Goal: Communication & Community: Answer question/provide support

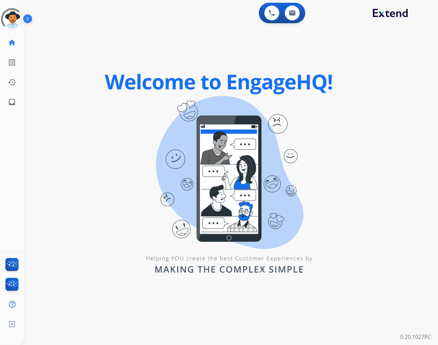
click at [157, 34] on div "swap_horiz Break voice bridge close_fullscreen Connect 3-Way Call merge_type Se…" at bounding box center [223, 41] width 398 height 33
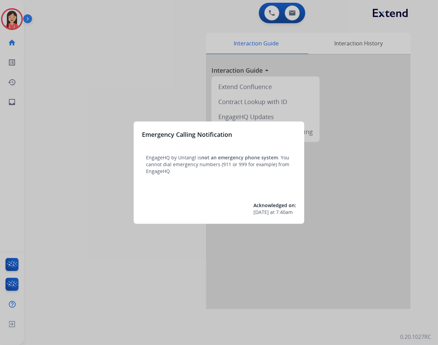
click at [89, 83] on div at bounding box center [219, 172] width 438 height 345
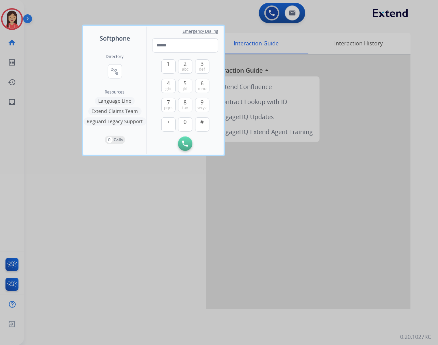
click at [127, 196] on div at bounding box center [219, 172] width 438 height 345
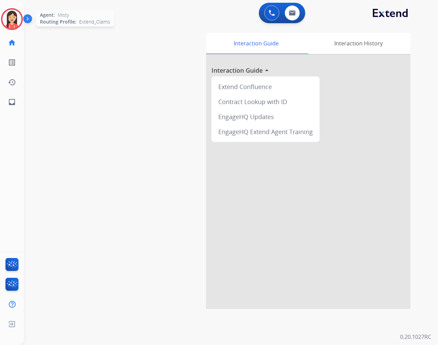
click at [3, 20] on img at bounding box center [11, 19] width 19 height 19
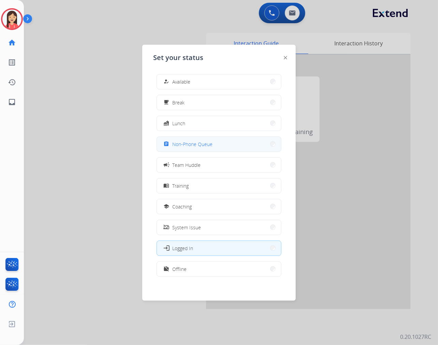
click at [199, 142] on span "Non-Phone Queue" at bounding box center [192, 143] width 40 height 7
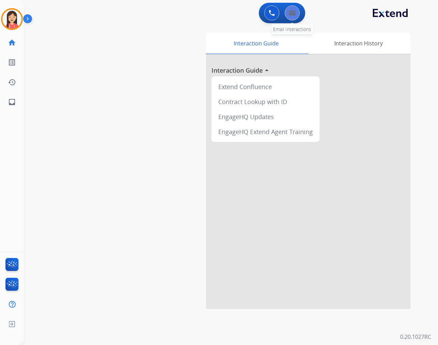
click at [295, 16] on button at bounding box center [292, 12] width 15 height 15
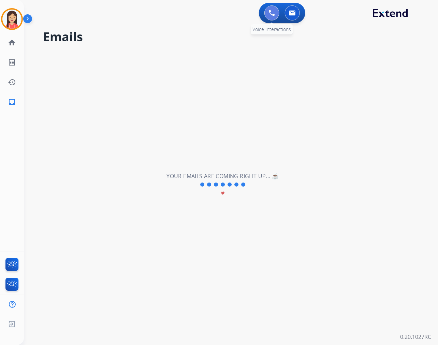
click at [273, 19] on button at bounding box center [271, 12] width 15 height 15
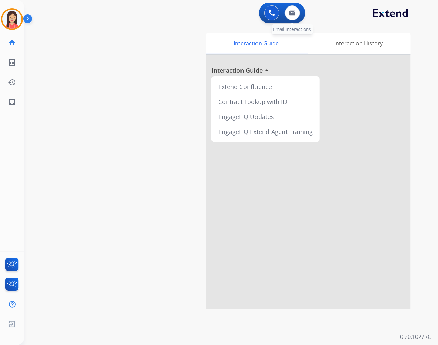
click at [298, 19] on div "0 Email Interactions" at bounding box center [292, 12] width 20 height 15
click at [290, 14] on img at bounding box center [292, 12] width 7 height 5
select select "**********"
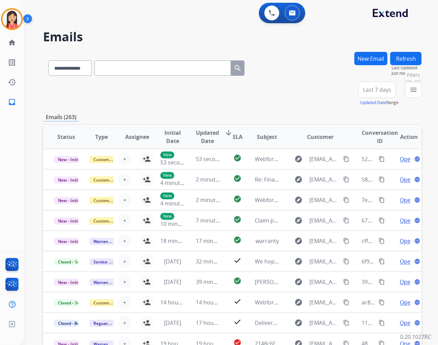
click at [413, 93] on mat-icon "menu" at bounding box center [413, 90] width 8 height 8
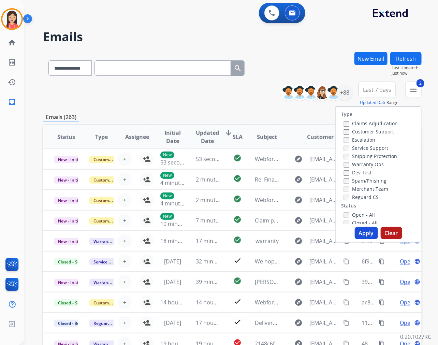
click at [363, 236] on button "Apply" at bounding box center [366, 233] width 23 height 12
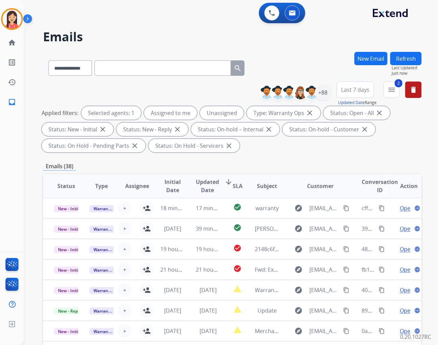
click at [200, 188] on span "Updated Date" at bounding box center [207, 186] width 23 height 16
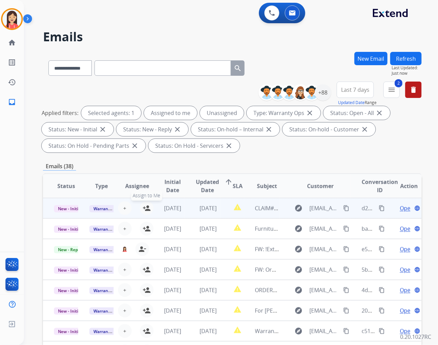
click at [144, 206] on mat-icon "person_add" at bounding box center [147, 208] width 8 height 8
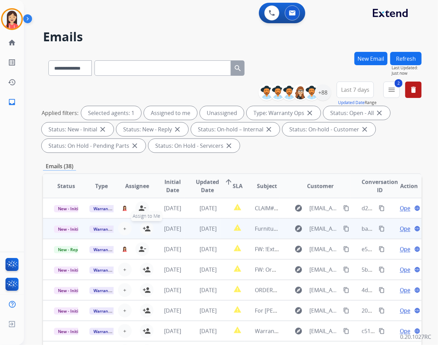
click at [144, 229] on mat-icon "person_add" at bounding box center [147, 228] width 8 height 8
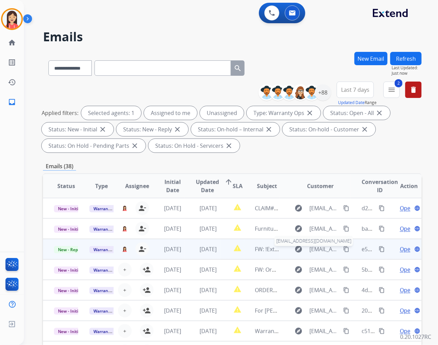
scroll to position [0, 0]
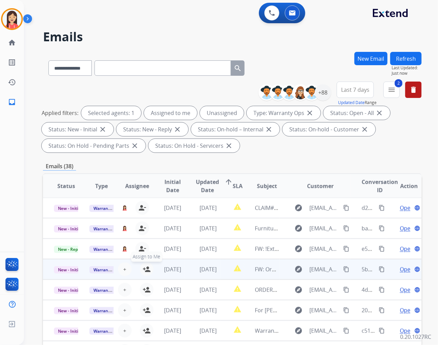
click at [147, 271] on mat-icon "person_add" at bounding box center [147, 269] width 8 height 8
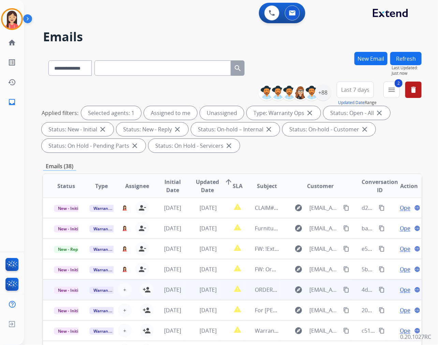
click at [149, 288] on td "[DATE]" at bounding box center [166, 289] width 35 height 20
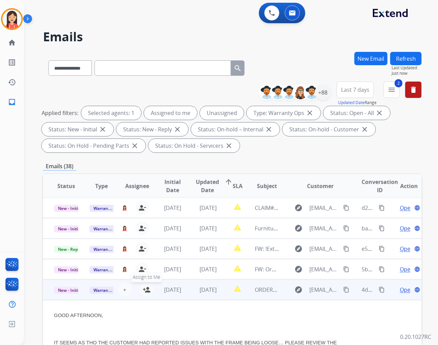
scroll to position [82, 0]
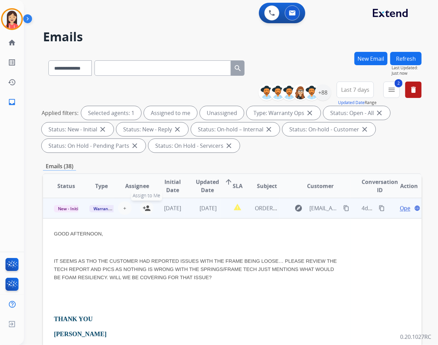
click at [145, 208] on mat-icon "person_add" at bounding box center [147, 208] width 8 height 8
click at [195, 217] on td "[DATE]" at bounding box center [202, 208] width 35 height 20
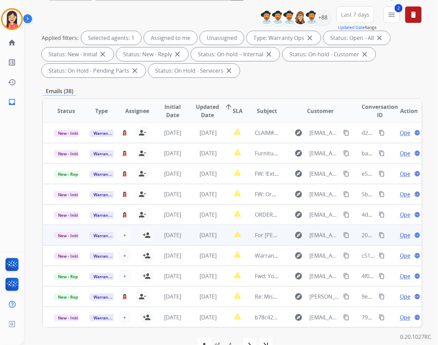
scroll to position [76, 0]
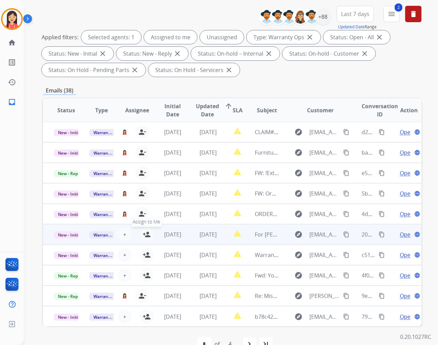
click at [147, 236] on mat-icon "person_add" at bounding box center [147, 234] width 8 height 8
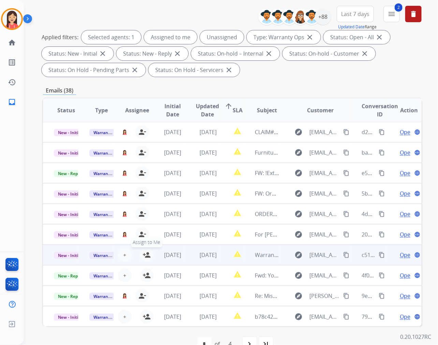
click at [147, 254] on mat-icon "person_add" at bounding box center [147, 255] width 8 height 8
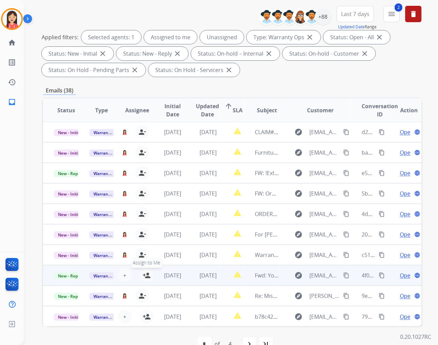
click at [146, 274] on mat-icon "person_add" at bounding box center [147, 275] width 8 height 8
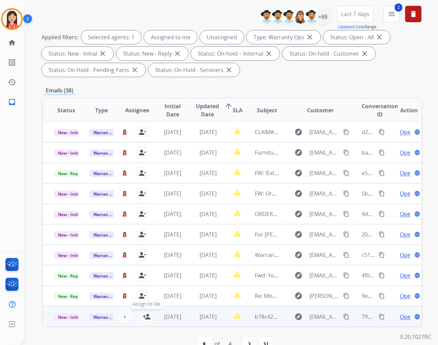
click at [145, 315] on mat-icon "person_add" at bounding box center [147, 316] width 8 height 8
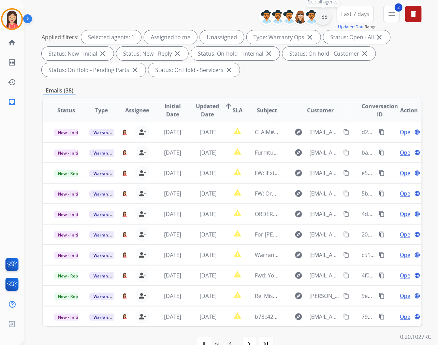
click at [323, 18] on div "+88" at bounding box center [323, 17] width 16 height 16
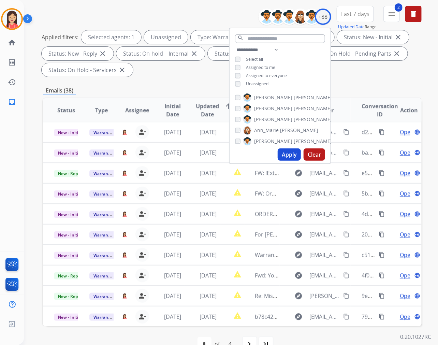
click at [290, 156] on button "Apply" at bounding box center [289, 154] width 23 height 12
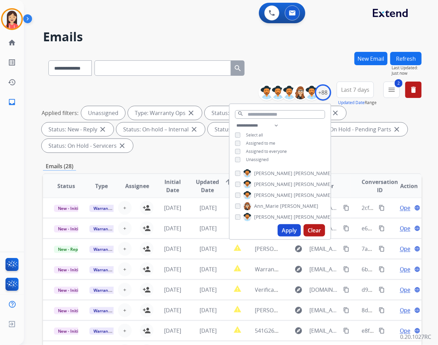
click at [175, 158] on div "**********" at bounding box center [232, 244] width 379 height 385
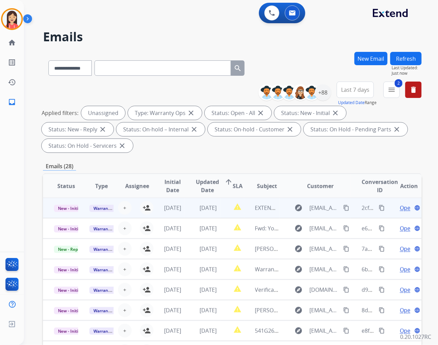
click at [149, 208] on td "[DATE]" at bounding box center [166, 207] width 35 height 20
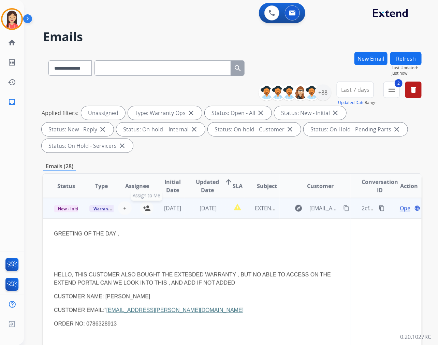
click at [147, 207] on mat-icon "person_add" at bounding box center [147, 208] width 8 height 8
click at [185, 216] on td "[DATE]" at bounding box center [202, 208] width 35 height 20
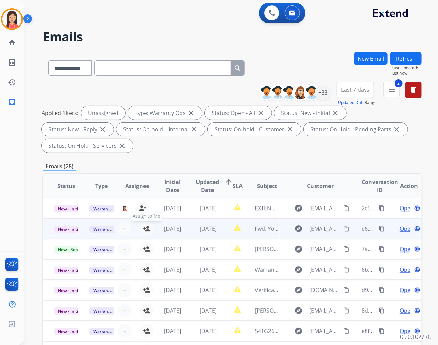
click at [146, 226] on mat-icon "person_add" at bounding box center [147, 228] width 8 height 8
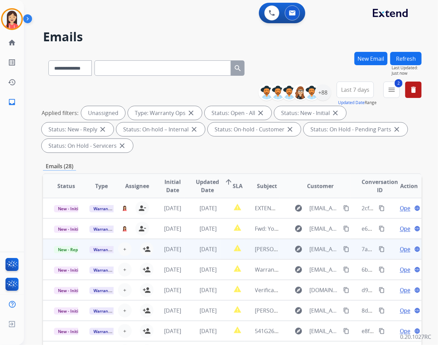
click at [149, 247] on td "[DATE]" at bounding box center [166, 249] width 35 height 20
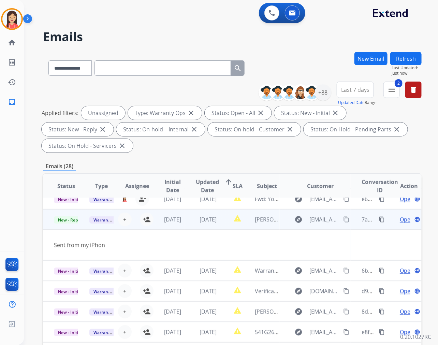
scroll to position [31, 0]
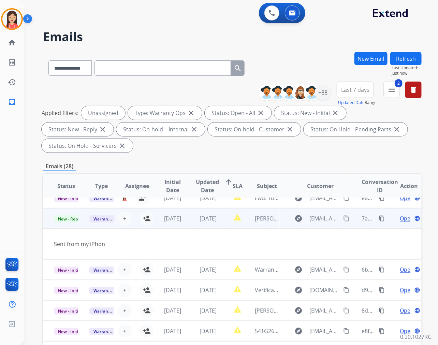
click at [216, 226] on td "[DATE]" at bounding box center [202, 218] width 35 height 20
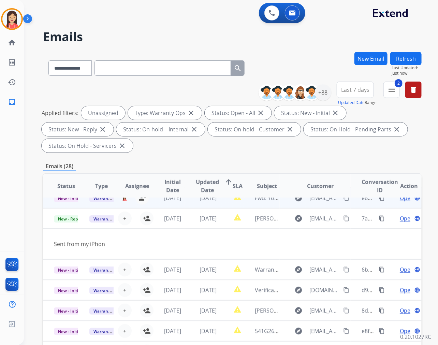
scroll to position [0, 0]
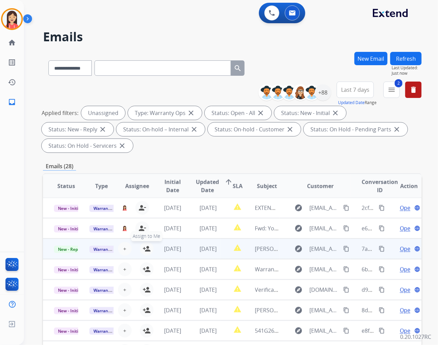
click at [145, 250] on mat-icon "person_add" at bounding box center [147, 249] width 8 height 8
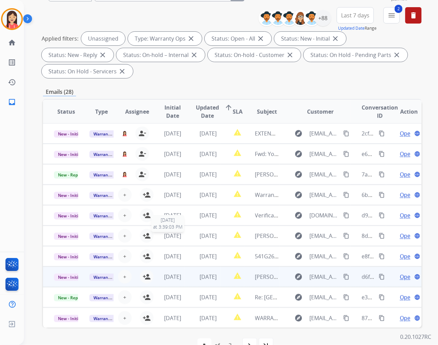
scroll to position [92, 0]
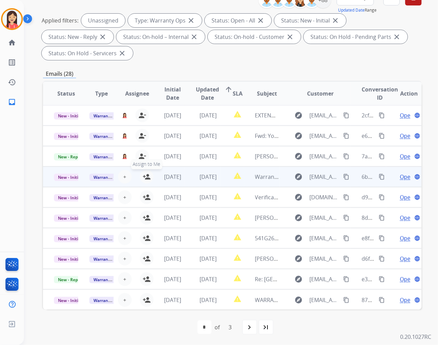
click at [147, 177] on mat-icon "person_add" at bounding box center [147, 177] width 8 height 8
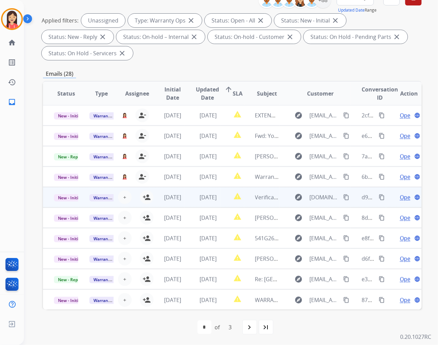
click at [223, 206] on td "report_problem" at bounding box center [232, 197] width 24 height 20
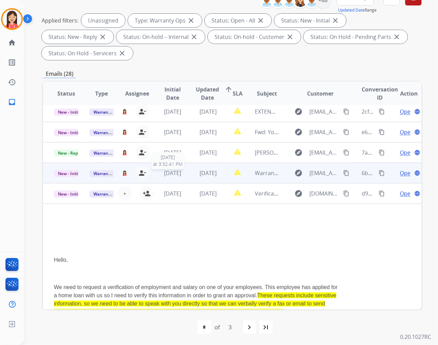
scroll to position [0, 0]
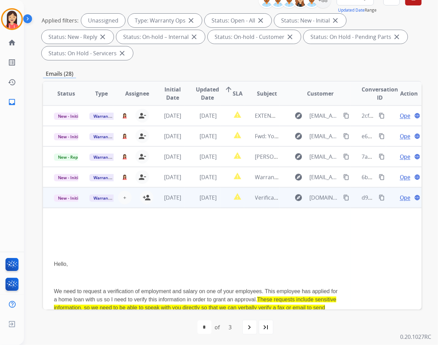
click at [182, 204] on td "[DATE]" at bounding box center [166, 197] width 35 height 20
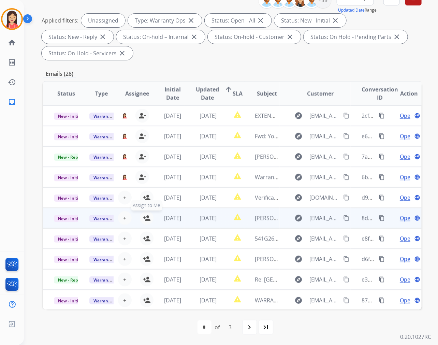
click at [145, 216] on mat-icon "person_add" at bounding box center [147, 218] width 8 height 8
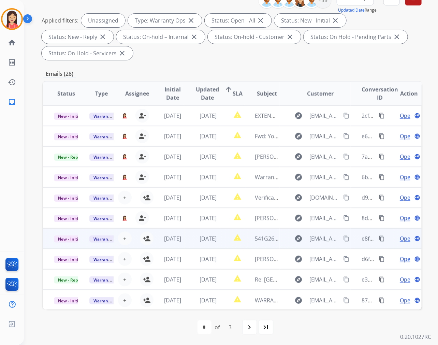
click at [149, 237] on td "[DATE]" at bounding box center [166, 238] width 35 height 20
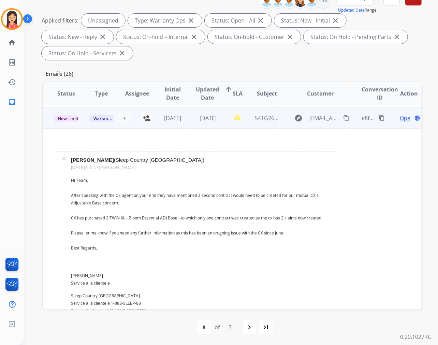
scroll to position [123, 0]
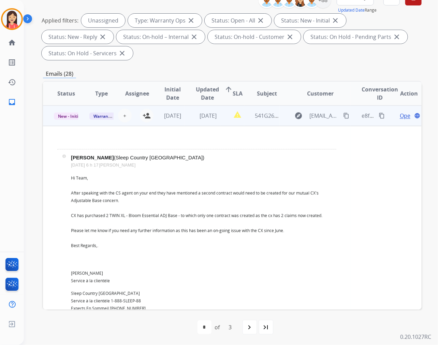
click at [221, 121] on td "report_problem" at bounding box center [232, 115] width 24 height 20
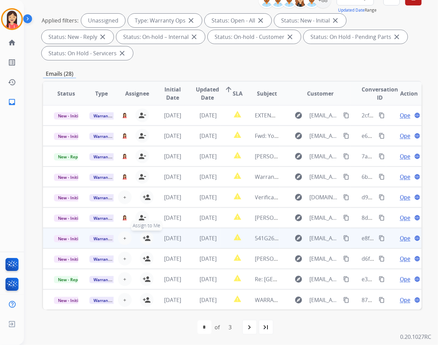
click at [147, 240] on mat-icon "person_add" at bounding box center [147, 238] width 8 height 8
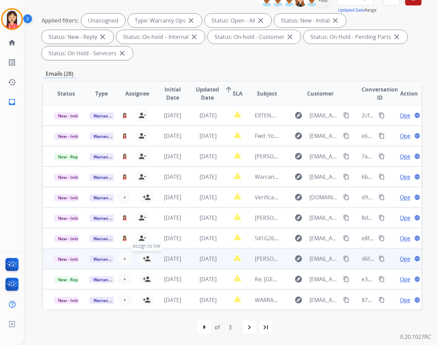
click at [147, 259] on mat-icon "person_add" at bounding box center [147, 258] width 8 height 8
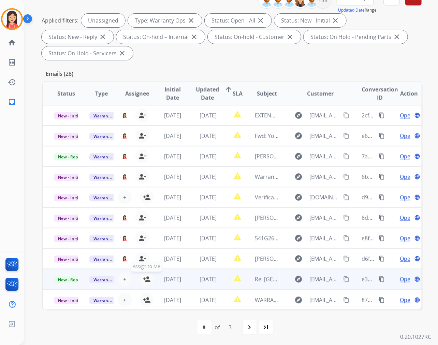
click at [146, 279] on mat-icon "person_add" at bounding box center [147, 279] width 8 height 8
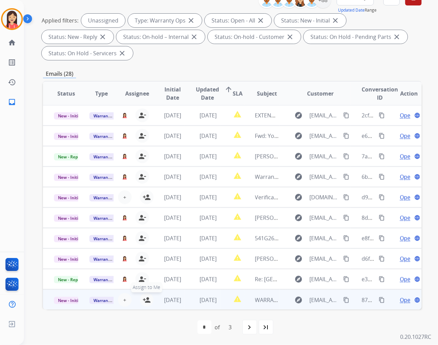
click at [144, 298] on mat-icon "person_add" at bounding box center [147, 300] width 8 height 8
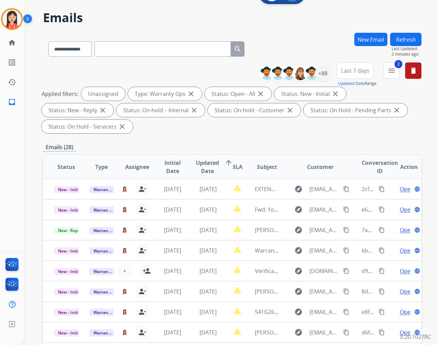
scroll to position [16, 0]
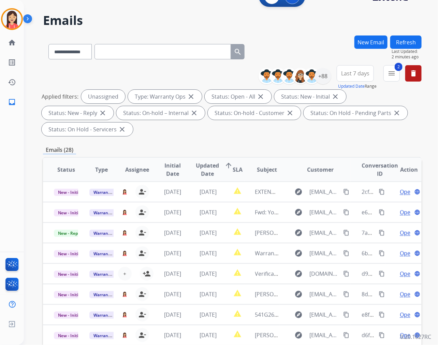
click at [409, 42] on button "Refresh" at bounding box center [405, 41] width 31 height 13
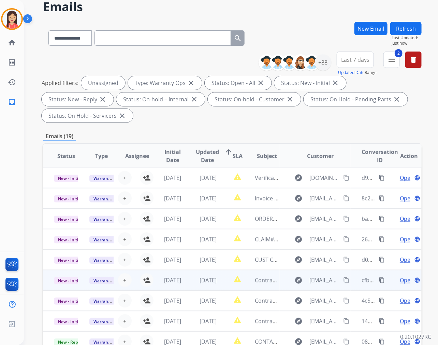
scroll to position [76, 0]
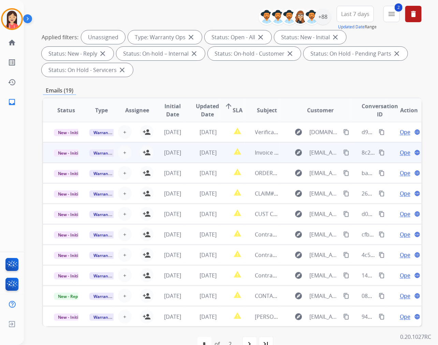
click at [149, 151] on td "[DATE]" at bounding box center [166, 152] width 35 height 20
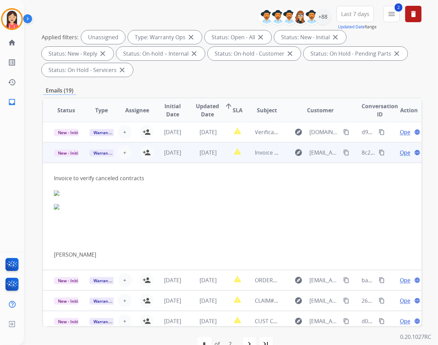
scroll to position [20, 0]
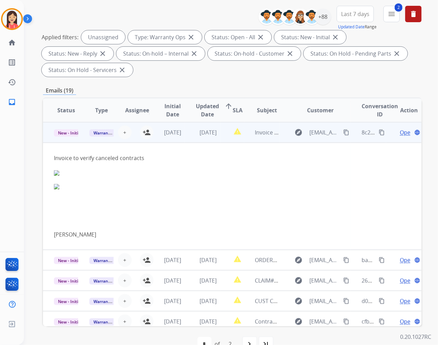
click at [180, 140] on td "[DATE]" at bounding box center [166, 132] width 35 height 20
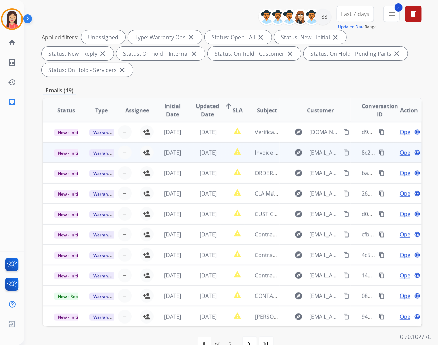
click at [149, 154] on td "[DATE]" at bounding box center [166, 152] width 35 height 20
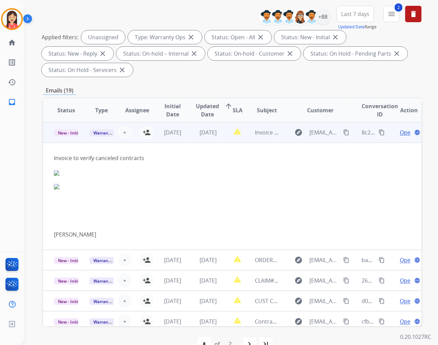
click at [192, 141] on td "[DATE]" at bounding box center [202, 132] width 35 height 20
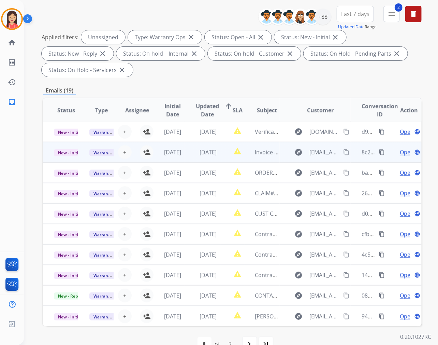
scroll to position [0, 0]
click at [143, 151] on mat-icon "person_add" at bounding box center [147, 152] width 8 height 8
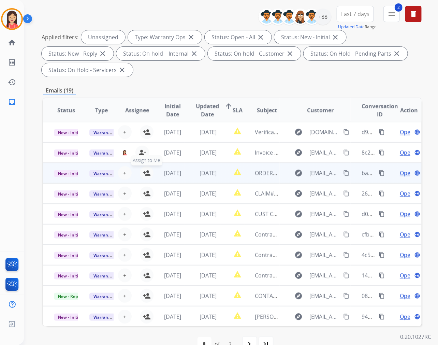
click at [144, 174] on mat-icon "person_add" at bounding box center [147, 173] width 8 height 8
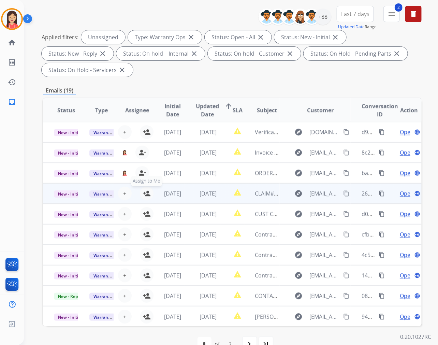
click at [144, 195] on mat-icon "person_add" at bounding box center [147, 193] width 8 height 8
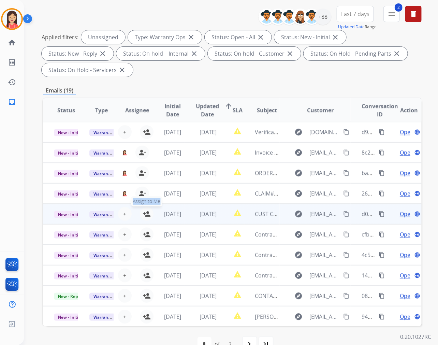
click at [147, 213] on tr "New - Initial Warranty Ops + Select agent person_add Assign to Me [DATE] [DATE]…" at bounding box center [232, 214] width 379 height 20
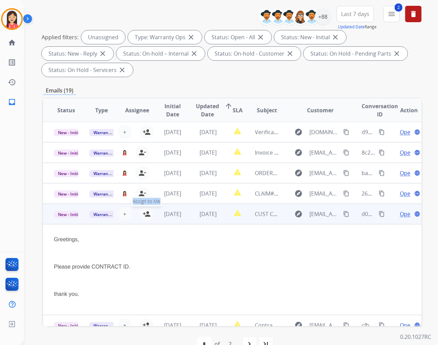
scroll to position [82, 0]
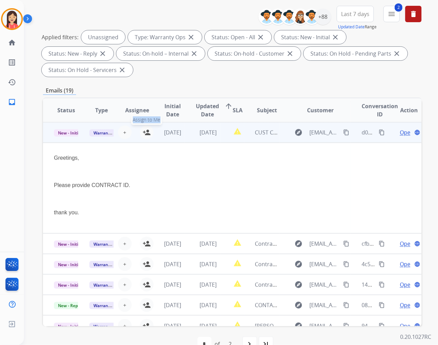
click at [144, 133] on mat-icon "person_add" at bounding box center [147, 132] width 8 height 8
click at [199, 139] on td "[DATE]" at bounding box center [202, 132] width 35 height 20
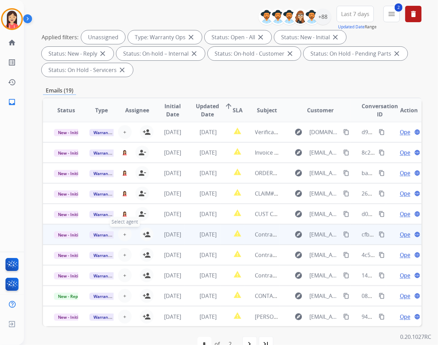
click at [125, 235] on button "+ Select agent" at bounding box center [125, 234] width 14 height 14
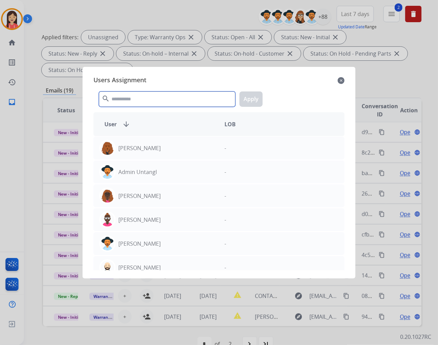
click at [154, 94] on input "text" at bounding box center [167, 98] width 136 height 15
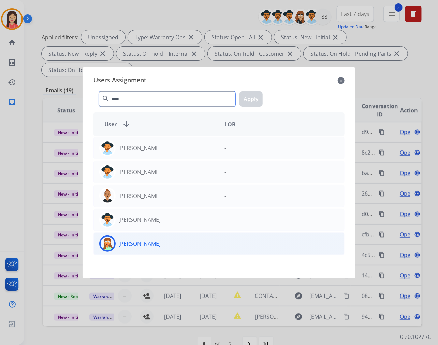
type input "****"
click at [162, 241] on div "[PERSON_NAME]" at bounding box center [156, 243] width 125 height 16
click at [245, 100] on button "Apply" at bounding box center [250, 98] width 23 height 15
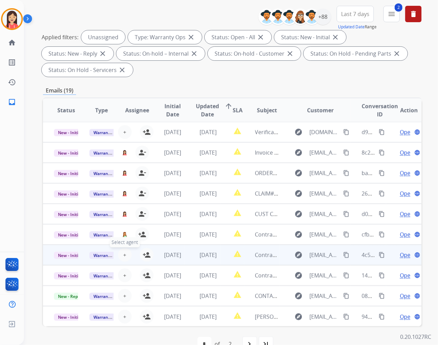
click at [123, 254] on span "+" at bounding box center [124, 255] width 3 height 8
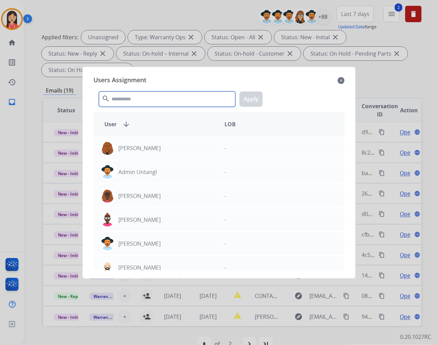
click at [137, 105] on input "text" at bounding box center [167, 98] width 136 height 15
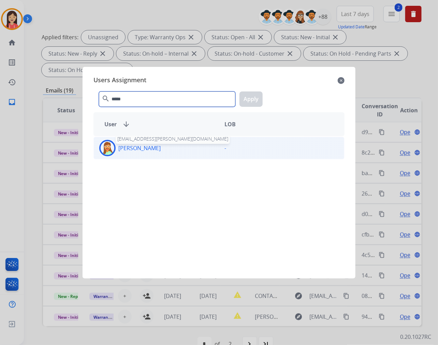
type input "*****"
click at [131, 145] on p "[PERSON_NAME]" at bounding box center [139, 148] width 42 height 8
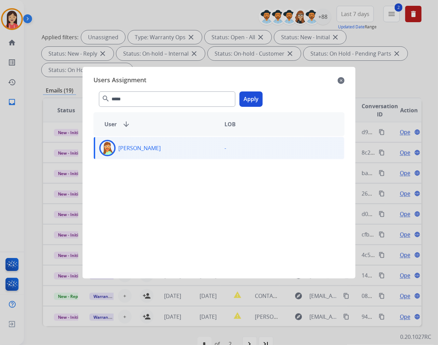
click at [250, 99] on button "Apply" at bounding box center [250, 98] width 23 height 15
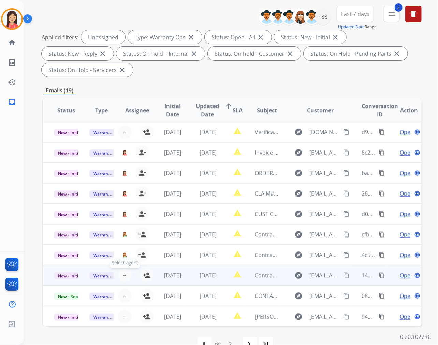
click at [125, 274] on button "+ Select agent" at bounding box center [125, 275] width 14 height 14
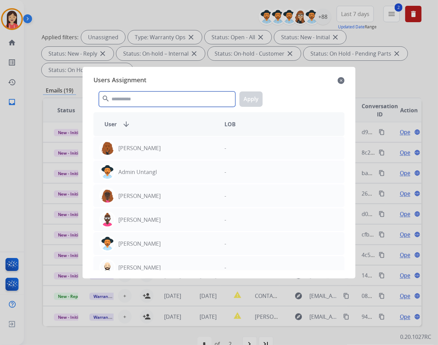
click at [155, 93] on input "text" at bounding box center [167, 98] width 136 height 15
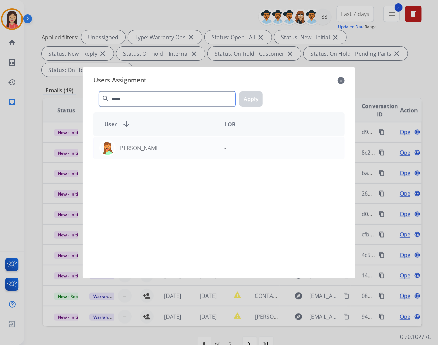
type input "*****"
click at [151, 166] on div "[PERSON_NAME] -" at bounding box center [218, 203] width 251 height 134
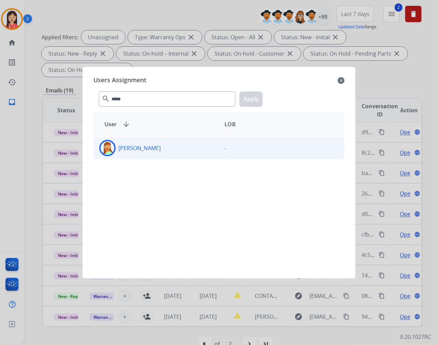
click at [163, 151] on div "[PERSON_NAME]" at bounding box center [156, 148] width 125 height 16
click at [256, 96] on button "Apply" at bounding box center [250, 98] width 23 height 15
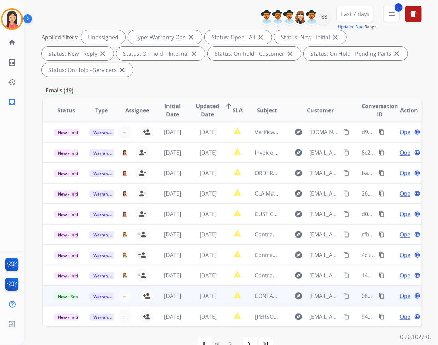
click at [179, 302] on td "[DATE]" at bounding box center [166, 295] width 35 height 20
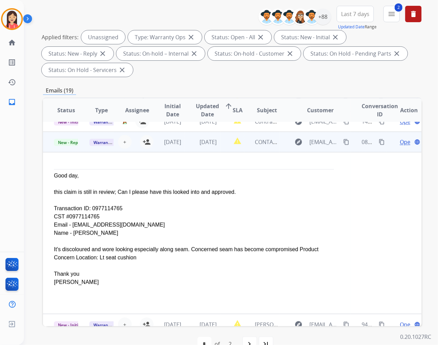
scroll to position [162, 0]
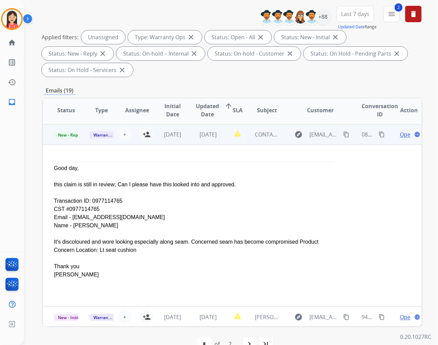
click at [175, 140] on td "[DATE]" at bounding box center [166, 134] width 35 height 20
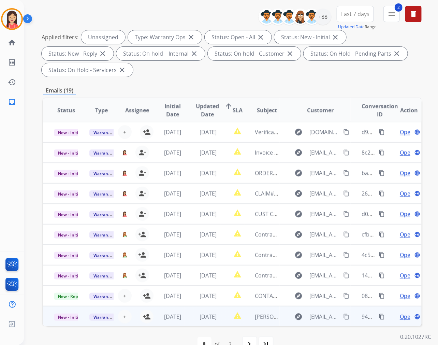
click at [185, 322] on td "[DATE]" at bounding box center [202, 316] width 35 height 20
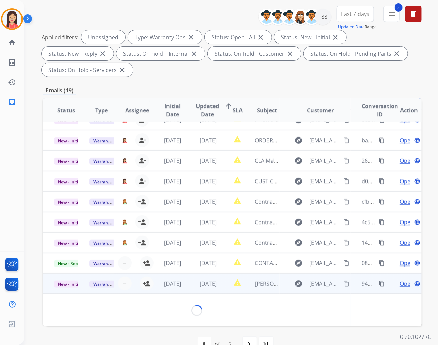
scroll to position [184, 0]
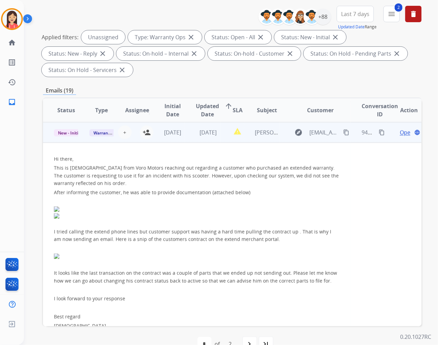
click at [189, 138] on td "[DATE]" at bounding box center [202, 132] width 35 height 20
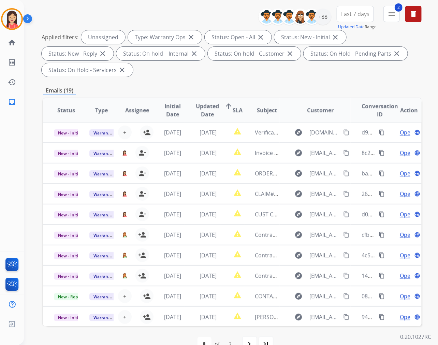
scroll to position [38, 0]
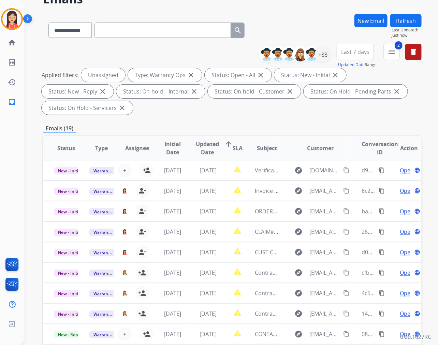
click at [401, 22] on button "Refresh" at bounding box center [405, 20] width 31 height 13
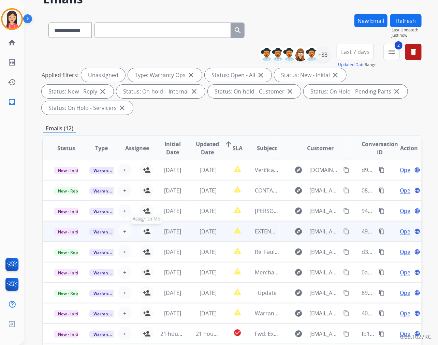
click at [145, 227] on mat-icon "person_add" at bounding box center [147, 231] width 8 height 8
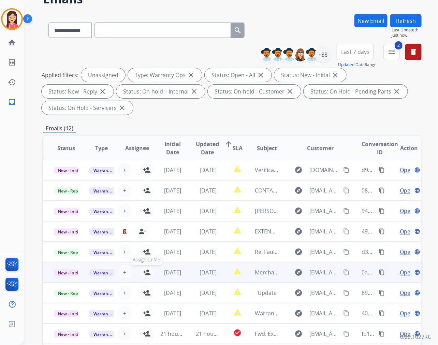
click at [146, 275] on mat-icon "person_add" at bounding box center [147, 272] width 8 height 8
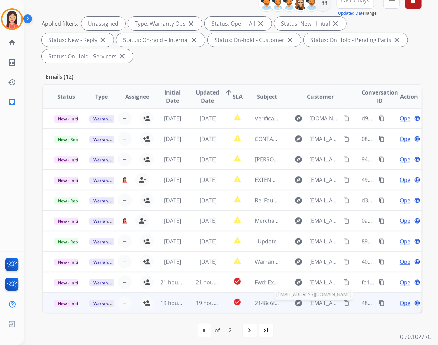
scroll to position [92, 0]
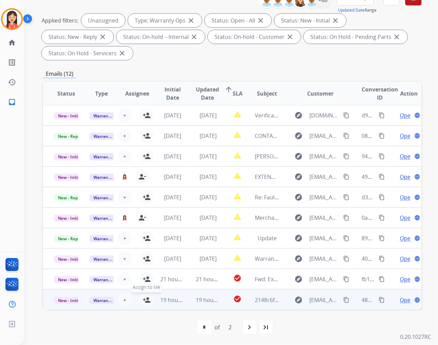
click at [144, 298] on mat-icon "person_add" at bounding box center [147, 300] width 8 height 8
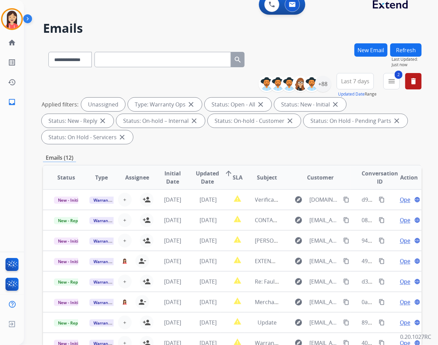
scroll to position [0, 0]
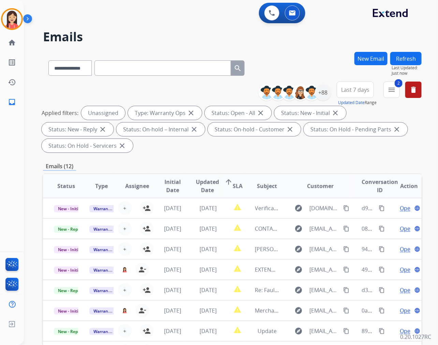
click at [407, 56] on button "Refresh" at bounding box center [405, 58] width 31 height 13
click at [271, 15] on img at bounding box center [272, 13] width 6 height 6
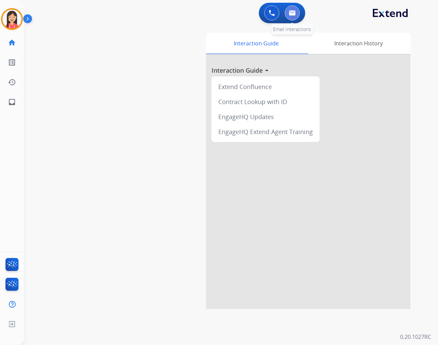
click at [287, 19] on button at bounding box center [292, 12] width 15 height 15
select select "**********"
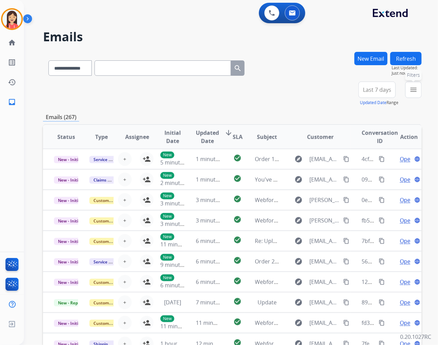
click at [411, 92] on mat-icon "menu" at bounding box center [413, 90] width 8 height 8
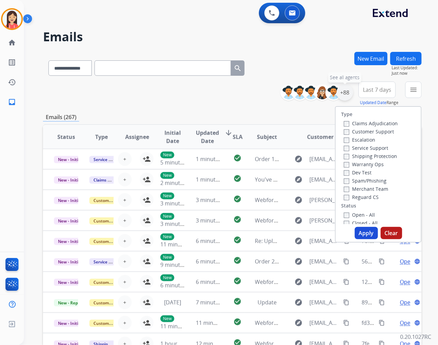
click at [343, 97] on div "+88" at bounding box center [345, 92] width 16 height 16
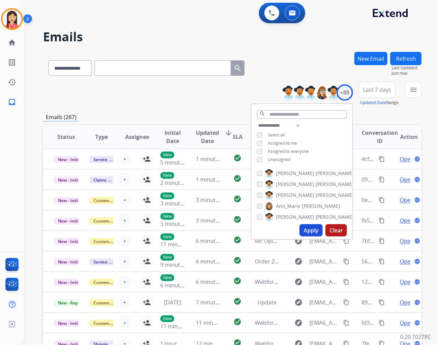
click at [271, 160] on span "Unassigned" at bounding box center [279, 160] width 23 height 6
click at [315, 229] on button "Apply" at bounding box center [310, 230] width 23 height 12
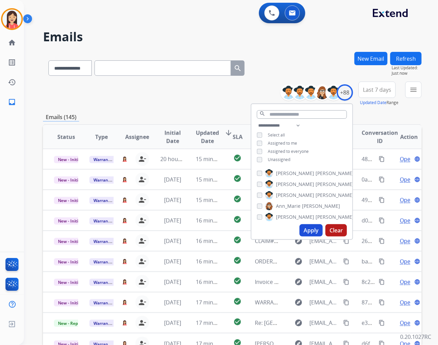
click at [380, 93] on button "Last 7 days" at bounding box center [376, 90] width 37 height 16
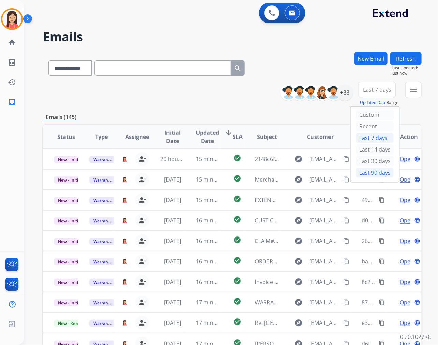
click at [361, 173] on div "Last 90 days" at bounding box center [375, 172] width 38 height 10
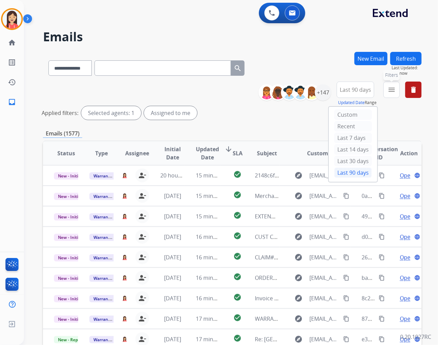
click at [393, 91] on mat-icon "menu" at bounding box center [391, 90] width 8 height 8
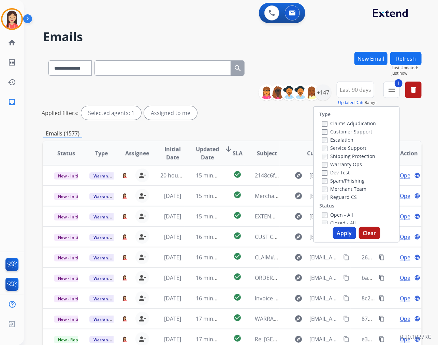
click at [339, 234] on button "Apply" at bounding box center [344, 233] width 23 height 12
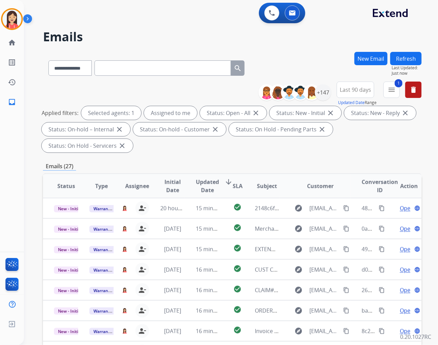
click at [208, 184] on span "Updated Date" at bounding box center [207, 186] width 23 height 16
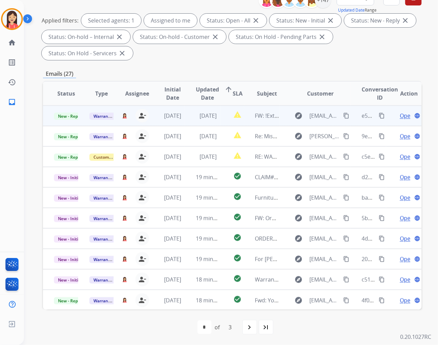
click at [189, 118] on td "[DATE]" at bounding box center [202, 115] width 35 height 20
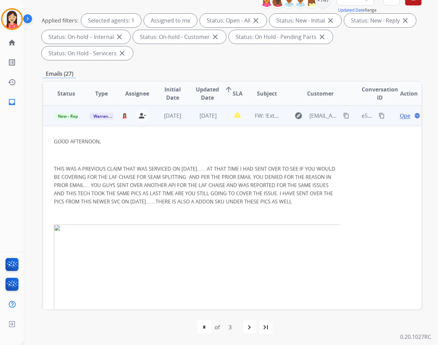
click at [185, 118] on td "[DATE]" at bounding box center [202, 115] width 35 height 20
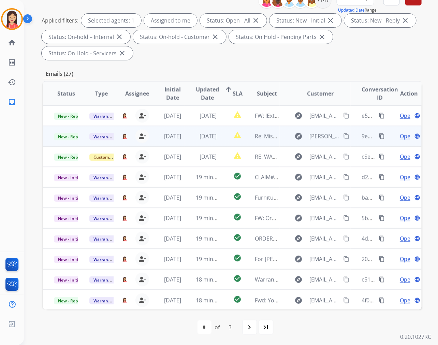
click at [190, 141] on td "[DATE]" at bounding box center [202, 136] width 35 height 20
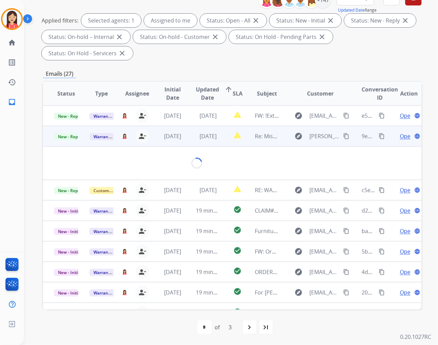
scroll to position [20, 0]
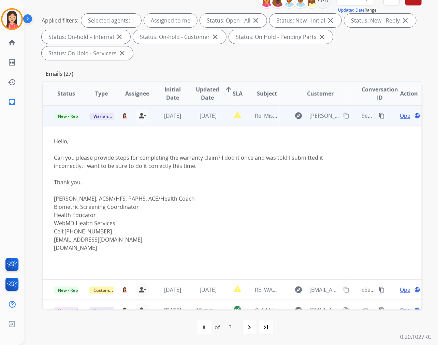
click at [189, 121] on td "[DATE]" at bounding box center [202, 115] width 35 height 20
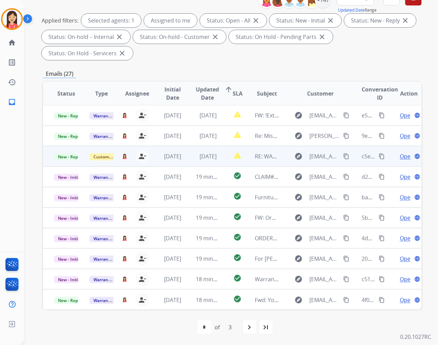
click at [190, 161] on td "[DATE]" at bounding box center [202, 156] width 35 height 20
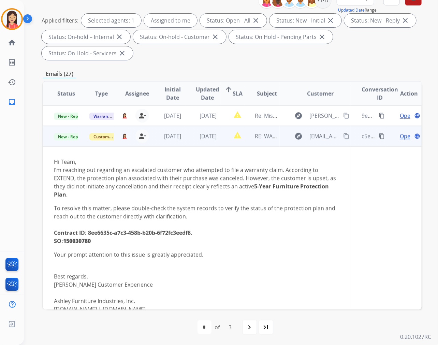
scroll to position [41, 0]
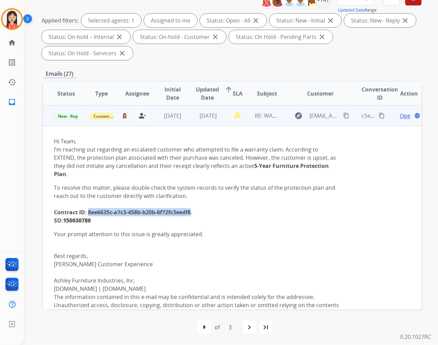
drag, startPoint x: 88, startPoint y: 211, endPoint x: 192, endPoint y: 212, distance: 104.4
click at [192, 212] on strong "Contract ID: 8ee6635c-a7c3-458b-b20b-6f72fc3eedf8. SO: 150030780" at bounding box center [123, 216] width 138 height 16
copy strong "8ee6635c-a7c3-458b-b20b-6f72fc3eedf8"
click at [397, 116] on div "Open language" at bounding box center [409, 116] width 24 height 8
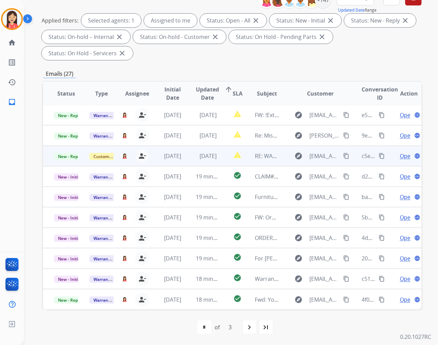
scroll to position [0, 0]
click at [400, 154] on span "Open" at bounding box center [407, 156] width 14 height 8
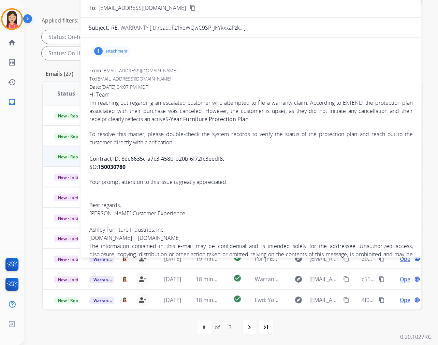
click at [117, 52] on p "attachment" at bounding box center [116, 50] width 22 height 5
click at [173, 66] on mat-icon "download" at bounding box center [170, 67] width 6 height 6
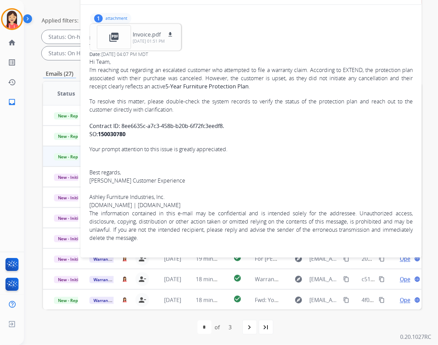
scroll to position [0, 0]
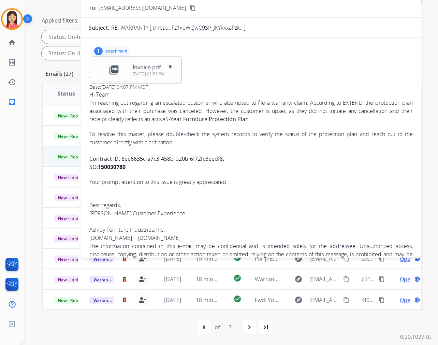
click at [284, 124] on span "Hi Team, I’m reaching out regarding an escalated customer who attempted to file…" at bounding box center [250, 198] width 323 height 216
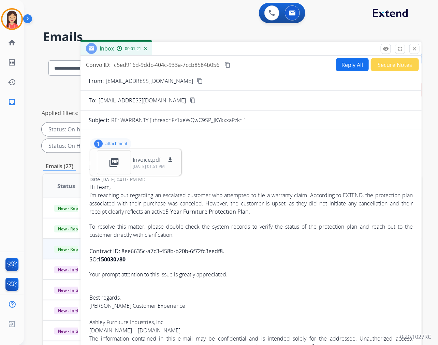
click at [339, 65] on button "Reply All" at bounding box center [352, 64] width 33 height 13
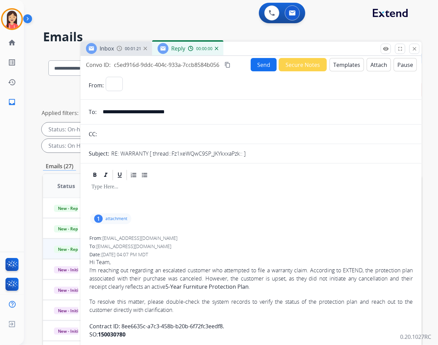
click at [347, 70] on button "Templates" at bounding box center [346, 64] width 34 height 13
select select "**********"
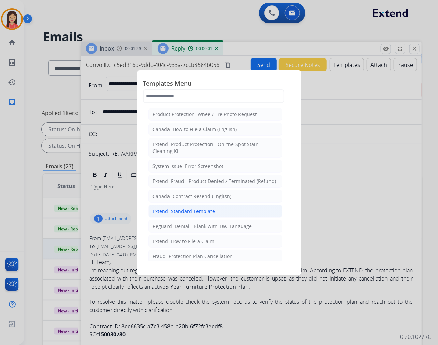
click at [179, 215] on li "Extend: Standard Template" at bounding box center [215, 211] width 134 height 13
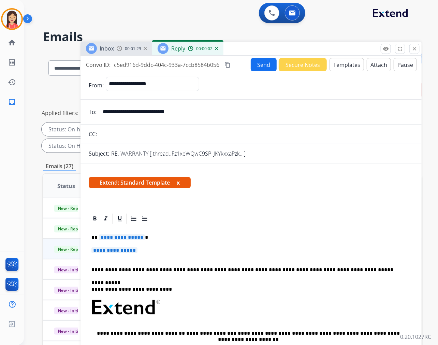
scroll to position [38, 0]
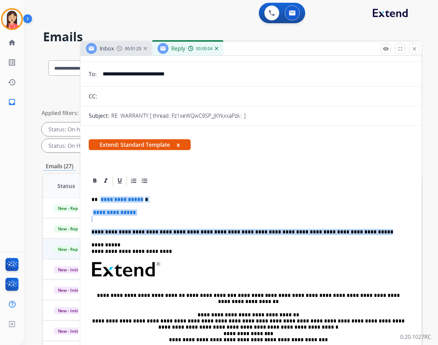
drag, startPoint x: 99, startPoint y: 200, endPoint x: 356, endPoint y: 230, distance: 258.5
click at [356, 230] on div "**********" at bounding box center [251, 285] width 325 height 197
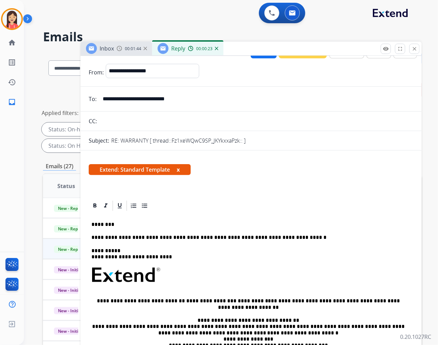
scroll to position [0, 0]
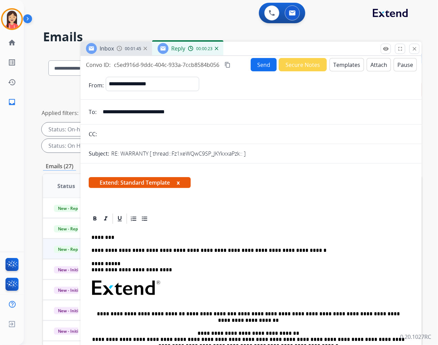
click at [258, 63] on button "Send" at bounding box center [264, 64] width 26 height 13
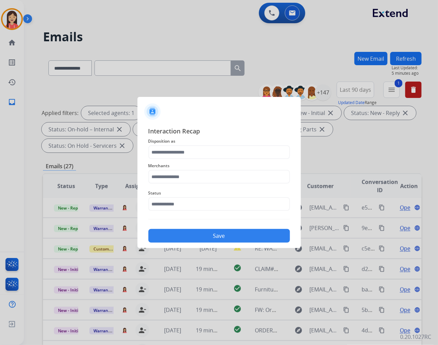
scroll to position [0, 0]
click at [217, 156] on input "text" at bounding box center [219, 152] width 142 height 14
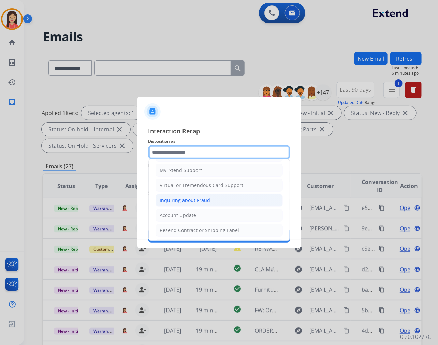
scroll to position [76, 0]
click at [185, 212] on div "Account Update" at bounding box center [178, 214] width 36 height 7
type input "**********"
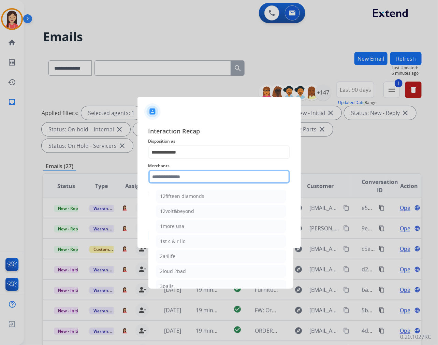
click at [205, 176] on input "text" at bounding box center [219, 177] width 142 height 14
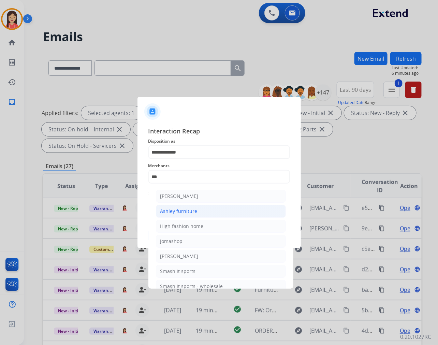
click at [191, 210] on div "Ashley furniture" at bounding box center [178, 211] width 37 height 7
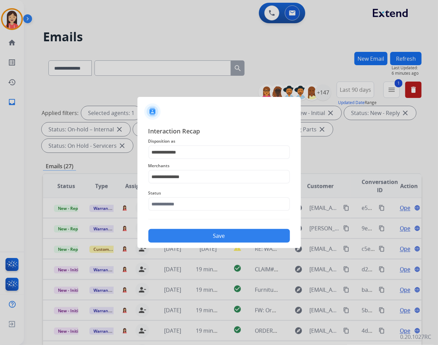
click at [202, 165] on span "Merchants" at bounding box center [219, 166] width 142 height 8
click at [196, 175] on input "**********" at bounding box center [219, 177] width 142 height 14
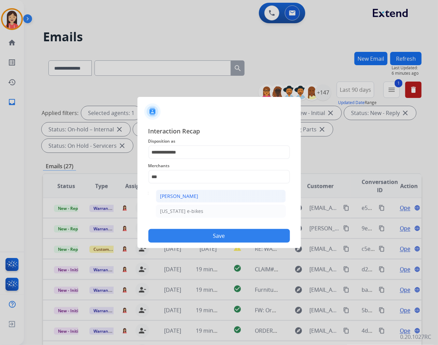
click at [193, 196] on div "[PERSON_NAME]" at bounding box center [179, 196] width 38 height 7
type input "**********"
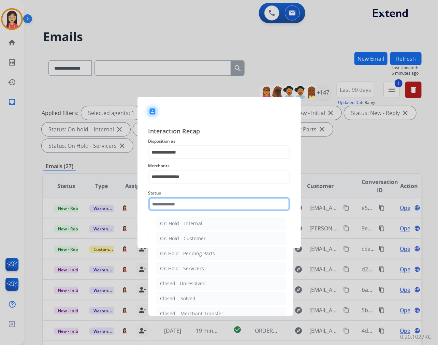
click at [189, 199] on input "text" at bounding box center [219, 204] width 142 height 14
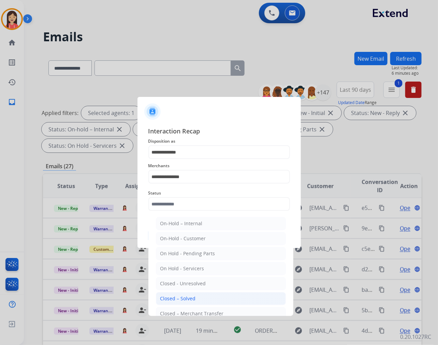
click at [199, 295] on li "Closed – Solved" at bounding box center [221, 298] width 130 height 13
type input "**********"
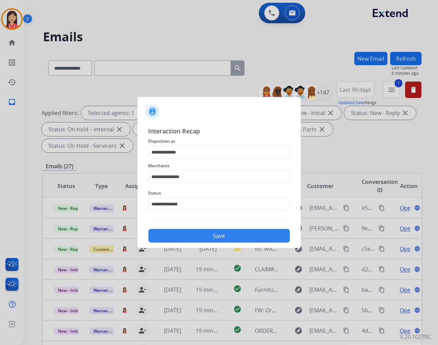
click at [200, 237] on button "Save" at bounding box center [219, 236] width 142 height 14
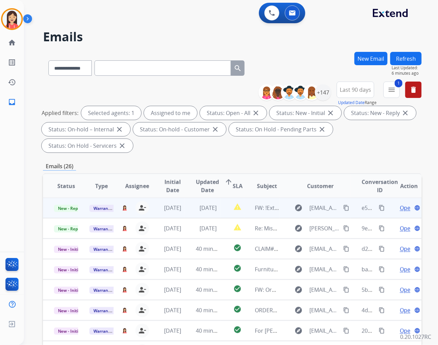
click at [188, 207] on td "[DATE]" at bounding box center [202, 207] width 35 height 20
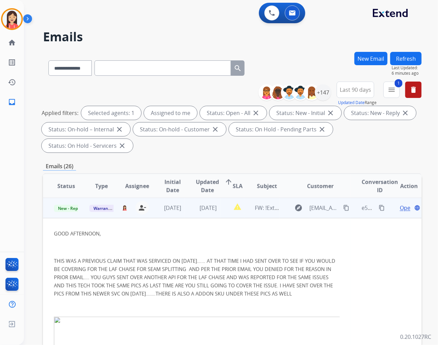
scroll to position [0, 0]
click at [401, 206] on span "Open" at bounding box center [407, 208] width 14 height 8
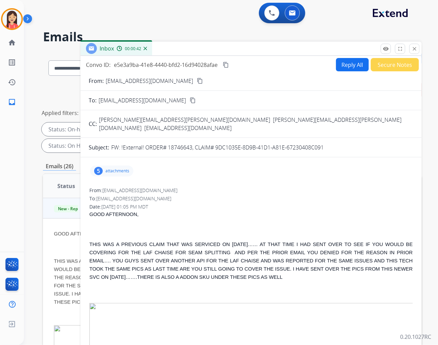
click at [170, 143] on p "FW: !External! ORDER# 18746643, CLAIM# 9DC1035E-8D9B-41D1-A81E-67230408C091" at bounding box center [217, 147] width 212 height 8
drag, startPoint x: 167, startPoint y: 140, endPoint x: 192, endPoint y: 144, distance: 24.6
copy p "18746643"
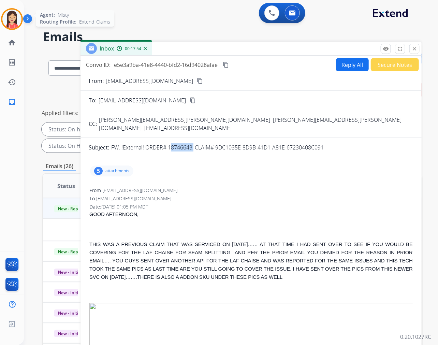
click at [14, 19] on img at bounding box center [11, 19] width 19 height 19
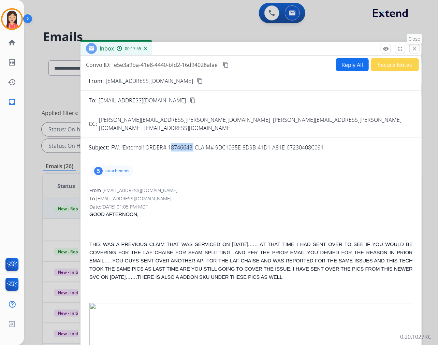
click at [413, 48] on mat-icon "close" at bounding box center [414, 49] width 6 height 6
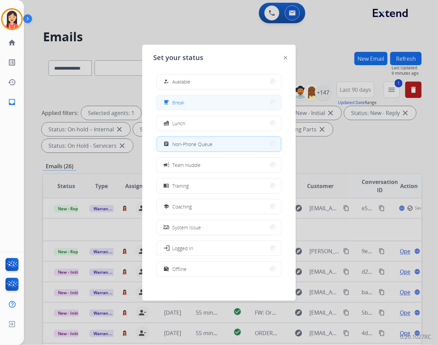
click at [200, 104] on button "free_breakfast Break" at bounding box center [219, 102] width 124 height 15
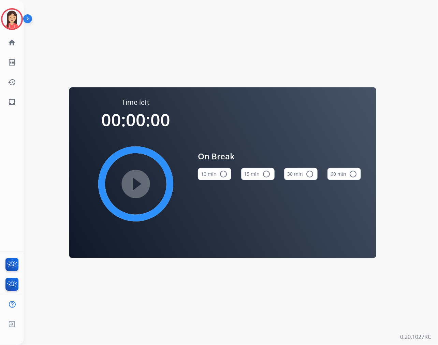
click at [193, 43] on div "Time left 00:00:00 play_circle_filled On Break 10 min radio_button_unchecked 15…" at bounding box center [223, 172] width 398 height 345
click at [19, 21] on img at bounding box center [11, 19] width 19 height 19
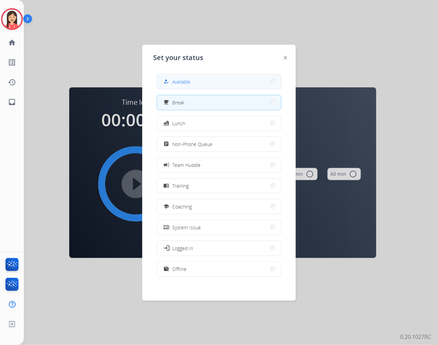
click at [196, 84] on button "how_to_reg Available" at bounding box center [219, 81] width 124 height 15
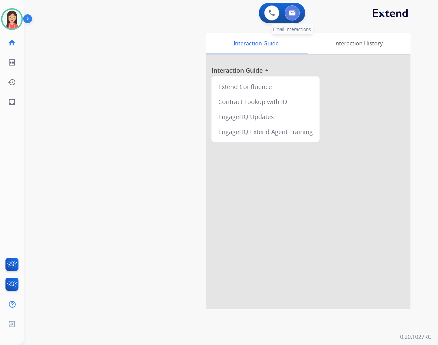
click at [297, 15] on button at bounding box center [292, 12] width 15 height 15
select select "**********"
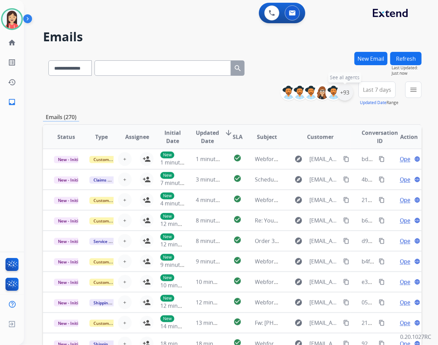
click at [350, 94] on div "+93" at bounding box center [345, 92] width 16 height 16
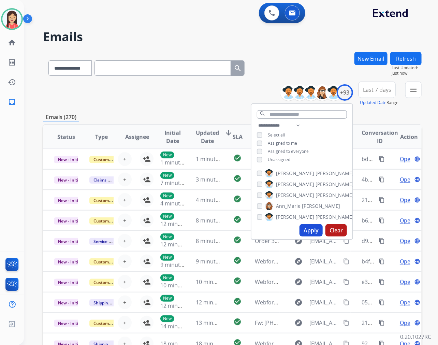
click at [284, 159] on span "Unassigned" at bounding box center [279, 160] width 23 height 6
click at [304, 227] on button "Apply" at bounding box center [310, 230] width 23 height 12
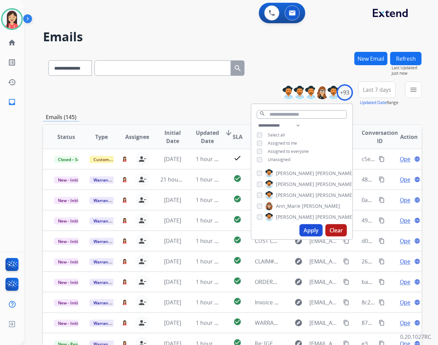
click at [374, 90] on span "Last 7 days" at bounding box center [377, 89] width 28 height 3
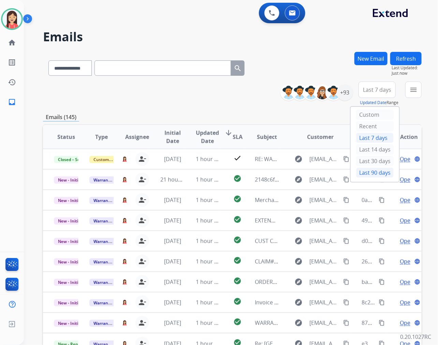
click at [368, 171] on div "Last 90 days" at bounding box center [375, 172] width 38 height 10
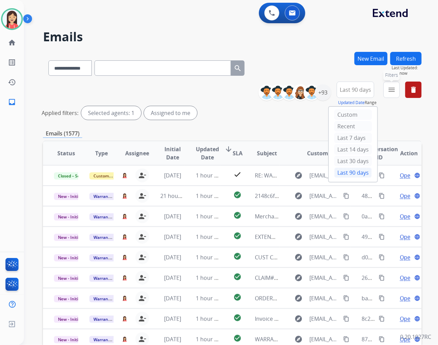
click at [389, 90] on mat-icon "menu" at bounding box center [391, 90] width 8 height 8
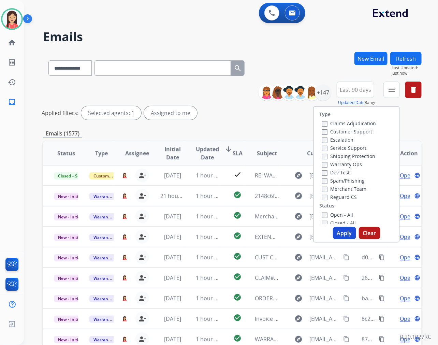
click at [324, 216] on label "Open - All" at bounding box center [337, 214] width 31 height 6
click at [339, 232] on button "Apply" at bounding box center [344, 233] width 23 height 12
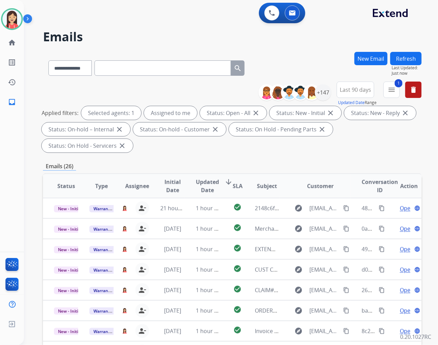
click at [202, 185] on span "Updated Date" at bounding box center [207, 186] width 23 height 16
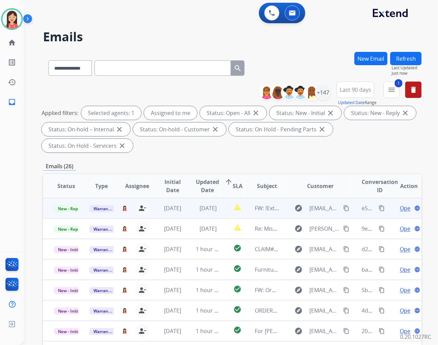
click at [220, 214] on td "report_problem" at bounding box center [232, 208] width 24 height 20
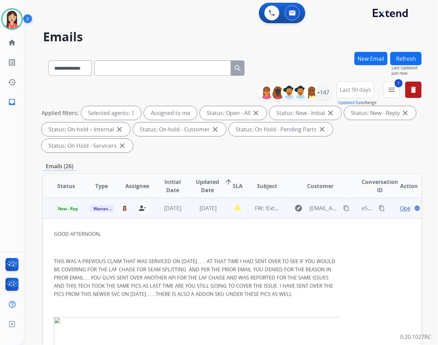
click at [400, 209] on span "Open" at bounding box center [407, 208] width 14 height 8
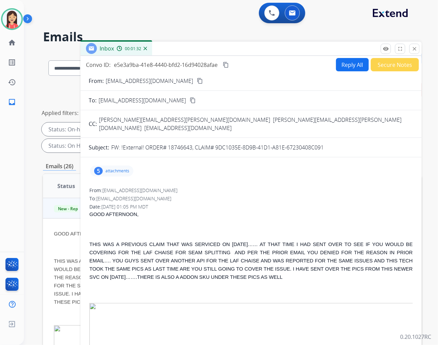
click at [208, 210] on p "GOOD AFTERNOON," at bounding box center [250, 214] width 323 height 8
click at [116, 168] on p "attachments" at bounding box center [117, 170] width 24 height 5
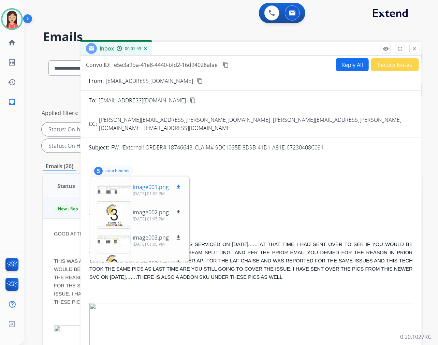
click at [180, 184] on mat-icon "download" at bounding box center [178, 187] width 6 height 6
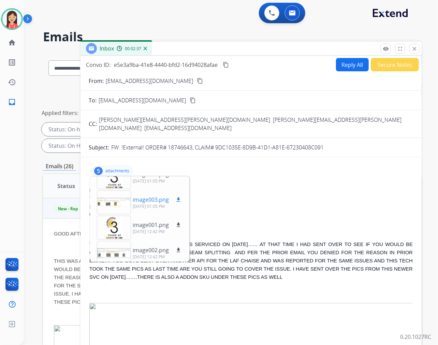
click at [181, 196] on mat-icon "download" at bounding box center [178, 199] width 6 height 6
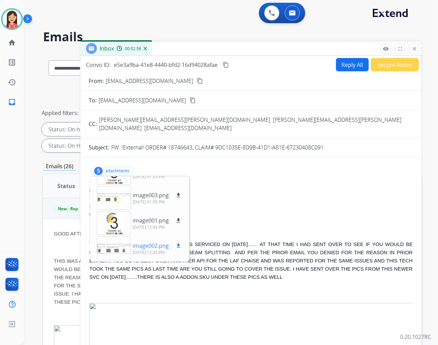
click at [176, 242] on mat-icon "download" at bounding box center [178, 245] width 6 height 6
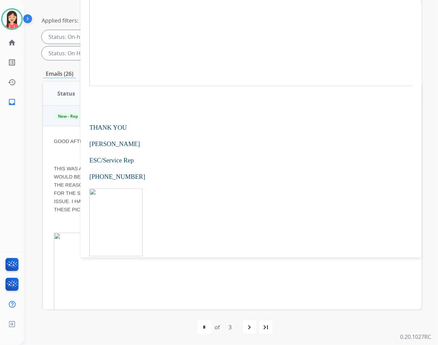
scroll to position [606, 0]
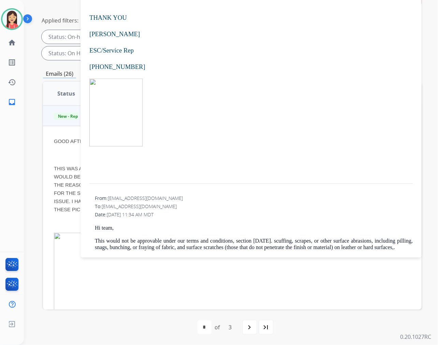
click at [153, 98] on span at bounding box center [250, 112] width 323 height 68
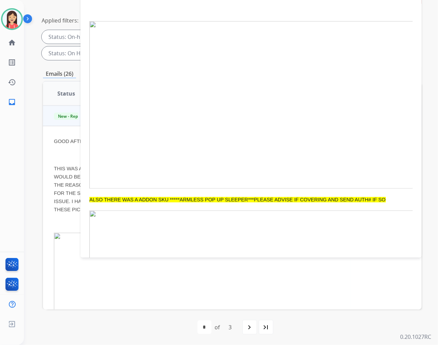
scroll to position [0, 0]
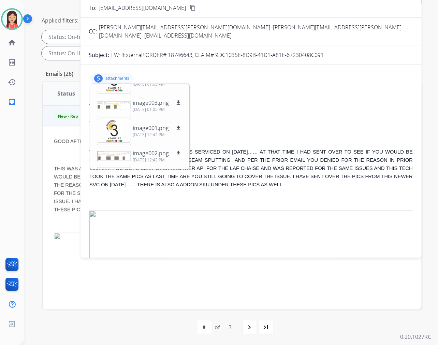
click at [243, 111] on div "Date: [DATE] 01:05 PM MDT" at bounding box center [250, 114] width 323 height 7
click at [338, 94] on div "From: [EMAIL_ADDRESS][DOMAIN_NAME]" at bounding box center [250, 97] width 323 height 7
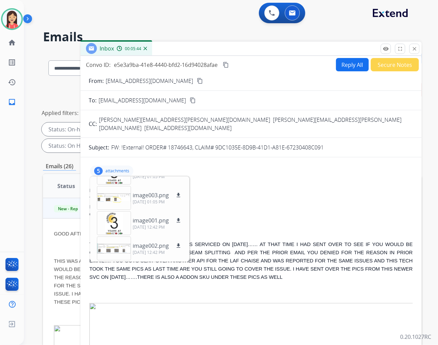
click at [353, 62] on button "Reply All" at bounding box center [352, 64] width 33 height 13
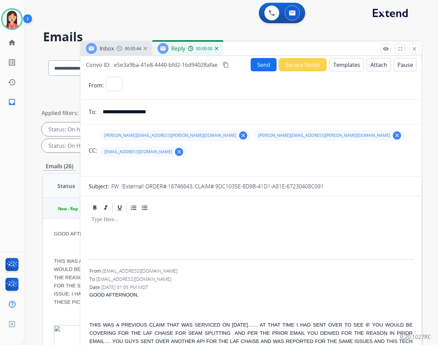
select select "**********"
click at [345, 62] on button "Templates" at bounding box center [346, 64] width 34 height 13
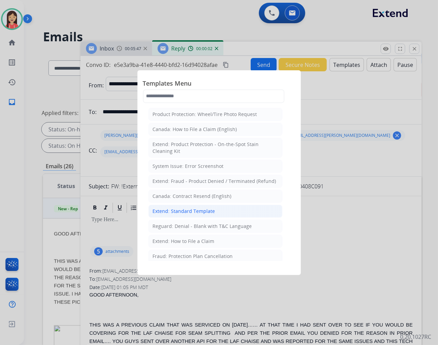
click at [173, 213] on div "Extend: Standard Template" at bounding box center [184, 211] width 62 height 7
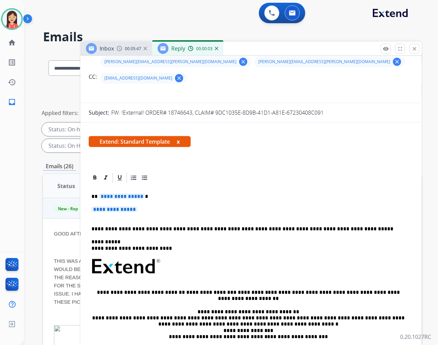
scroll to position [76, 0]
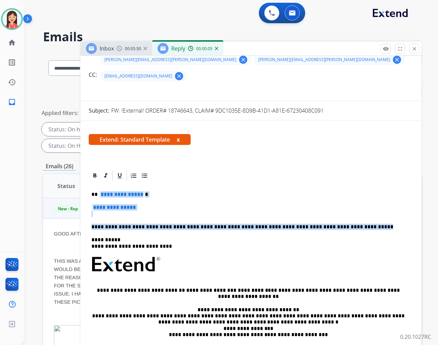
drag, startPoint x: 98, startPoint y: 176, endPoint x: 353, endPoint y: 206, distance: 256.5
click at [353, 206] on div "**********" at bounding box center [251, 280] width 325 height 197
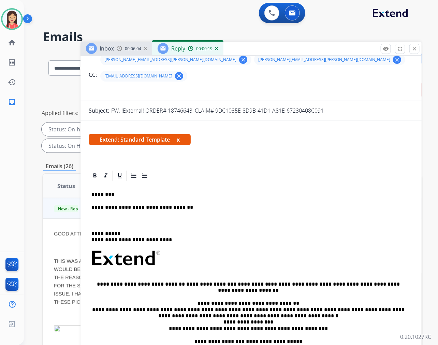
click at [94, 200] on div "**********" at bounding box center [251, 277] width 325 height 191
click at [210, 204] on p "**********" at bounding box center [248, 207] width 314 height 6
click at [175, 204] on p "**********" at bounding box center [248, 207] width 314 height 6
drag, startPoint x: 202, startPoint y: 192, endPoint x: 176, endPoint y: 190, distance: 25.6
click at [176, 204] on p "**********" at bounding box center [248, 207] width 314 height 6
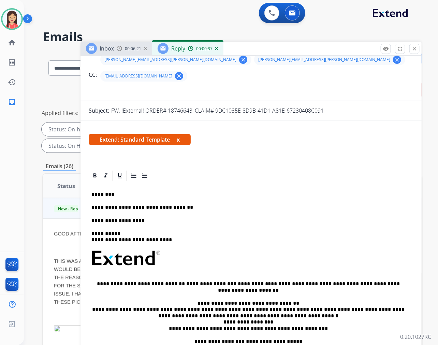
click at [165, 218] on p "**********" at bounding box center [248, 221] width 314 height 6
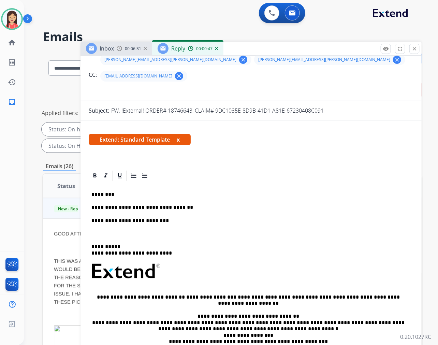
click at [98, 213] on div "**********" at bounding box center [251, 284] width 325 height 204
click at [191, 199] on div "**********" at bounding box center [251, 284] width 325 height 204
click at [196, 231] on p "**********" at bounding box center [248, 234] width 314 height 6
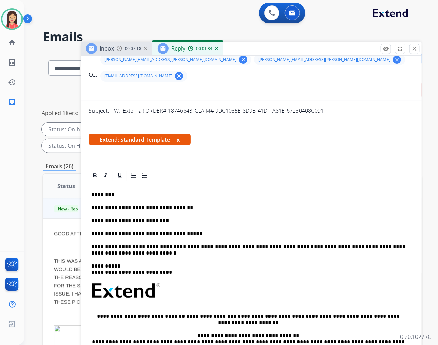
click at [250, 243] on p "**********" at bounding box center [248, 249] width 314 height 13
click at [205, 243] on p "**********" at bounding box center [248, 249] width 314 height 13
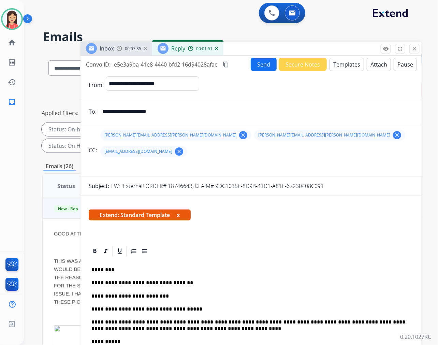
scroll to position [0, 0]
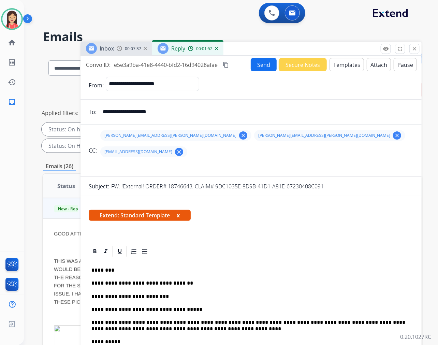
click at [253, 66] on button "Send" at bounding box center [264, 64] width 26 height 13
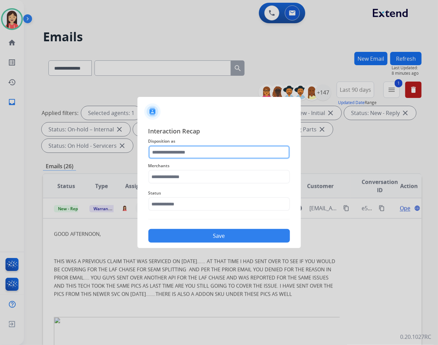
click at [176, 150] on input "text" at bounding box center [219, 152] width 142 height 14
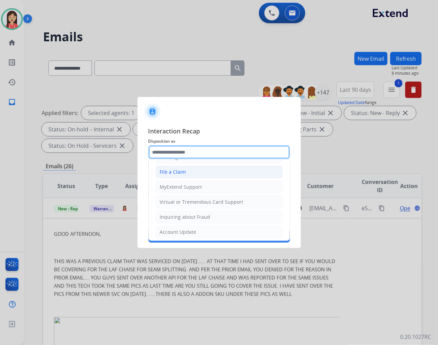
scroll to position [76, 0]
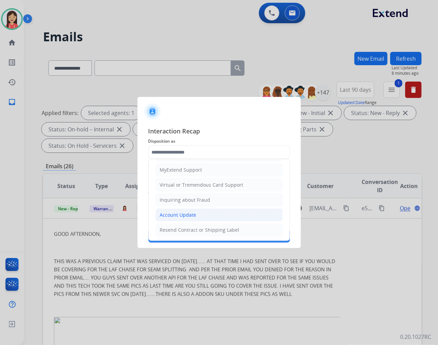
click at [195, 212] on div "Account Update" at bounding box center [178, 214] width 36 height 7
type input "**********"
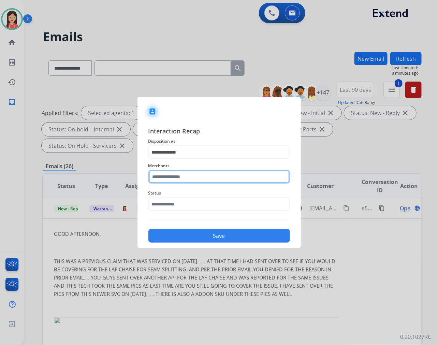
click at [175, 182] on input "text" at bounding box center [219, 177] width 142 height 14
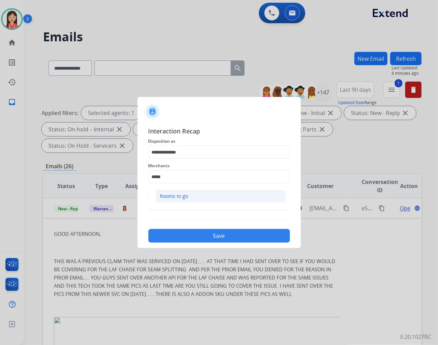
click at [186, 193] on div "Rooms to go" at bounding box center [174, 196] width 28 height 7
type input "**********"
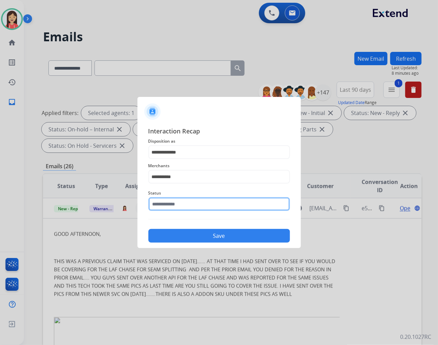
click at [185, 203] on input "text" at bounding box center [219, 204] width 142 height 14
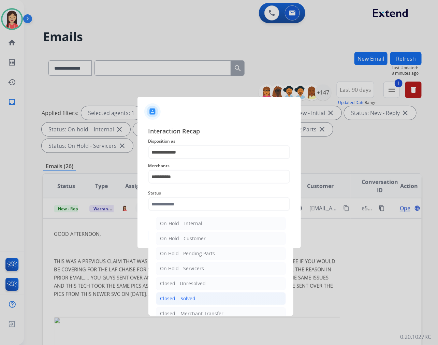
click at [199, 301] on li "Closed – Solved" at bounding box center [221, 298] width 130 height 13
type input "**********"
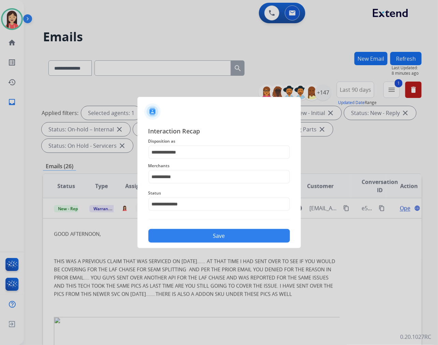
click at [212, 233] on button "Save" at bounding box center [219, 236] width 142 height 14
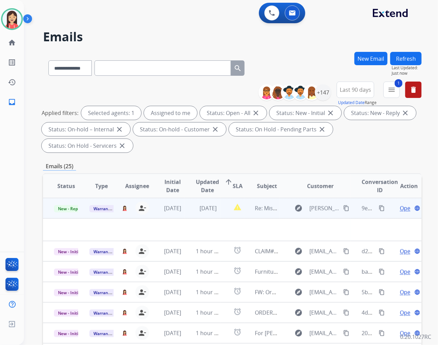
click at [187, 213] on td "[DATE]" at bounding box center [202, 208] width 35 height 20
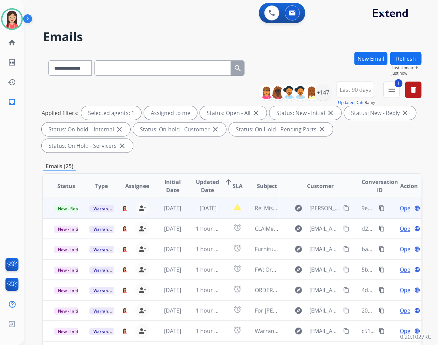
click at [195, 214] on td "[DATE]" at bounding box center [202, 208] width 35 height 20
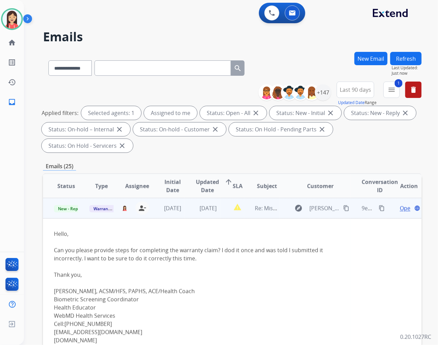
click at [400, 207] on span "Open" at bounding box center [407, 208] width 14 height 8
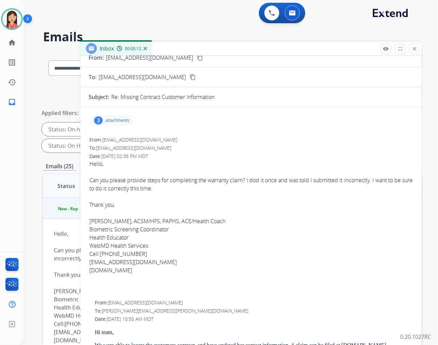
scroll to position [0, 0]
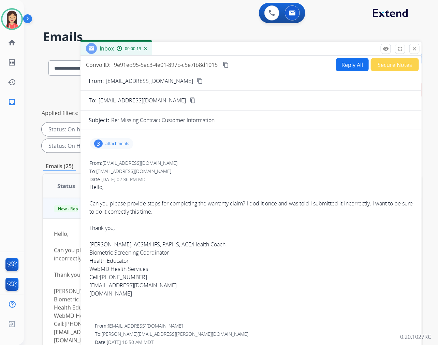
click at [336, 65] on button "Reply All" at bounding box center [352, 64] width 33 height 13
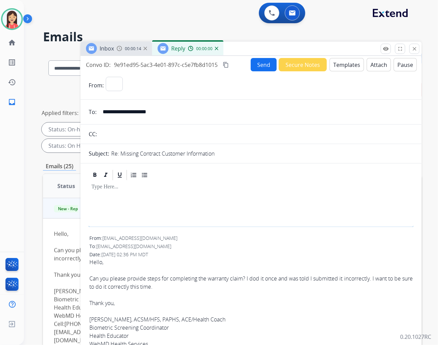
click at [336, 65] on button "Templates" at bounding box center [346, 64] width 34 height 13
select select "**********"
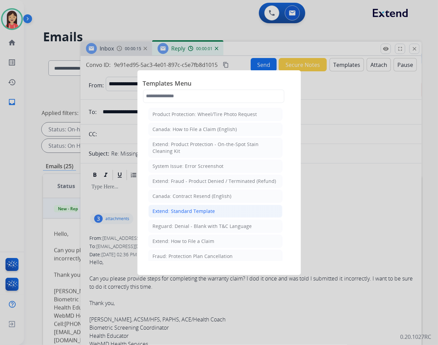
click at [182, 210] on div "Extend: Standard Template" at bounding box center [184, 211] width 62 height 7
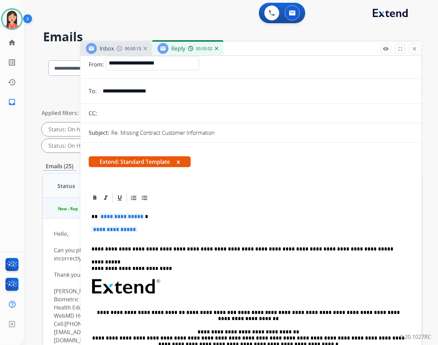
scroll to position [38, 0]
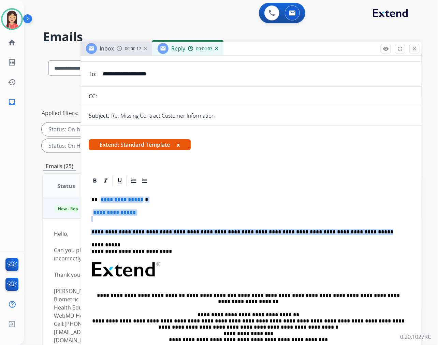
drag, startPoint x: 100, startPoint y: 198, endPoint x: 358, endPoint y: 230, distance: 260.5
click at [341, 224] on div "**********" at bounding box center [251, 285] width 325 height 197
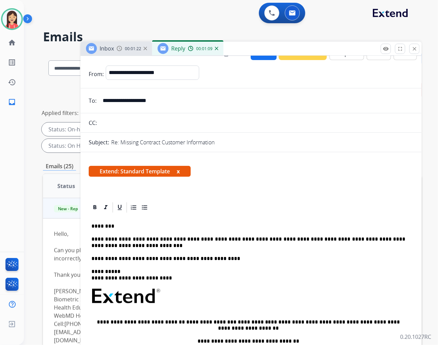
scroll to position [0, 0]
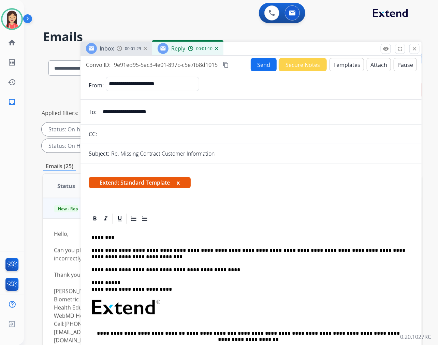
click at [261, 64] on button "Send" at bounding box center [264, 64] width 26 height 13
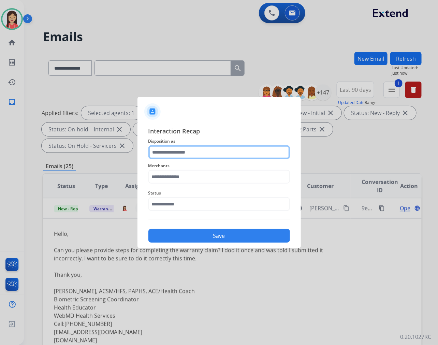
click at [206, 151] on input "text" at bounding box center [219, 152] width 142 height 14
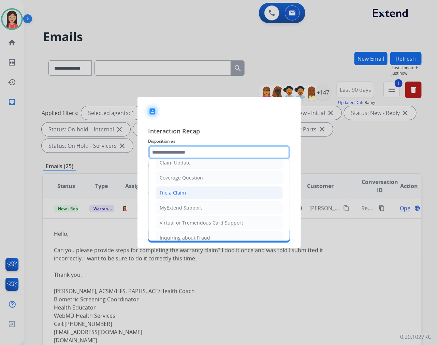
scroll to position [107, 0]
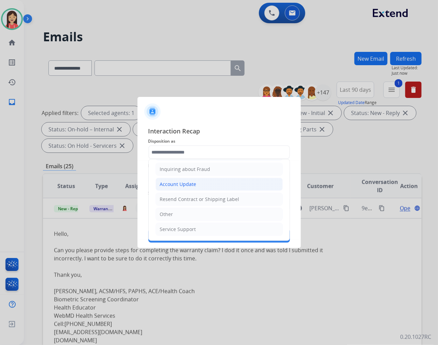
click at [187, 184] on div "Account Update" at bounding box center [178, 184] width 36 height 7
type input "**********"
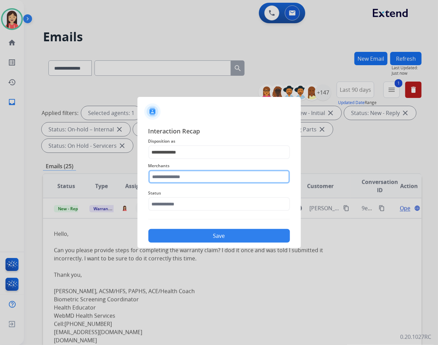
click at [187, 173] on input "text" at bounding box center [219, 177] width 142 height 14
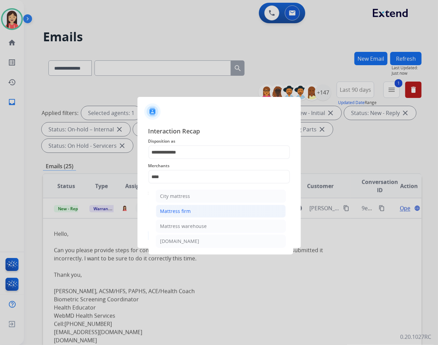
click at [186, 211] on div "Mattress firm" at bounding box center [175, 211] width 31 height 7
type input "**********"
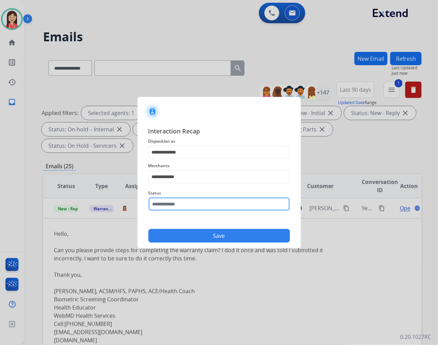
click at [191, 202] on input "text" at bounding box center [219, 204] width 142 height 14
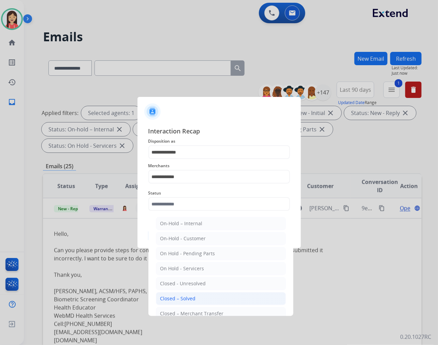
click at [205, 297] on li "Closed – Solved" at bounding box center [221, 298] width 130 height 13
type input "**********"
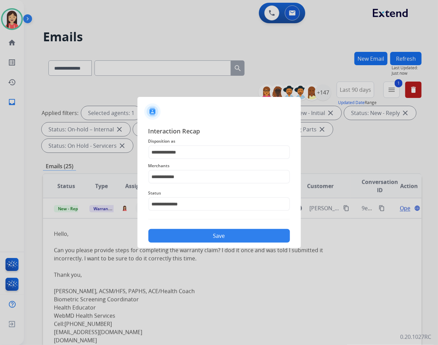
click at [223, 234] on button "Save" at bounding box center [219, 236] width 142 height 14
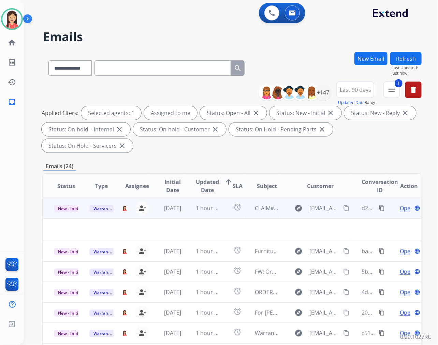
click at [196, 216] on td "1 hour ago" at bounding box center [202, 208] width 35 height 20
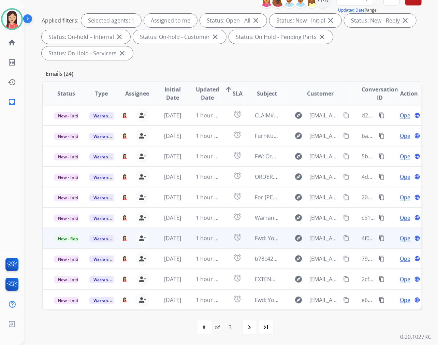
scroll to position [0, 0]
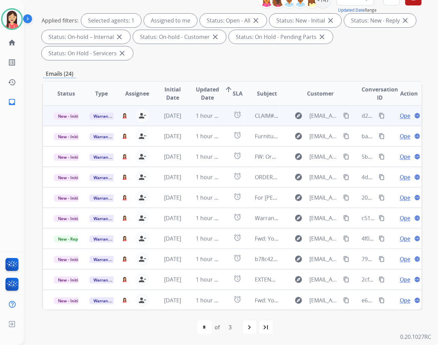
click at [185, 121] on td "1 hour ago" at bounding box center [202, 115] width 35 height 20
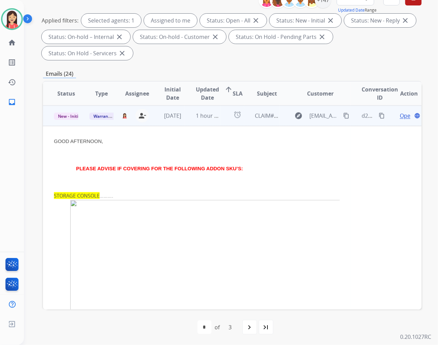
click at [400, 114] on span "Open" at bounding box center [407, 116] width 14 height 8
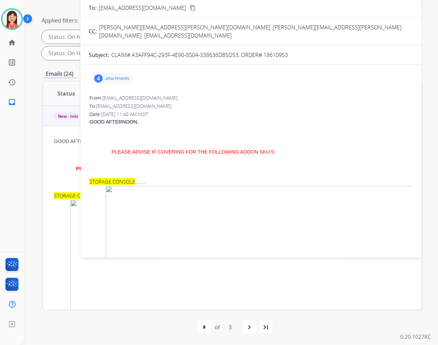
click at [118, 73] on div "4 attachments" at bounding box center [111, 78] width 43 height 11
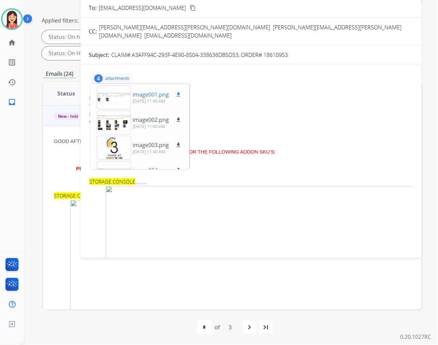
click at [180, 91] on mat-icon "download" at bounding box center [178, 94] width 6 height 6
click at [277, 51] on p "CLAIM# A3AFF94C-293F-4E90-8504-338636DB5D53, ORDER# 18610953" at bounding box center [199, 55] width 177 height 8
copy p "18610953"
click at [303, 103] on div "To: [EMAIL_ADDRESS][DOMAIN_NAME]" at bounding box center [250, 106] width 323 height 7
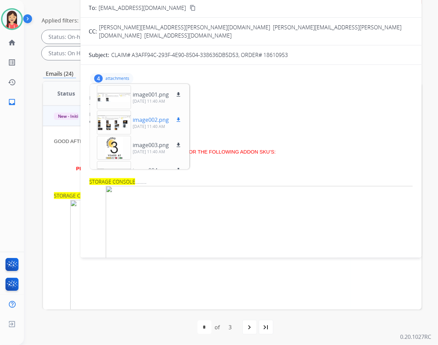
click at [177, 116] on button "download" at bounding box center [178, 120] width 8 height 8
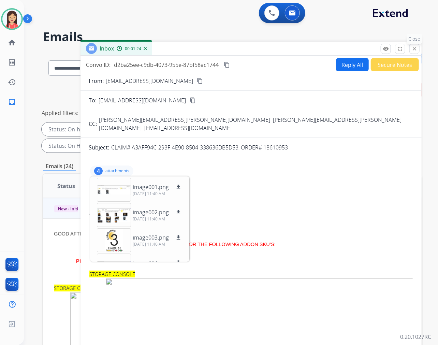
click at [413, 50] on mat-icon "close" at bounding box center [414, 49] width 6 height 6
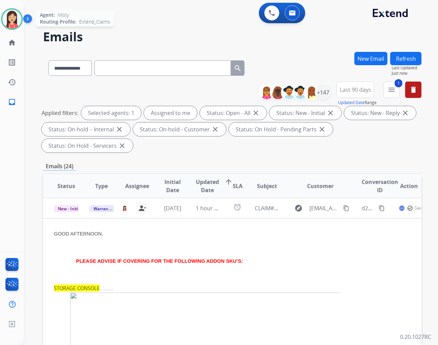
click at [11, 17] on img at bounding box center [11, 19] width 19 height 19
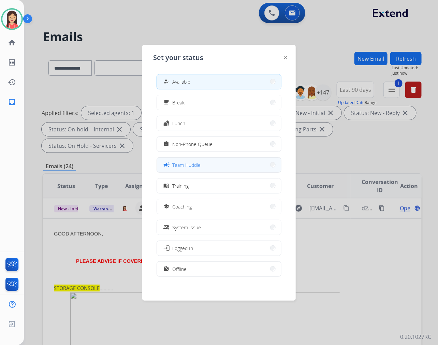
click at [212, 162] on button "campaign Team Huddle" at bounding box center [219, 165] width 124 height 15
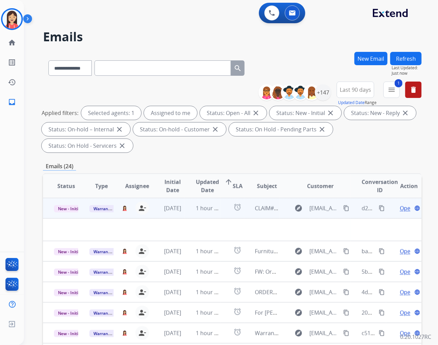
click at [189, 217] on td "1 hour ago" at bounding box center [202, 208] width 35 height 20
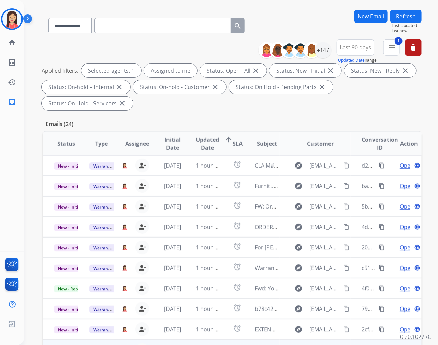
scroll to position [92, 0]
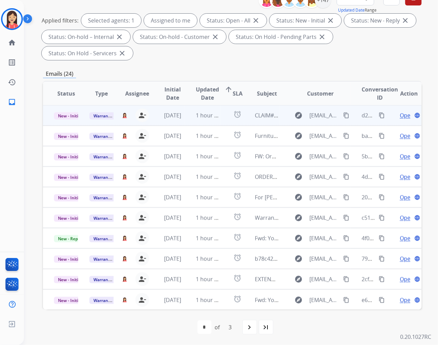
click at [222, 116] on td "alarm" at bounding box center [232, 115] width 24 height 20
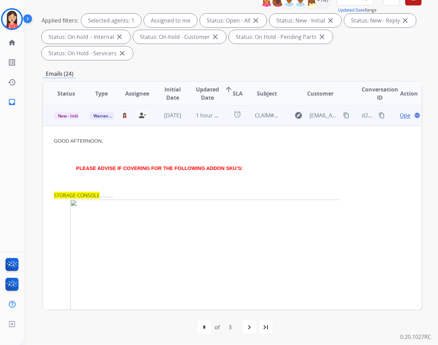
scroll to position [0, 0]
click at [400, 114] on span "Open" at bounding box center [407, 116] width 14 height 8
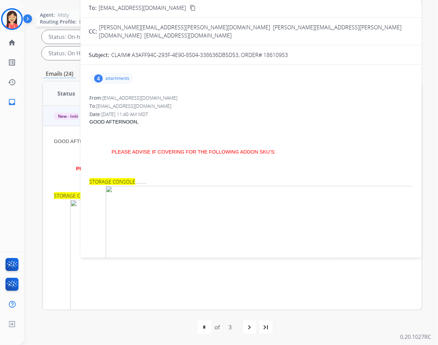
click at [4, 19] on img at bounding box center [11, 19] width 19 height 19
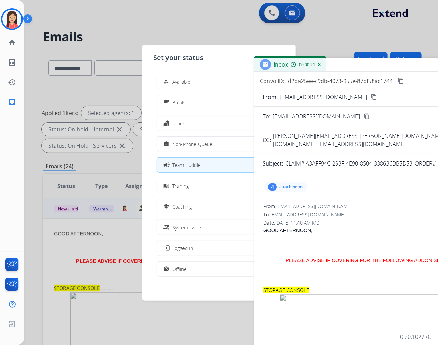
drag, startPoint x: 258, startPoint y: 48, endPoint x: 439, endPoint y: 64, distance: 181.1
click at [438, 64] on html "**********" at bounding box center [219, 172] width 438 height 345
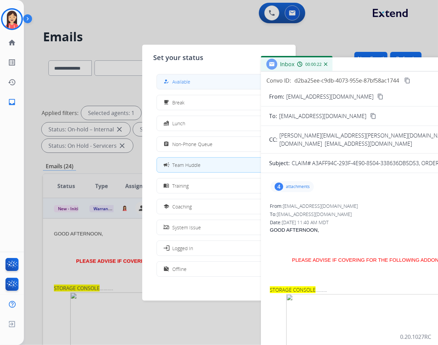
click at [197, 81] on button "how_to_reg Available" at bounding box center [219, 81] width 124 height 15
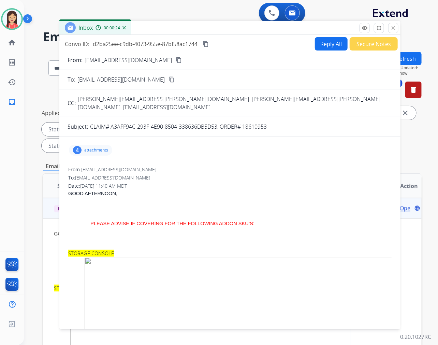
drag, startPoint x: 393, startPoint y: 71, endPoint x: 191, endPoint y: 34, distance: 204.8
click at [191, 34] on div "Inbox 00:00:24" at bounding box center [229, 28] width 341 height 14
click at [106, 147] on p "attachments" at bounding box center [96, 149] width 24 height 5
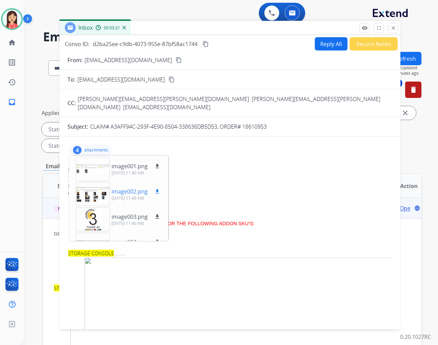
click at [156, 188] on mat-icon "download" at bounding box center [157, 191] width 6 height 6
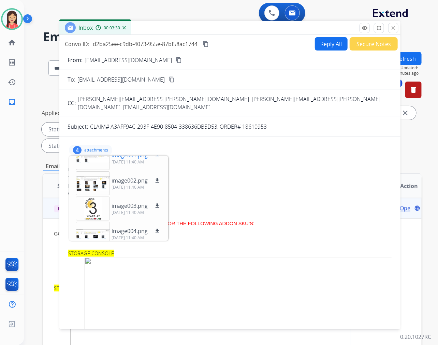
scroll to position [17, 0]
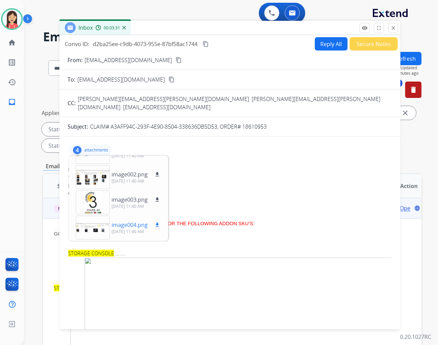
click at [158, 222] on mat-icon "download" at bounding box center [157, 225] width 6 height 6
click at [90, 147] on p "attachments" at bounding box center [96, 149] width 24 height 5
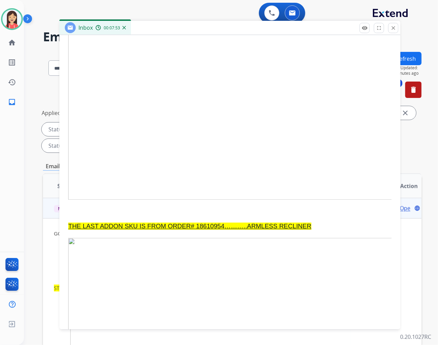
scroll to position [530, 0]
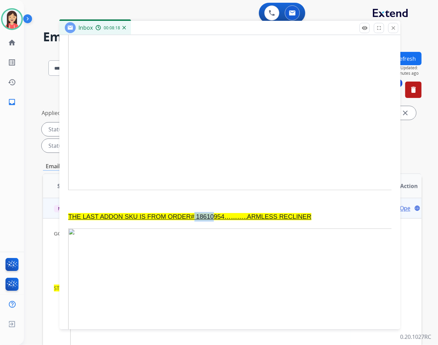
drag, startPoint x: 195, startPoint y: 208, endPoint x: 213, endPoint y: 211, distance: 18.7
click at [213, 212] on p "THE LAST ADDON SKU IS FROM ORDER# 18610954………..ARMLESS RECLINER" at bounding box center [229, 217] width 323 height 10
drag, startPoint x: 196, startPoint y: 210, endPoint x: 224, endPoint y: 211, distance: 28.4
click at [224, 212] on p "THE LAST ADDON SKU IS FROM ORDER# 18610954………..ARMLESS RECLINER" at bounding box center [229, 217] width 323 height 10
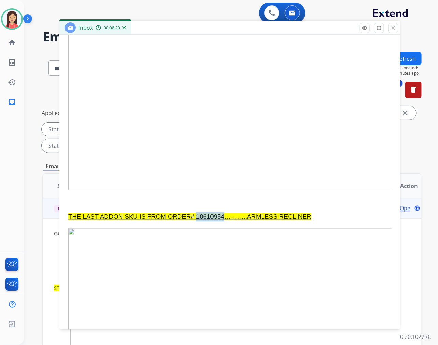
copy span "18610954"
click at [212, 144] on img at bounding box center [229, 52] width 323 height 275
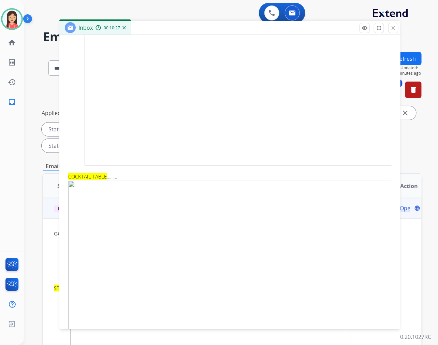
scroll to position [0, 0]
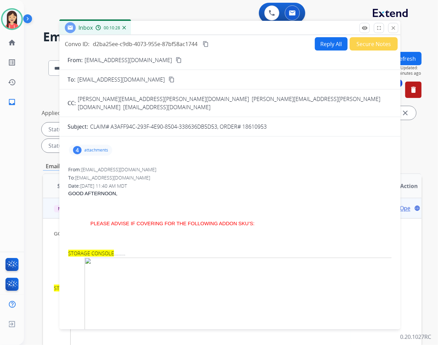
click at [317, 45] on button "Reply All" at bounding box center [331, 43] width 33 height 13
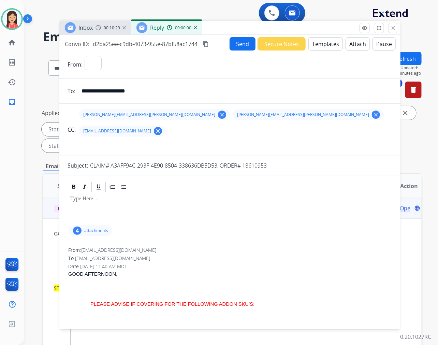
select select "**********"
click at [325, 45] on button "Templates" at bounding box center [325, 43] width 34 height 13
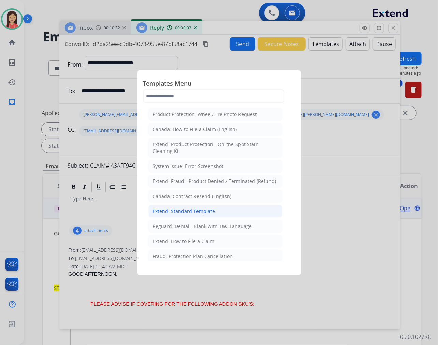
click at [181, 210] on div "Extend: Standard Template" at bounding box center [184, 211] width 62 height 7
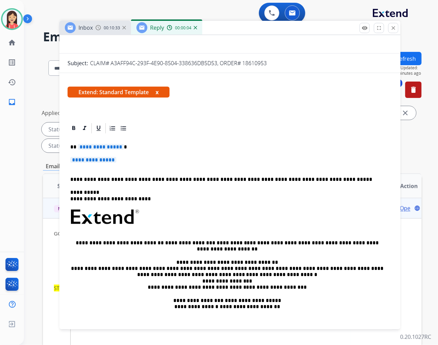
scroll to position [114, 0]
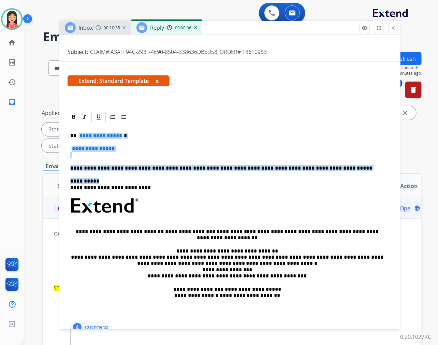
drag, startPoint x: 79, startPoint y: 120, endPoint x: 325, endPoint y: 156, distance: 248.8
click at [325, 156] on div "**********" at bounding box center [230, 221] width 325 height 197
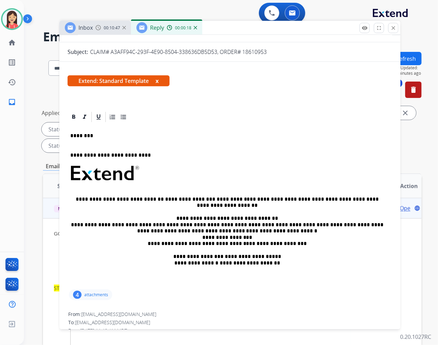
click at [109, 125] on div "**********" at bounding box center [230, 205] width 325 height 165
click at [219, 146] on p "**********" at bounding box center [227, 152] width 314 height 13
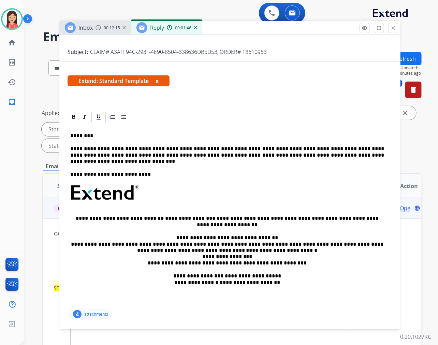
click at [147, 146] on p "**********" at bounding box center [227, 152] width 314 height 13
click at [358, 146] on p "**********" at bounding box center [227, 152] width 314 height 13
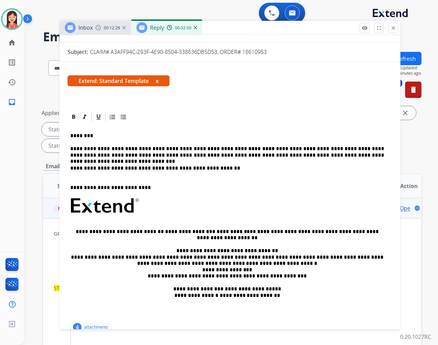
click at [237, 165] on p "**********" at bounding box center [227, 168] width 314 height 6
click at [250, 165] on p "**********" at bounding box center [227, 168] width 314 height 6
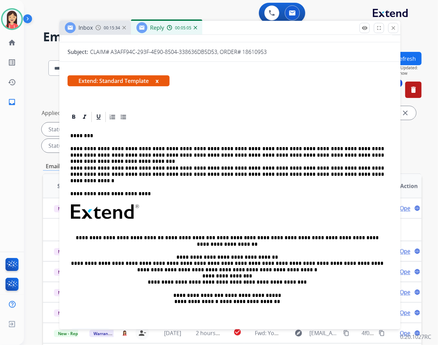
click at [121, 163] on div "**********" at bounding box center [230, 225] width 325 height 204
click at [284, 165] on div "**********" at bounding box center [230, 225] width 325 height 204
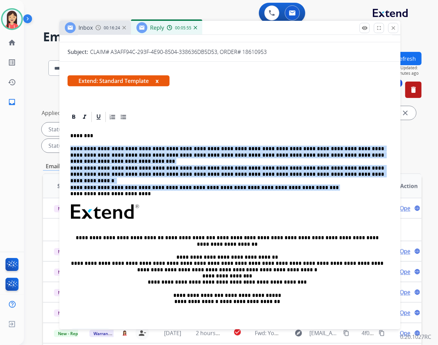
drag, startPoint x: 290, startPoint y: 171, endPoint x: 59, endPoint y: 130, distance: 234.5
drag, startPoint x: 67, startPoint y: 130, endPoint x: 293, endPoint y: 166, distance: 229.0
click at [293, 166] on div "**********" at bounding box center [230, 225] width 325 height 204
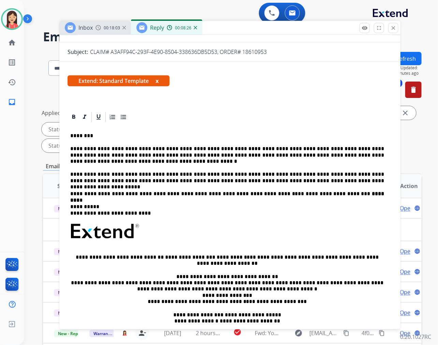
scroll to position [0, 0]
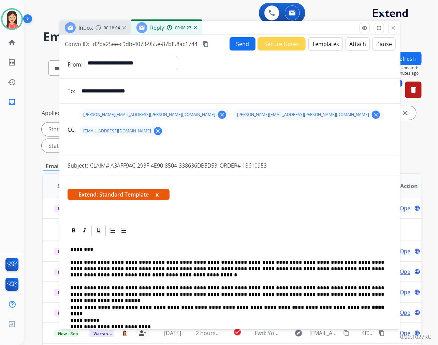
click at [241, 41] on button "Send" at bounding box center [242, 43] width 26 height 13
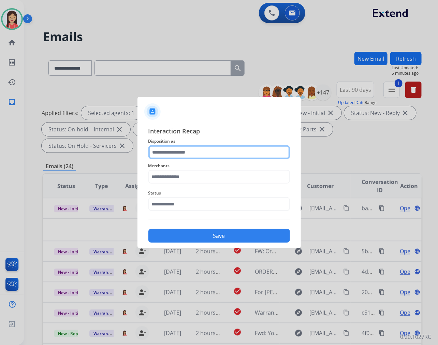
click at [179, 147] on input "text" at bounding box center [219, 152] width 142 height 14
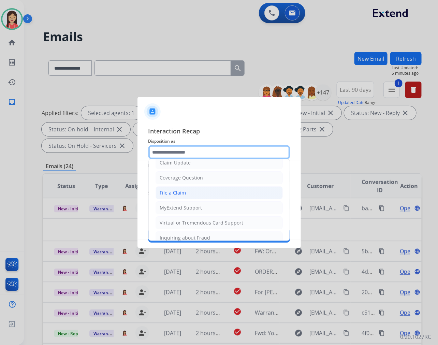
scroll to position [76, 0]
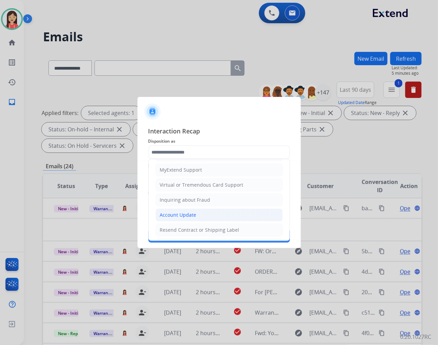
click at [175, 215] on div "Account Update" at bounding box center [178, 214] width 36 height 7
type input "**********"
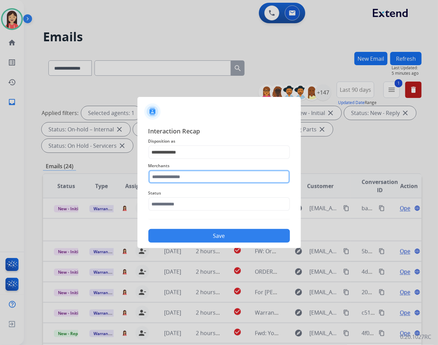
click at [189, 178] on input "text" at bounding box center [219, 177] width 142 height 14
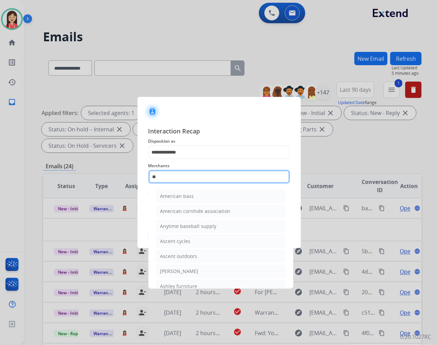
type input "*"
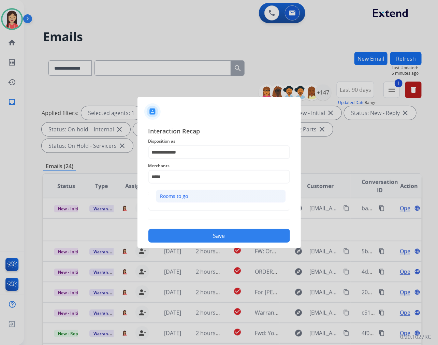
click at [191, 195] on li "Rooms to go" at bounding box center [221, 196] width 130 height 13
type input "**********"
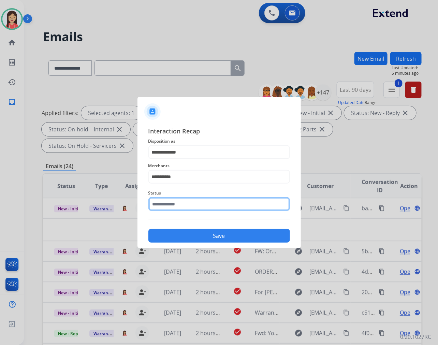
click at [183, 199] on input "text" at bounding box center [219, 204] width 142 height 14
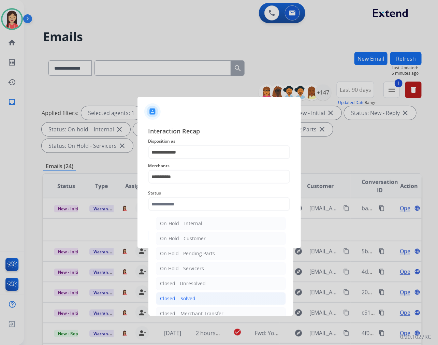
click at [178, 295] on div "Closed – Solved" at bounding box center [177, 298] width 35 height 7
type input "**********"
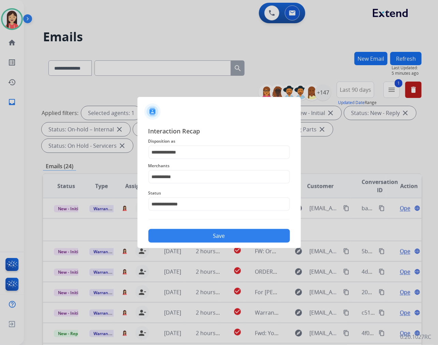
click at [191, 239] on button "Save" at bounding box center [219, 236] width 142 height 14
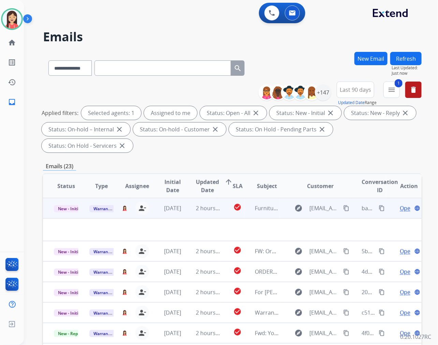
click at [185, 212] on td "2 hours ago" at bounding box center [202, 208] width 35 height 20
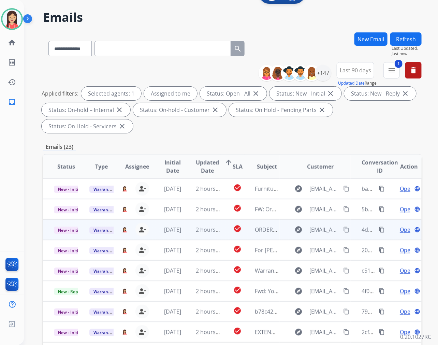
scroll to position [16, 0]
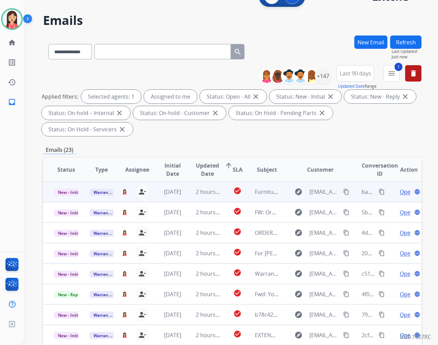
click at [190, 198] on td "2 hours ago" at bounding box center [202, 191] width 35 height 20
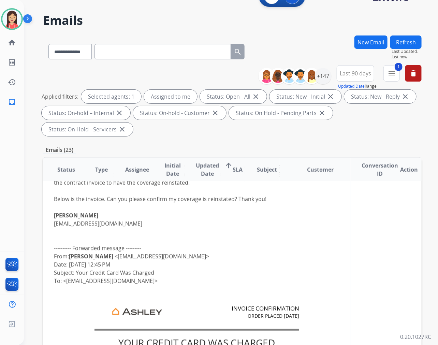
scroll to position [76, 0]
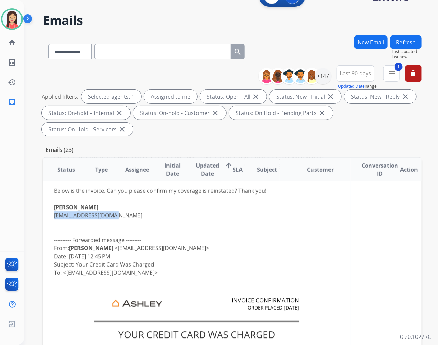
drag, startPoint x: 125, startPoint y: 217, endPoint x: 52, endPoint y: 214, distance: 73.0
copy link "[EMAIL_ADDRESS][DOMAIN_NAME]"
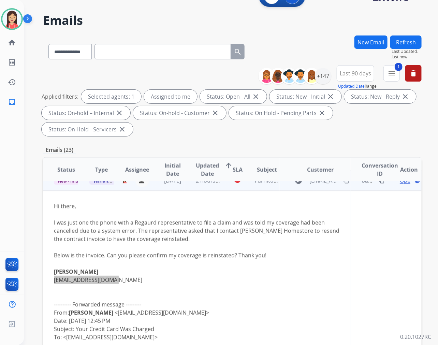
scroll to position [0, 0]
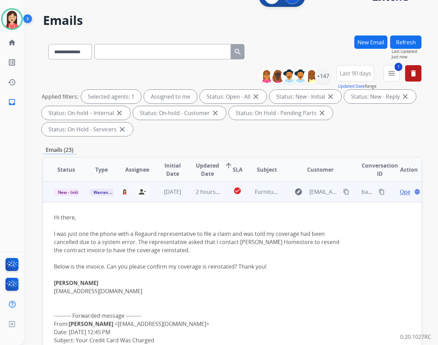
click at [216, 221] on div at bounding box center [197, 225] width 286 height 8
click at [400, 192] on span "Open" at bounding box center [407, 192] width 14 height 8
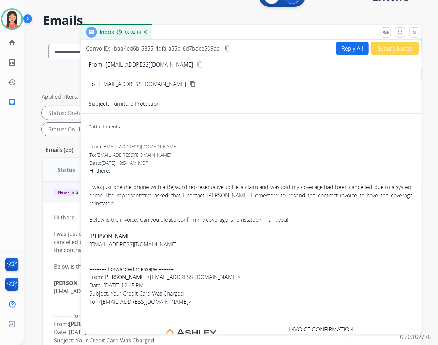
click at [155, 53] on div "Convo ID: baa4ed6b-5855-4dfa-a55b-6d7bace509aa content_copy Reply All Secure No…" at bounding box center [250, 48] width 341 height 13
click at [155, 52] on div "Convo ID: baa4ed6b-5855-4dfa-a55b-6d7bace509aa content_copy Reply All Secure No…" at bounding box center [250, 48] width 341 height 13
copy div "baa4ed6b-5855-4dfa-a55b-6d7bace509aa content_copy"
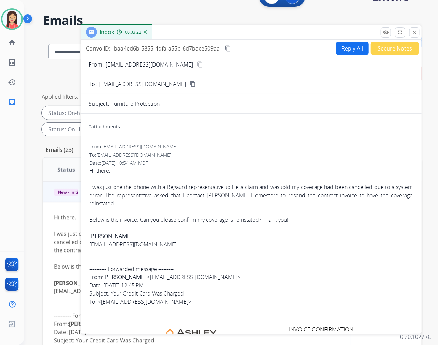
click at [343, 47] on button "Reply All" at bounding box center [352, 48] width 33 height 13
select select "**********"
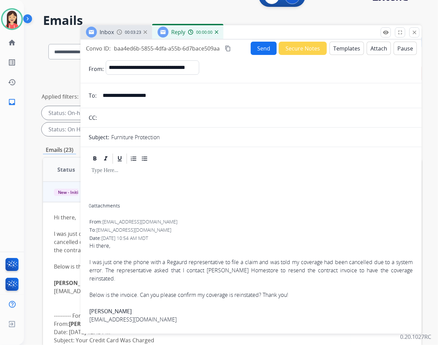
click at [343, 47] on button "Templates" at bounding box center [346, 48] width 34 height 13
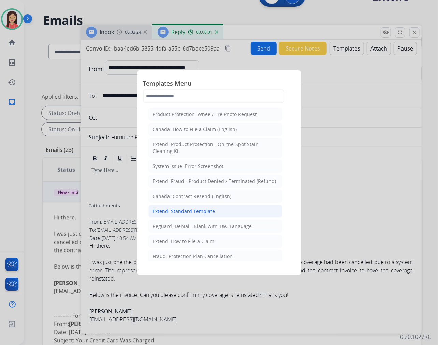
click at [186, 208] on div "Extend: Standard Template" at bounding box center [184, 211] width 62 height 7
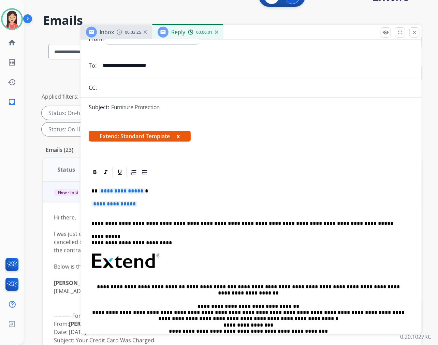
scroll to position [76, 0]
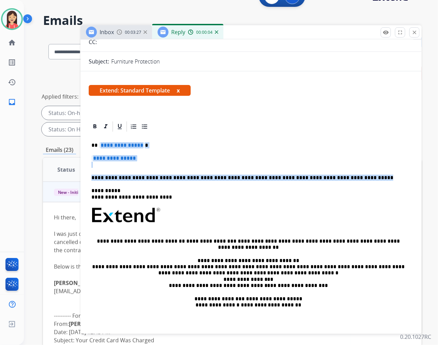
drag, startPoint x: 101, startPoint y: 145, endPoint x: 348, endPoint y: 179, distance: 249.5
click at [348, 179] on div "**********" at bounding box center [251, 235] width 325 height 205
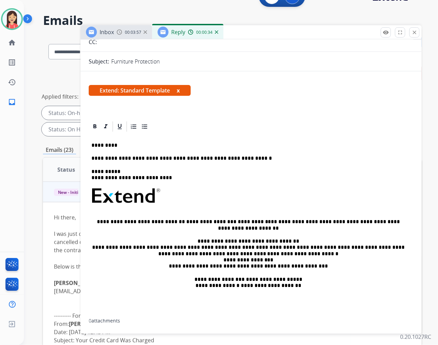
click at [249, 156] on p "**********" at bounding box center [248, 158] width 314 height 6
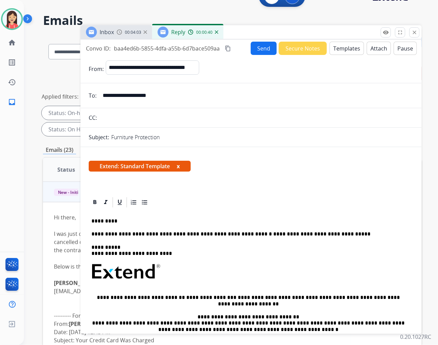
click at [263, 52] on button "Send" at bounding box center [264, 48] width 26 height 13
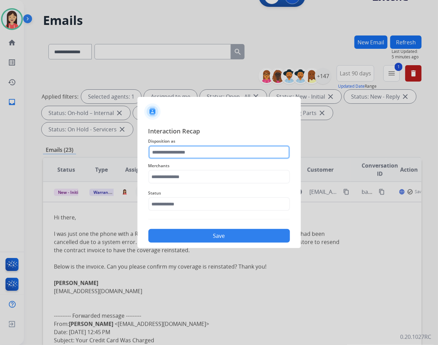
click at [197, 149] on input "text" at bounding box center [219, 152] width 142 height 14
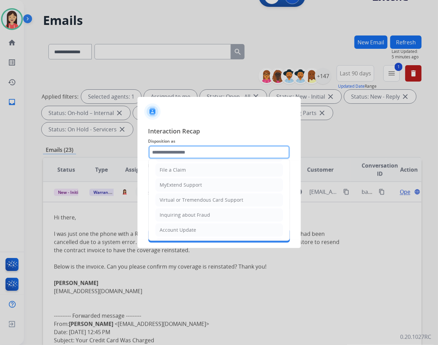
scroll to position [76, 0]
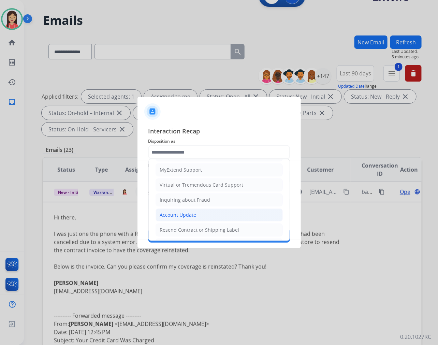
click at [188, 213] on div "Account Update" at bounding box center [178, 214] width 36 height 7
type input "**********"
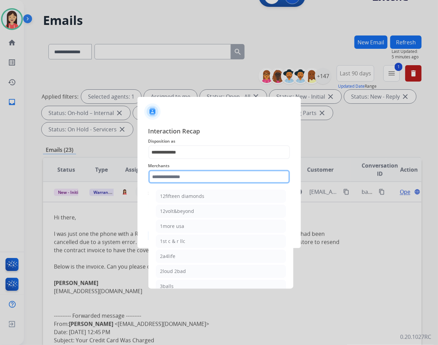
click at [186, 179] on input "text" at bounding box center [219, 177] width 142 height 14
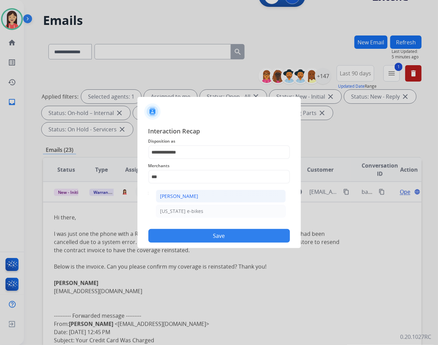
click at [183, 197] on div "[PERSON_NAME]" at bounding box center [179, 196] width 38 height 7
type input "**********"
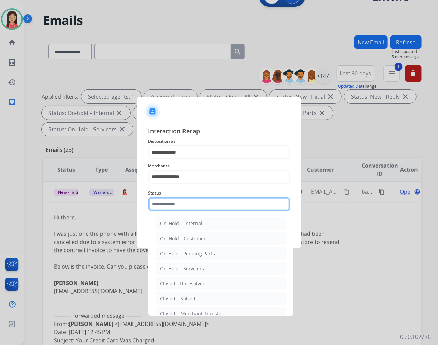
click at [189, 210] on input "text" at bounding box center [219, 204] width 142 height 14
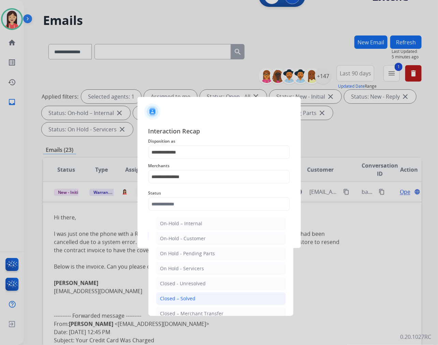
click at [202, 298] on li "Closed – Solved" at bounding box center [221, 298] width 130 height 13
type input "**********"
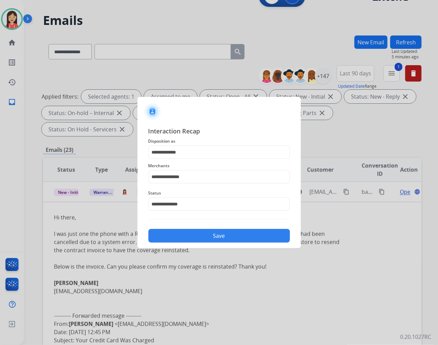
click at [217, 241] on button "Save" at bounding box center [219, 236] width 142 height 14
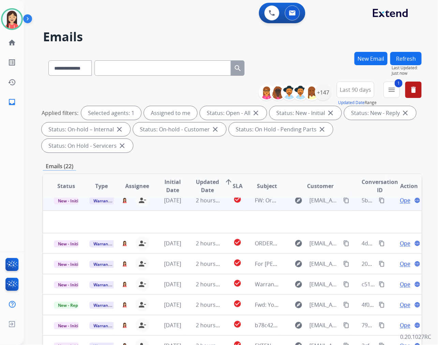
scroll to position [0, 0]
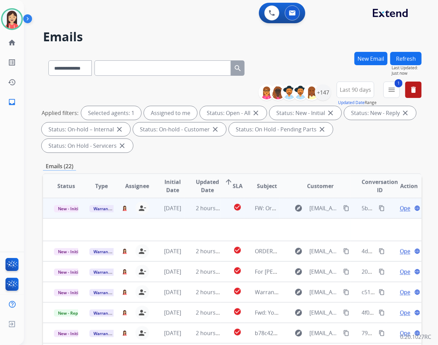
click at [185, 216] on td "2 hours ago" at bounding box center [202, 208] width 35 height 20
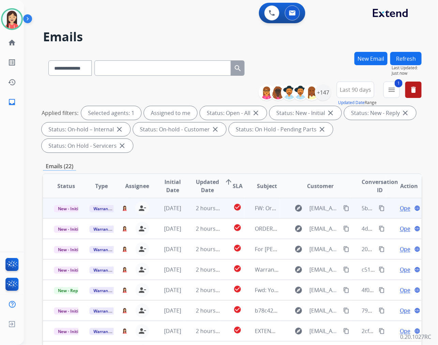
click at [185, 213] on td "2 hours ago" at bounding box center [202, 208] width 35 height 20
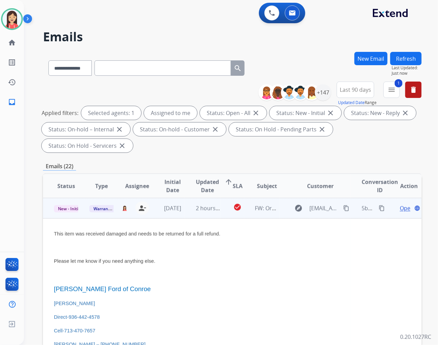
click at [343, 207] on mat-icon "content_copy" at bounding box center [346, 208] width 6 height 6
drag, startPoint x: 234, startPoint y: 269, endPoint x: 249, endPoint y: 251, distance: 23.5
click at [400, 208] on span "Open" at bounding box center [407, 208] width 14 height 8
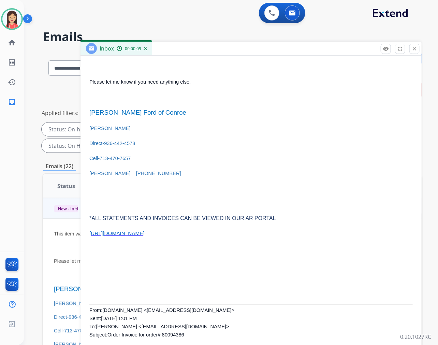
scroll to position [85, 0]
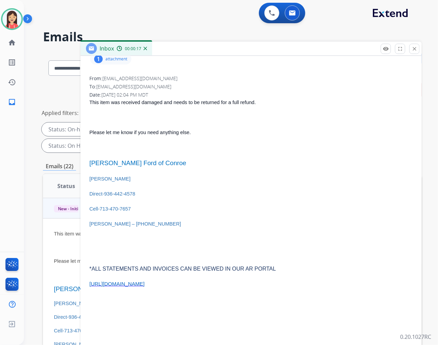
click at [241, 175] on p "[PERSON_NAME]" at bounding box center [250, 179] width 323 height 8
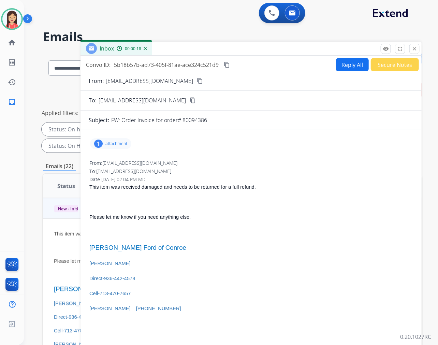
click at [342, 65] on button "Reply All" at bounding box center [352, 64] width 33 height 13
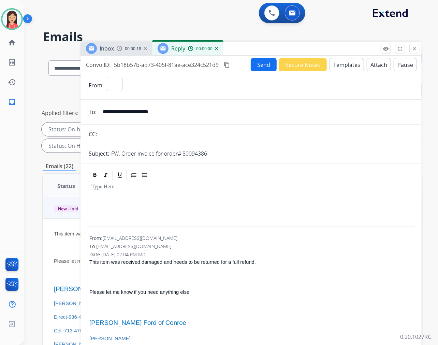
select select "**********"
click at [335, 66] on button "Templates" at bounding box center [346, 64] width 34 height 13
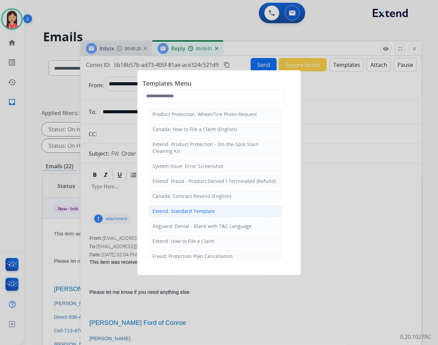
click at [199, 208] on div "Extend: Standard Template" at bounding box center [184, 211] width 62 height 7
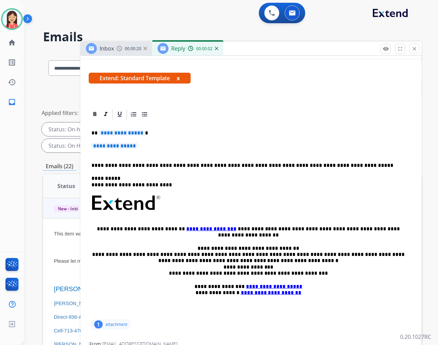
scroll to position [114, 0]
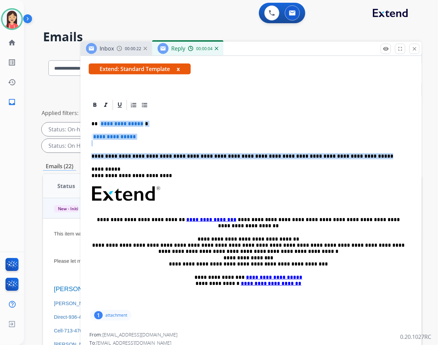
drag, startPoint x: 99, startPoint y: 122, endPoint x: 368, endPoint y: 150, distance: 270.2
click at [368, 150] on div "**********" at bounding box center [251, 209] width 325 height 197
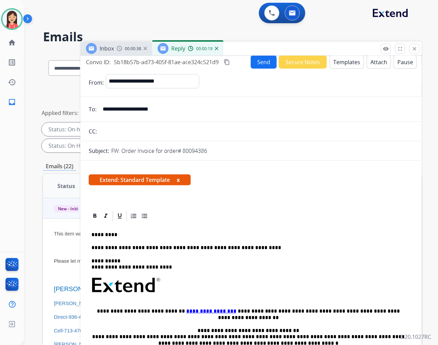
scroll to position [0, 0]
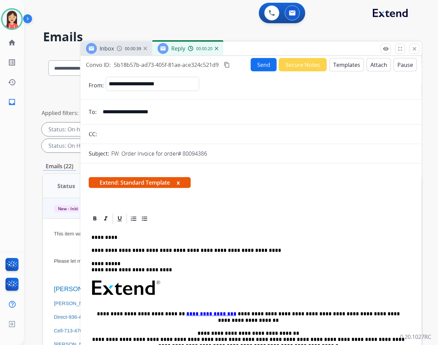
click at [256, 66] on button "Send" at bounding box center [264, 64] width 26 height 13
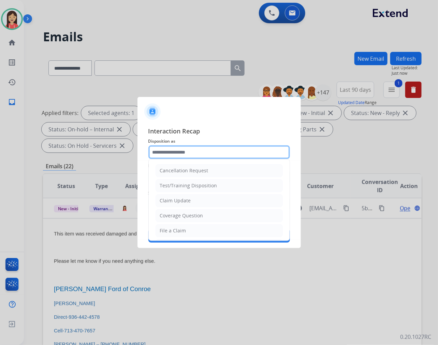
click at [219, 152] on input "text" at bounding box center [219, 152] width 142 height 14
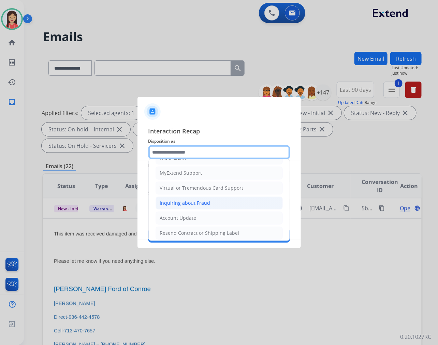
scroll to position [76, 0]
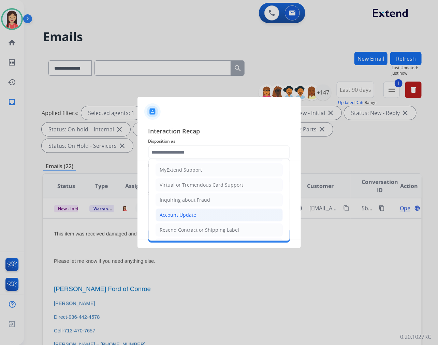
click at [192, 214] on div "Account Update" at bounding box center [178, 214] width 36 height 7
type input "**********"
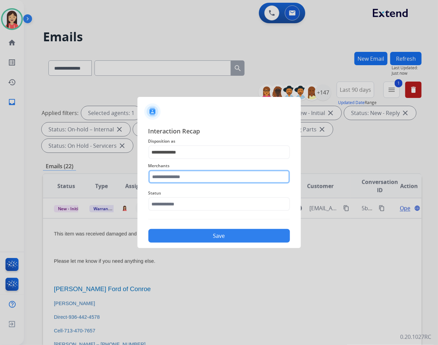
click at [192, 173] on input "text" at bounding box center [219, 177] width 142 height 14
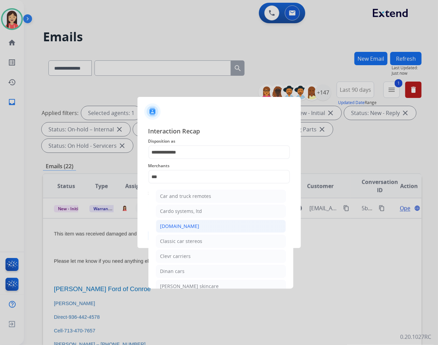
click at [200, 225] on li "[DOMAIN_NAME]" at bounding box center [221, 226] width 130 height 13
type input "**********"
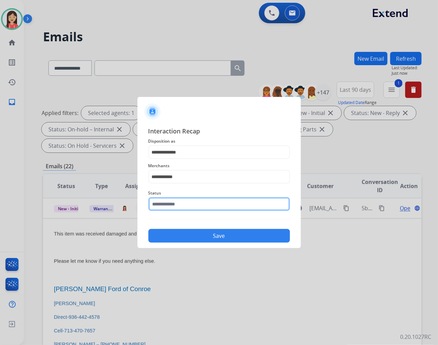
click at [201, 203] on input "text" at bounding box center [219, 204] width 142 height 14
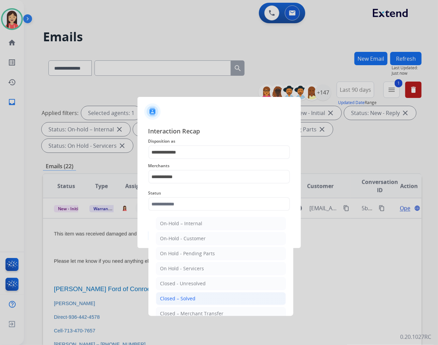
click at [202, 300] on li "Closed – Solved" at bounding box center [221, 298] width 130 height 13
type input "**********"
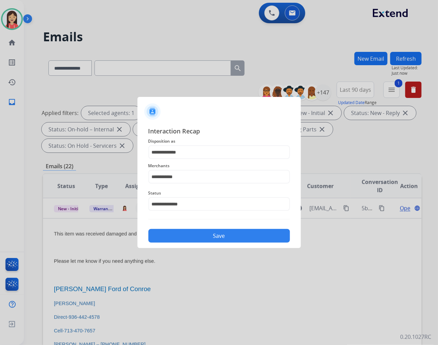
click at [208, 233] on button "Save" at bounding box center [219, 236] width 142 height 14
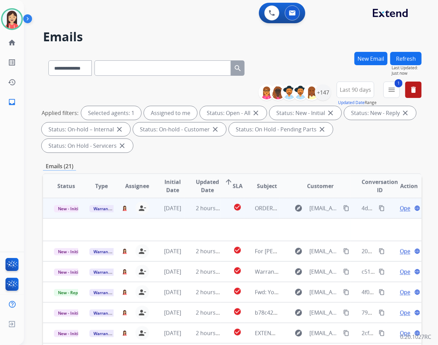
click at [189, 209] on td "2 hours ago" at bounding box center [202, 208] width 35 height 20
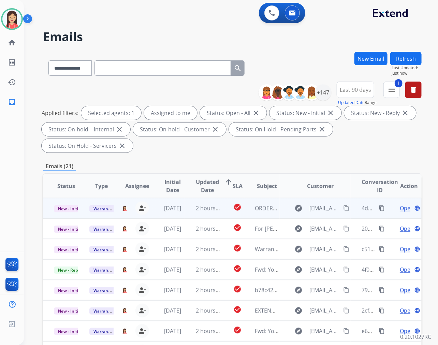
click at [187, 213] on td "2 hours ago" at bounding box center [202, 208] width 35 height 20
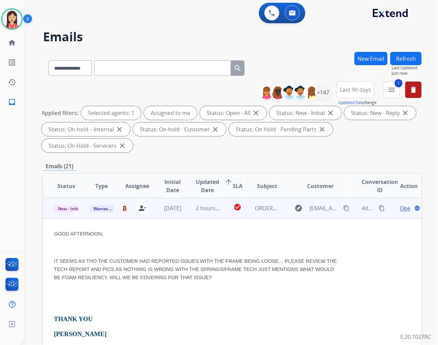
click at [400, 205] on span "Open" at bounding box center [407, 208] width 14 height 8
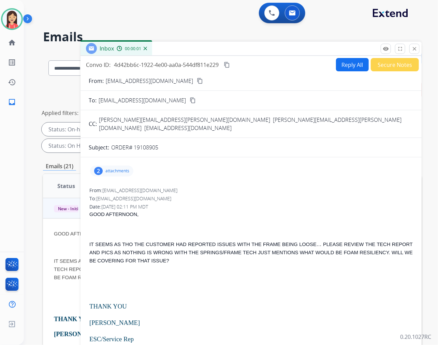
click at [112, 168] on p "attachments" at bounding box center [117, 170] width 24 height 5
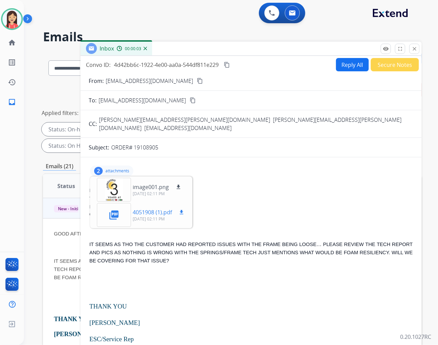
click at [184, 209] on mat-icon "download" at bounding box center [181, 212] width 6 height 6
drag, startPoint x: 158, startPoint y: 139, endPoint x: 133, endPoint y: 144, distance: 24.6
click at [133, 144] on form "From: [EMAIL_ADDRESS][DOMAIN_NAME] content_copy To: [EMAIL_ADDRESS][DOMAIN_NAME…" at bounding box center [250, 274] width 341 height 406
copy p "19108905"
click at [271, 194] on div "From: [EMAIL_ADDRESS][DOMAIN_NAME] To: [EMAIL_ADDRESS][DOMAIN_NAME] Date: [DATE…" at bounding box center [251, 329] width 325 height 286
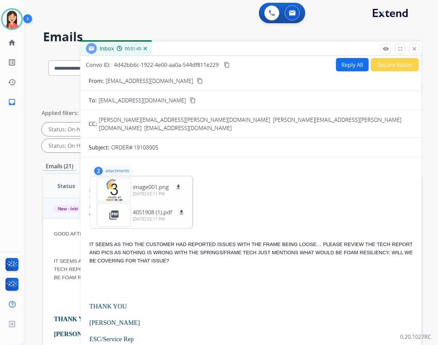
click at [113, 168] on p "attachments" at bounding box center [117, 170] width 24 height 5
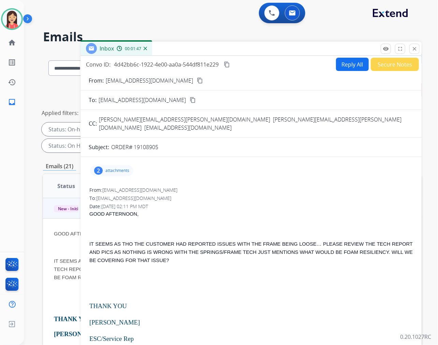
scroll to position [0, 0]
click at [338, 65] on button "Reply All" at bounding box center [352, 64] width 33 height 13
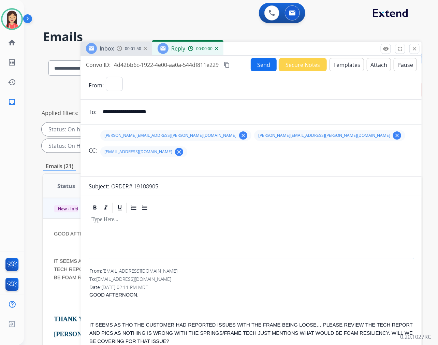
select select "**********"
click at [338, 65] on button "Templates" at bounding box center [346, 64] width 34 height 13
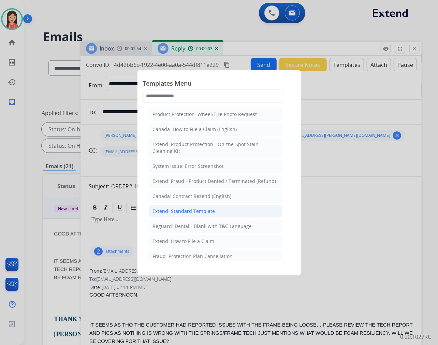
click at [177, 209] on div "Extend: Standard Template" at bounding box center [184, 211] width 62 height 7
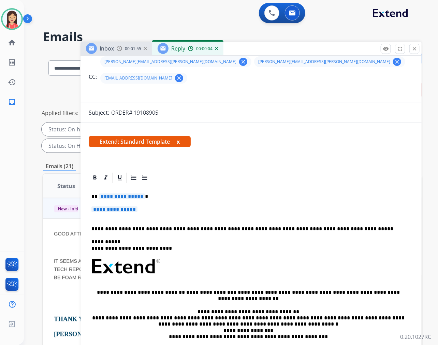
scroll to position [76, 0]
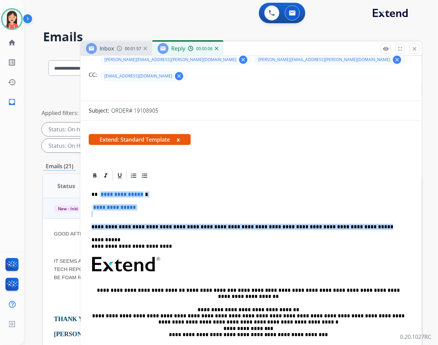
drag, startPoint x: 98, startPoint y: 176, endPoint x: 348, endPoint y: 208, distance: 251.7
click at [348, 208] on div "**********" at bounding box center [251, 280] width 325 height 197
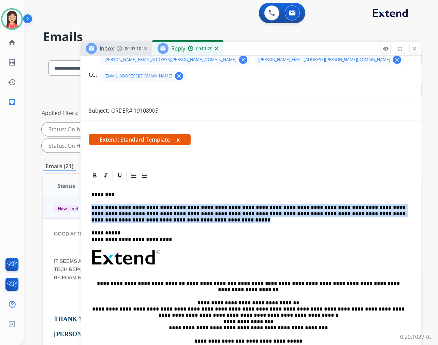
drag, startPoint x: 175, startPoint y: 201, endPoint x: 87, endPoint y: 189, distance: 88.0
copy p "**********"
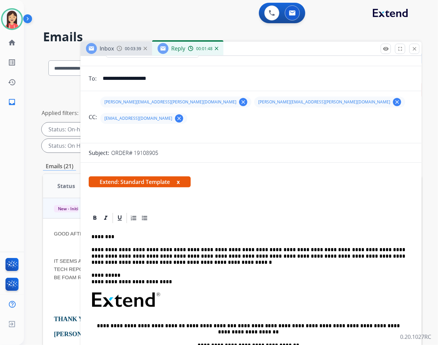
scroll to position [0, 0]
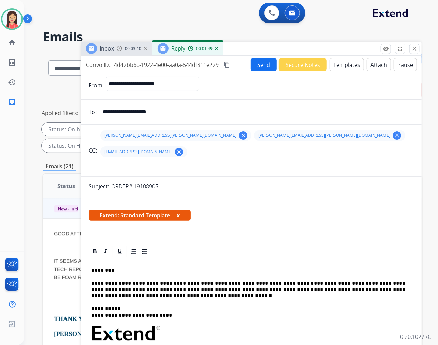
click at [260, 63] on button "Send" at bounding box center [264, 64] width 26 height 13
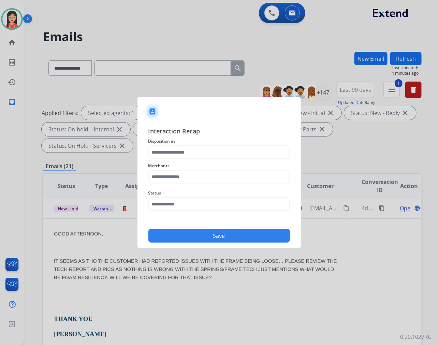
click at [216, 144] on span "Disposition as" at bounding box center [219, 141] width 142 height 8
click at [213, 154] on input "text" at bounding box center [219, 152] width 142 height 14
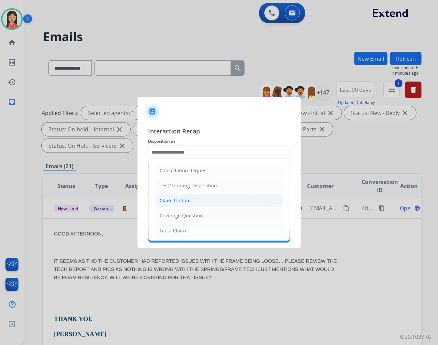
click at [204, 196] on li "Claim Update" at bounding box center [219, 200] width 127 height 13
type input "**********"
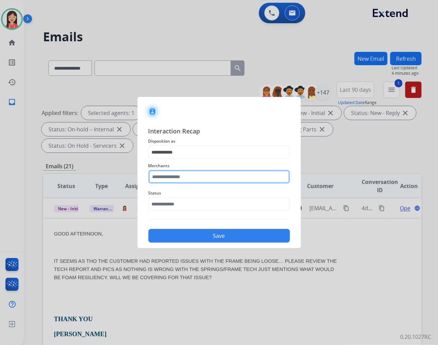
click at [203, 180] on input "text" at bounding box center [219, 177] width 142 height 14
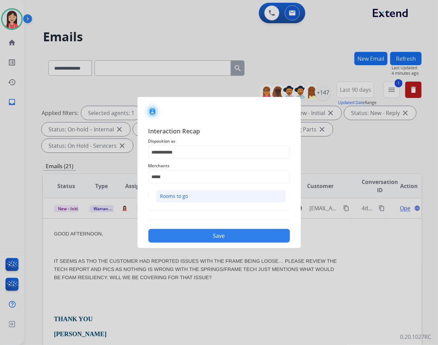
click at [196, 196] on li "Rooms to go" at bounding box center [221, 196] width 130 height 13
type input "**********"
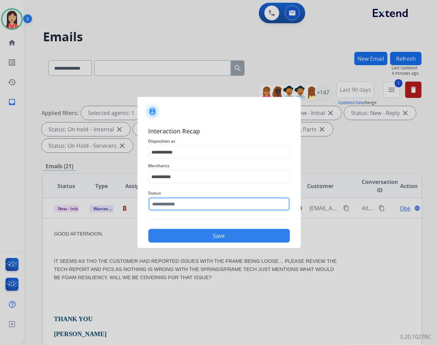
click at [183, 207] on input "text" at bounding box center [219, 204] width 142 height 14
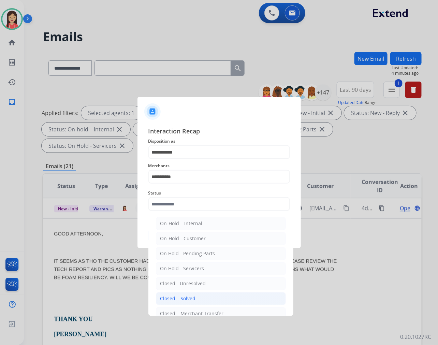
click at [179, 300] on div "Closed – Solved" at bounding box center [177, 298] width 35 height 7
type input "**********"
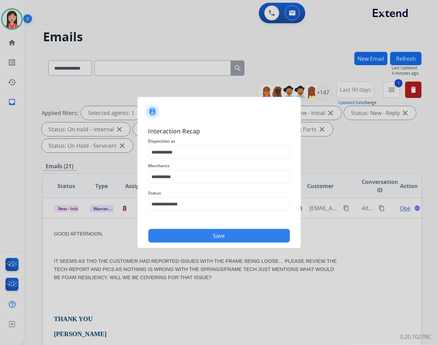
click at [212, 238] on button "Save" at bounding box center [219, 236] width 142 height 14
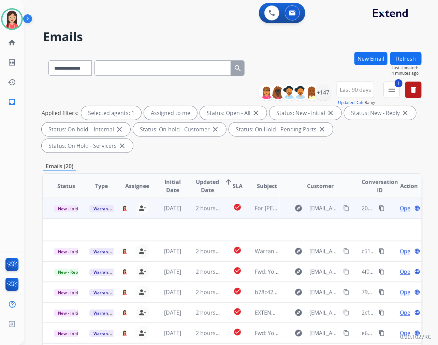
click at [190, 216] on td "2 hours ago" at bounding box center [202, 208] width 35 height 20
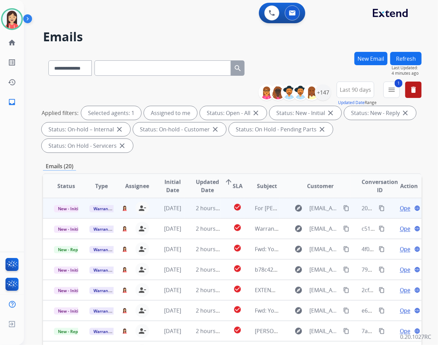
click at [186, 210] on td "2 hours ago" at bounding box center [202, 208] width 35 height 20
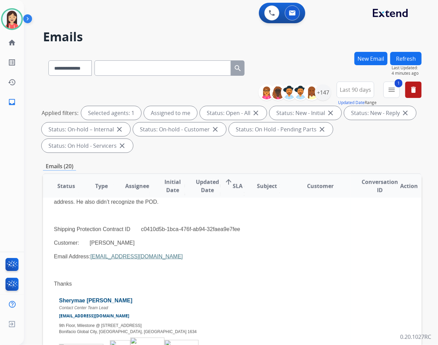
scroll to position [76, 0]
drag, startPoint x: 178, startPoint y: 256, endPoint x: 108, endPoint y: 254, distance: 70.3
click at [108, 254] on p "Email Address: [EMAIL_ADDRESS][DOMAIN_NAME]" at bounding box center [197, 256] width 286 height 8
copy p "[EMAIL_ADDRESS][DOMAIN_NAME]"
click at [254, 252] on p "Email Address: [EMAIL_ADDRESS][DOMAIN_NAME]" at bounding box center [197, 256] width 286 height 8
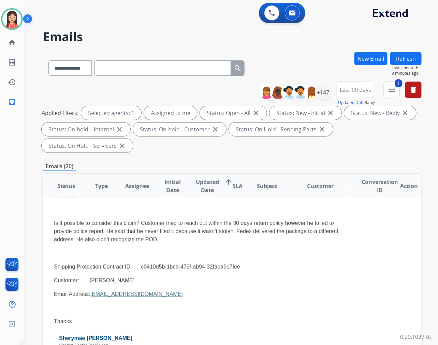
scroll to position [0, 0]
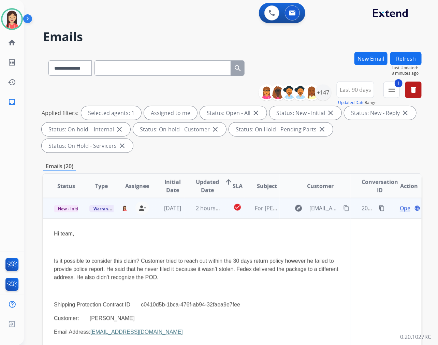
click at [187, 214] on td "2 hours ago" at bounding box center [202, 208] width 35 height 20
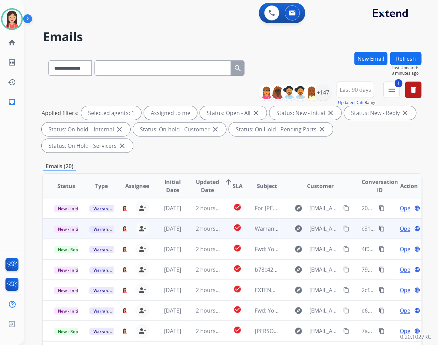
click at [189, 235] on td "2 hours ago" at bounding box center [202, 228] width 35 height 20
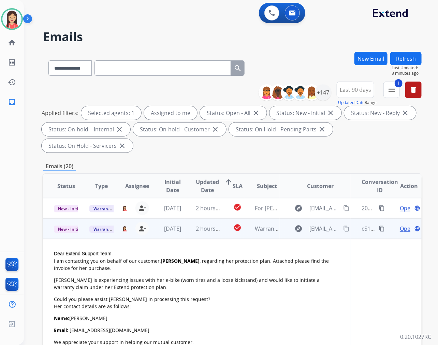
scroll to position [20, 0]
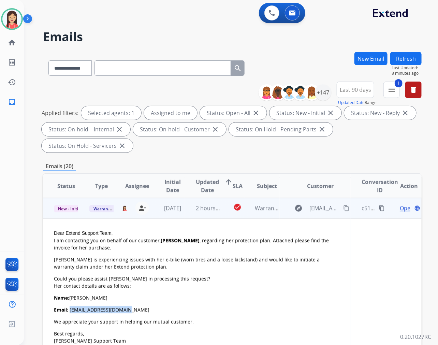
drag, startPoint x: 135, startPoint y: 307, endPoint x: 71, endPoint y: 311, distance: 64.6
click at [71, 311] on p "Email: [EMAIL_ADDRESS][DOMAIN_NAME]" at bounding box center [197, 309] width 286 height 7
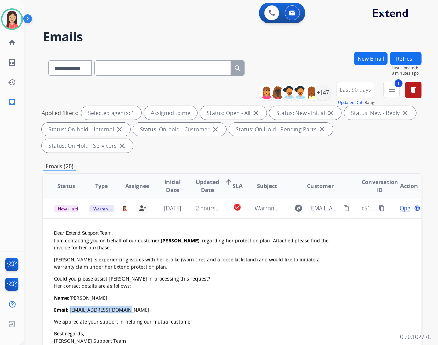
copy span "[EMAIL_ADDRESS][DOMAIN_NAME]"
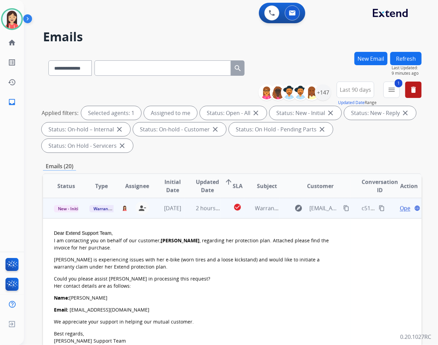
click at [268, 275] on p "Could you please assist [PERSON_NAME] in processing this request? Her contact d…" at bounding box center [197, 282] width 286 height 14
click at [400, 206] on span "Open" at bounding box center [407, 208] width 14 height 8
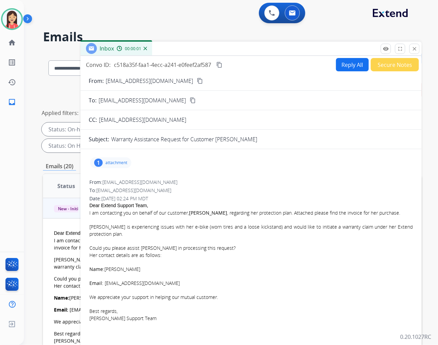
click at [110, 160] on p "attachment" at bounding box center [116, 162] width 22 height 5
click at [187, 180] on mat-icon "download" at bounding box center [185, 179] width 6 height 6
click at [327, 65] on div "Convo ID: c518a35f-faa1-4ecc-a241-e0feef2af587 content_copy Reply All Secure No…" at bounding box center [250, 64] width 341 height 13
click at [342, 65] on button "Reply All" at bounding box center [352, 64] width 33 height 13
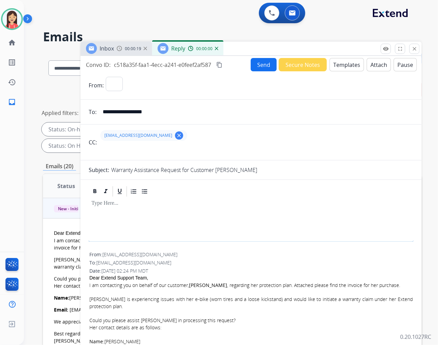
select select "**********"
click at [345, 65] on button "Templates" at bounding box center [346, 64] width 34 height 13
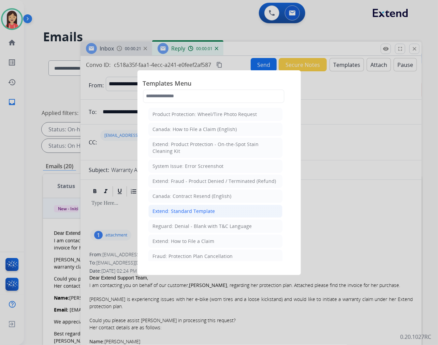
click at [161, 210] on div "Extend: Standard Template" at bounding box center [184, 211] width 62 height 7
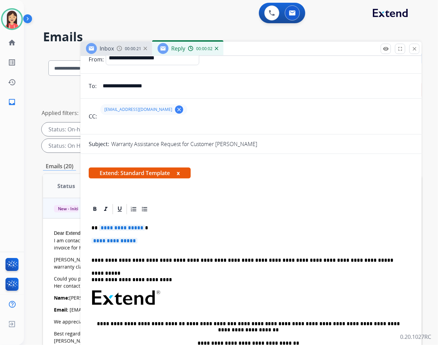
scroll to position [38, 0]
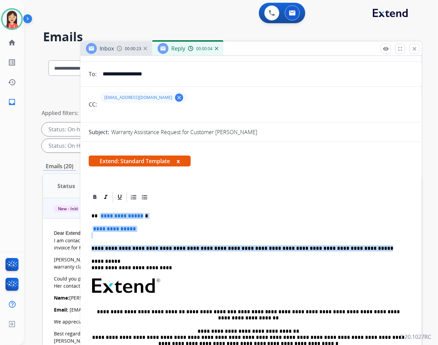
drag, startPoint x: 100, startPoint y: 212, endPoint x: 344, endPoint y: 241, distance: 245.9
click at [344, 241] on div "**********" at bounding box center [251, 301] width 325 height 197
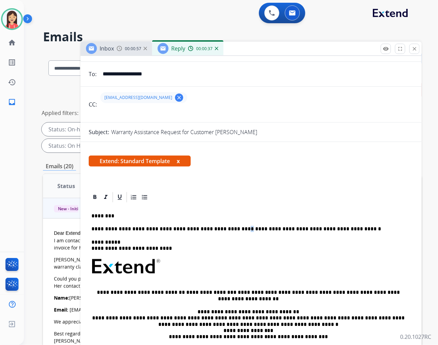
drag, startPoint x: 225, startPoint y: 228, endPoint x: 222, endPoint y: 227, distance: 3.4
click at [222, 227] on p "**********" at bounding box center [248, 229] width 314 height 6
click at [348, 232] on p "**********" at bounding box center [248, 229] width 314 height 6
drag, startPoint x: 380, startPoint y: 230, endPoint x: 241, endPoint y: 226, distance: 139.2
click at [241, 226] on p "**********" at bounding box center [248, 229] width 314 height 6
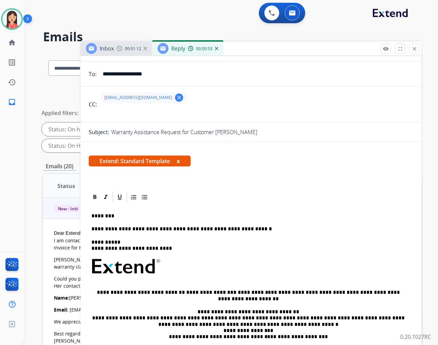
click at [94, 228] on p "**********" at bounding box center [248, 229] width 314 height 6
click at [91, 228] on p "**********" at bounding box center [248, 229] width 314 height 6
drag, startPoint x: 233, startPoint y: 226, endPoint x: 281, endPoint y: 223, distance: 48.2
click at [281, 223] on div "**********" at bounding box center [251, 292] width 325 height 178
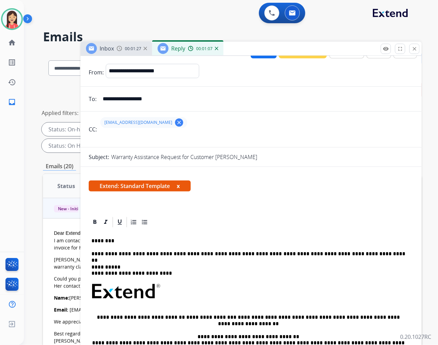
scroll to position [0, 0]
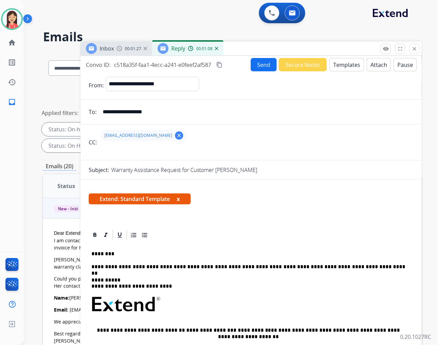
click at [367, 265] on p "**********" at bounding box center [248, 267] width 314 height 6
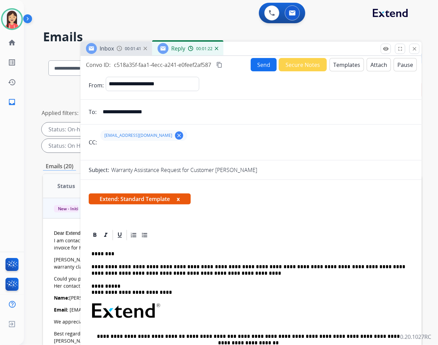
click at [254, 65] on button "Send" at bounding box center [264, 64] width 26 height 13
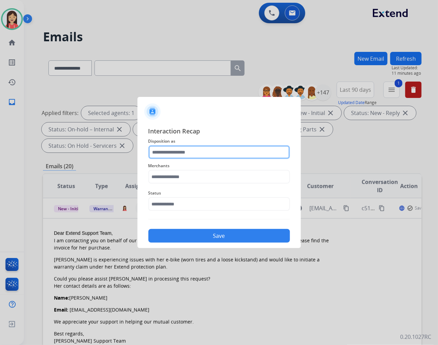
click at [227, 154] on input "text" at bounding box center [219, 152] width 142 height 14
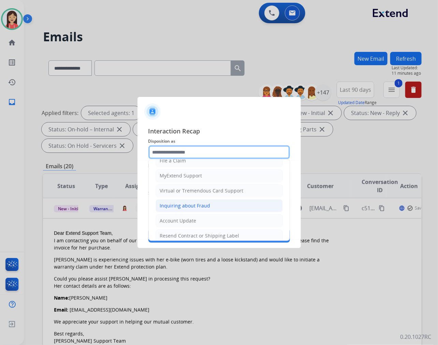
scroll to position [76, 0]
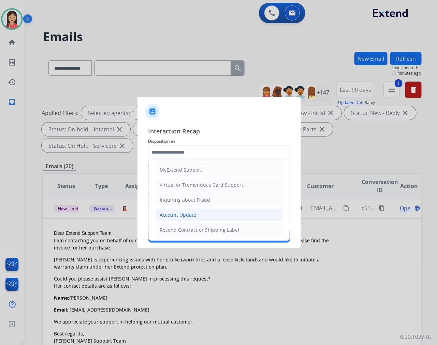
click at [175, 216] on div "Account Update" at bounding box center [178, 214] width 36 height 7
type input "**********"
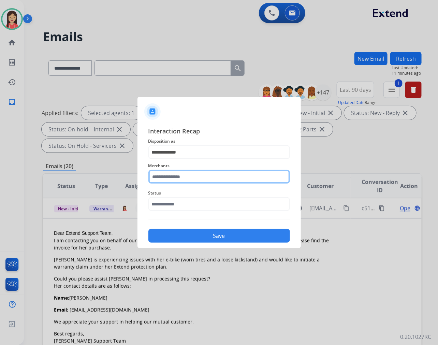
click at [183, 180] on input "text" at bounding box center [219, 177] width 142 height 14
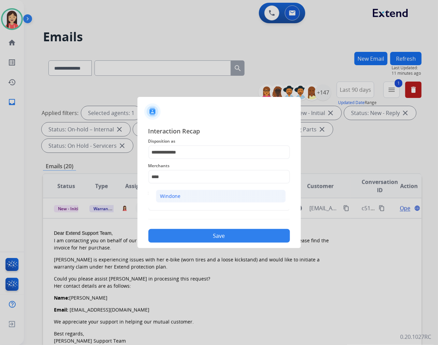
click at [193, 199] on li "Windone" at bounding box center [221, 196] width 130 height 13
type input "*******"
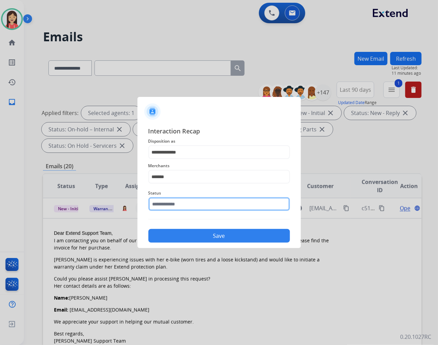
click at [188, 210] on input "text" at bounding box center [219, 204] width 142 height 14
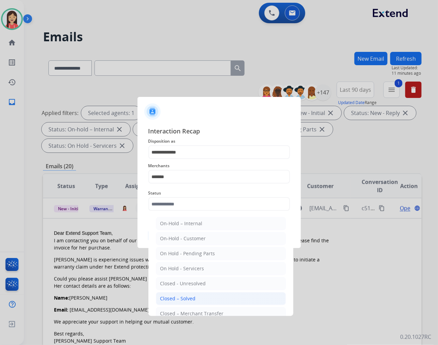
click at [188, 303] on li "Closed – Solved" at bounding box center [221, 298] width 130 height 13
type input "**********"
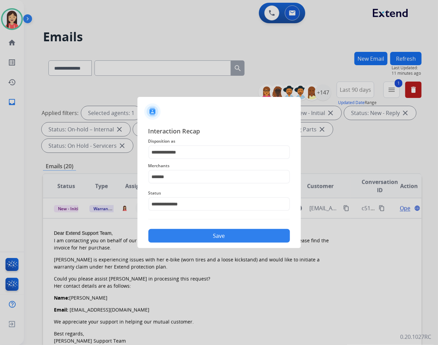
click at [197, 240] on button "Save" at bounding box center [219, 236] width 142 height 14
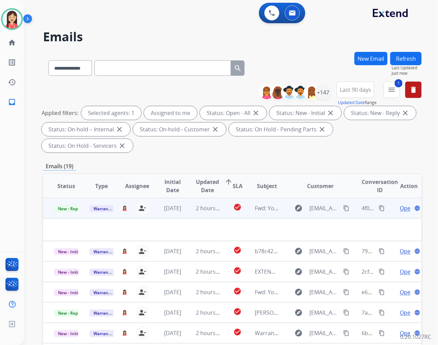
click at [185, 216] on td "2 hours ago" at bounding box center [202, 208] width 35 height 20
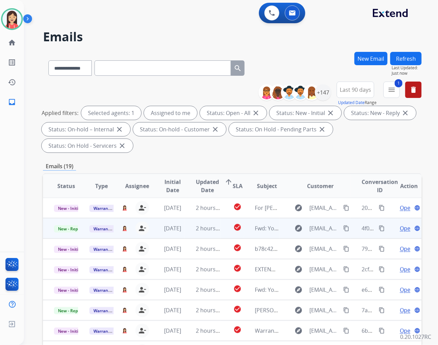
click at [191, 234] on td "2 hours ago" at bounding box center [202, 228] width 35 height 20
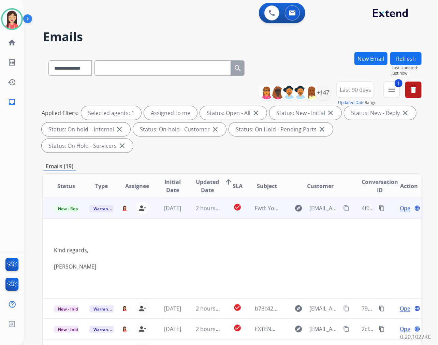
click at [400, 208] on span "Open" at bounding box center [407, 208] width 14 height 8
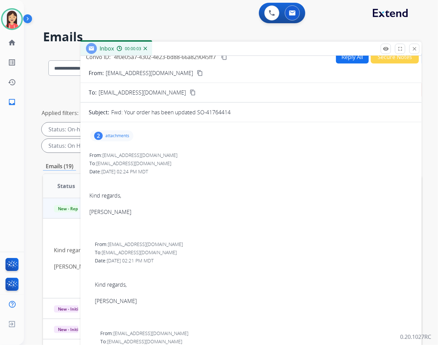
scroll to position [0, 0]
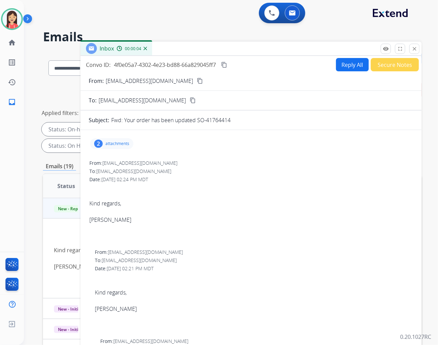
click at [112, 138] on div "2 attachments" at bounding box center [111, 143] width 43 height 11
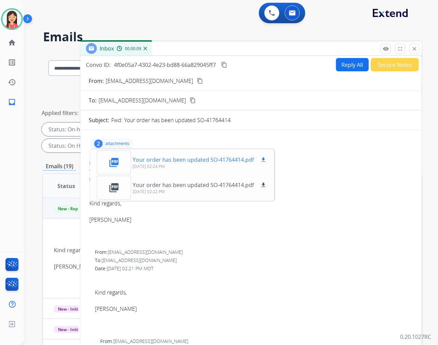
click at [262, 160] on mat-icon "download" at bounding box center [263, 160] width 6 height 6
click at [344, 62] on button "Reply All" at bounding box center [352, 64] width 33 height 13
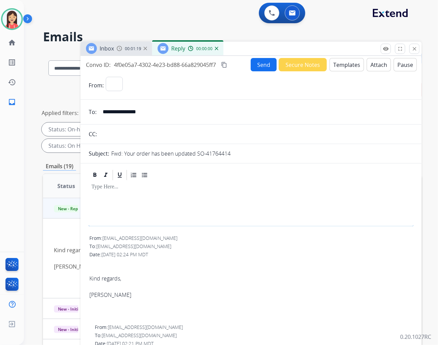
select select "**********"
click at [344, 62] on button "Templates" at bounding box center [346, 64] width 34 height 13
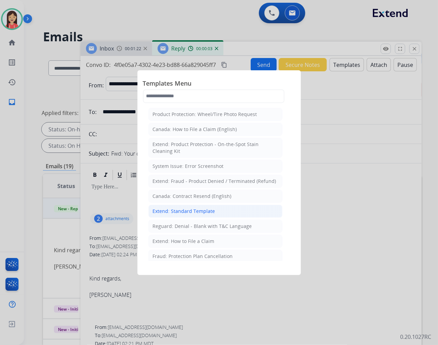
click at [199, 210] on div "Extend: Standard Template" at bounding box center [184, 211] width 62 height 7
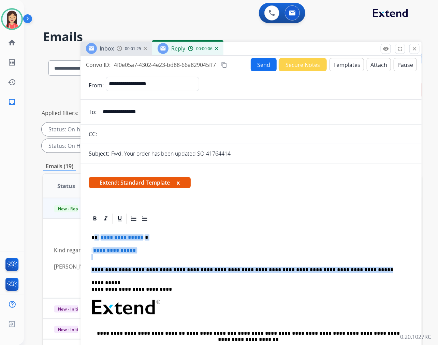
drag, startPoint x: 96, startPoint y: 236, endPoint x: 339, endPoint y: 269, distance: 245.0
click at [339, 269] on div "**********" at bounding box center [251, 323] width 325 height 197
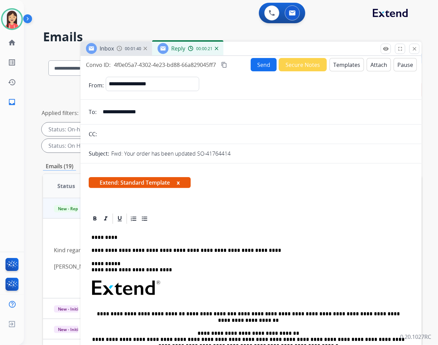
click at [266, 69] on button "Send" at bounding box center [264, 64] width 26 height 13
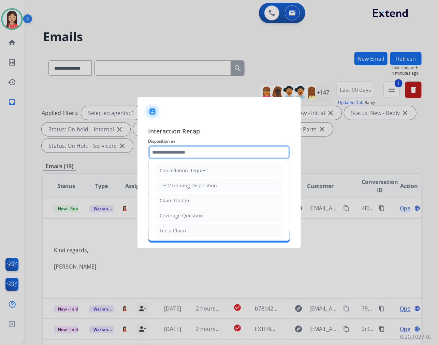
click at [233, 155] on input "text" at bounding box center [219, 152] width 142 height 14
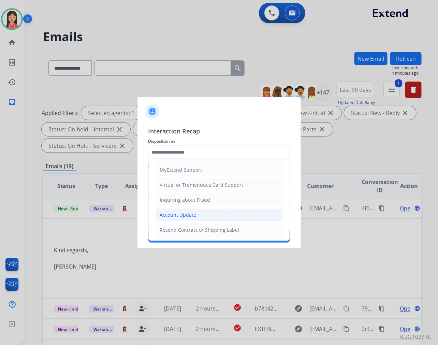
click at [177, 212] on div "Account Update" at bounding box center [178, 214] width 36 height 7
type input "**********"
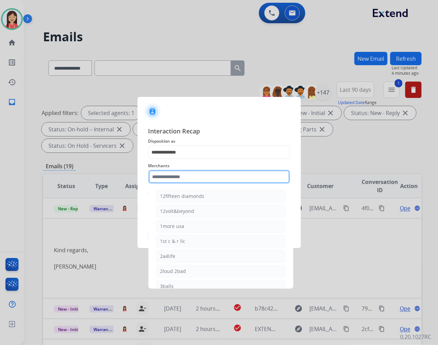
click at [181, 181] on input "text" at bounding box center [219, 177] width 142 height 14
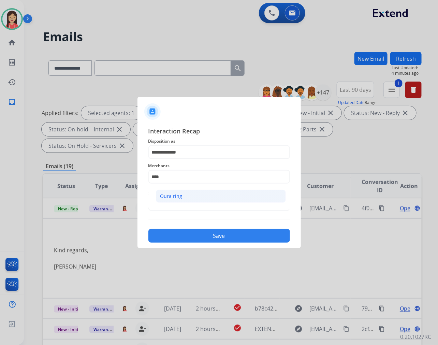
click at [187, 192] on li "Oura ring" at bounding box center [221, 196] width 130 height 13
type input "*********"
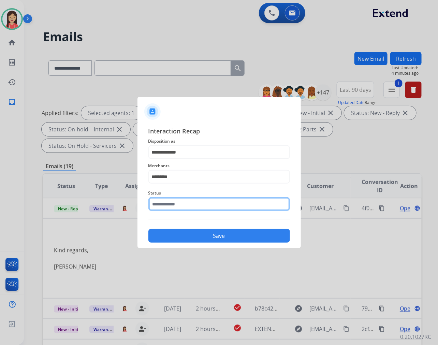
click at [178, 204] on input "text" at bounding box center [219, 204] width 142 height 14
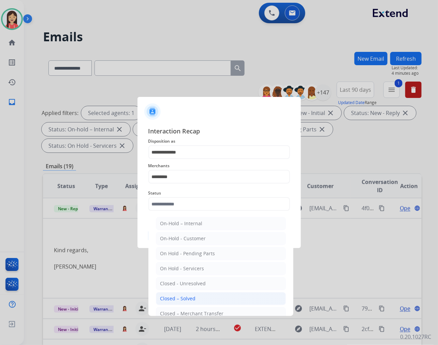
click at [224, 301] on li "Closed – Solved" at bounding box center [221, 298] width 130 height 13
type input "**********"
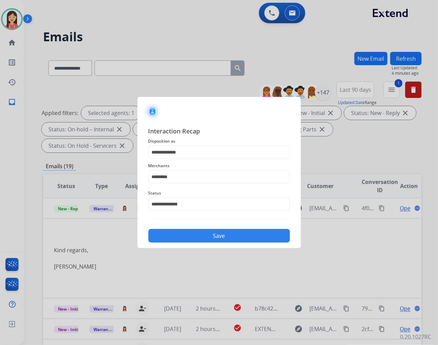
click at [217, 240] on button "Save" at bounding box center [219, 236] width 142 height 14
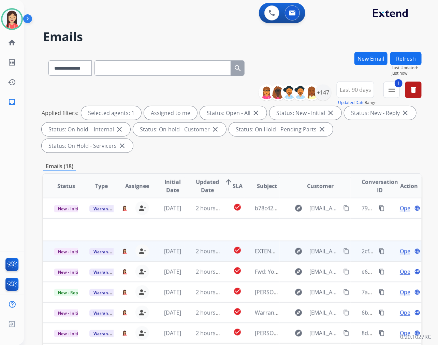
click at [189, 253] on td "2 hours ago" at bounding box center [202, 251] width 35 height 20
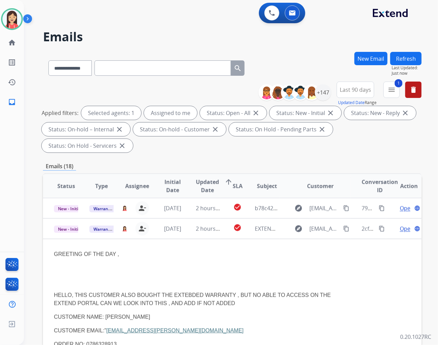
scroll to position [41, 0]
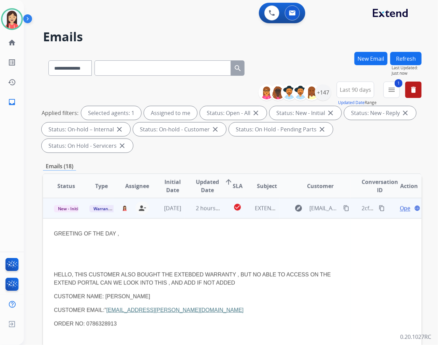
click at [179, 220] on td "GREETING OF THE DAY , HELLO, THIS CUSTOMER ALSO BOUGHT THE EXTEBDED WARRANTY , …" at bounding box center [197, 335] width 308 height 235
click at [181, 216] on td "[DATE]" at bounding box center [166, 208] width 35 height 20
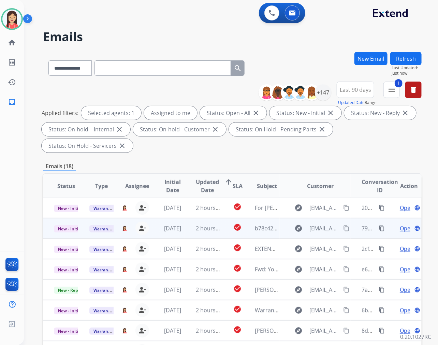
scroll to position [0, 0]
click at [190, 234] on td "2 hours ago" at bounding box center [202, 228] width 35 height 20
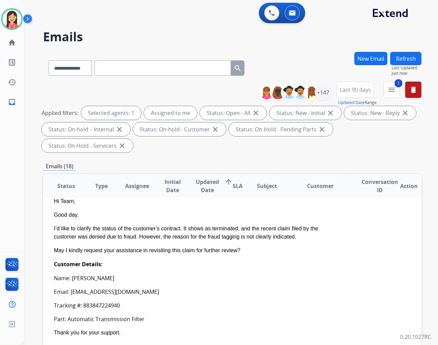
scroll to position [96, 0]
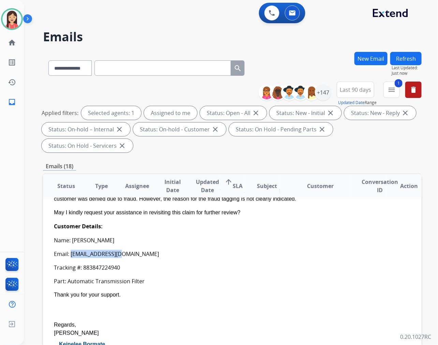
drag, startPoint x: 127, startPoint y: 256, endPoint x: 71, endPoint y: 252, distance: 56.0
click at [71, 252] on div "Email: [EMAIL_ADDRESS][DOMAIN_NAME]" at bounding box center [197, 254] width 286 height 8
click at [193, 282] on div "Part: Automatic Transmission Filter" at bounding box center [197, 281] width 286 height 8
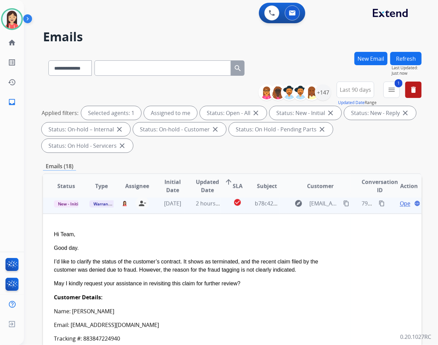
scroll to position [20, 0]
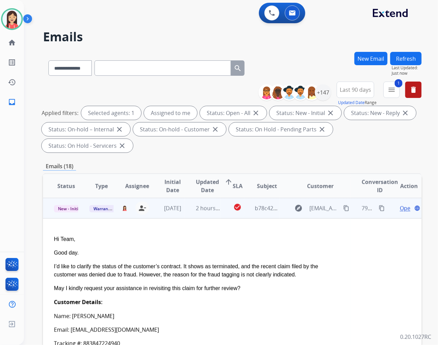
click at [400, 207] on span "Open" at bounding box center [407, 208] width 14 height 8
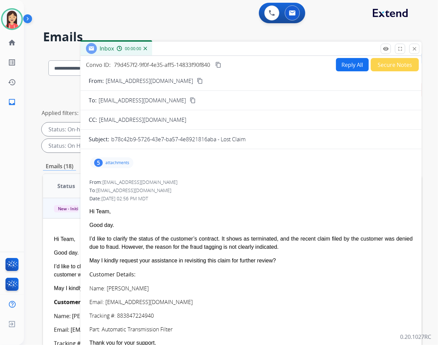
click at [347, 69] on button "Reply All" at bounding box center [352, 64] width 33 height 13
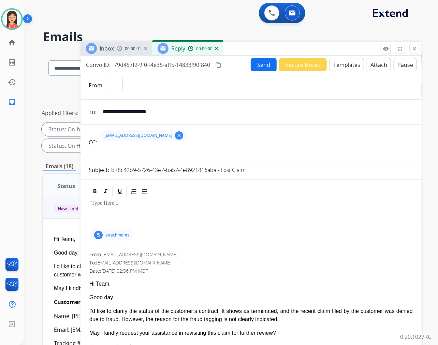
select select "**********"
click at [341, 67] on button "Templates" at bounding box center [346, 64] width 34 height 13
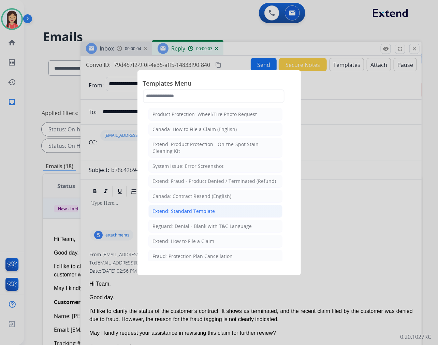
click at [193, 208] on div "Extend: Standard Template" at bounding box center [184, 211] width 62 height 7
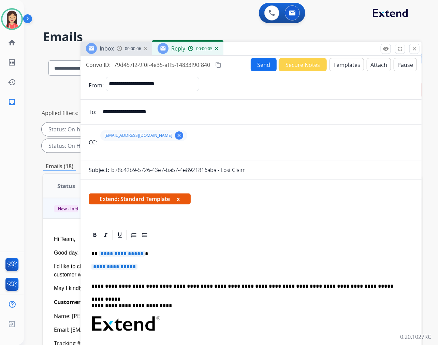
click at [341, 64] on button "Templates" at bounding box center [346, 64] width 34 height 13
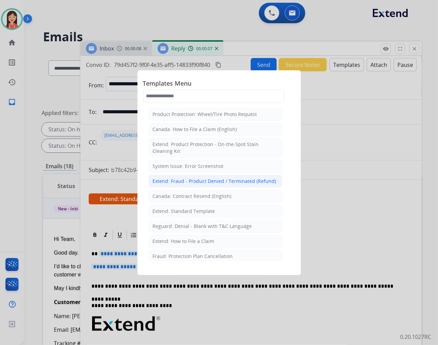
click at [237, 180] on div "Extend: Fraud - Product Denied / Terminated (Refund)" at bounding box center [214, 181] width 123 height 7
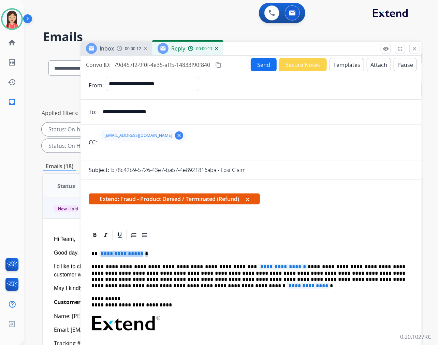
drag, startPoint x: 170, startPoint y: 253, endPoint x: 98, endPoint y: 251, distance: 72.0
click at [98, 251] on p "**********" at bounding box center [248, 254] width 314 height 6
drag, startPoint x: 237, startPoint y: 266, endPoint x: 292, endPoint y: 266, distance: 55.2
click at [292, 266] on p "**********" at bounding box center [248, 276] width 314 height 25
click at [292, 266] on span "**********" at bounding box center [283, 267] width 49 height 6
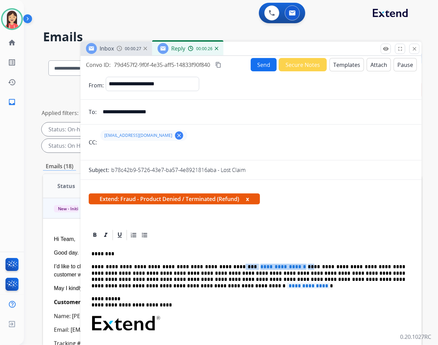
drag, startPoint x: 296, startPoint y: 266, endPoint x: 223, endPoint y: 265, distance: 73.0
click at [223, 265] on p "**********" at bounding box center [248, 276] width 314 height 25
drag, startPoint x: 219, startPoint y: 272, endPoint x: 231, endPoint y: 271, distance: 12.0
click at [231, 271] on p "**********" at bounding box center [248, 276] width 314 height 25
click at [257, 271] on p "**********" at bounding box center [248, 276] width 314 height 25
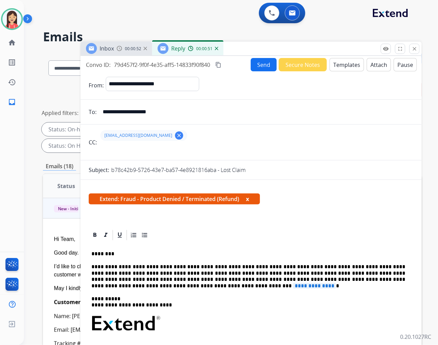
click at [270, 280] on p "**********" at bounding box center [248, 276] width 314 height 25
drag, startPoint x: 375, startPoint y: 278, endPoint x: 384, endPoint y: 279, distance: 8.9
click at [384, 279] on p "**********" at bounding box center [248, 276] width 314 height 25
click at [404, 280] on p "**********" at bounding box center [248, 276] width 314 height 25
drag, startPoint x: 144, startPoint y: 283, endPoint x: 85, endPoint y: 286, distance: 59.7
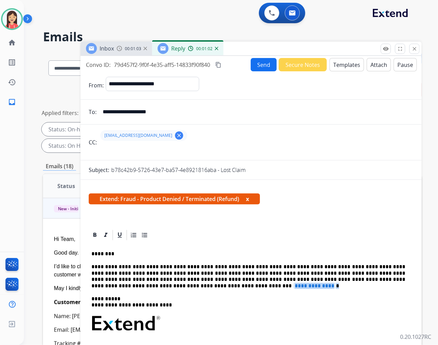
click at [261, 66] on button "Send" at bounding box center [264, 64] width 26 height 13
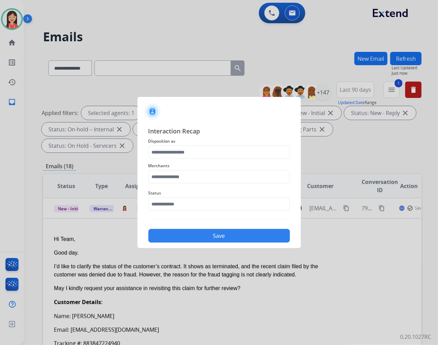
click at [204, 141] on span "Disposition as" at bounding box center [219, 141] width 142 height 8
click at [196, 155] on input "text" at bounding box center [219, 152] width 142 height 14
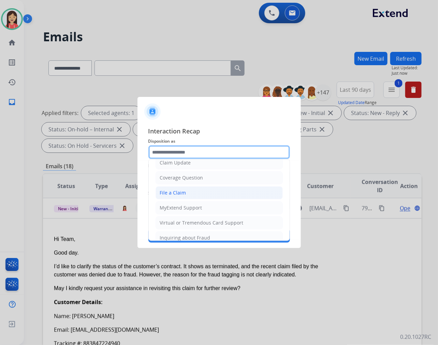
scroll to position [76, 0]
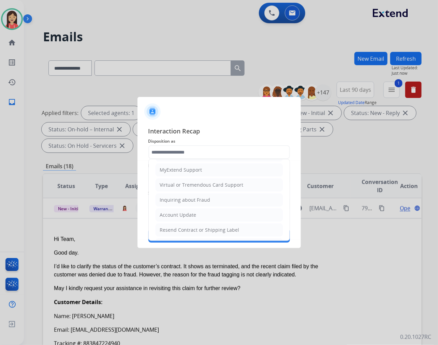
click at [190, 216] on div "Account Update" at bounding box center [178, 214] width 36 height 7
type input "**********"
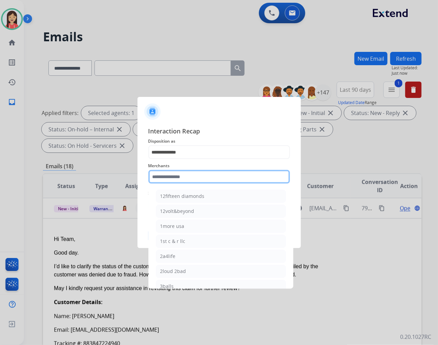
click at [204, 172] on input "text" at bounding box center [219, 177] width 142 height 14
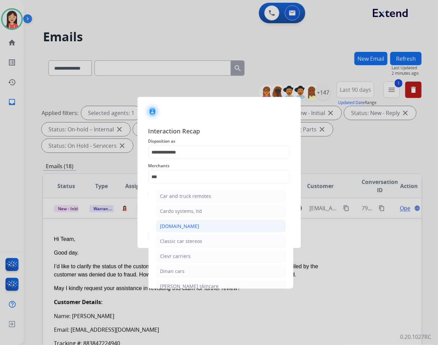
click at [199, 227] on li "[DOMAIN_NAME]" at bounding box center [221, 226] width 130 height 13
type input "**********"
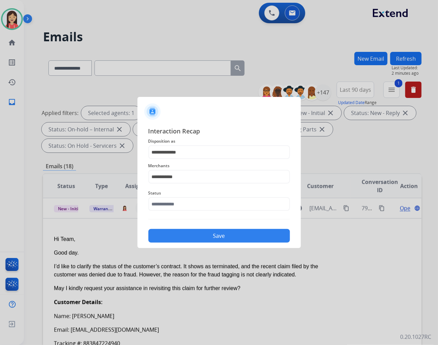
click at [202, 196] on span "Status" at bounding box center [219, 193] width 142 height 8
click at [211, 212] on div "Status" at bounding box center [219, 199] width 142 height 27
click at [215, 205] on input "text" at bounding box center [219, 204] width 142 height 14
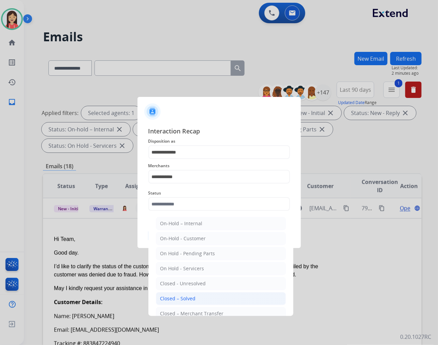
click at [190, 297] on div "Closed – Solved" at bounding box center [177, 298] width 35 height 7
type input "**********"
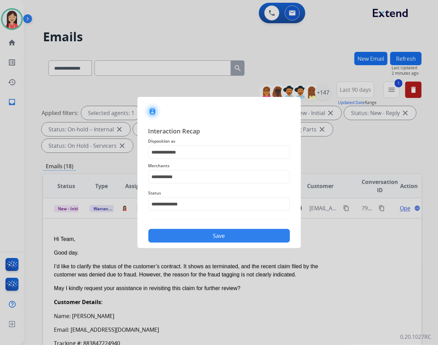
click at [228, 229] on button "Save" at bounding box center [219, 236] width 142 height 14
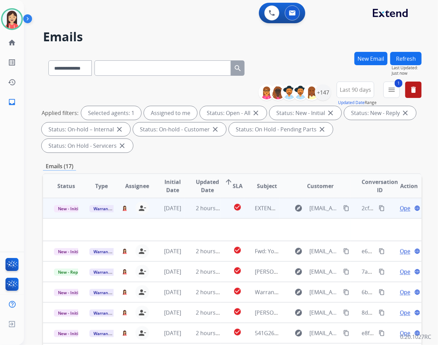
click at [192, 216] on td "2 hours ago" at bounding box center [202, 208] width 35 height 20
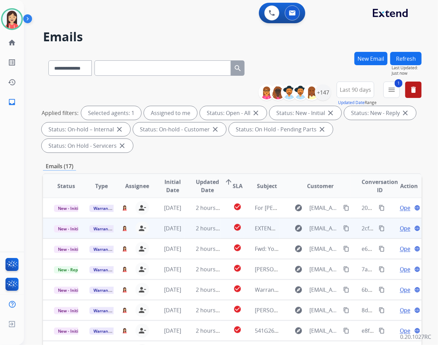
click at [187, 230] on td "2 hours ago" at bounding box center [202, 228] width 35 height 20
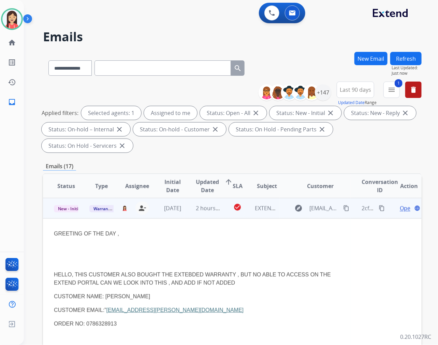
click at [400, 209] on span "Open" at bounding box center [407, 208] width 14 height 8
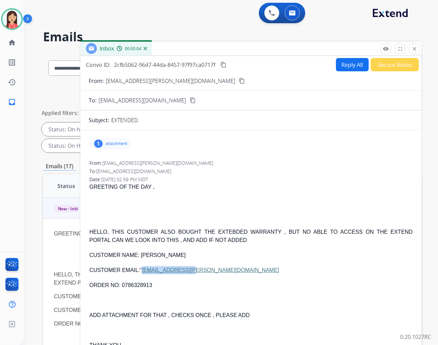
drag, startPoint x: 198, startPoint y: 272, endPoint x: 144, endPoint y: 272, distance: 54.6
click at [144, 272] on p "CUSTOMER EMAIL:” [EMAIL_ADDRESS][PERSON_NAME][DOMAIN_NAME]" at bounding box center [250, 270] width 323 height 8
click at [118, 142] on p "attachment" at bounding box center [116, 143] width 22 height 5
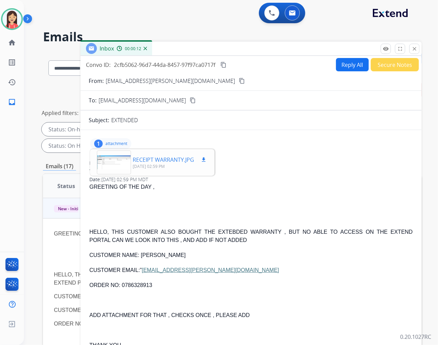
click at [203, 158] on mat-icon "download" at bounding box center [204, 160] width 6 height 6
click at [253, 198] on p at bounding box center [250, 202] width 323 height 8
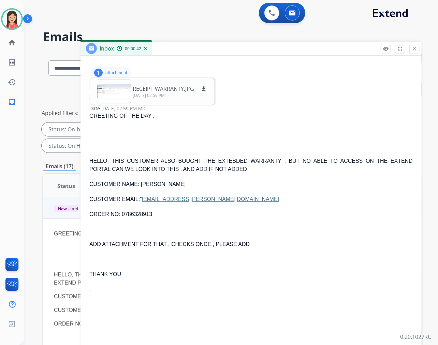
scroll to position [38, 0]
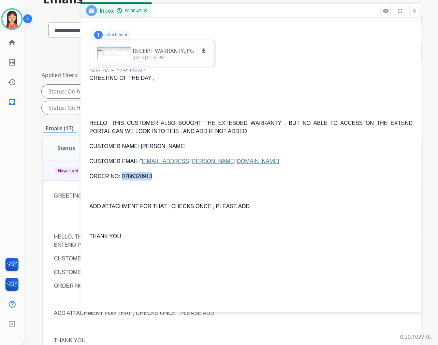
drag, startPoint x: 152, startPoint y: 173, endPoint x: 123, endPoint y: 178, distance: 29.0
click at [123, 178] on p "ORDER NO: 0786328913" at bounding box center [250, 176] width 323 height 8
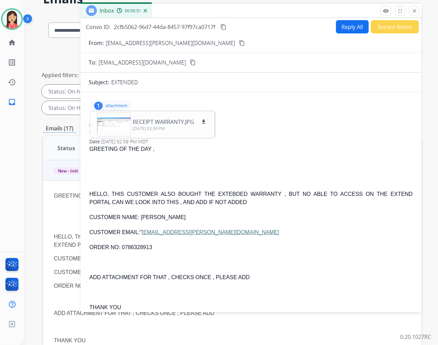
drag, startPoint x: 258, startPoint y: 115, endPoint x: 285, endPoint y: 93, distance: 34.6
click at [259, 115] on div "1 attachment RECEIPT WARRANTY.JPG download [DATE] 02:59 PM From: [EMAIL_ADDRESS…" at bounding box center [250, 238] width 341 height 281
click at [336, 26] on button "Reply All" at bounding box center [352, 26] width 33 height 13
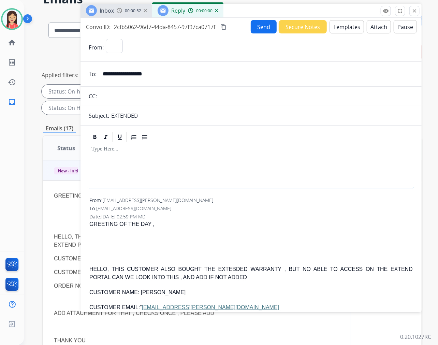
click at [337, 25] on button "Templates" at bounding box center [346, 26] width 34 height 13
select select "**********"
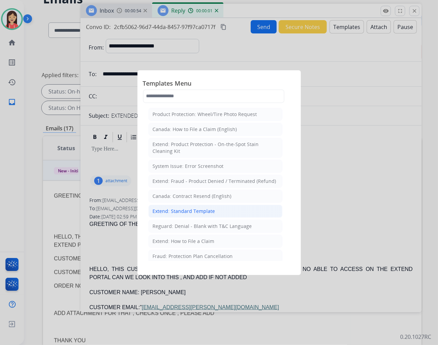
click at [194, 207] on li "Extend: Standard Template" at bounding box center [215, 211] width 134 height 13
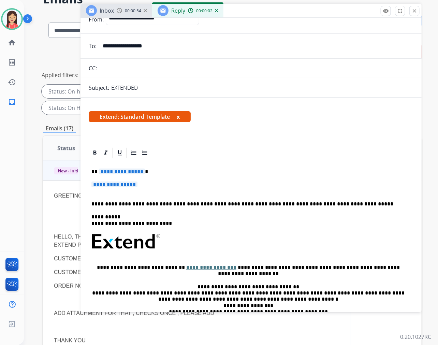
scroll to position [76, 0]
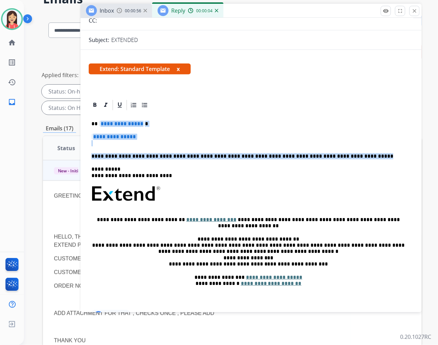
drag, startPoint x: 99, startPoint y: 123, endPoint x: 343, endPoint y: 157, distance: 246.1
click at [343, 157] on div "**********" at bounding box center [251, 209] width 325 height 197
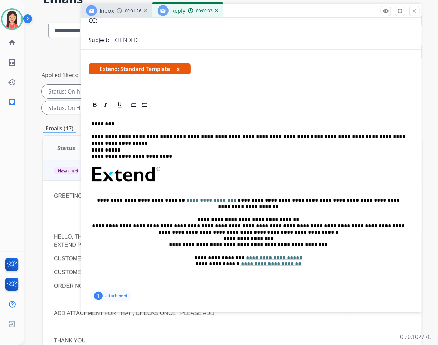
click at [309, 140] on div "**********" at bounding box center [251, 200] width 325 height 178
click at [396, 127] on div "**********" at bounding box center [251, 200] width 325 height 178
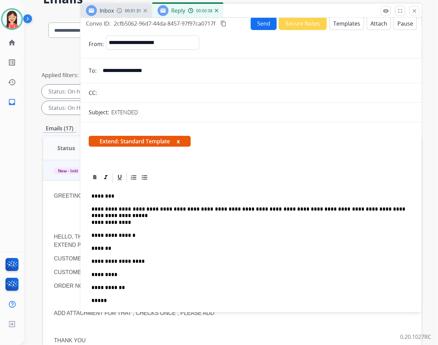
scroll to position [0, 0]
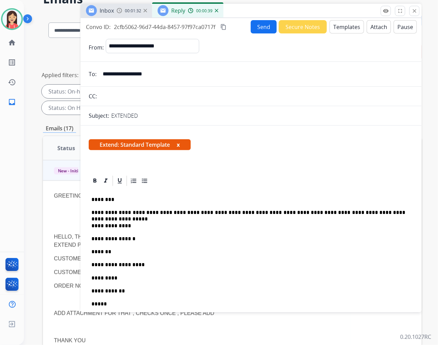
click at [253, 29] on button "Send" at bounding box center [264, 26] width 26 height 13
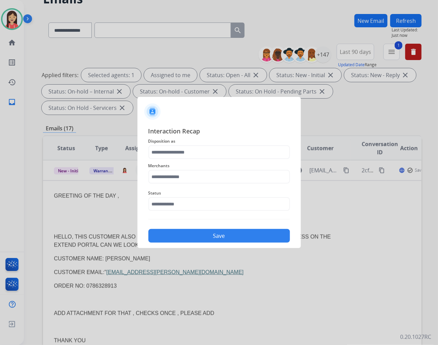
click at [175, 159] on div "Merchants" at bounding box center [219, 172] width 142 height 27
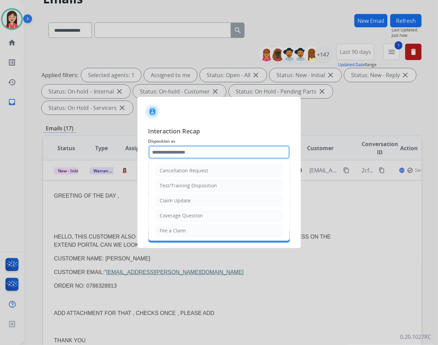
click at [183, 152] on input "text" at bounding box center [219, 152] width 142 height 14
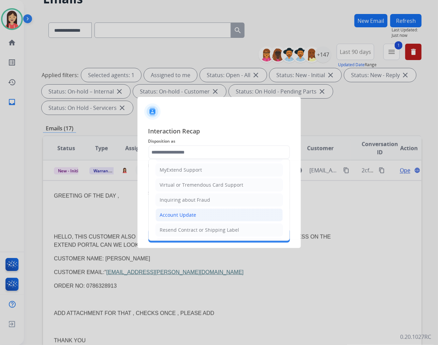
click at [187, 210] on li "Account Update" at bounding box center [219, 214] width 127 height 13
type input "**********"
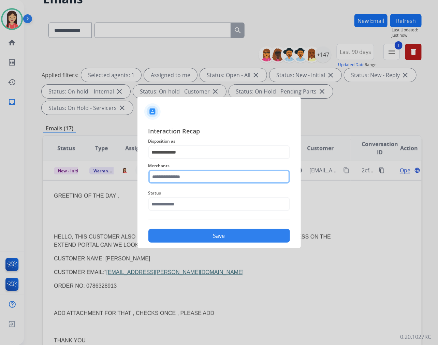
click at [191, 181] on input "text" at bounding box center [219, 177] width 142 height 14
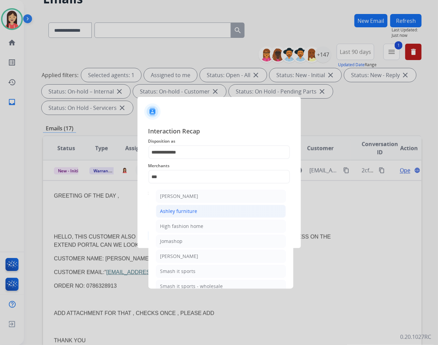
click at [190, 206] on li "Ashley furniture" at bounding box center [221, 211] width 130 height 13
type input "**********"
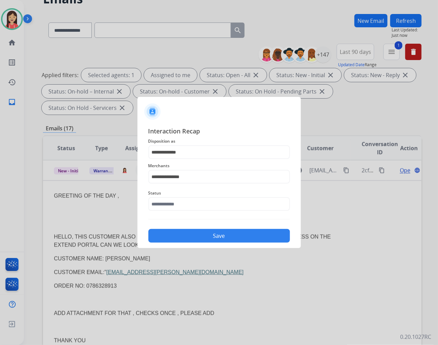
click at [188, 195] on span "Status" at bounding box center [219, 193] width 142 height 8
click at [189, 198] on input "text" at bounding box center [219, 204] width 142 height 14
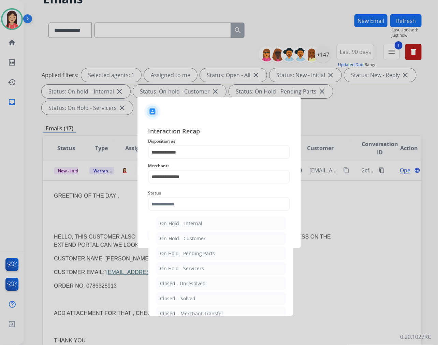
drag, startPoint x: 191, startPoint y: 301, endPoint x: 190, endPoint y: 291, distance: 10.3
click at [191, 301] on div "Closed – Solved" at bounding box center [177, 298] width 35 height 7
type input "**********"
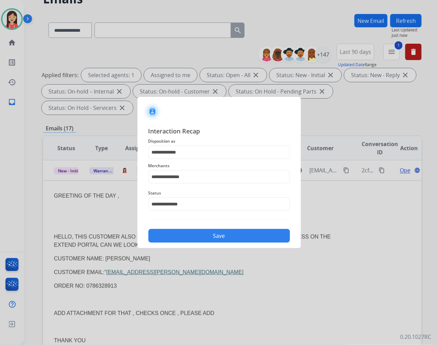
click at [195, 241] on button "Save" at bounding box center [219, 236] width 142 height 14
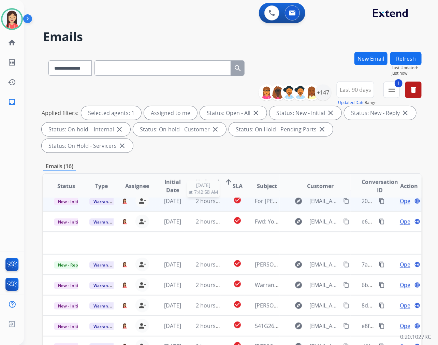
scroll to position [0, 0]
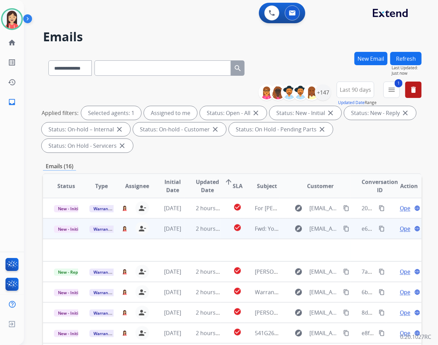
click at [186, 233] on td "2 hours ago" at bounding box center [202, 228] width 35 height 20
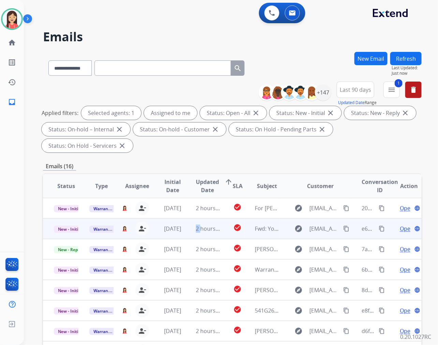
click at [186, 233] on td "2 hours ago" at bounding box center [202, 228] width 35 height 20
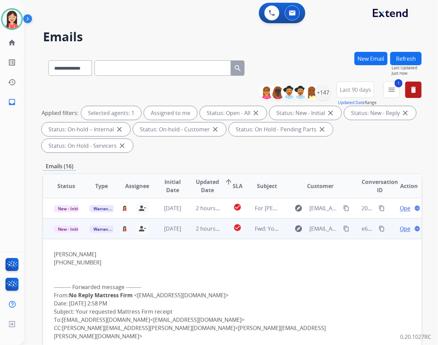
click at [400, 227] on span "Open" at bounding box center [407, 228] width 14 height 8
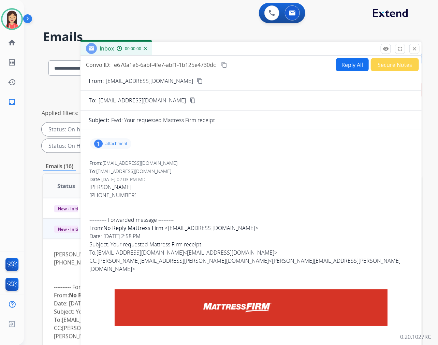
click at [341, 66] on button "Reply All" at bounding box center [352, 64] width 33 height 13
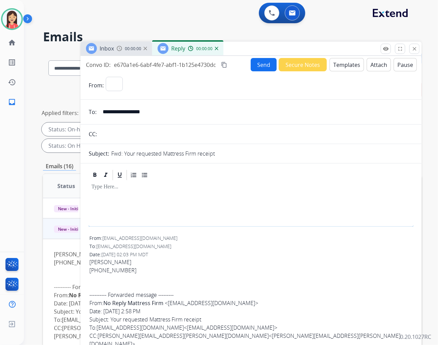
select select "**********"
click at [341, 66] on button "Templates" at bounding box center [346, 64] width 34 height 13
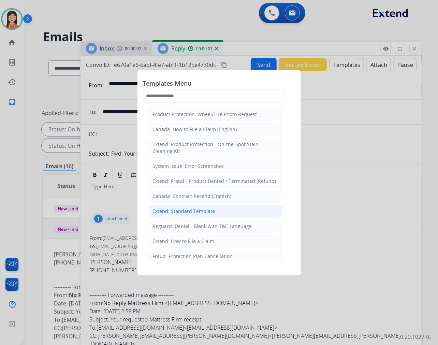
click at [186, 208] on div "Extend: Standard Template" at bounding box center [184, 211] width 62 height 7
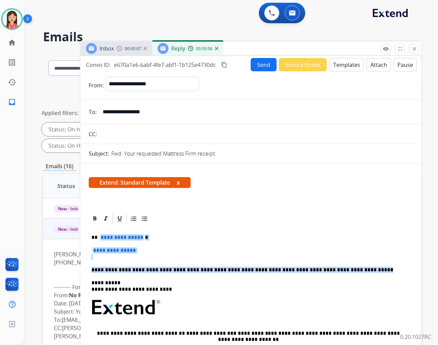
drag, startPoint x: 100, startPoint y: 237, endPoint x: 366, endPoint y: 269, distance: 267.9
click at [366, 269] on div "**********" at bounding box center [251, 323] width 325 height 197
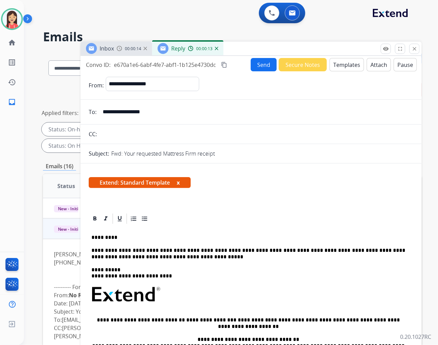
click at [267, 68] on button "Send" at bounding box center [264, 64] width 26 height 13
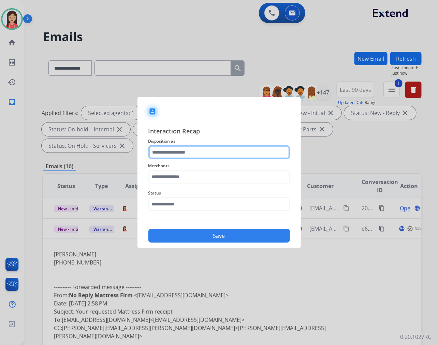
click at [168, 150] on input "text" at bounding box center [219, 152] width 142 height 14
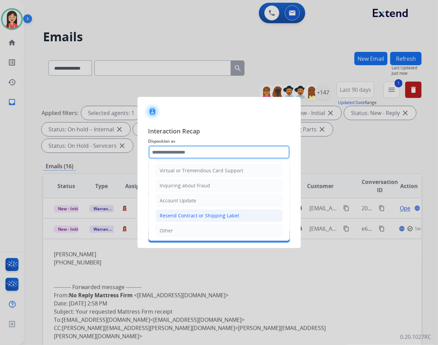
scroll to position [107, 0]
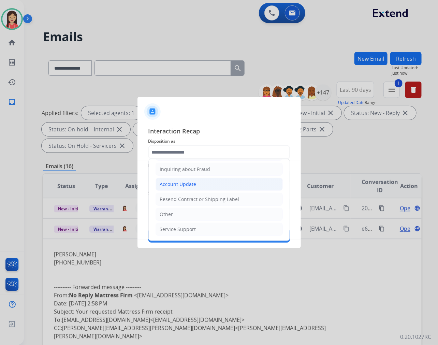
click at [180, 180] on li "Account Update" at bounding box center [219, 184] width 127 height 13
type input "**********"
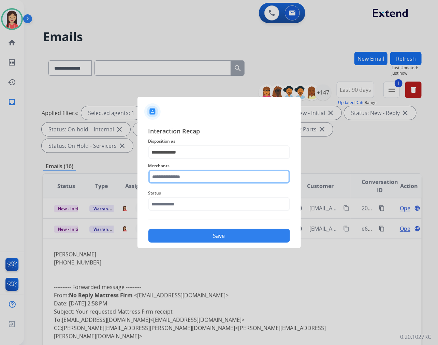
click at [178, 178] on input "text" at bounding box center [219, 177] width 142 height 14
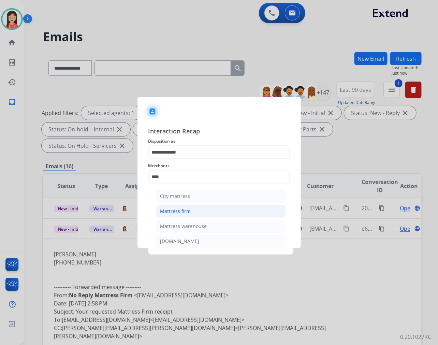
click at [188, 212] on div "Mattress firm" at bounding box center [175, 211] width 31 height 7
type input "**********"
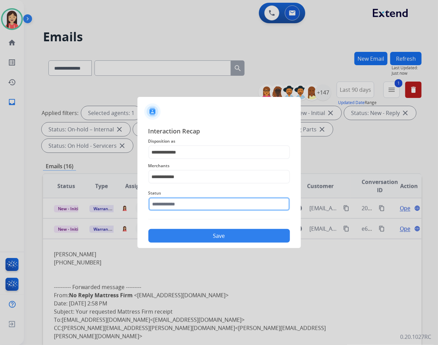
click at [189, 207] on input "text" at bounding box center [219, 204] width 142 height 14
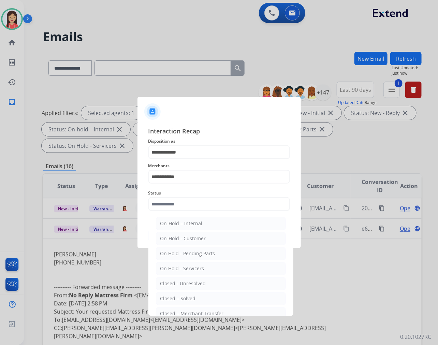
click at [187, 291] on ul "On-Hold – Internal On-Hold - Customer On Hold - Pending Parts On Hold - Service…" at bounding box center [221, 284] width 134 height 143
click at [186, 294] on li "Closed – Solved" at bounding box center [221, 298] width 130 height 13
type input "**********"
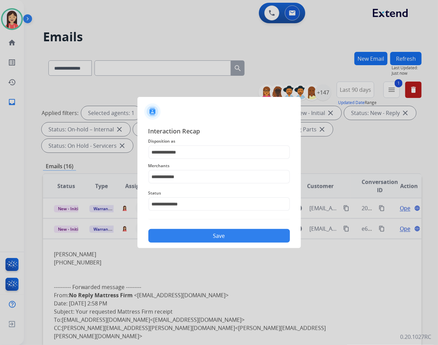
click at [198, 241] on button "Save" at bounding box center [219, 236] width 142 height 14
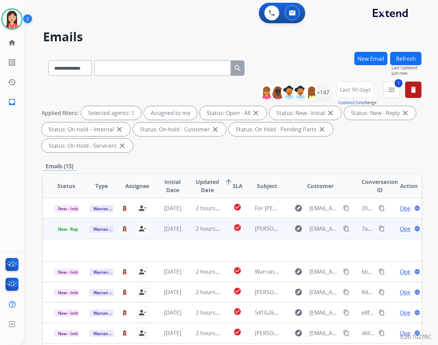
click at [191, 234] on td "2 hours ago" at bounding box center [202, 228] width 35 height 20
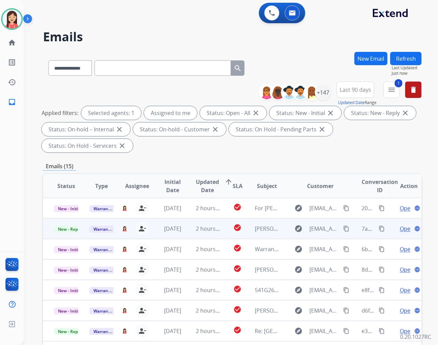
click at [191, 234] on td "2 hours ago" at bounding box center [202, 228] width 35 height 20
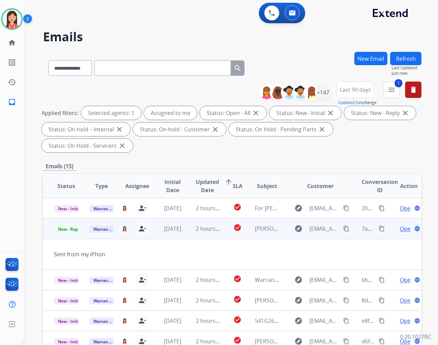
scroll to position [20, 0]
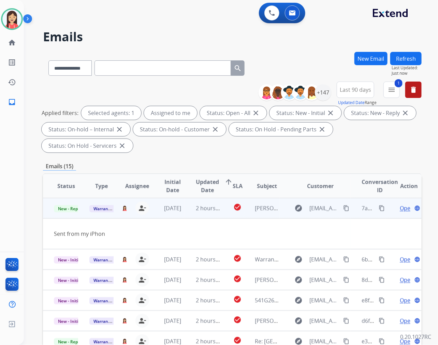
click at [400, 205] on span "Open" at bounding box center [407, 208] width 14 height 8
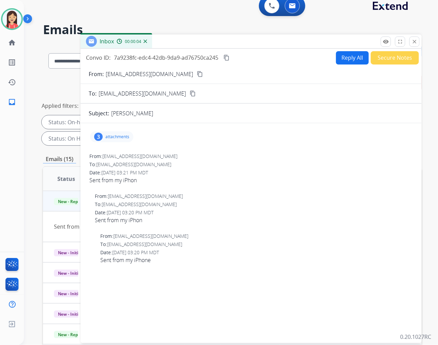
scroll to position [0, 0]
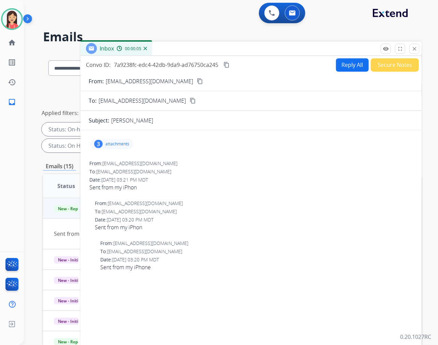
click at [117, 146] on p "attachments" at bounding box center [117, 143] width 24 height 5
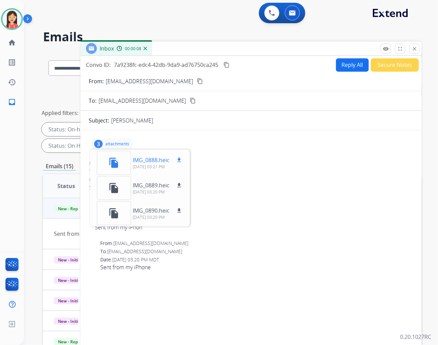
click at [181, 159] on mat-icon "download" at bounding box center [179, 160] width 6 height 6
click at [177, 182] on mat-icon "download" at bounding box center [179, 185] width 6 height 6
click at [179, 207] on mat-icon "download" at bounding box center [179, 210] width 6 height 6
click at [197, 83] on mat-icon "content_copy" at bounding box center [200, 81] width 6 height 6
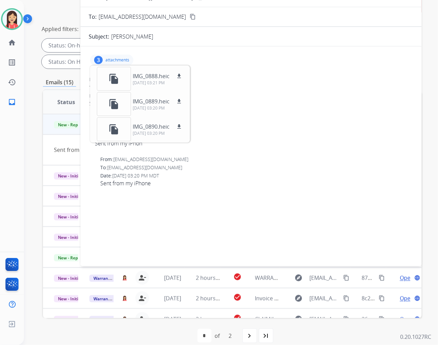
scroll to position [92, 0]
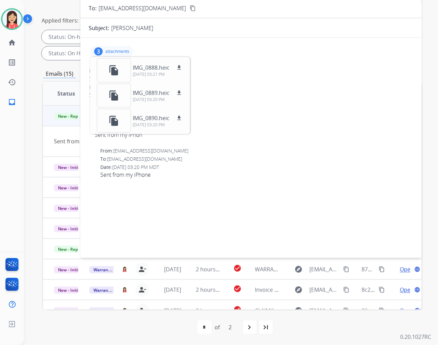
click at [266, 166] on div "Date: [DATE] 03:20 PM MDT" at bounding box center [256, 167] width 312 height 7
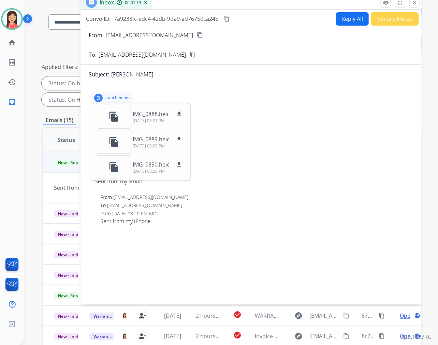
scroll to position [0, 0]
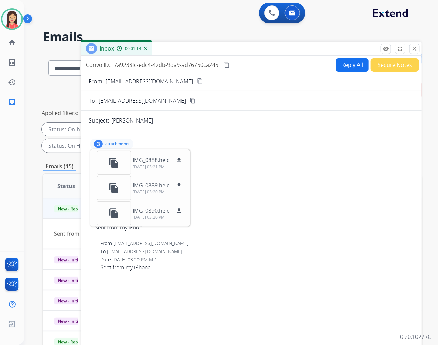
click at [346, 65] on button "Reply All" at bounding box center [352, 64] width 33 height 13
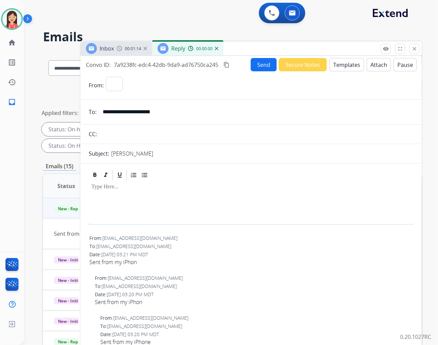
select select "**********"
click at [343, 62] on button "Templates" at bounding box center [346, 64] width 34 height 13
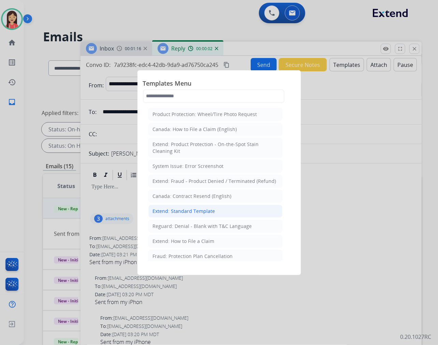
click at [202, 215] on li "Extend: Standard Template" at bounding box center [215, 211] width 134 height 13
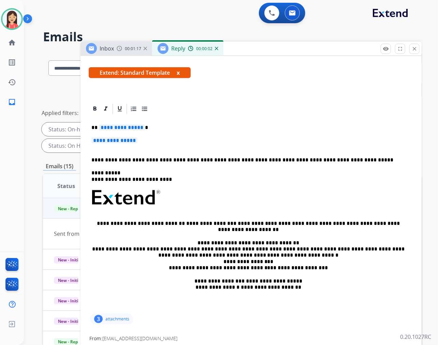
scroll to position [114, 0]
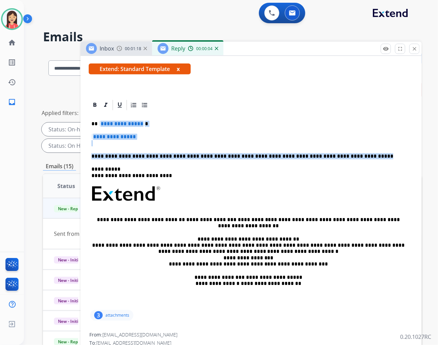
drag, startPoint x: 98, startPoint y: 124, endPoint x: 360, endPoint y: 150, distance: 262.8
click at [360, 150] on div "**********" at bounding box center [251, 209] width 325 height 197
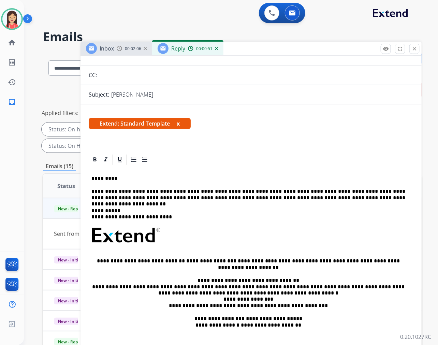
scroll to position [0, 0]
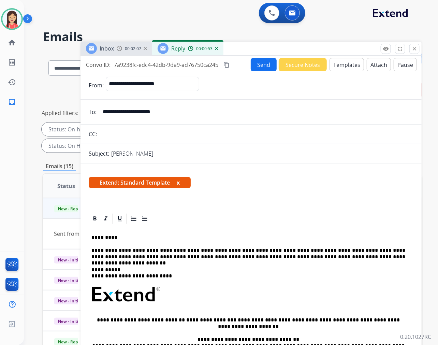
click at [263, 66] on button "Send" at bounding box center [264, 64] width 26 height 13
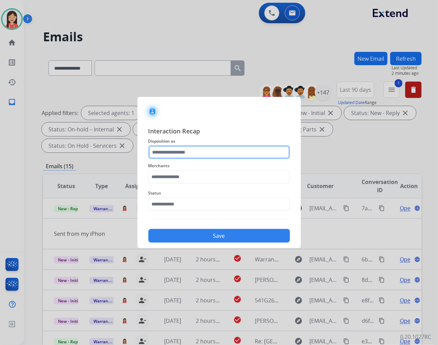
click at [176, 152] on input "text" at bounding box center [219, 152] width 142 height 14
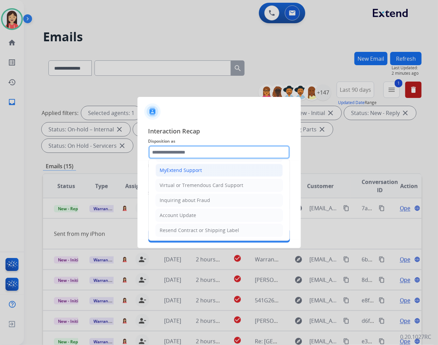
scroll to position [76, 0]
click at [172, 214] on div "Account Update" at bounding box center [178, 214] width 36 height 7
type input "**********"
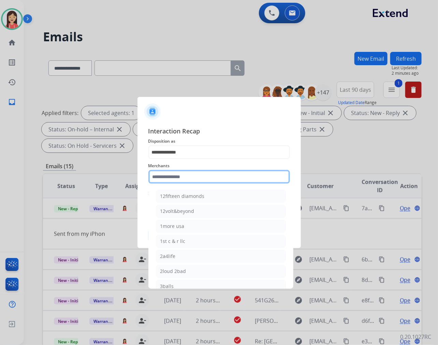
click at [175, 182] on input "text" at bounding box center [219, 177] width 142 height 14
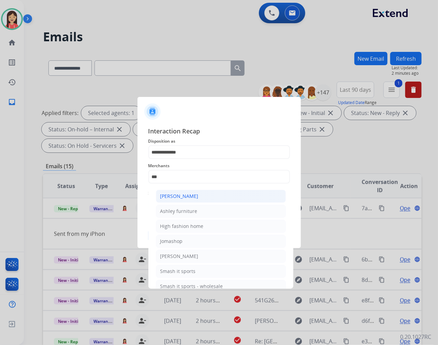
click at [175, 196] on div "[PERSON_NAME]" at bounding box center [179, 196] width 38 height 7
type input "**********"
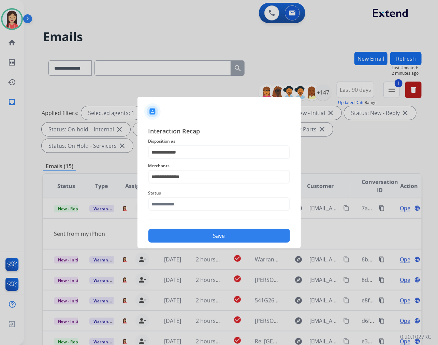
click at [173, 193] on span "Status" at bounding box center [219, 193] width 142 height 8
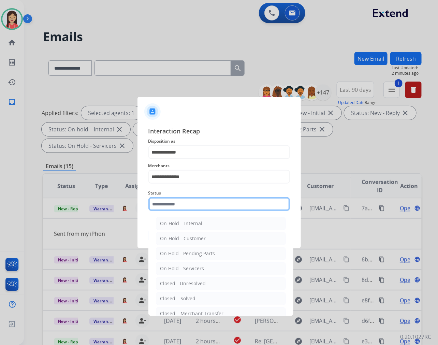
click at [172, 199] on input "text" at bounding box center [219, 204] width 142 height 14
drag, startPoint x: 186, startPoint y: 297, endPoint x: 189, endPoint y: 250, distance: 46.8
click at [186, 297] on div "Closed – Solved" at bounding box center [177, 298] width 35 height 7
type input "**********"
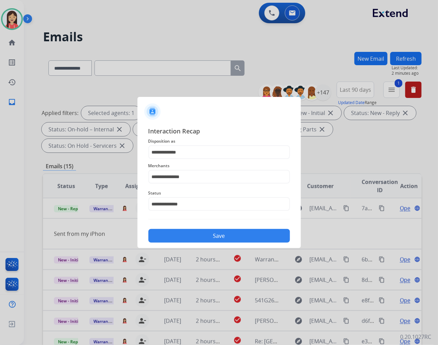
click at [198, 229] on button "Save" at bounding box center [219, 236] width 142 height 14
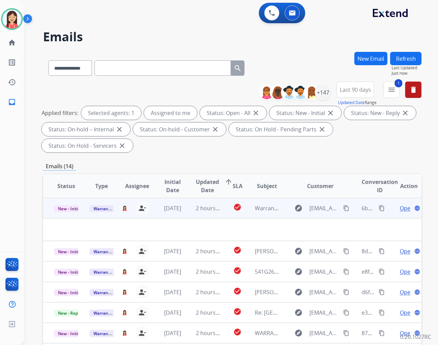
click at [192, 213] on td "2 hours ago" at bounding box center [202, 208] width 35 height 20
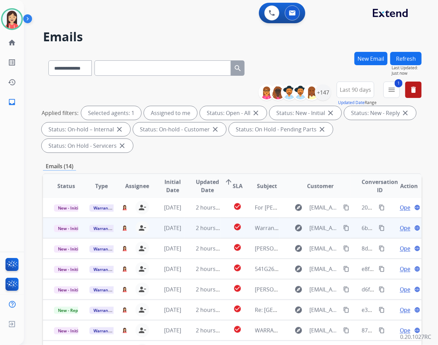
scroll to position [0, 0]
click at [190, 232] on td "2 hours ago" at bounding box center [202, 228] width 35 height 20
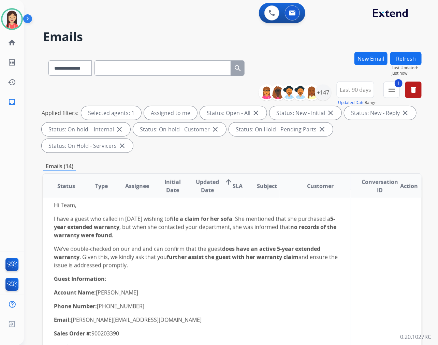
scroll to position [96, 0]
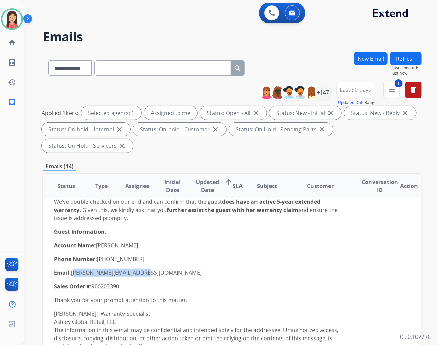
drag, startPoint x: 140, startPoint y: 272, endPoint x: 72, endPoint y: 272, distance: 68.5
click at [72, 272] on p "Email: [PERSON_NAME][EMAIL_ADDRESS][DOMAIN_NAME]" at bounding box center [197, 272] width 286 height 8
drag, startPoint x: 139, startPoint y: 256, endPoint x: 149, endPoint y: 257, distance: 10.3
click at [139, 256] on p "Phone Number: [PHONE_NUMBER]" at bounding box center [197, 259] width 286 height 8
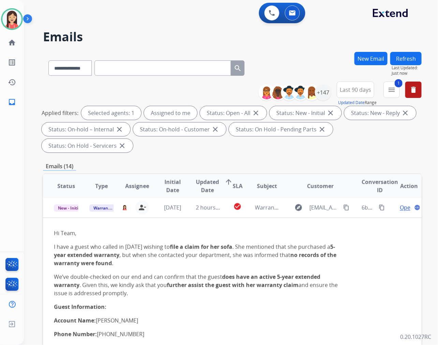
scroll to position [20, 0]
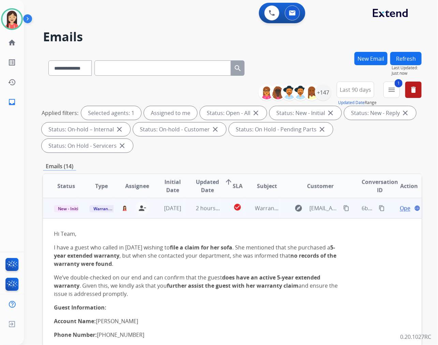
click at [400, 207] on span "Open" at bounding box center [407, 208] width 14 height 8
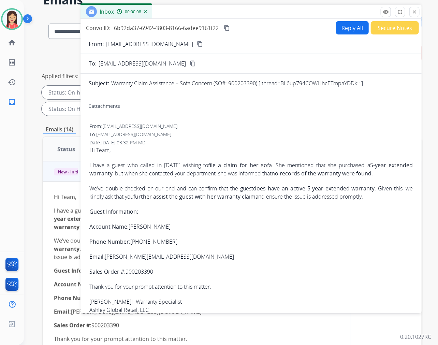
scroll to position [0, 0]
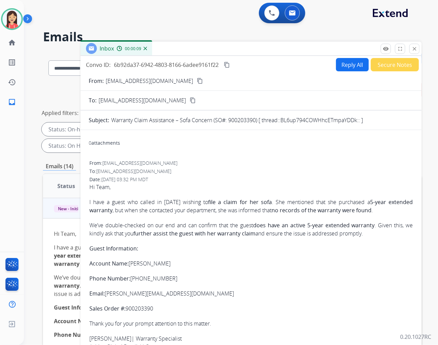
click at [351, 66] on button "Reply All" at bounding box center [352, 64] width 33 height 13
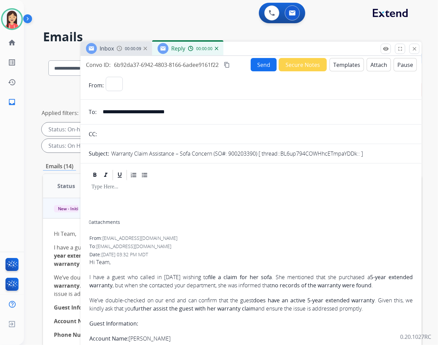
select select "**********"
click at [342, 62] on button "Templates" at bounding box center [346, 64] width 34 height 13
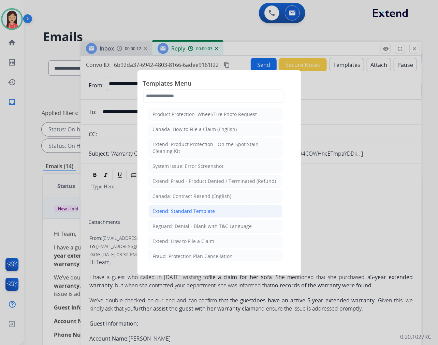
click at [186, 210] on div "Extend: Standard Template" at bounding box center [184, 211] width 62 height 7
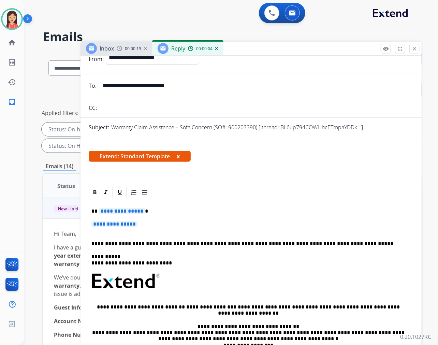
scroll to position [38, 0]
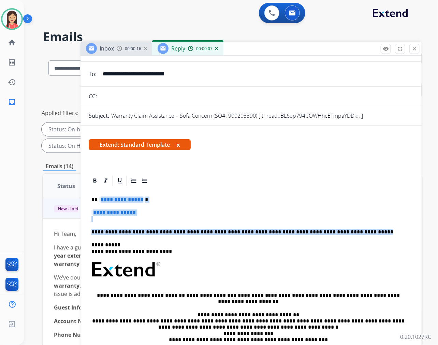
drag, startPoint x: 100, startPoint y: 200, endPoint x: 351, endPoint y: 231, distance: 252.9
click at [351, 231] on div "**********" at bounding box center [251, 289] width 325 height 205
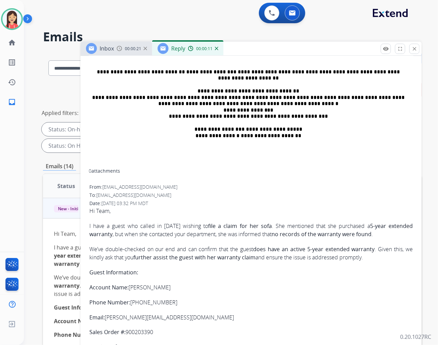
scroll to position [321, 0]
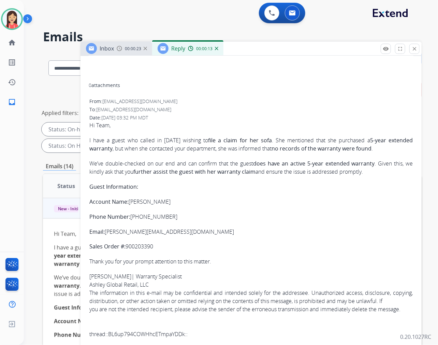
drag, startPoint x: 161, startPoint y: 238, endPoint x: 126, endPoint y: 237, distance: 35.1
click at [126, 242] on p "Sales Order #: 900203390" at bounding box center [250, 246] width 323 height 8
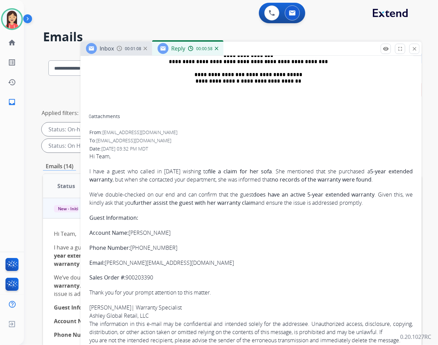
click at [247, 217] on p "Guest Information:" at bounding box center [250, 217] width 323 height 8
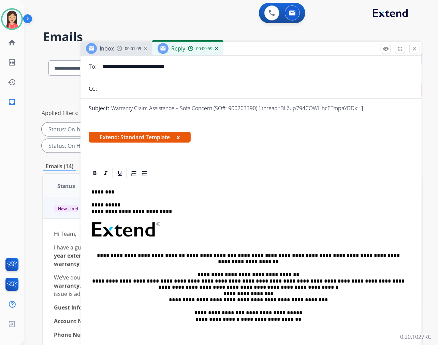
scroll to position [0, 0]
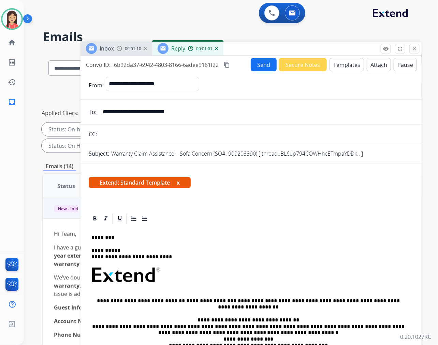
click at [115, 236] on p "********" at bounding box center [248, 237] width 314 height 6
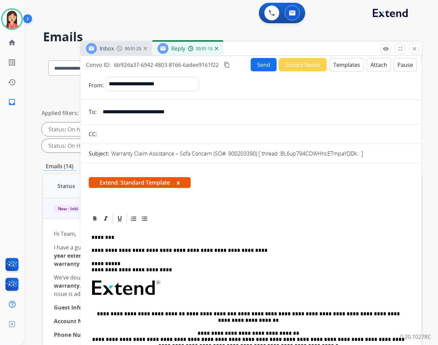
click at [251, 62] on button "Send" at bounding box center [264, 64] width 26 height 13
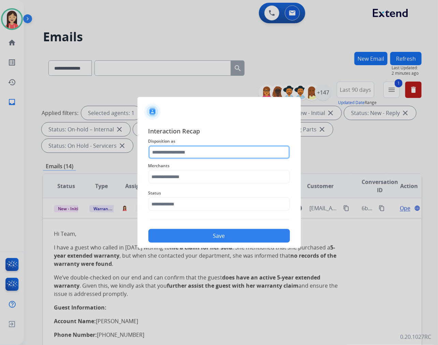
click at [188, 154] on input "text" at bounding box center [219, 152] width 142 height 14
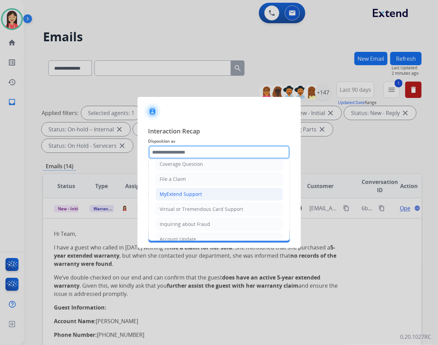
scroll to position [76, 0]
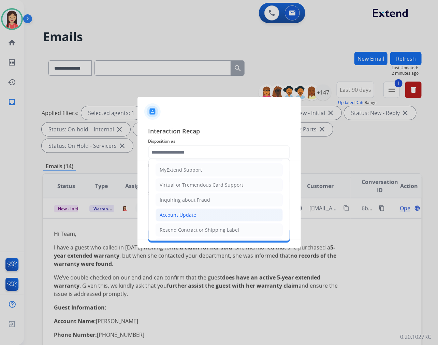
click at [189, 216] on div "Account Update" at bounding box center [178, 214] width 36 height 7
type input "**********"
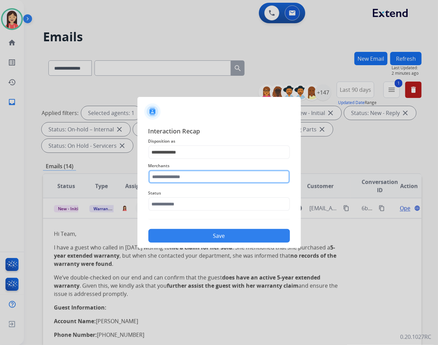
click at [188, 181] on input "text" at bounding box center [219, 177] width 142 height 14
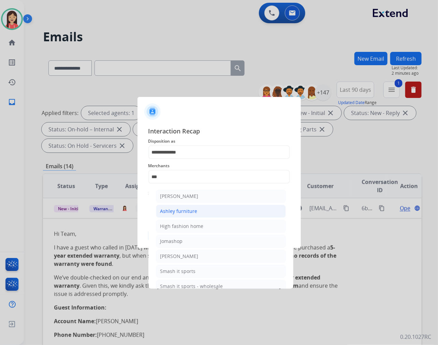
click at [192, 209] on div "Ashley furniture" at bounding box center [178, 211] width 37 height 7
type input "**********"
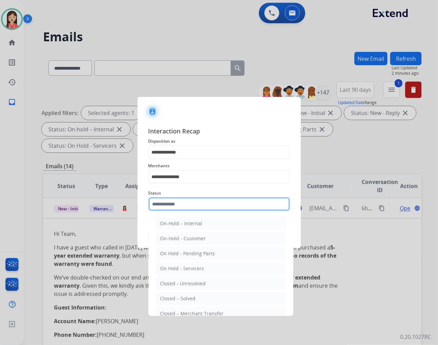
click at [191, 205] on input "text" at bounding box center [219, 204] width 142 height 14
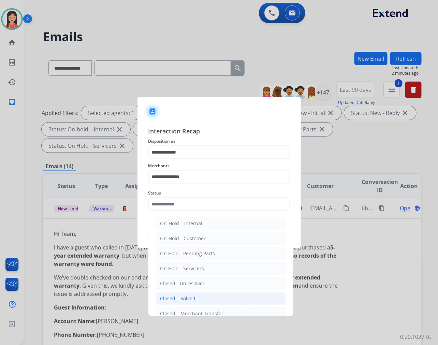
click at [202, 297] on li "Closed – Solved" at bounding box center [221, 298] width 130 height 13
type input "**********"
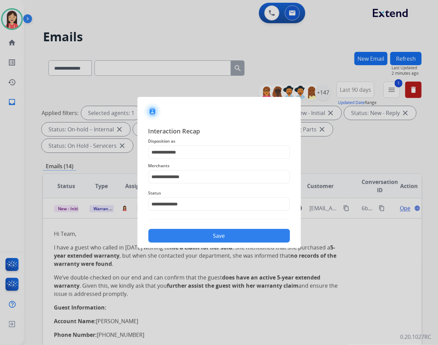
click at [211, 240] on button "Save" at bounding box center [219, 236] width 142 height 14
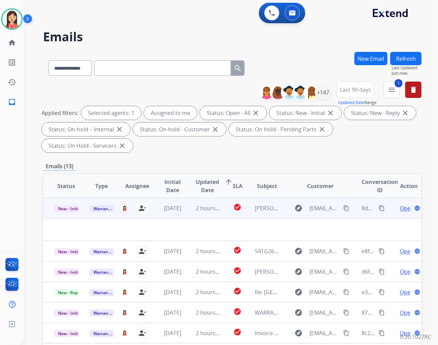
click at [190, 214] on td "2 hours ago" at bounding box center [202, 208] width 35 height 20
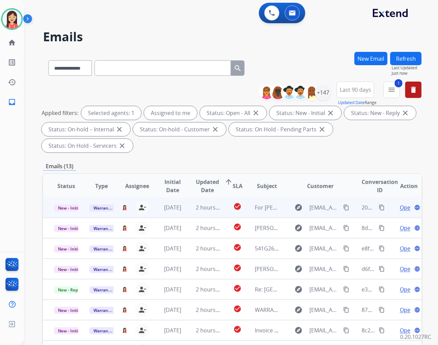
scroll to position [0, 0]
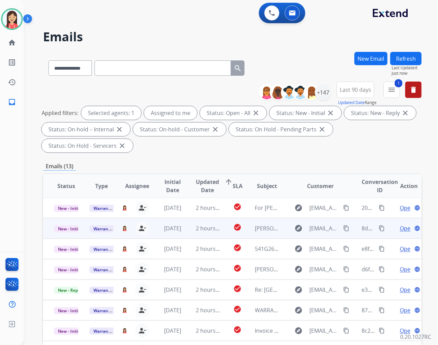
click at [187, 230] on td "2 hours ago" at bounding box center [202, 228] width 35 height 20
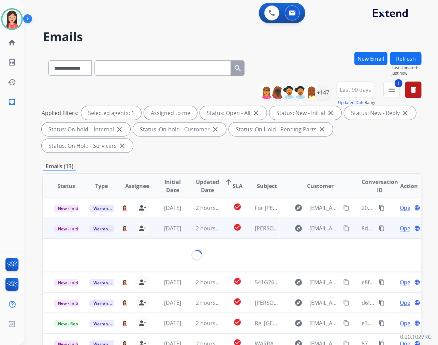
scroll to position [20, 0]
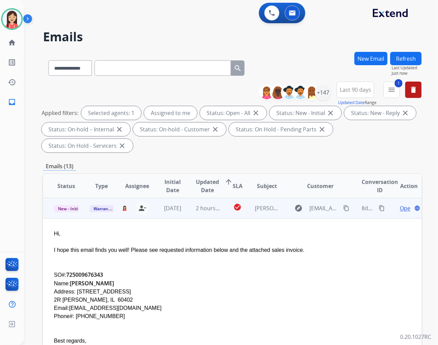
click at [402, 207] on span "Open" at bounding box center [407, 208] width 14 height 8
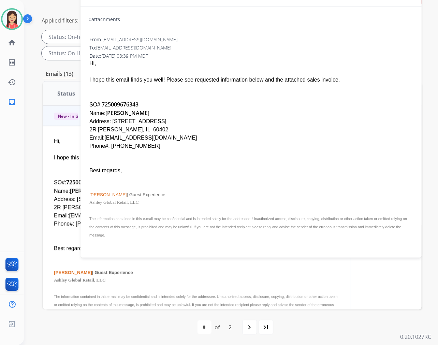
scroll to position [16, 0]
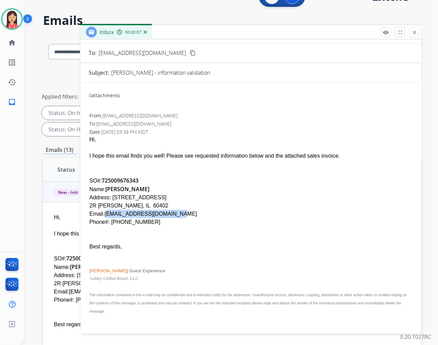
drag, startPoint x: 178, startPoint y: 212, endPoint x: 104, endPoint y: 215, distance: 74.7
click at [104, 215] on div "Email:[EMAIL_ADDRESS][DOMAIN_NAME]" at bounding box center [250, 214] width 323 height 8
click at [235, 180] on div "SO#: 725009676343" at bounding box center [250, 180] width 323 height 9
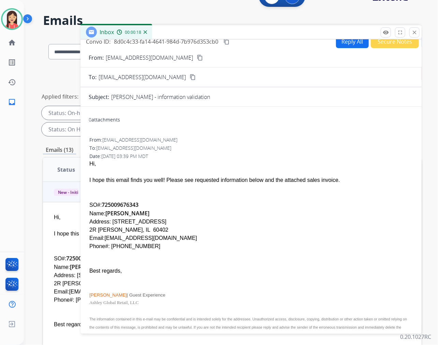
scroll to position [0, 0]
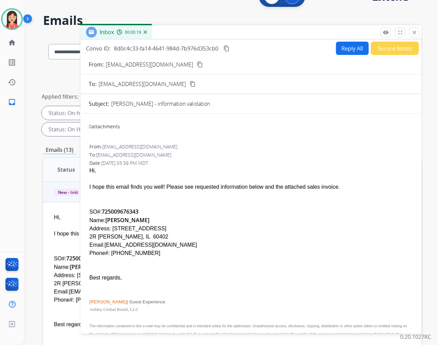
click at [341, 49] on button "Reply All" at bounding box center [352, 48] width 33 height 13
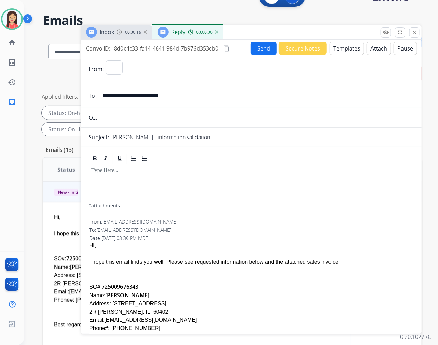
select select "**********"
click at [340, 48] on button "Templates" at bounding box center [346, 48] width 34 height 13
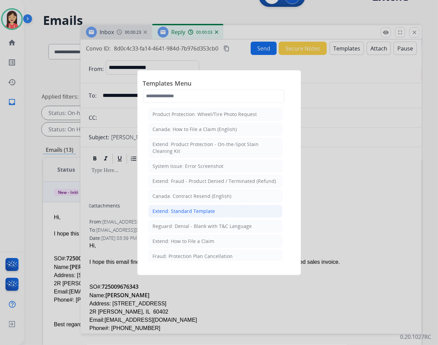
click at [183, 211] on div "Extend: Standard Template" at bounding box center [184, 211] width 62 height 7
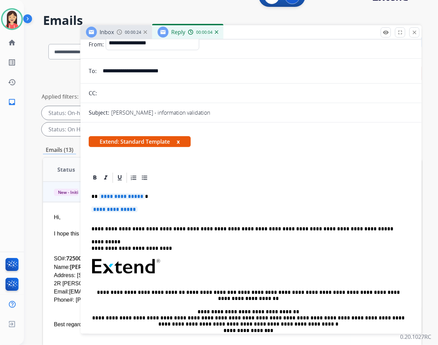
scroll to position [38, 0]
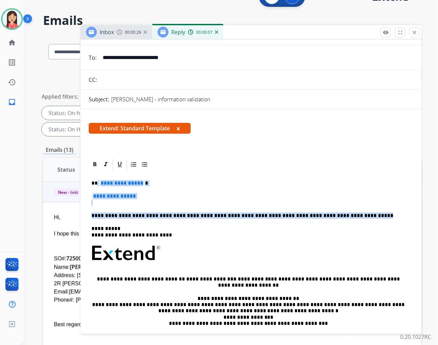
drag, startPoint x: 97, startPoint y: 183, endPoint x: 341, endPoint y: 214, distance: 246.4
click at [341, 214] on div "**********" at bounding box center [251, 273] width 325 height 205
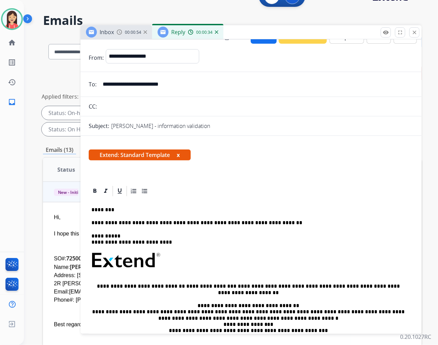
scroll to position [0, 0]
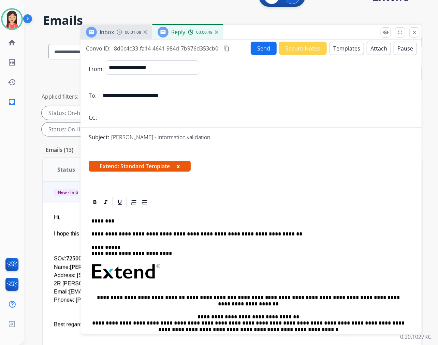
click at [257, 49] on button "Send" at bounding box center [264, 48] width 26 height 13
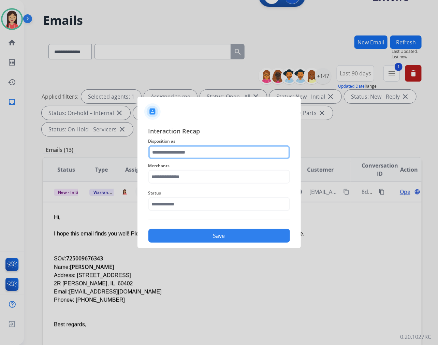
click at [189, 149] on input "text" at bounding box center [219, 152] width 142 height 14
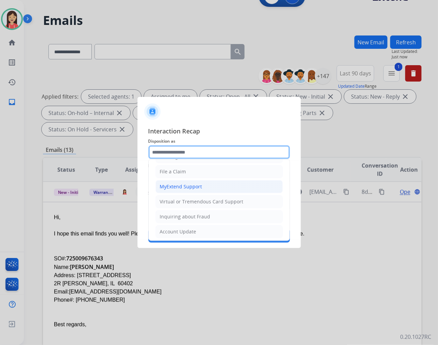
scroll to position [76, 0]
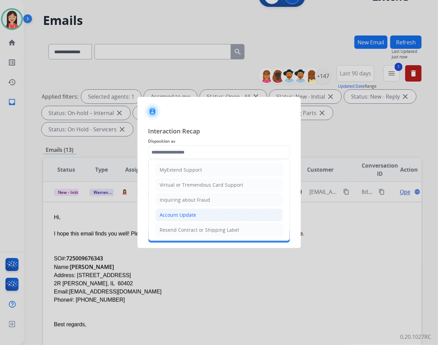
click at [186, 213] on div "Account Update" at bounding box center [178, 214] width 36 height 7
type input "**********"
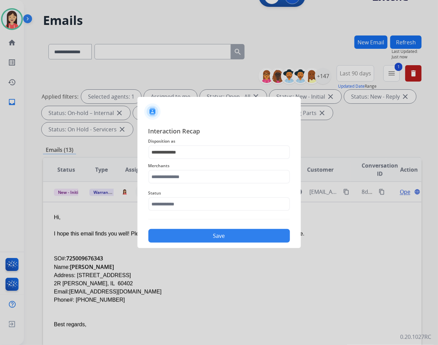
click at [198, 183] on div "Merchants" at bounding box center [219, 172] width 142 height 27
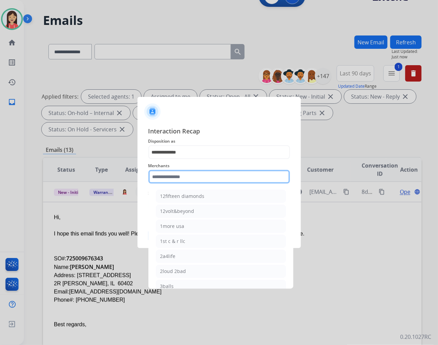
click at [207, 182] on input "text" at bounding box center [219, 177] width 142 height 14
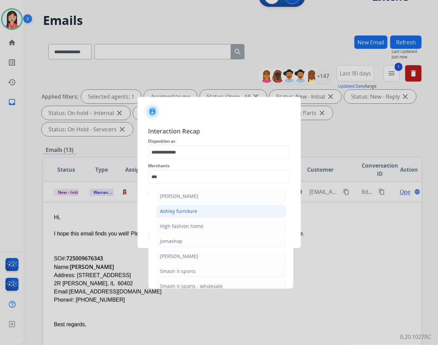
click at [192, 212] on div "Ashley furniture" at bounding box center [178, 211] width 37 height 7
type input "**********"
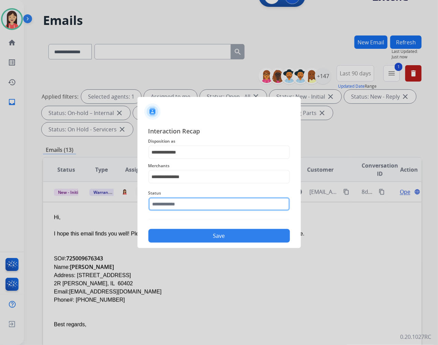
click at [202, 202] on input "text" at bounding box center [219, 204] width 142 height 14
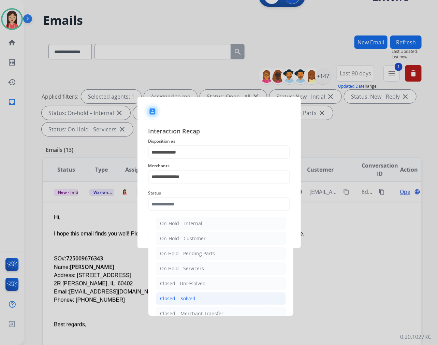
click at [182, 294] on li "Closed – Solved" at bounding box center [221, 298] width 130 height 13
type input "**********"
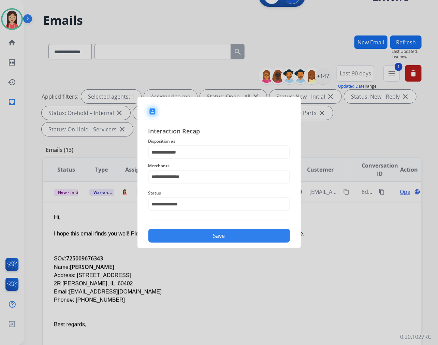
click at [202, 233] on button "Save" at bounding box center [219, 236] width 142 height 14
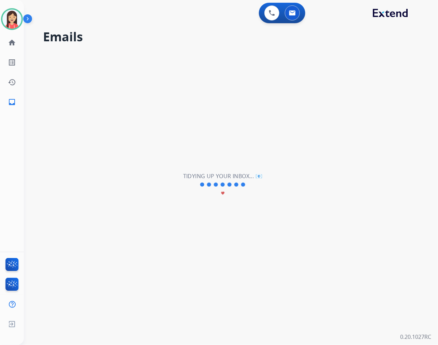
scroll to position [0, 0]
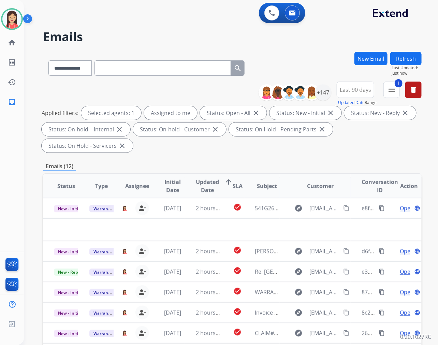
click at [224, 216] on td "check_circle" at bounding box center [232, 208] width 24 height 20
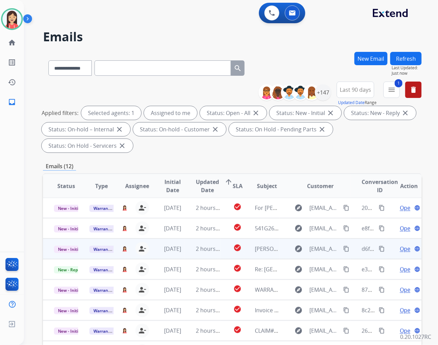
click at [221, 238] on td "check_circle" at bounding box center [232, 248] width 24 height 20
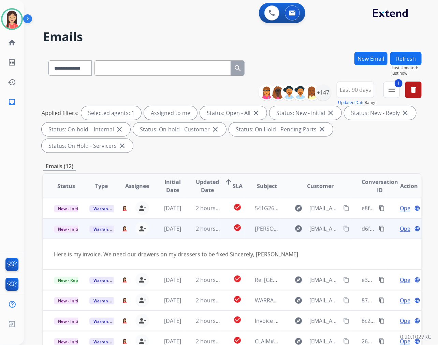
scroll to position [31, 0]
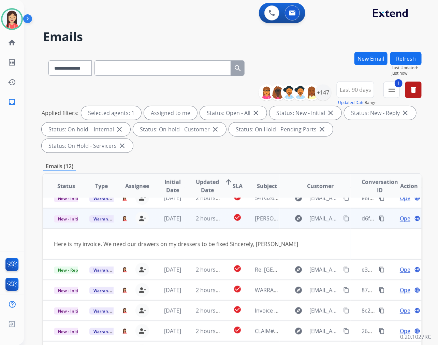
click at [400, 217] on span "Open" at bounding box center [407, 218] width 14 height 8
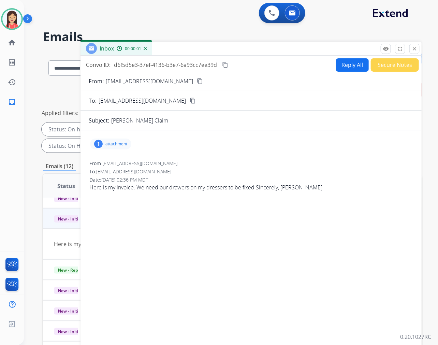
click at [116, 144] on p "attachment" at bounding box center [116, 143] width 22 height 5
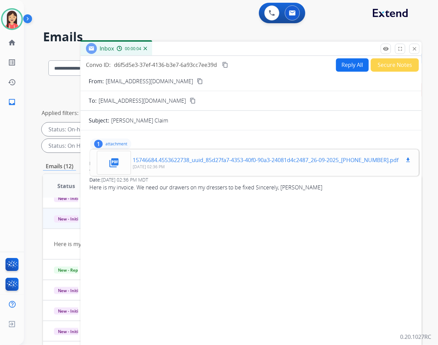
click at [404, 159] on button "download" at bounding box center [408, 160] width 8 height 8
click at [356, 70] on button "Reply All" at bounding box center [352, 64] width 33 height 13
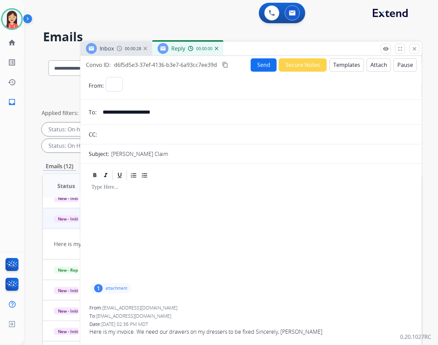
select select "**********"
click at [346, 63] on button "Templates" at bounding box center [346, 64] width 34 height 13
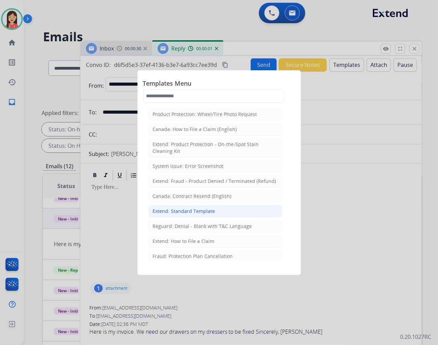
click at [171, 210] on div "Extend: Standard Template" at bounding box center [184, 211] width 62 height 7
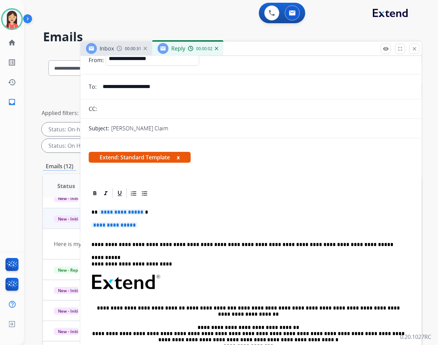
scroll to position [38, 0]
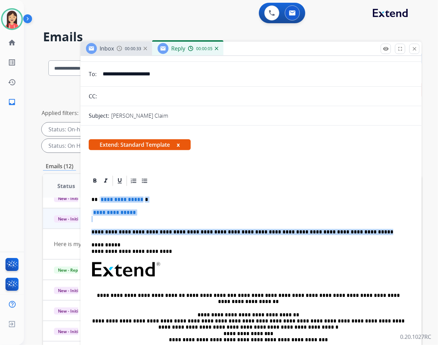
drag, startPoint x: 98, startPoint y: 197, endPoint x: 365, endPoint y: 230, distance: 269.4
click at [365, 230] on div "**********" at bounding box center [251, 285] width 325 height 197
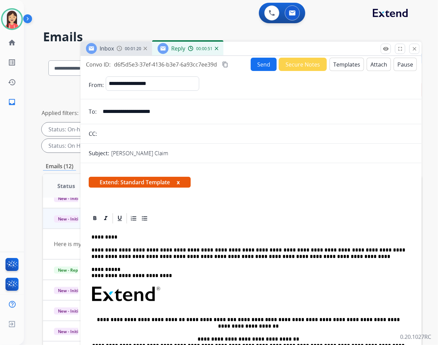
scroll to position [0, 0]
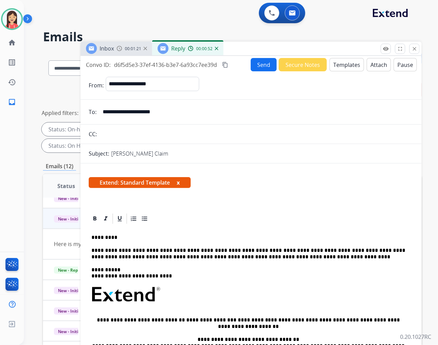
click at [256, 61] on button "Send" at bounding box center [264, 64] width 26 height 13
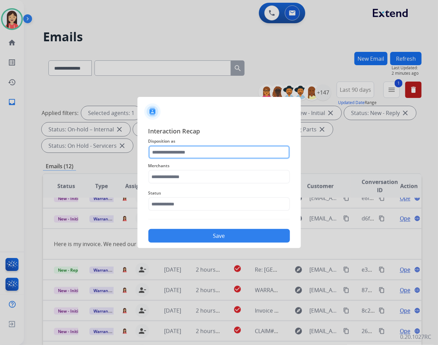
click at [216, 149] on input "text" at bounding box center [219, 152] width 142 height 14
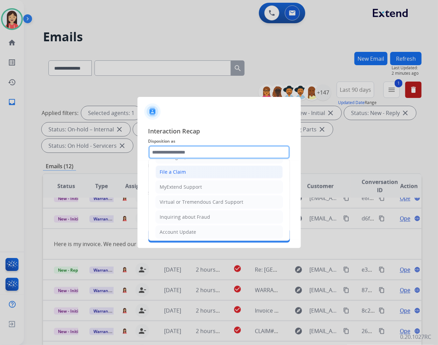
scroll to position [76, 0]
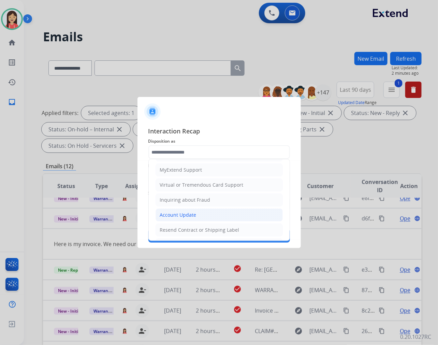
click at [179, 213] on div "Account Update" at bounding box center [178, 214] width 36 height 7
type input "**********"
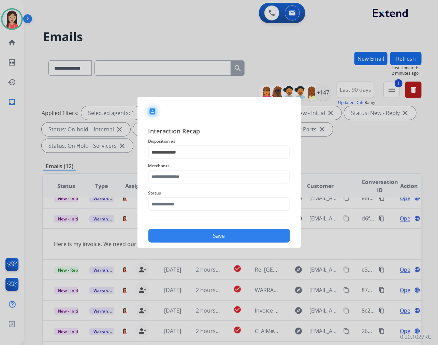
click at [182, 184] on div "Merchants" at bounding box center [219, 172] width 142 height 27
click at [191, 174] on input "text" at bounding box center [219, 177] width 142 height 14
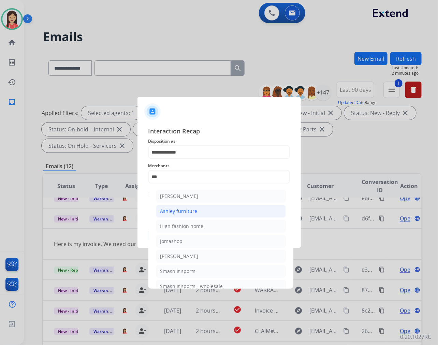
click at [195, 208] on div "Ashley furniture" at bounding box center [178, 211] width 37 height 7
type input "**********"
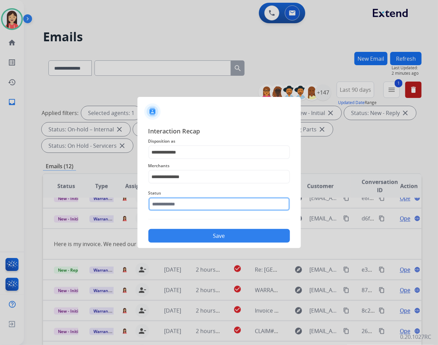
click at [195, 208] on input "text" at bounding box center [219, 204] width 142 height 14
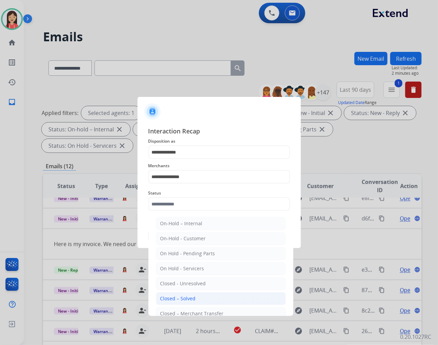
drag, startPoint x: 194, startPoint y: 295, endPoint x: 206, endPoint y: 254, distance: 42.9
click at [194, 295] on div "Closed – Solved" at bounding box center [177, 298] width 35 height 7
type input "**********"
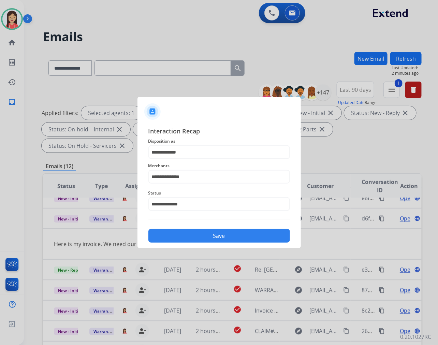
click at [211, 233] on button "Save" at bounding box center [219, 236] width 142 height 14
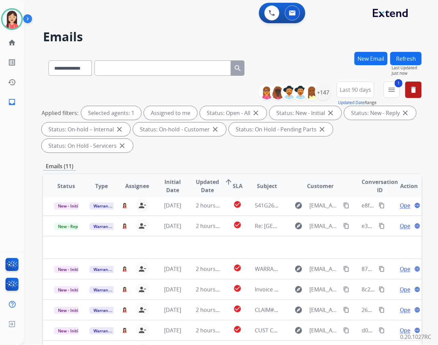
scroll to position [23, 0]
click at [211, 233] on td "2 hours ago" at bounding box center [202, 226] width 35 height 20
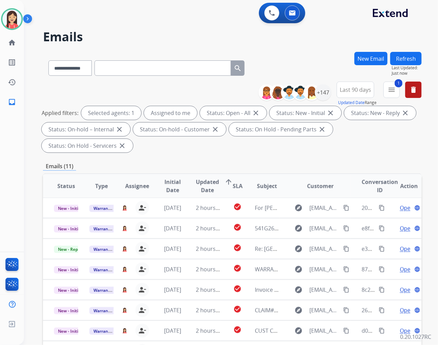
click at [211, 233] on td "2 hours ago" at bounding box center [202, 228] width 35 height 20
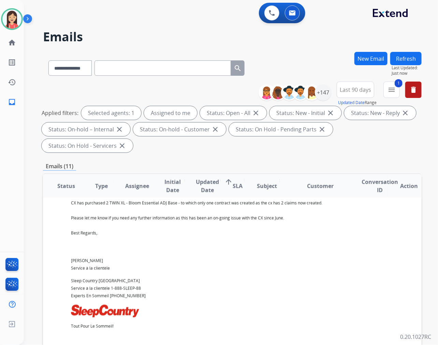
scroll to position [134, 0]
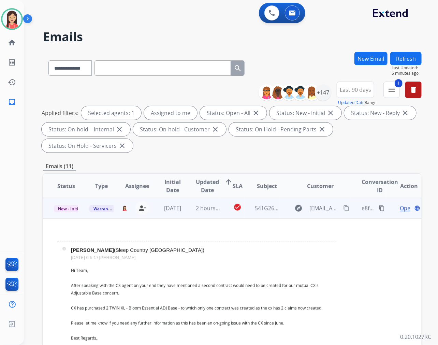
click at [221, 217] on td "check_circle" at bounding box center [232, 208] width 24 height 20
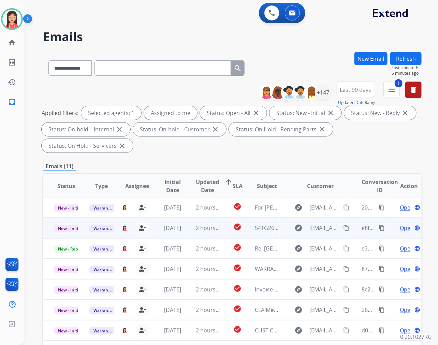
scroll to position [0, 0]
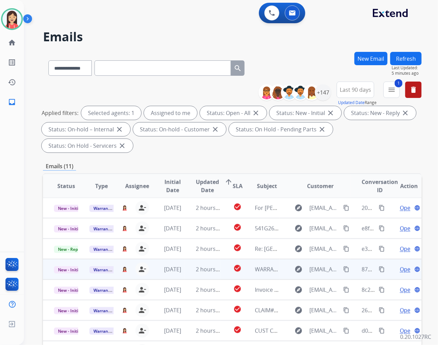
click at [181, 259] on td "[DATE]" at bounding box center [166, 269] width 35 height 20
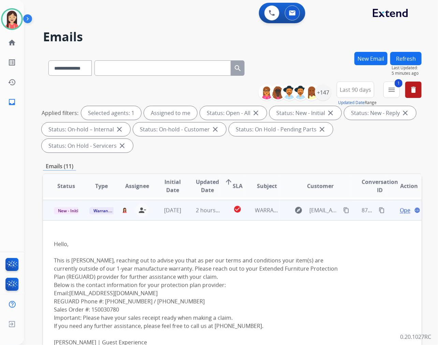
scroll to position [61, 0]
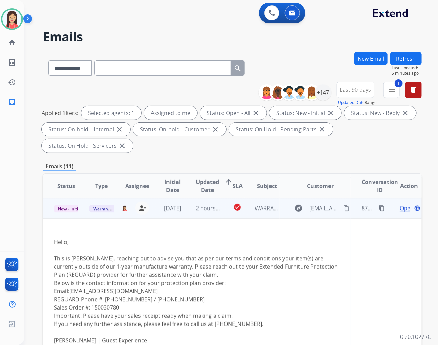
click at [400, 209] on span "Open" at bounding box center [407, 208] width 14 height 8
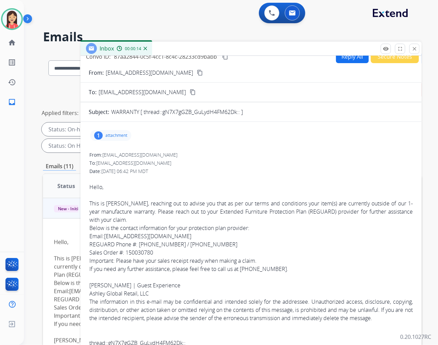
scroll to position [0, 0]
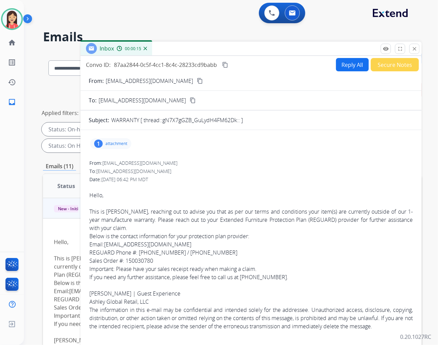
click at [120, 146] on p "attachment" at bounding box center [116, 143] width 22 height 5
click at [172, 158] on mat-icon "download" at bounding box center [170, 160] width 6 height 6
click at [391, 68] on button "Secure Notes" at bounding box center [395, 64] width 48 height 13
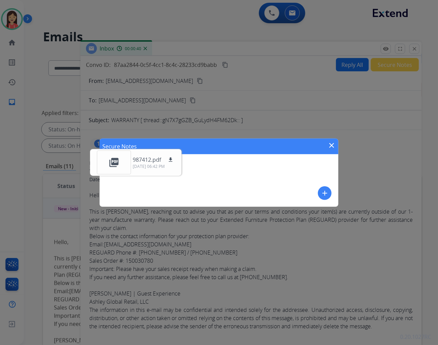
click at [323, 197] on button "add" at bounding box center [325, 193] width 14 height 14
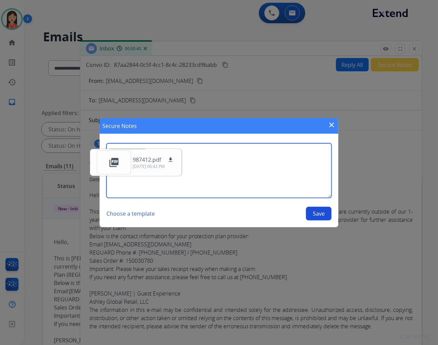
click at [298, 179] on textarea at bounding box center [218, 170] width 225 height 55
type textarea "**********"
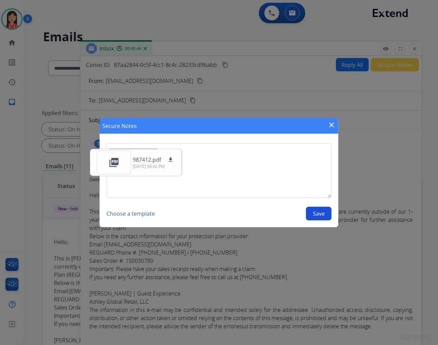
click at [313, 209] on button "Save" at bounding box center [319, 214] width 26 height 14
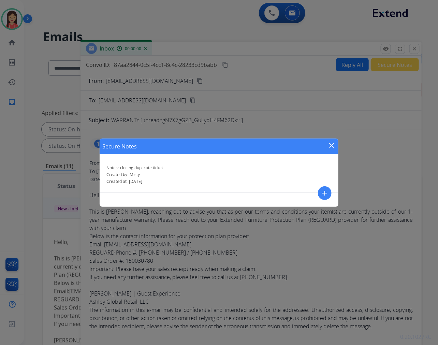
click at [329, 141] on mat-icon "close" at bounding box center [331, 145] width 8 height 8
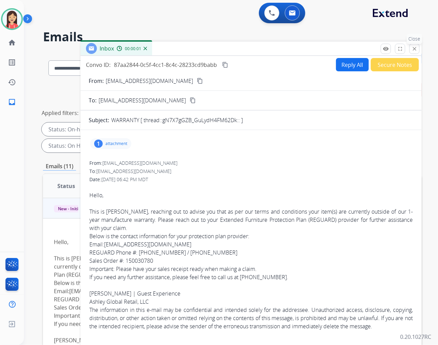
click at [417, 48] on mat-icon "close" at bounding box center [414, 49] width 6 height 6
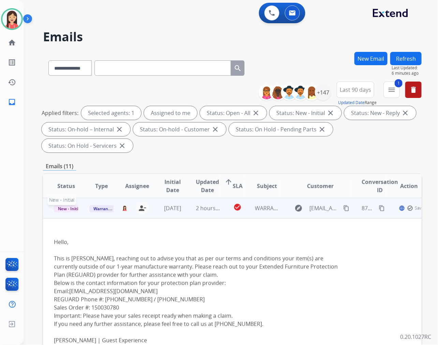
click at [62, 206] on span "New - Initial" at bounding box center [70, 208] width 32 height 7
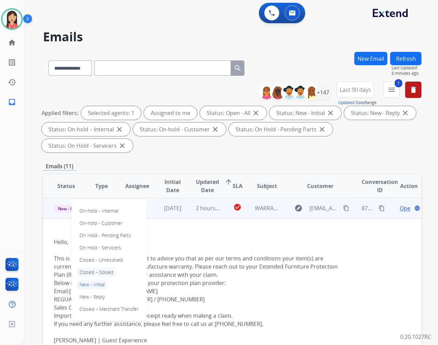
click at [94, 271] on p "Closed – Solved" at bounding box center [96, 272] width 39 height 10
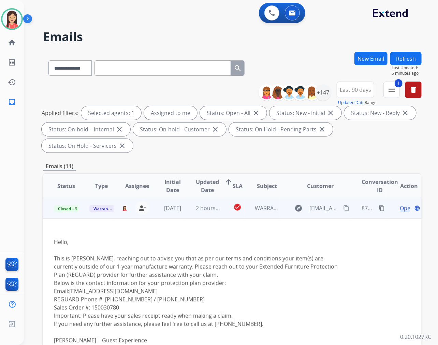
click at [189, 213] on td "2 hours ago" at bounding box center [202, 208] width 35 height 20
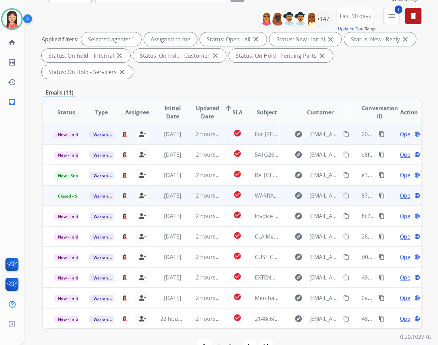
scroll to position [76, 0]
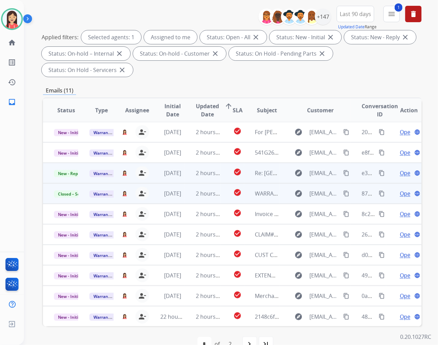
click at [188, 181] on td "2 hours ago" at bounding box center [202, 173] width 35 height 20
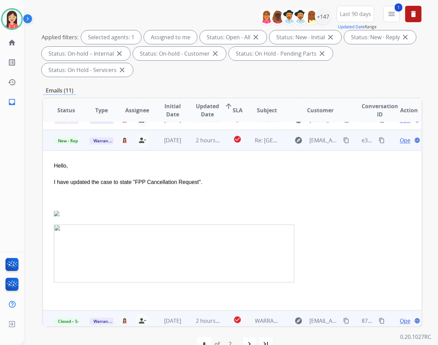
scroll to position [41, 0]
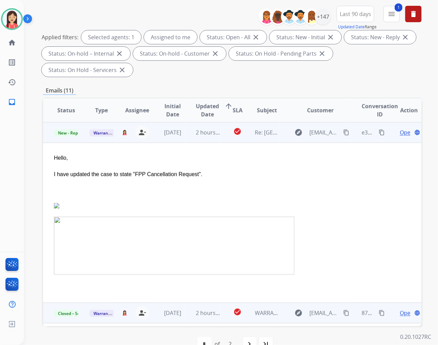
click at [185, 137] on td "2 hours ago" at bounding box center [202, 132] width 35 height 20
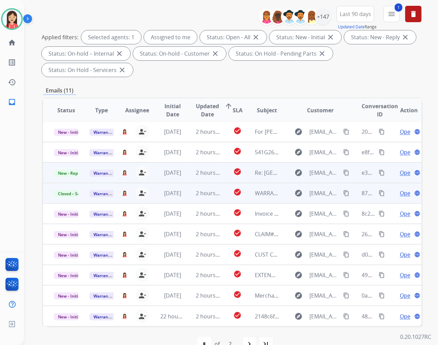
scroll to position [0, 0]
click at [182, 179] on td "[DATE]" at bounding box center [166, 173] width 35 height 20
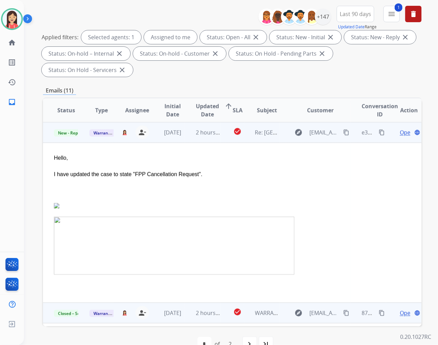
click at [400, 134] on span "Open" at bounding box center [407, 132] width 14 height 8
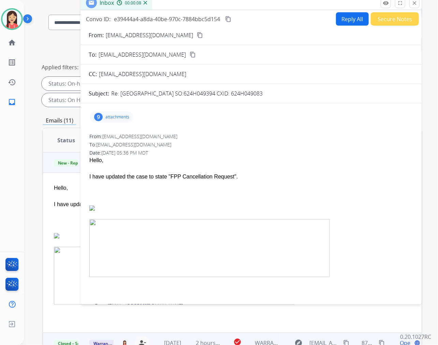
scroll to position [0, 0]
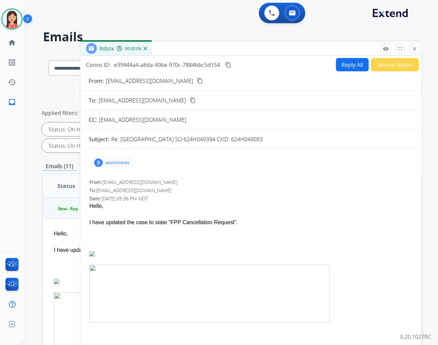
click at [123, 162] on p "attachments" at bounding box center [117, 162] width 24 height 5
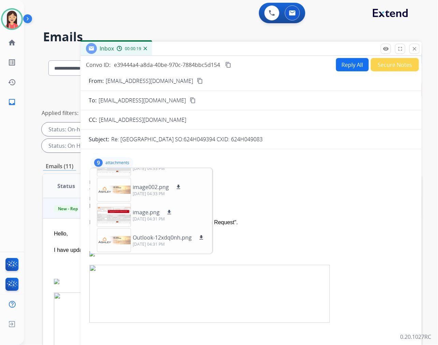
click at [124, 162] on p "attachments" at bounding box center [117, 162] width 24 height 5
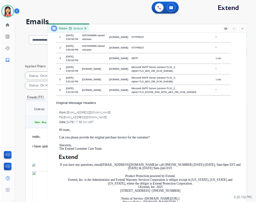
scroll to position [949, 0]
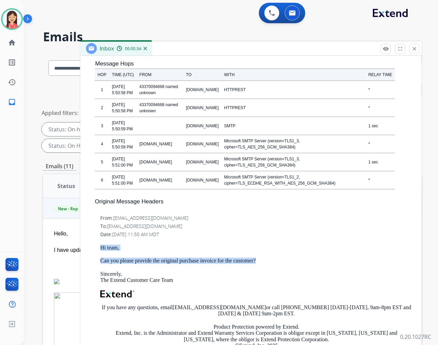
drag, startPoint x: 100, startPoint y: 189, endPoint x: 270, endPoint y: 204, distance: 171.5
click at [270, 214] on div "From: [EMAIL_ADDRESS][DOMAIN_NAME] To: [EMAIL_ADDRESS][DOMAIN_NAME] Date: [DATE…" at bounding box center [251, 303] width 325 height 178
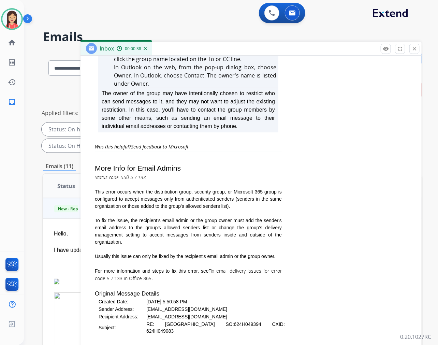
scroll to position [588, 0]
drag, startPoint x: 239, startPoint y: 2, endPoint x: 272, endPoint y: 129, distance: 130.8
click at [272, 152] on td "More Info for Email Admins" at bounding box center [188, 162] width 187 height 21
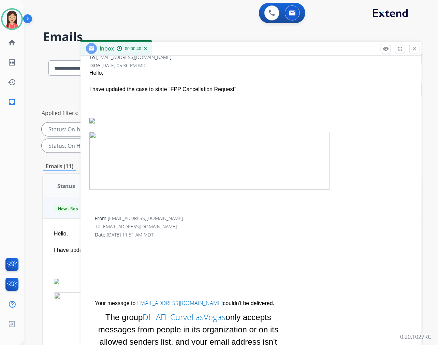
scroll to position [0, 0]
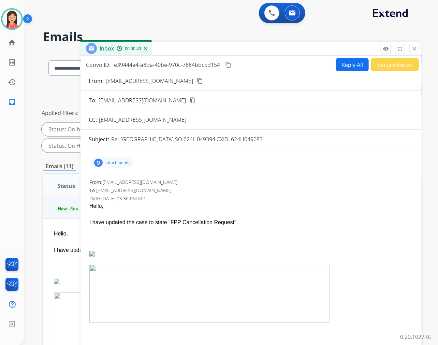
click at [348, 62] on button "Reply All" at bounding box center [352, 64] width 33 height 13
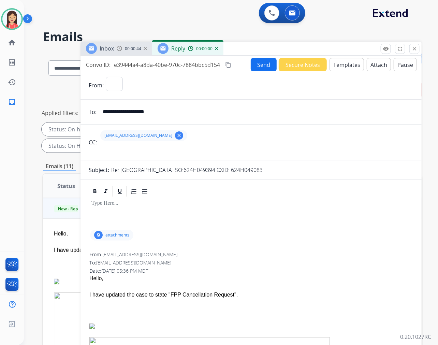
select select "**********"
click at [182, 136] on mat-icon "clear" at bounding box center [179, 135] width 6 height 6
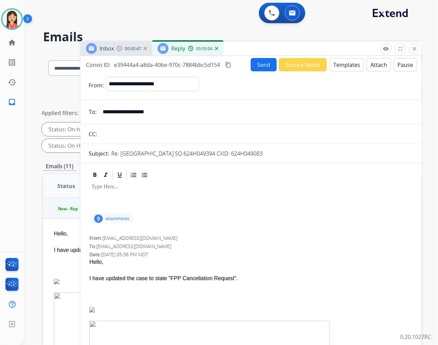
click at [338, 62] on button "Templates" at bounding box center [346, 64] width 34 height 13
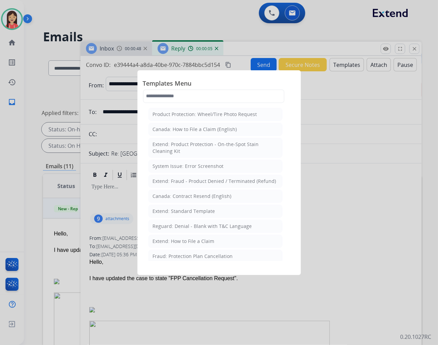
click at [190, 208] on div "Extend: Standard Template" at bounding box center [184, 211] width 62 height 7
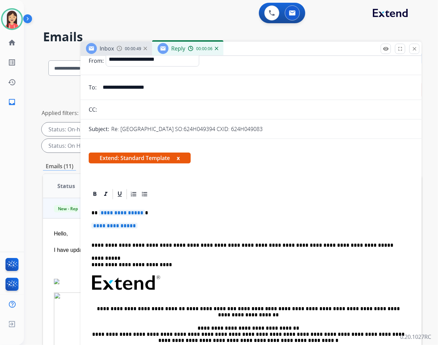
scroll to position [38, 0]
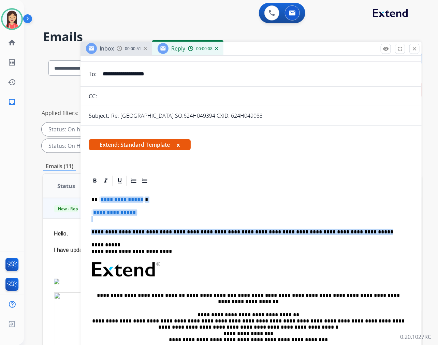
drag, startPoint x: 100, startPoint y: 197, endPoint x: 345, endPoint y: 225, distance: 247.5
click at [345, 225] on div "**********" at bounding box center [251, 285] width 325 height 197
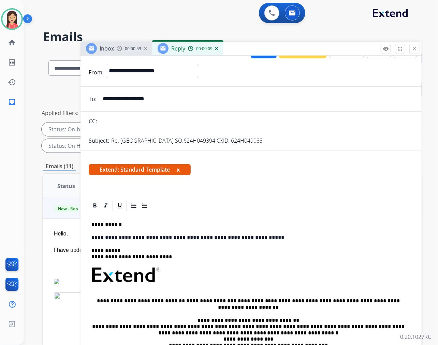
scroll to position [0, 0]
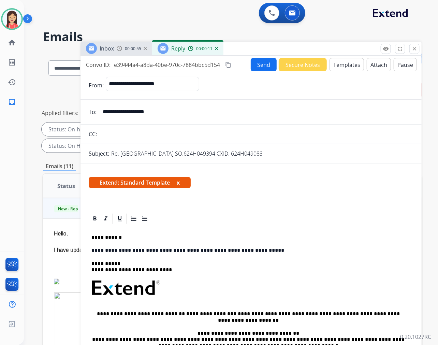
click at [100, 234] on p "**********" at bounding box center [248, 237] width 314 height 6
drag, startPoint x: 98, startPoint y: 236, endPoint x: 49, endPoint y: 231, distance: 48.7
click at [50, 231] on div "**********" at bounding box center [232, 244] width 379 height 385
click at [262, 63] on button "Send" at bounding box center [264, 64] width 26 height 13
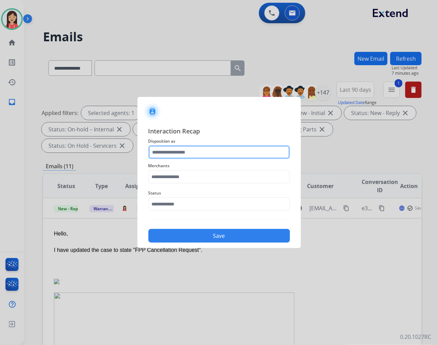
click at [199, 145] on input "text" at bounding box center [219, 152] width 142 height 14
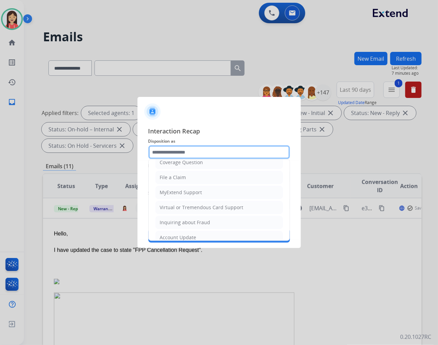
scroll to position [76, 0]
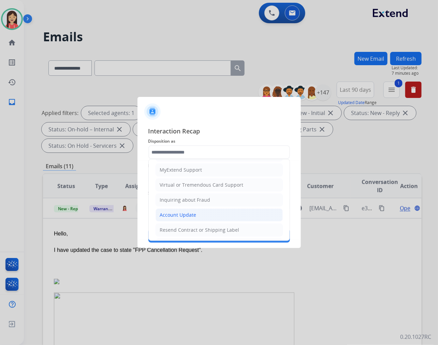
click at [196, 211] on li "Account Update" at bounding box center [219, 214] width 127 height 13
type input "**********"
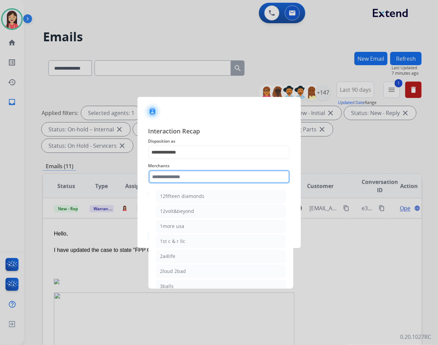
click at [196, 180] on input "text" at bounding box center [219, 177] width 142 height 14
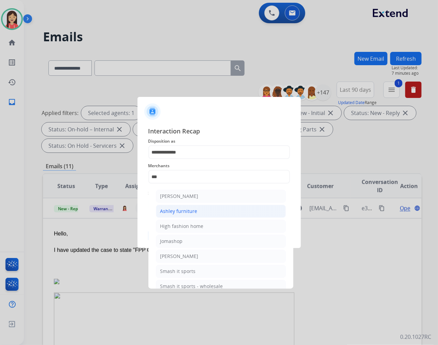
click at [199, 206] on li "Ashley furniture" at bounding box center [221, 211] width 130 height 13
type input "**********"
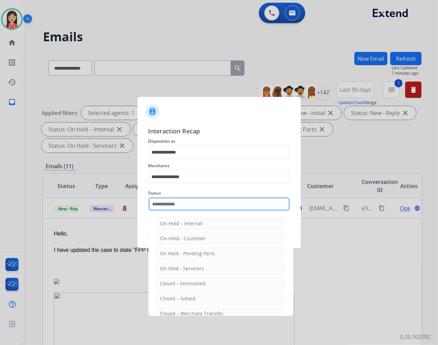
click at [199, 199] on input "text" at bounding box center [219, 204] width 142 height 14
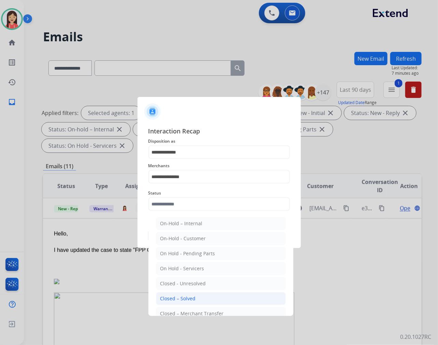
click at [195, 292] on li "Closed – Solved" at bounding box center [221, 298] width 130 height 13
type input "**********"
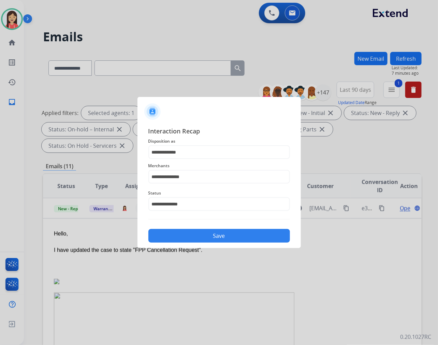
click at [214, 221] on div "**********" at bounding box center [219, 184] width 142 height 116
click at [210, 237] on button "Save" at bounding box center [219, 236] width 142 height 14
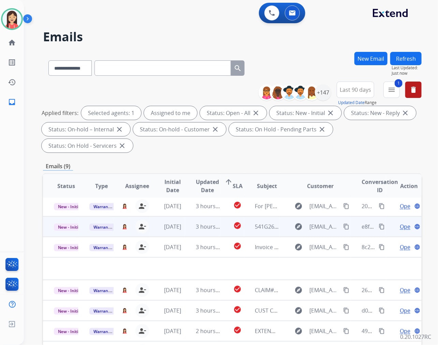
scroll to position [0, 0]
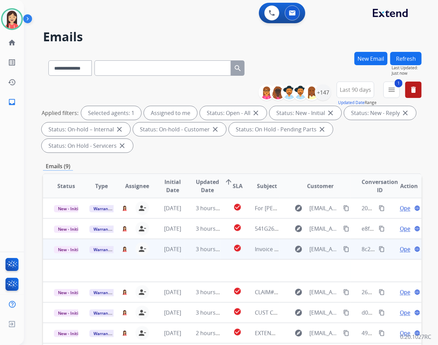
click at [185, 253] on td "3 hours ago" at bounding box center [202, 249] width 35 height 20
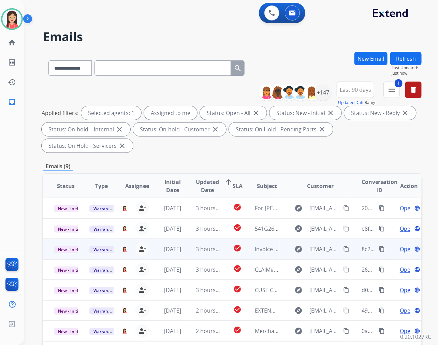
click at [185, 253] on td "3 hours ago" at bounding box center [202, 249] width 35 height 20
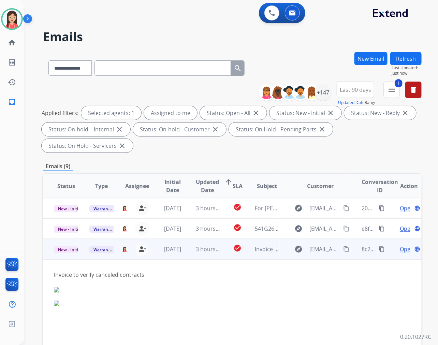
scroll to position [41, 0]
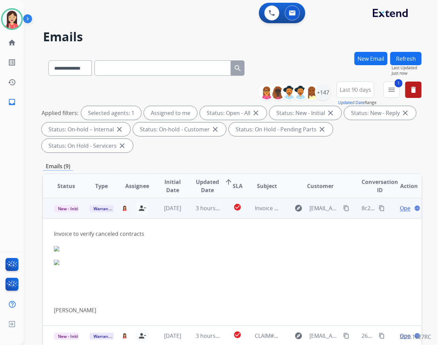
click at [400, 208] on span "Open" at bounding box center [407, 208] width 14 height 8
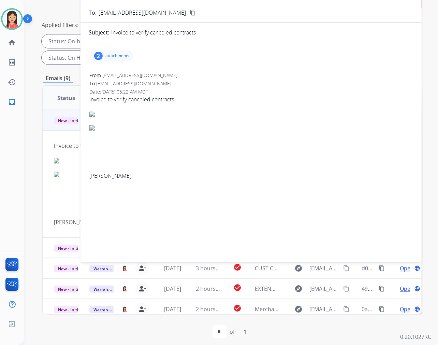
scroll to position [92, 0]
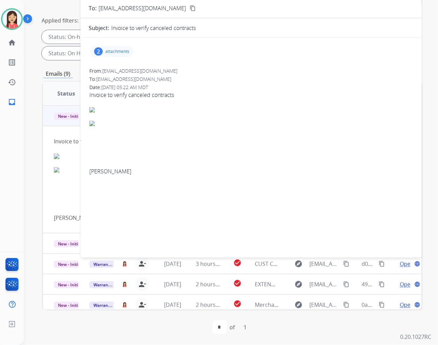
click at [118, 53] on p "attachments" at bounding box center [117, 51] width 24 height 5
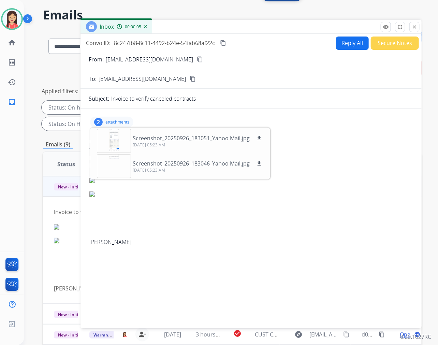
scroll to position [16, 0]
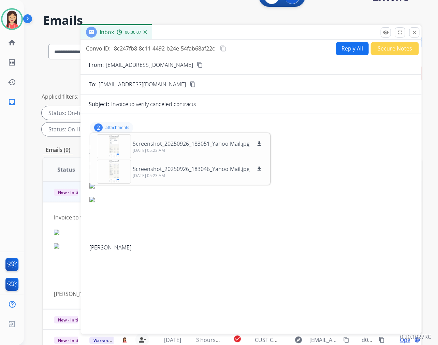
click at [197, 62] on mat-icon "content_copy" at bounding box center [200, 65] width 6 height 6
click at [257, 140] on mat-icon "download" at bounding box center [259, 143] width 6 height 6
click at [275, 32] on div "Inbox 00:00:17" at bounding box center [250, 32] width 341 height 14
click at [259, 168] on mat-icon "download" at bounding box center [259, 169] width 6 height 6
click at [169, 217] on div "[PERSON_NAME]" at bounding box center [250, 217] width 323 height 68
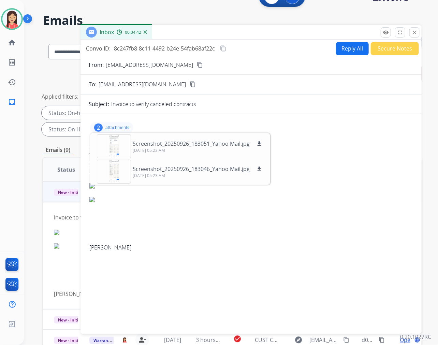
click at [346, 48] on button "Reply All" at bounding box center [352, 48] width 33 height 13
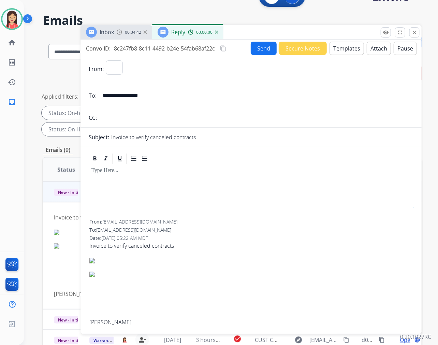
select select "**********"
click at [346, 50] on button "Templates" at bounding box center [346, 48] width 34 height 13
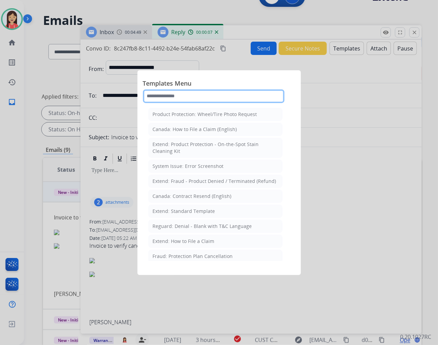
click at [190, 94] on input "text" at bounding box center [214, 96] width 142 height 14
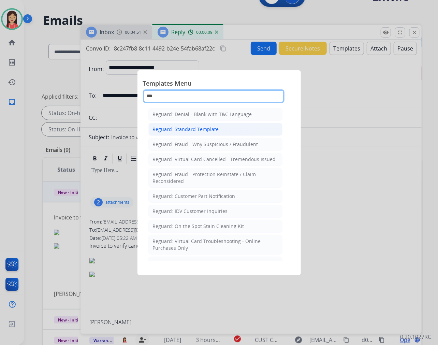
type input "***"
click at [187, 128] on div "Reguard: Standard Template" at bounding box center [186, 129] width 66 height 7
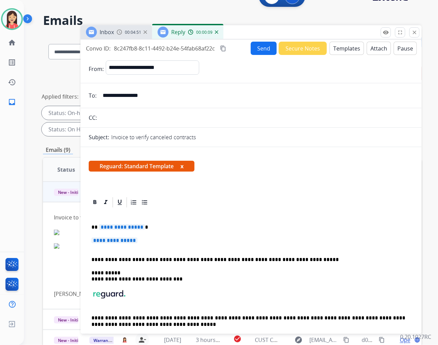
scroll to position [38, 0]
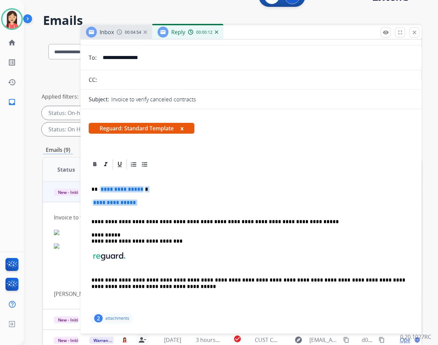
drag, startPoint x: 99, startPoint y: 186, endPoint x: 289, endPoint y: 205, distance: 190.9
click at [289, 205] on div "**********" at bounding box center [251, 241] width 325 height 141
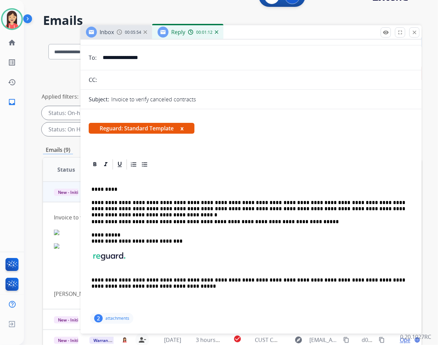
scroll to position [0, 0]
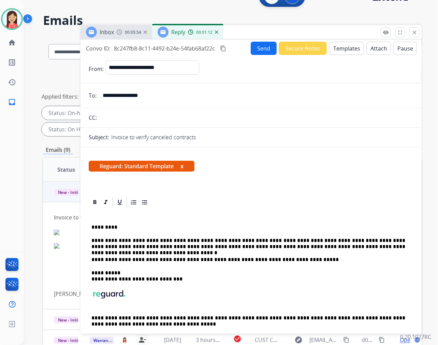
click at [254, 40] on div "**********" at bounding box center [250, 185] width 341 height 291
click at [254, 48] on button "Send" at bounding box center [264, 48] width 26 height 13
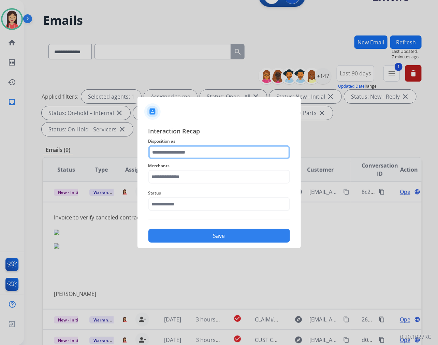
click at [173, 155] on input "text" at bounding box center [219, 152] width 142 height 14
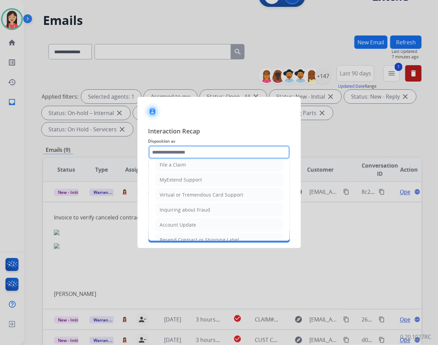
scroll to position [76, 0]
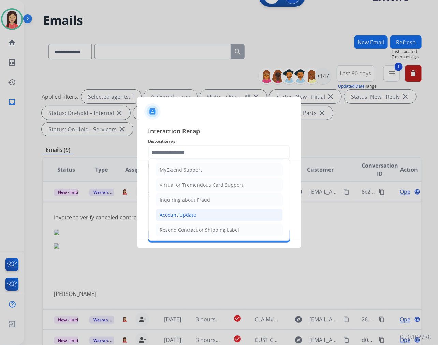
click at [178, 211] on li "Account Update" at bounding box center [219, 214] width 127 height 13
type input "**********"
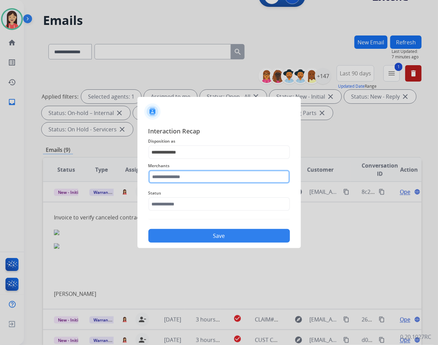
click at [181, 172] on input "text" at bounding box center [219, 177] width 142 height 14
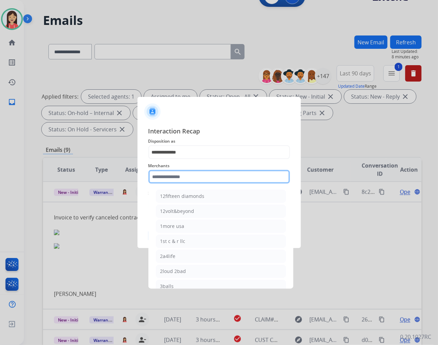
type input "*"
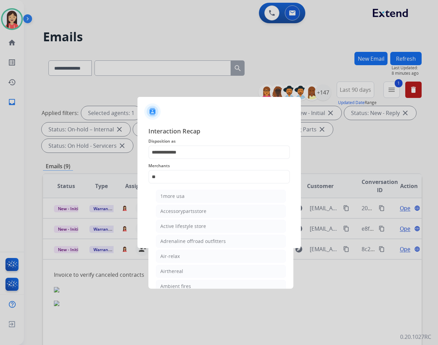
select select "**********"
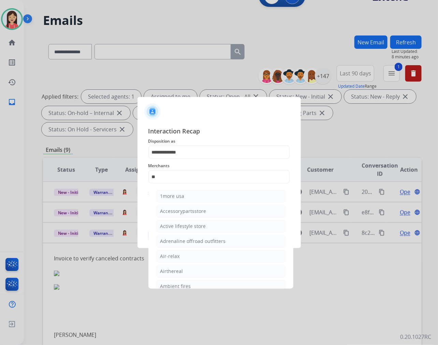
scroll to position [41, 0]
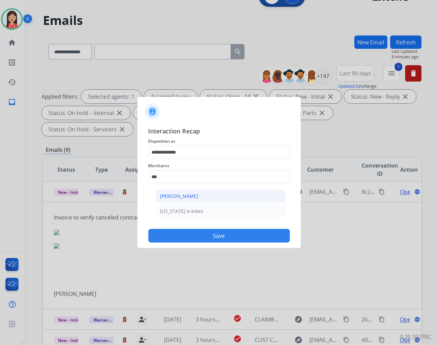
click at [179, 198] on div "[PERSON_NAME]" at bounding box center [179, 196] width 38 height 7
type input "**********"
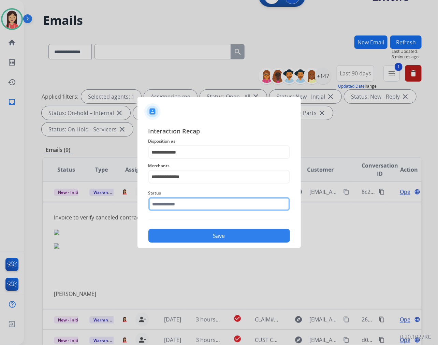
click at [179, 209] on input "text" at bounding box center [219, 204] width 142 height 14
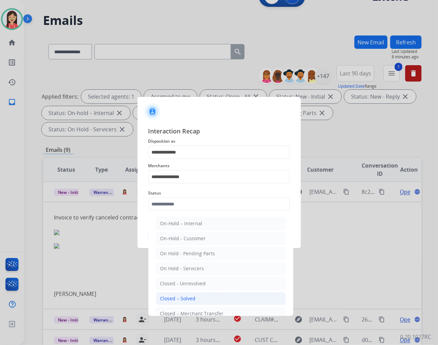
click at [187, 301] on div "Closed – Solved" at bounding box center [177, 298] width 35 height 7
type input "**********"
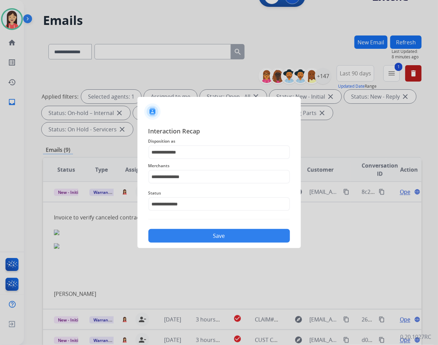
click at [231, 241] on button "Save" at bounding box center [219, 236] width 142 height 14
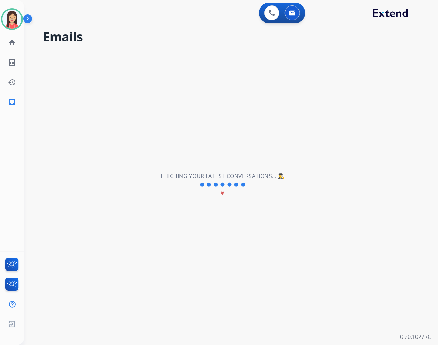
scroll to position [23, 0]
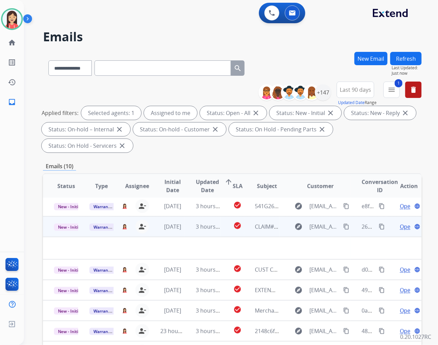
click at [186, 233] on td "3 hours ago" at bounding box center [202, 226] width 35 height 20
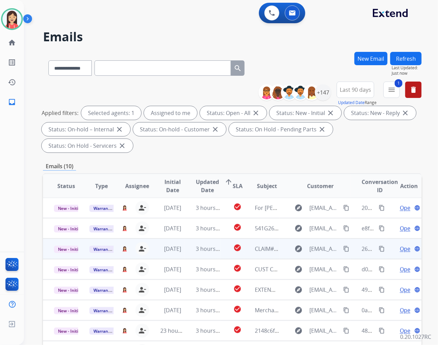
click at [190, 254] on td "3 hours ago" at bounding box center [202, 248] width 35 height 20
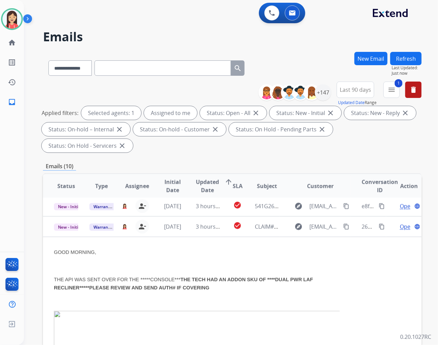
scroll to position [41, 0]
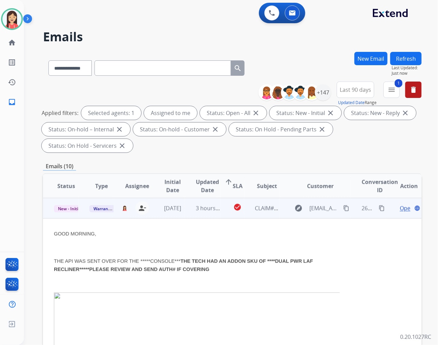
click at [401, 209] on span "Open" at bounding box center [407, 208] width 14 height 8
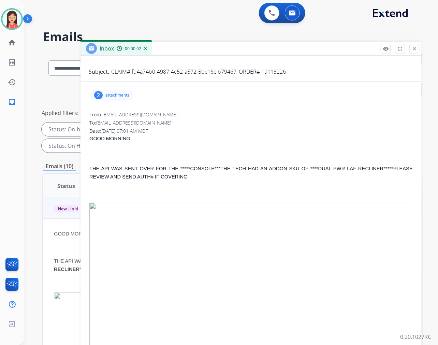
scroll to position [36, 0]
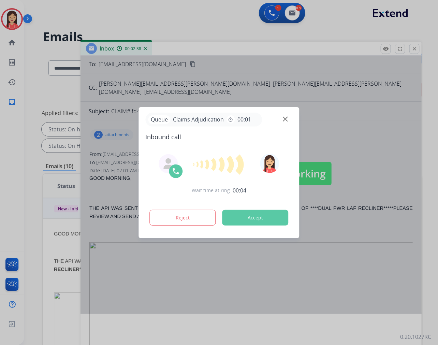
click at [252, 223] on button "Accept" at bounding box center [255, 218] width 66 height 16
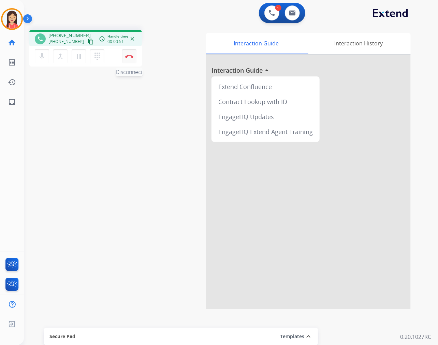
click at [126, 58] on button "Disconnect" at bounding box center [129, 56] width 14 height 14
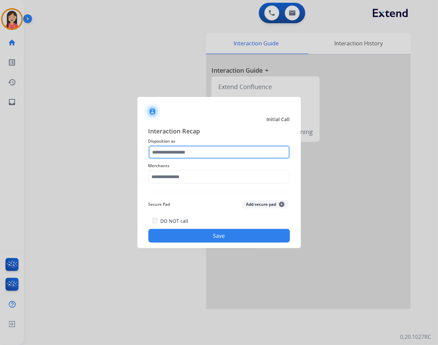
drag, startPoint x: 222, startPoint y: 150, endPoint x: 219, endPoint y: 157, distance: 7.5
click at [222, 150] on input "text" at bounding box center [219, 152] width 142 height 14
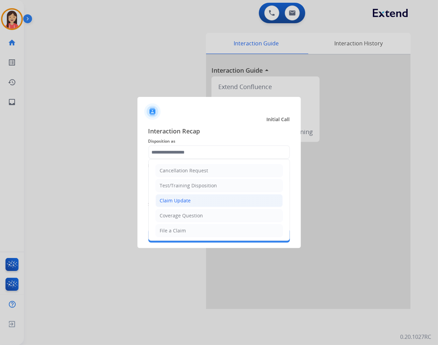
click at [189, 201] on div "Claim Update" at bounding box center [175, 200] width 31 height 7
type input "**********"
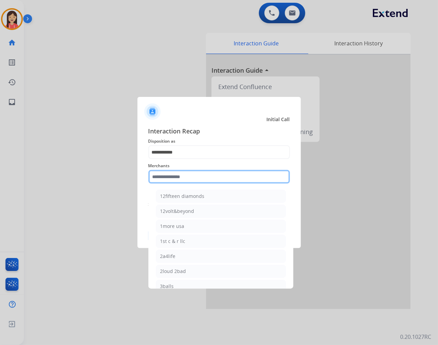
click at [211, 179] on input "text" at bounding box center [219, 177] width 142 height 14
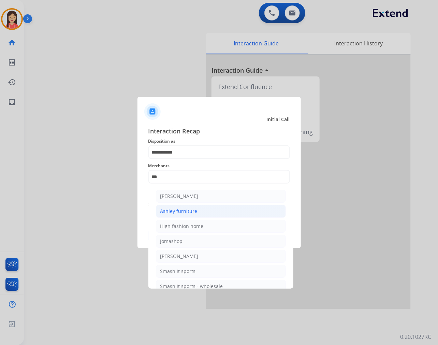
click at [187, 214] on div "Ashley furniture" at bounding box center [178, 211] width 37 height 7
type input "**********"
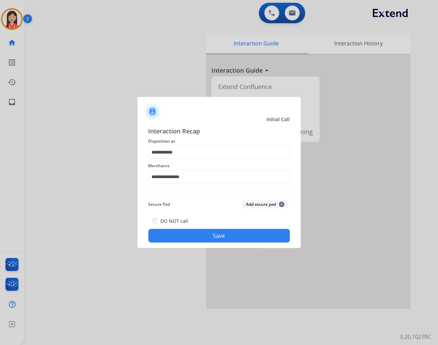
click at [202, 240] on button "Save" at bounding box center [219, 236] width 142 height 14
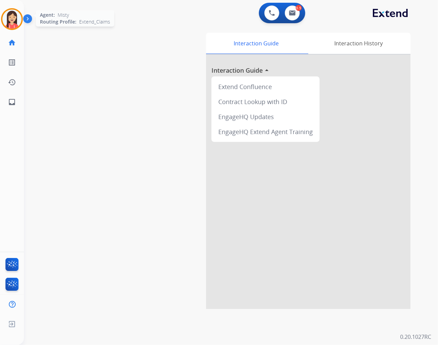
click at [3, 24] on img at bounding box center [11, 19] width 19 height 19
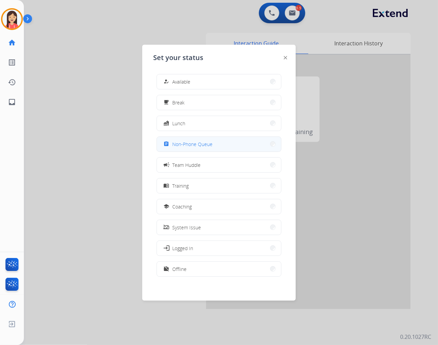
click at [202, 143] on span "Non-Phone Queue" at bounding box center [192, 143] width 40 height 7
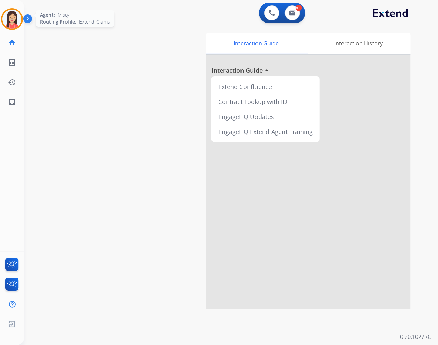
click at [15, 25] on img at bounding box center [11, 19] width 19 height 19
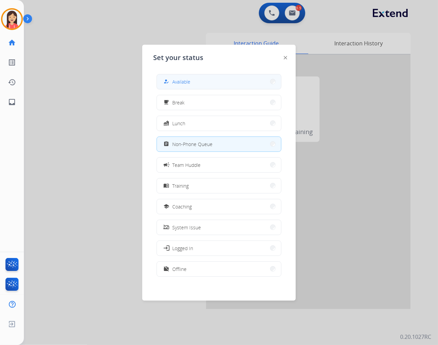
click at [200, 83] on button "how_to_reg Available" at bounding box center [219, 81] width 124 height 15
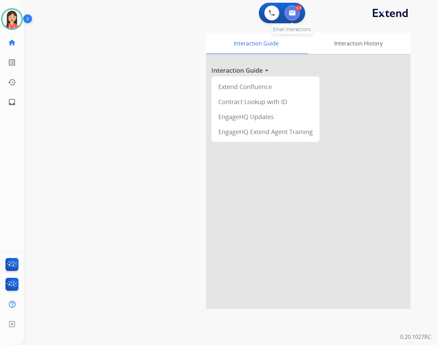
click at [295, 11] on img at bounding box center [292, 12] width 7 height 5
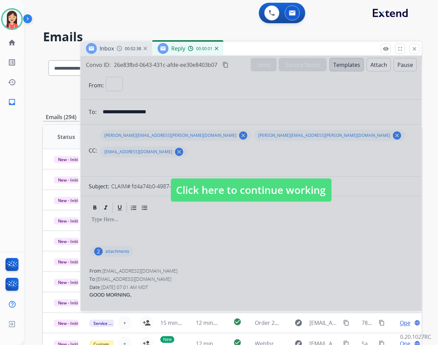
select select "**********"
click at [253, 256] on div at bounding box center [250, 183] width 341 height 255
select select
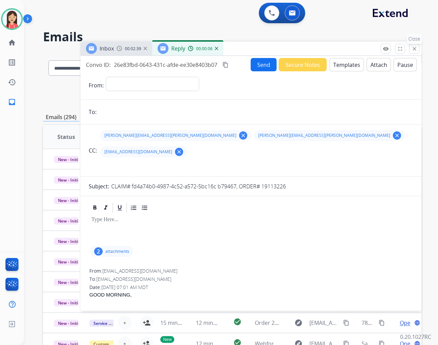
click at [417, 48] on button "close Close" at bounding box center [414, 49] width 10 height 10
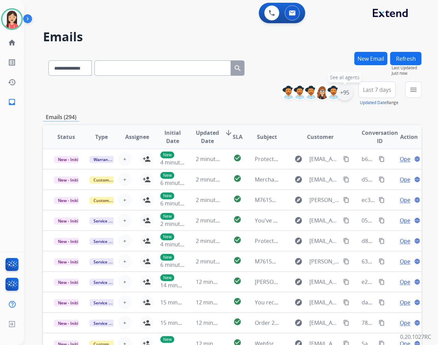
click at [343, 98] on div "+95" at bounding box center [345, 92] width 16 height 16
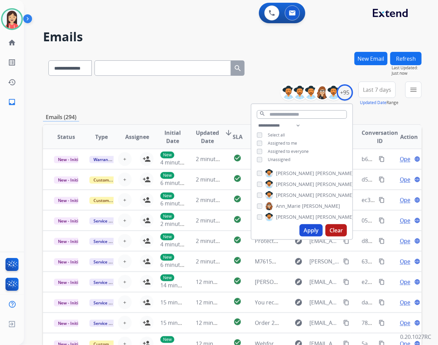
click at [268, 159] on span "Unassigned" at bounding box center [279, 160] width 23 height 6
click at [306, 232] on button "Apply" at bounding box center [310, 230] width 23 height 12
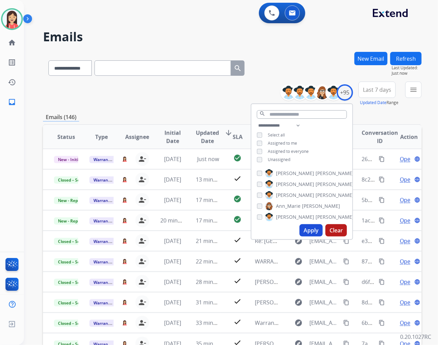
click at [386, 88] on span "Last 7 days" at bounding box center [377, 89] width 28 height 3
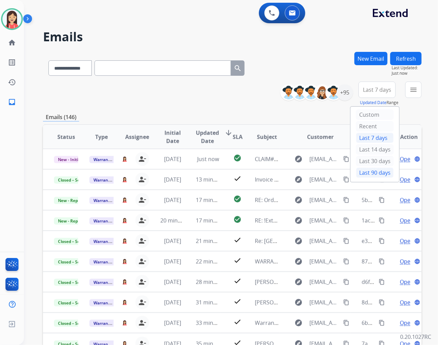
click at [362, 174] on div "Last 90 days" at bounding box center [375, 172] width 38 height 10
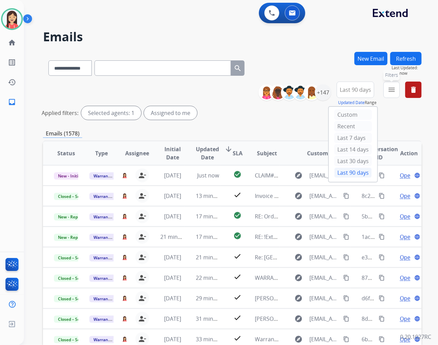
click at [389, 90] on mat-icon "menu" at bounding box center [391, 90] width 8 height 8
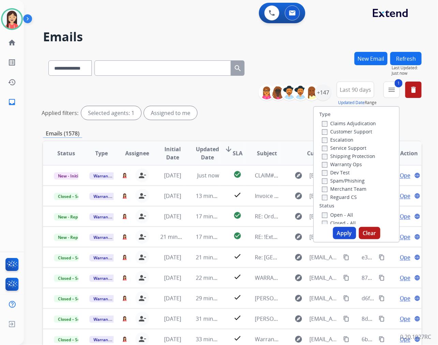
click at [338, 233] on button "Apply" at bounding box center [344, 233] width 23 height 12
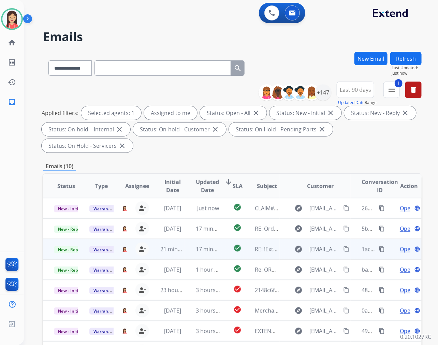
click at [186, 255] on td "17 minutes ago" at bounding box center [202, 249] width 35 height 20
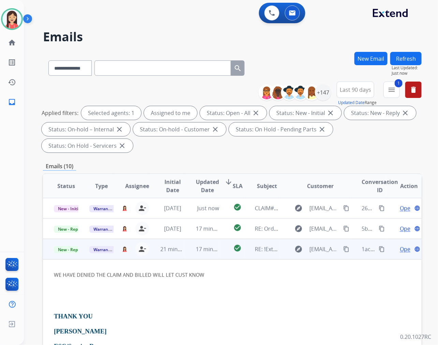
scroll to position [41, 0]
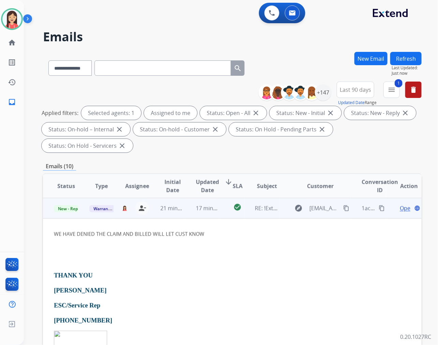
click at [401, 207] on span "Open" at bounding box center [407, 208] width 14 height 8
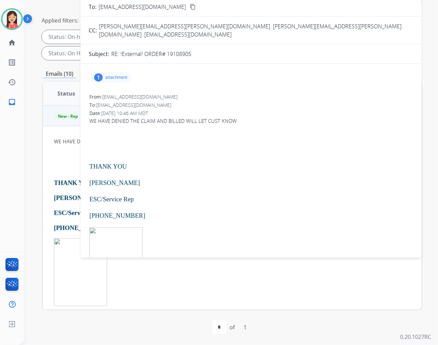
scroll to position [0, 0]
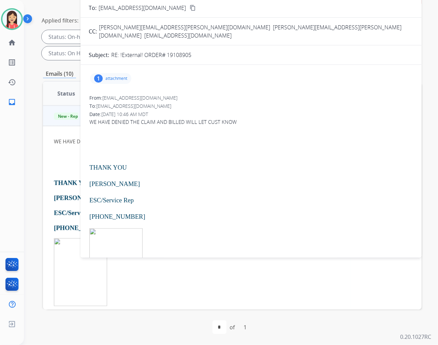
click at [120, 76] on p "attachment" at bounding box center [116, 78] width 22 height 5
click at [281, 77] on div "1 attachment image001.png download 09/29/2025, 10:46 AM" at bounding box center [251, 78] width 325 height 16
drag, startPoint x: 192, startPoint y: 49, endPoint x: 167, endPoint y: 49, distance: 24.9
click at [167, 51] on div "RE: !External! ORDER# 19108905" at bounding box center [262, 55] width 302 height 8
copy p "19108905"
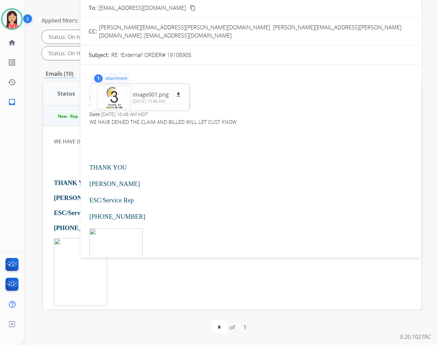
click at [211, 133] on p at bounding box center [250, 137] width 323 height 8
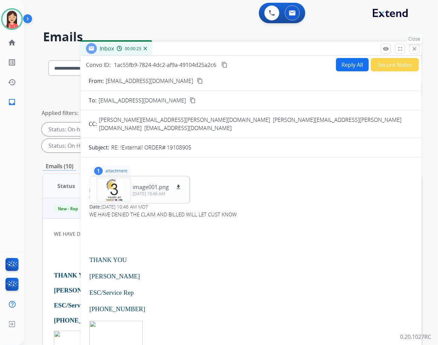
click at [416, 50] on mat-icon "close" at bounding box center [414, 49] width 6 height 6
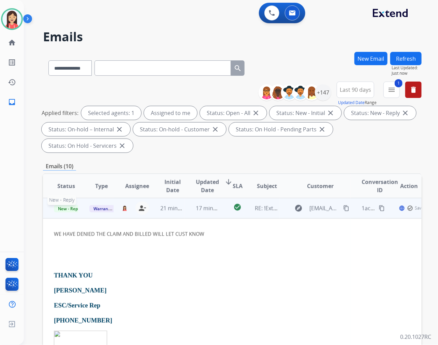
click at [70, 209] on span "New - Reply" at bounding box center [69, 208] width 31 height 7
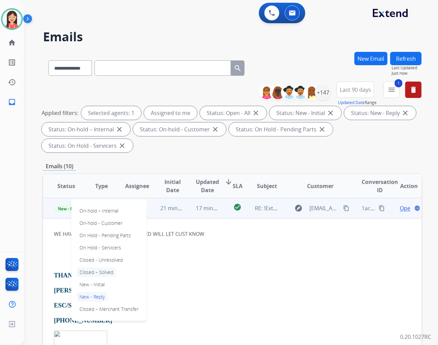
click at [108, 270] on p "Closed – Solved" at bounding box center [96, 272] width 39 height 10
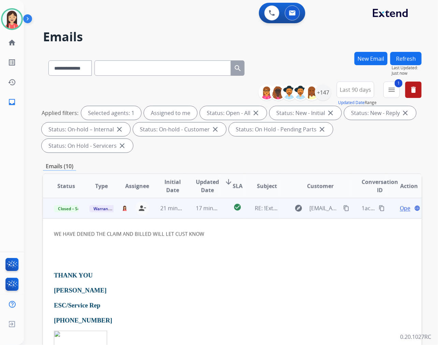
click at [204, 216] on td "17 minutes ago" at bounding box center [202, 208] width 35 height 20
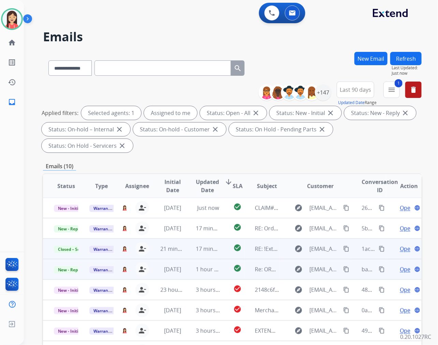
click at [190, 275] on td "1 hour ago" at bounding box center [202, 269] width 35 height 20
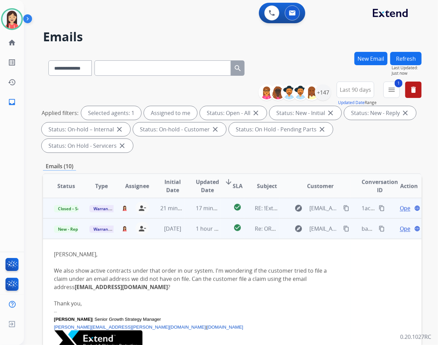
scroll to position [61, 0]
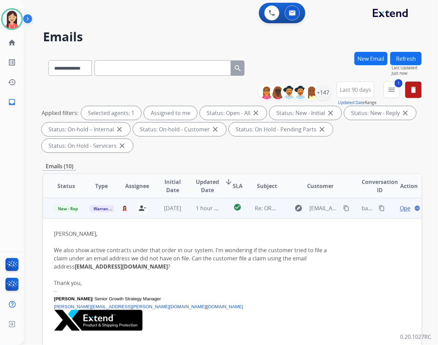
click at [400, 207] on span "Open" at bounding box center [407, 208] width 14 height 8
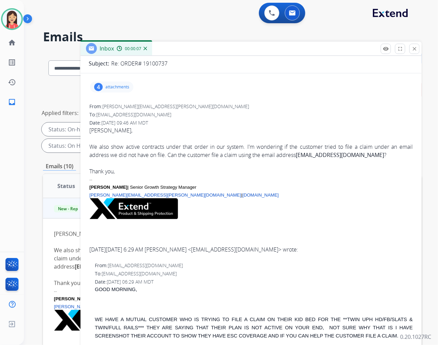
scroll to position [0, 0]
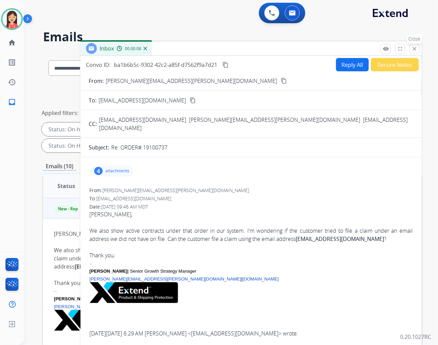
click at [416, 46] on mat-icon "close" at bounding box center [414, 49] width 6 height 6
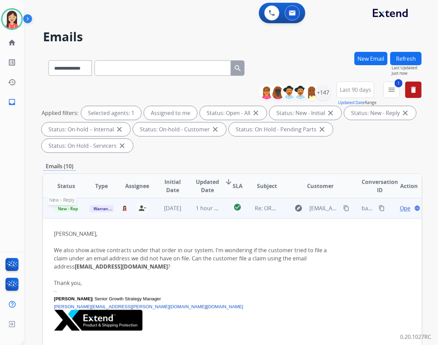
click at [72, 210] on span "New - Reply" at bounding box center [69, 208] width 31 height 7
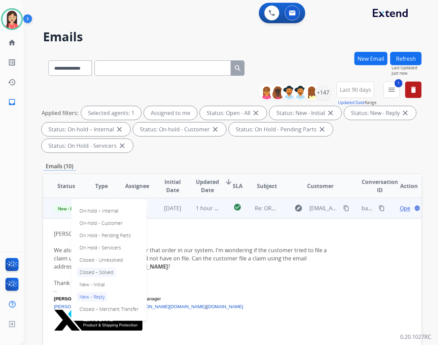
click at [108, 272] on p "Closed – Solved" at bounding box center [96, 272] width 39 height 10
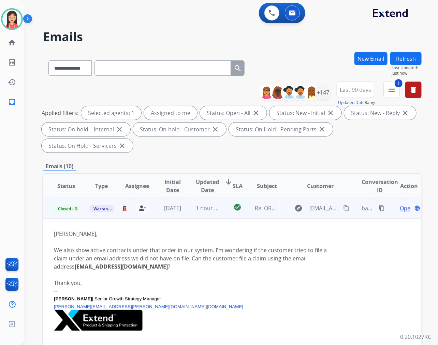
click at [181, 216] on td "[DATE]" at bounding box center [166, 208] width 35 height 20
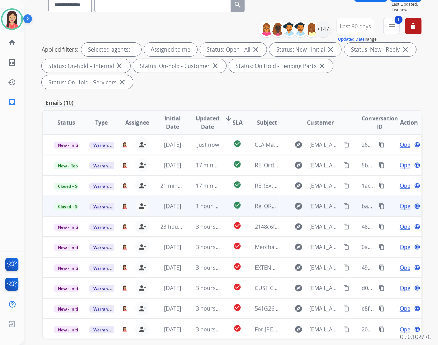
scroll to position [16, 0]
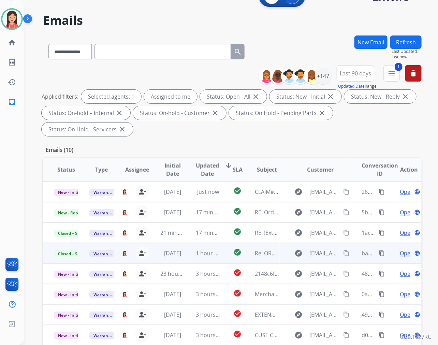
click at [405, 42] on button "Refresh" at bounding box center [405, 41] width 31 height 13
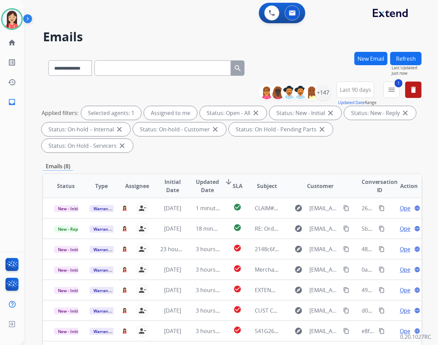
click at [201, 186] on span "Updated Date" at bounding box center [207, 186] width 23 height 16
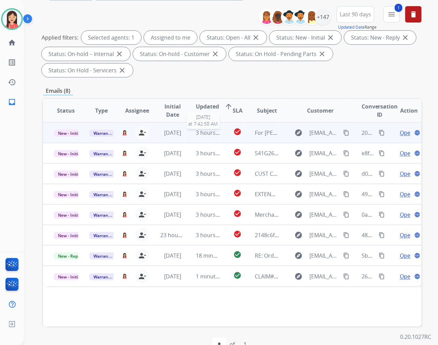
scroll to position [76, 0]
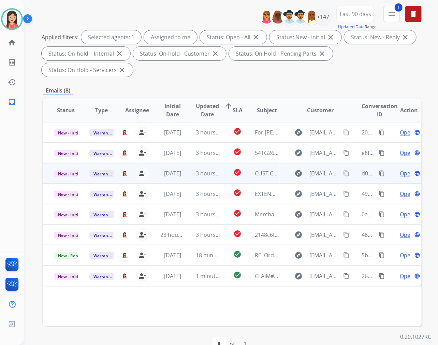
click at [185, 181] on td "3 hours ago" at bounding box center [202, 173] width 35 height 20
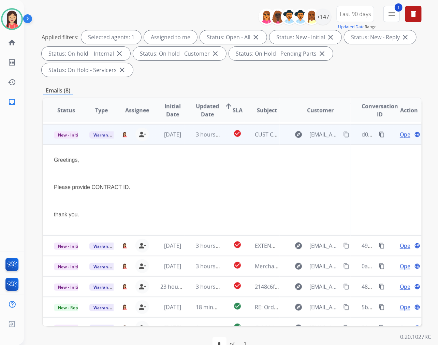
scroll to position [41, 0]
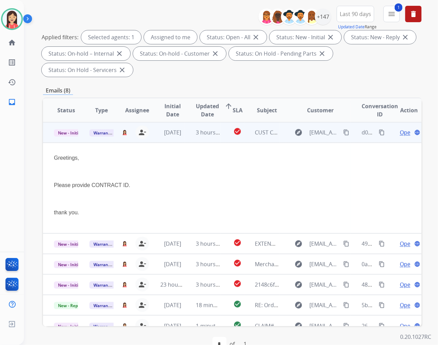
click at [403, 131] on span "Open" at bounding box center [407, 132] width 14 height 8
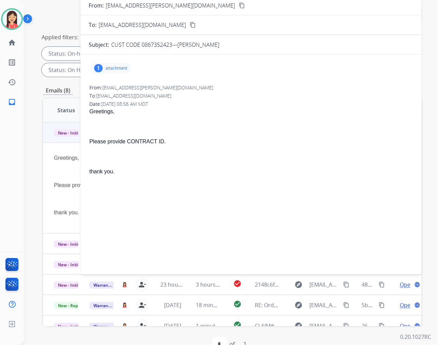
click at [126, 70] on p "attachment" at bounding box center [116, 67] width 22 height 5
click at [181, 83] on mat-icon "download" at bounding box center [181, 84] width 6 height 6
click at [248, 84] on div "From: rupkaur@dufresne.ca To: warrantyops@extend.com Date: 09/27/2025 - 08:56 A…" at bounding box center [251, 134] width 325 height 100
drag, startPoint x: 273, startPoint y: 178, endPoint x: 271, endPoint y: 171, distance: 8.0
click at [273, 178] on div "From: rupkaur@dufresne.ca To: warrantyops@extend.com Date: 09/27/2025 - 08:56 A…" at bounding box center [251, 134] width 325 height 100
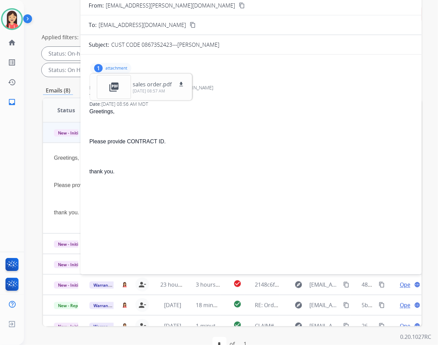
scroll to position [0, 0]
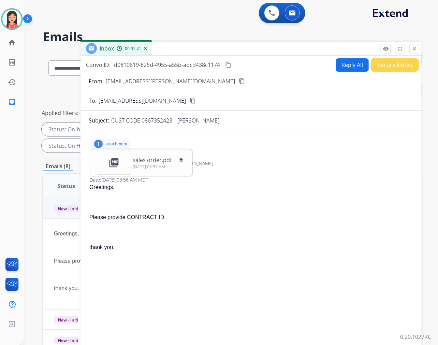
click at [347, 63] on button "Reply All" at bounding box center [352, 64] width 33 height 13
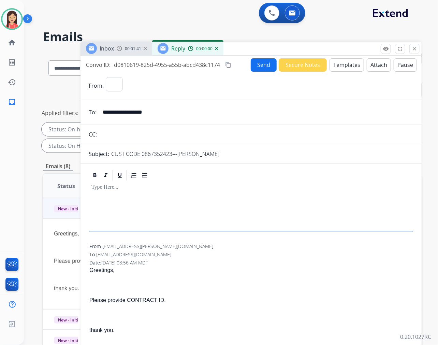
select select "**********"
click at [347, 63] on button "Templates" at bounding box center [346, 64] width 34 height 13
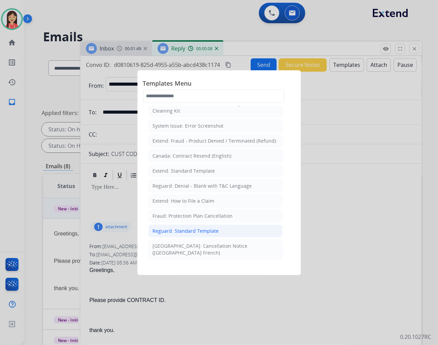
scroll to position [38, 0]
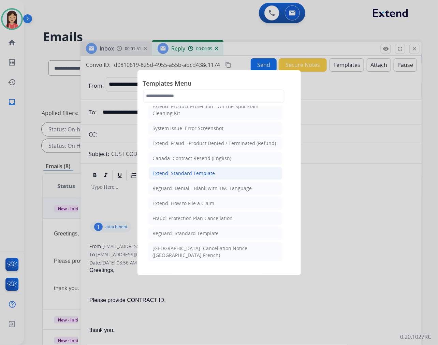
click at [196, 176] on div "Extend: Standard Template" at bounding box center [184, 173] width 62 height 7
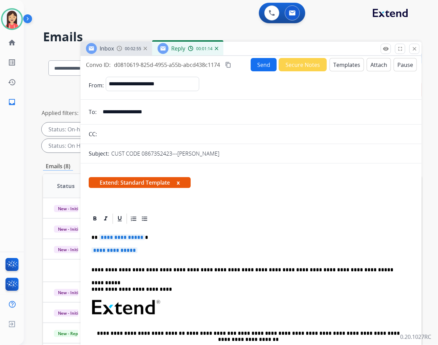
scroll to position [0, 0]
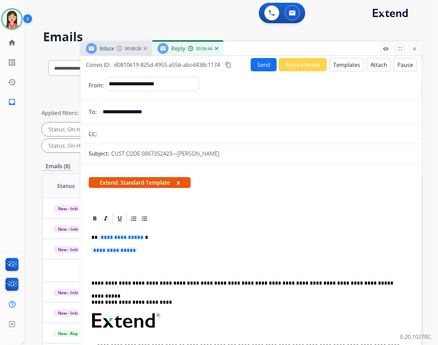
click at [182, 257] on p "**********" at bounding box center [250, 253] width 319 height 13
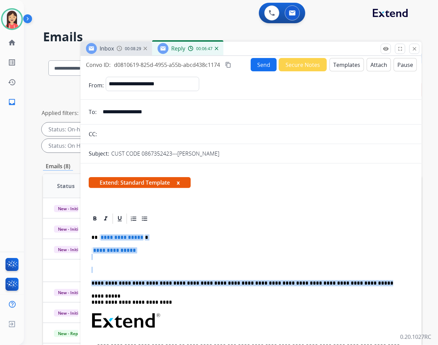
drag, startPoint x: 344, startPoint y: 285, endPoint x: 99, endPoint y: 235, distance: 249.6
click at [99, 235] on div "**********" at bounding box center [251, 330] width 325 height 210
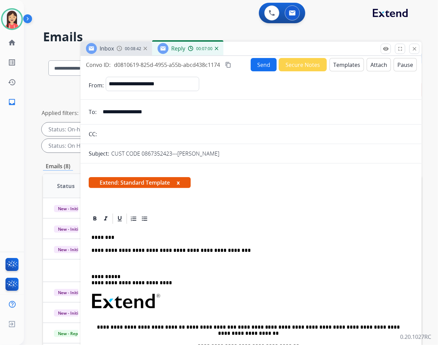
click at [91, 261] on div "**********" at bounding box center [251, 320] width 325 height 191
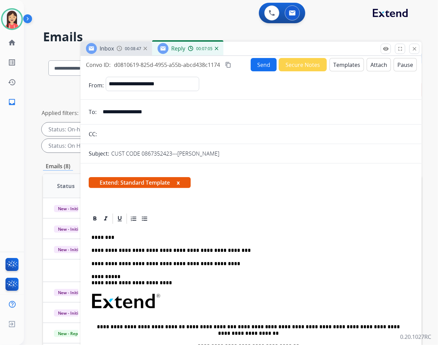
click at [277, 265] on p "**********" at bounding box center [248, 264] width 314 height 6
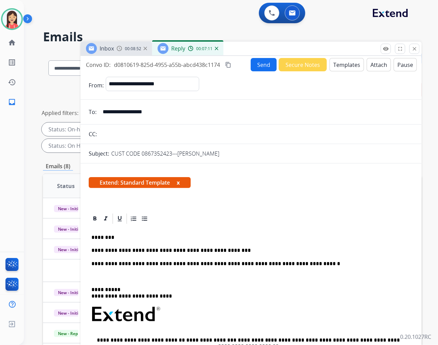
click at [100, 274] on p at bounding box center [250, 276] width 319 height 6
click at [284, 273] on p "**********" at bounding box center [248, 276] width 314 height 6
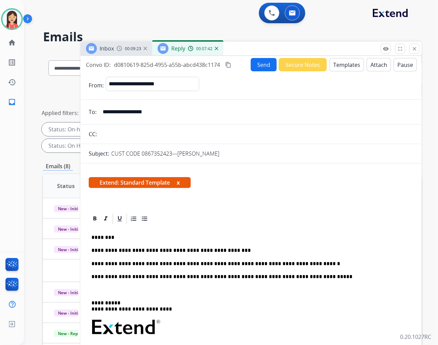
click at [101, 283] on div "**********" at bounding box center [251, 333] width 325 height 217
click at [304, 287] on p "**********" at bounding box center [248, 289] width 314 height 6
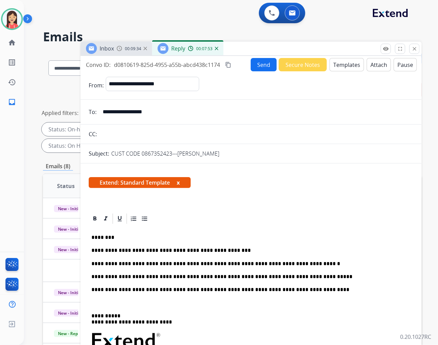
click at [151, 300] on p at bounding box center [250, 302] width 319 height 6
click at [268, 305] on p "**********" at bounding box center [248, 302] width 314 height 6
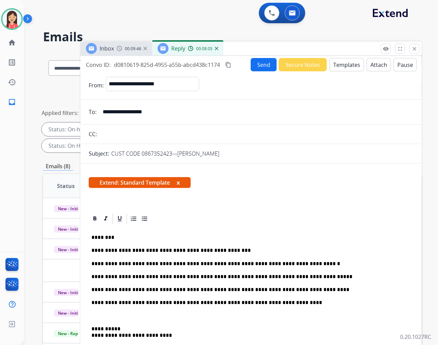
click at [96, 310] on div "**********" at bounding box center [251, 346] width 325 height 243
click at [284, 313] on p "**********" at bounding box center [248, 316] width 314 height 6
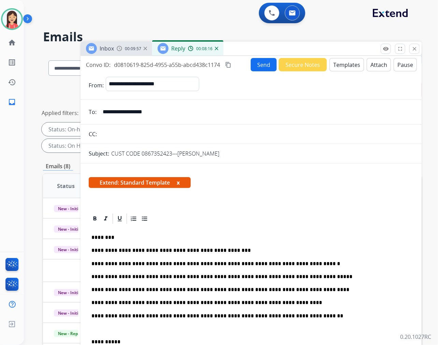
click at [93, 329] on p at bounding box center [250, 329] width 319 height 6
click at [248, 329] on p "**********" at bounding box center [248, 329] width 314 height 6
click at [261, 62] on button "Send" at bounding box center [264, 64] width 26 height 13
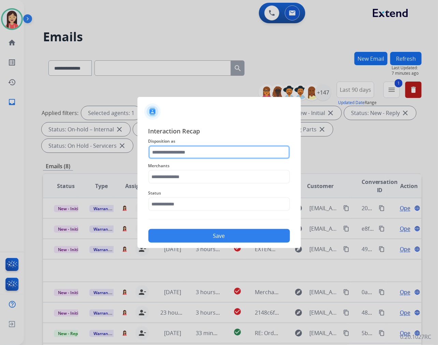
drag, startPoint x: 182, startPoint y: 151, endPoint x: 182, endPoint y: 146, distance: 5.1
click at [182, 151] on input "text" at bounding box center [219, 152] width 142 height 14
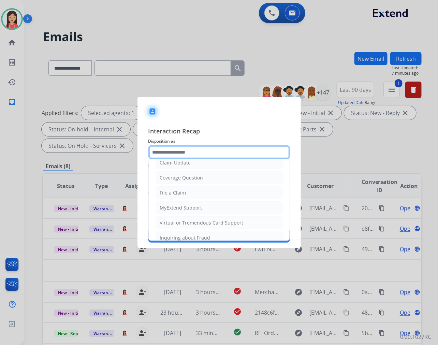
scroll to position [76, 0]
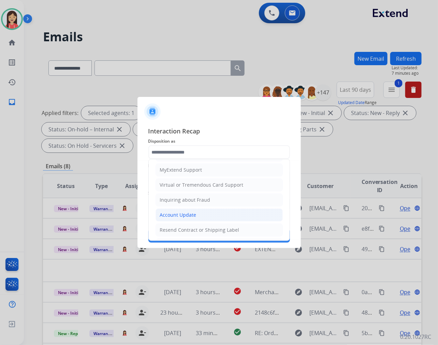
click at [189, 214] on div "Account Update" at bounding box center [178, 214] width 36 height 7
type input "**********"
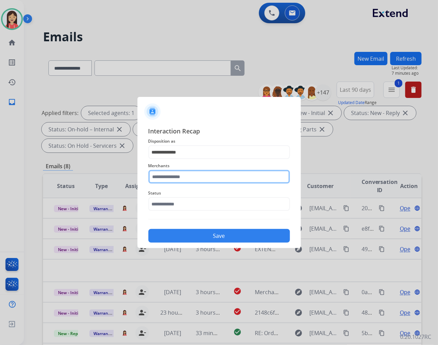
click at [183, 174] on input "text" at bounding box center [219, 177] width 142 height 14
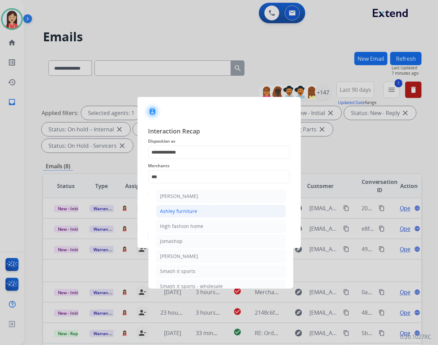
click at [190, 211] on div "Ashley furniture" at bounding box center [178, 211] width 37 height 7
type input "**********"
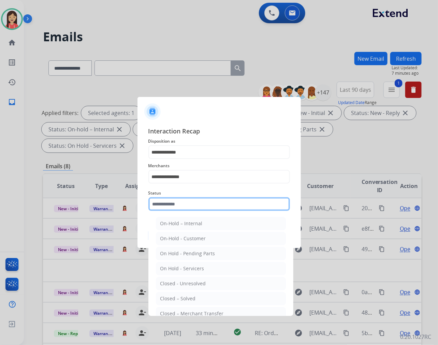
click at [199, 206] on input "text" at bounding box center [219, 204] width 142 height 14
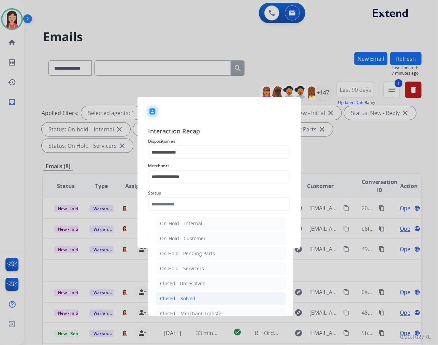
click at [209, 296] on li "Closed – Solved" at bounding box center [221, 298] width 130 height 13
type input "**********"
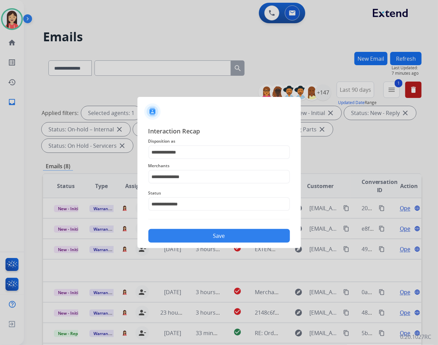
click at [223, 227] on div "Save" at bounding box center [219, 234] width 142 height 18
click at [219, 232] on button "Save" at bounding box center [219, 236] width 142 height 14
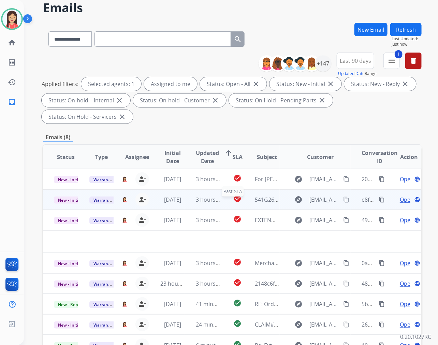
scroll to position [38, 0]
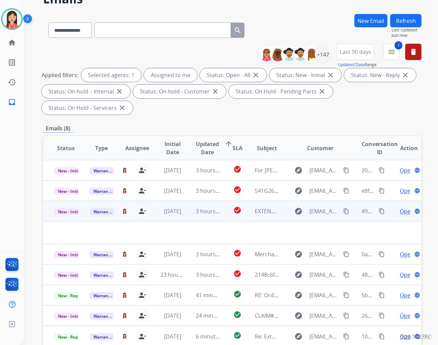
click at [190, 215] on td "3 hours ago" at bounding box center [202, 211] width 35 height 20
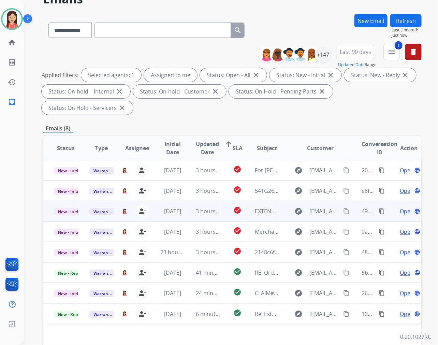
click at [190, 215] on td "3 hours ago" at bounding box center [202, 211] width 35 height 20
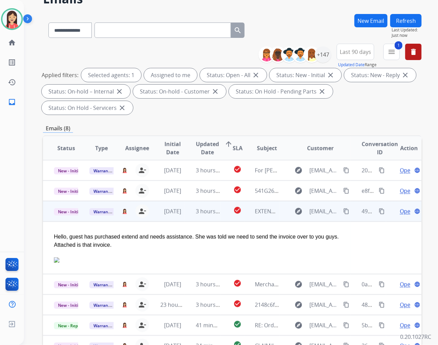
scroll to position [12, 0]
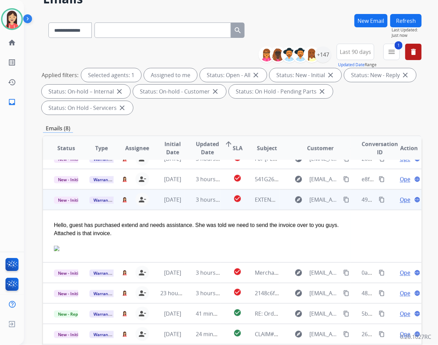
click at [400, 197] on span "Open" at bounding box center [407, 199] width 14 height 8
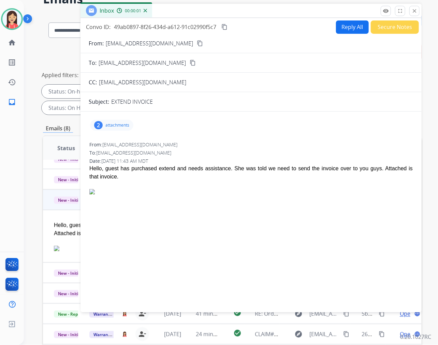
click at [122, 123] on p "attachments" at bounding box center [117, 124] width 24 height 5
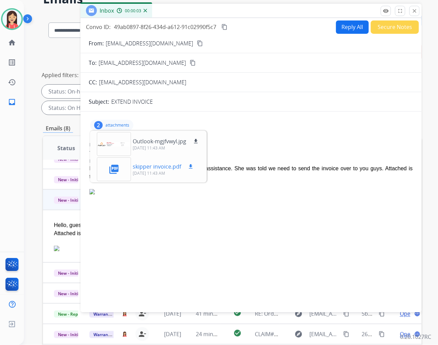
click at [192, 166] on mat-icon "download" at bounding box center [191, 166] width 6 height 6
click at [118, 123] on p "attachments" at bounding box center [117, 124] width 24 height 5
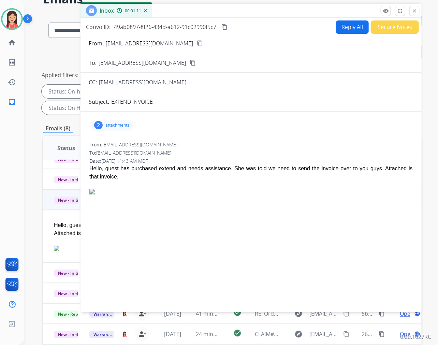
click at [386, 31] on button "Secure Notes" at bounding box center [395, 26] width 48 height 13
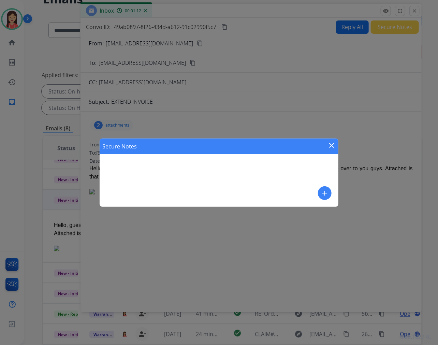
click at [322, 192] on mat-icon "add" at bounding box center [325, 193] width 8 height 8
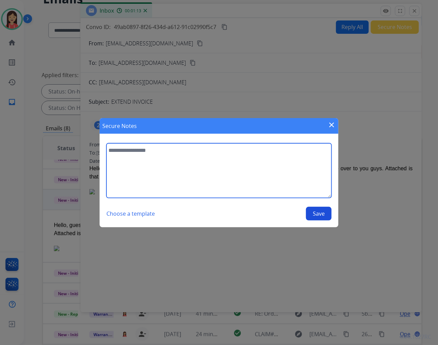
click at [246, 178] on textarea at bounding box center [218, 170] width 225 height 55
type textarea "**********"
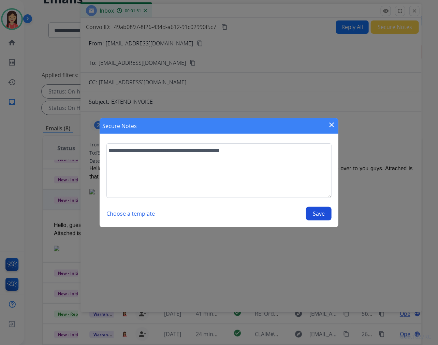
click at [324, 216] on button "Save" at bounding box center [319, 214] width 26 height 14
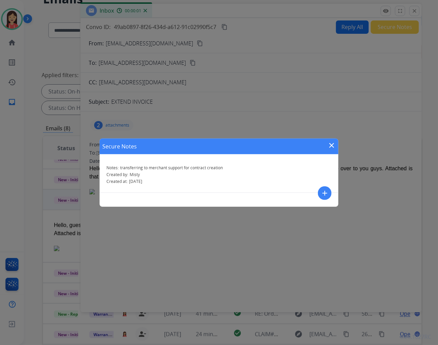
click at [333, 144] on mat-icon "close" at bounding box center [331, 145] width 8 height 8
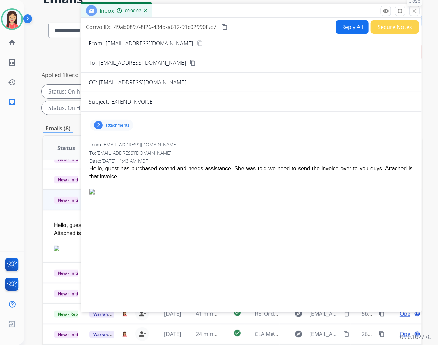
click at [415, 8] on mat-icon "close" at bounding box center [414, 11] width 6 height 6
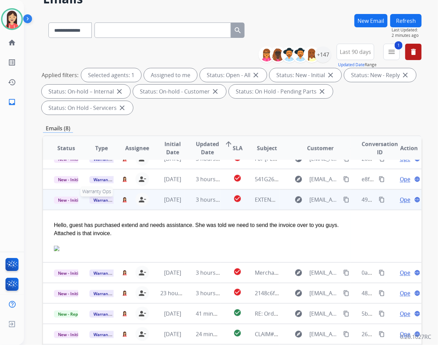
click at [97, 199] on span "Warranty Ops" at bounding box center [106, 199] width 35 height 7
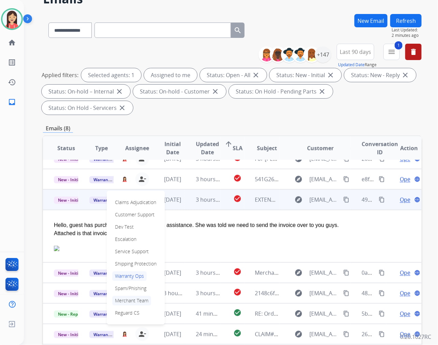
click at [119, 297] on p "Merchant Team" at bounding box center [131, 301] width 39 height 10
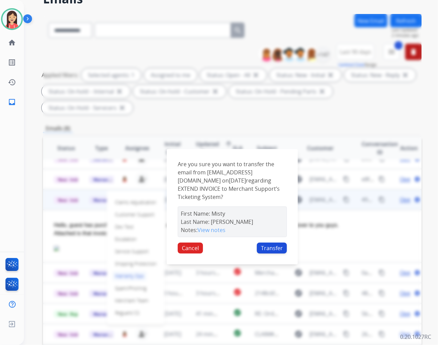
click at [278, 246] on button "Transfer" at bounding box center [272, 247] width 30 height 11
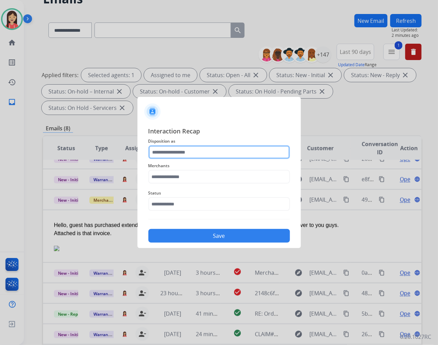
click at [185, 148] on input "text" at bounding box center [219, 152] width 142 height 14
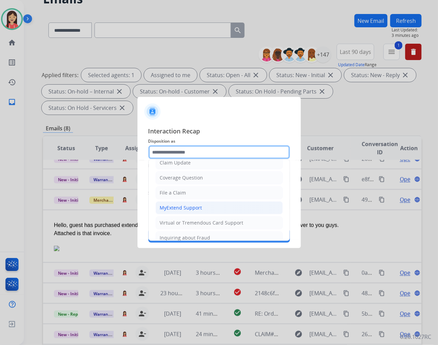
scroll to position [76, 0]
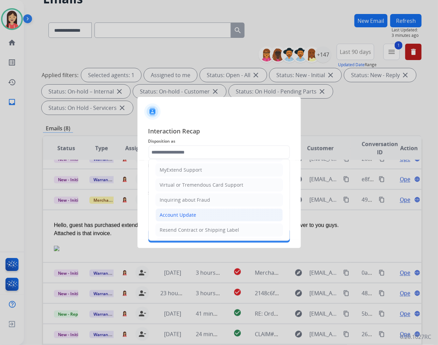
click at [173, 211] on li "Account Update" at bounding box center [219, 214] width 127 height 13
type input "**********"
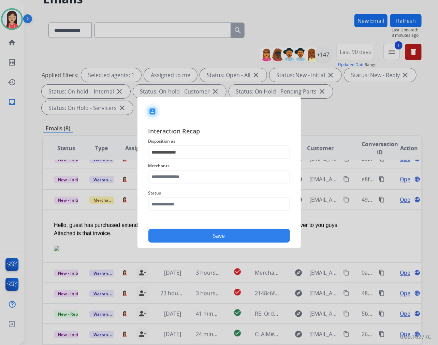
click at [180, 184] on div "Merchants" at bounding box center [219, 172] width 142 height 27
click at [184, 180] on input "text" at bounding box center [219, 177] width 142 height 14
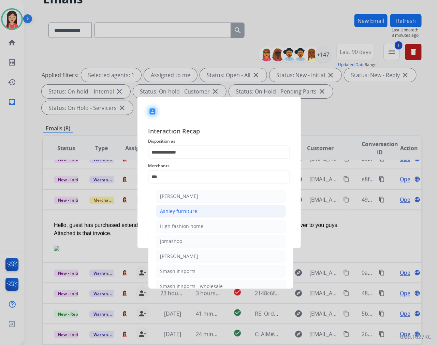
click at [182, 209] on div "Ashley furniture" at bounding box center [178, 211] width 37 height 7
type input "**********"
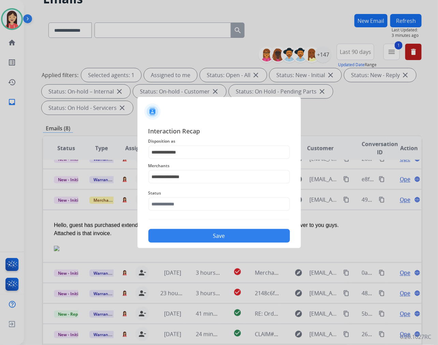
click at [193, 195] on span "Status" at bounding box center [219, 193] width 142 height 8
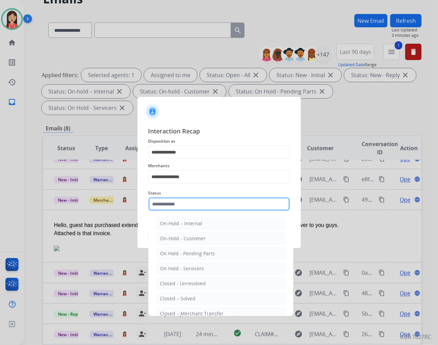
click at [193, 203] on input "text" at bounding box center [219, 204] width 142 height 14
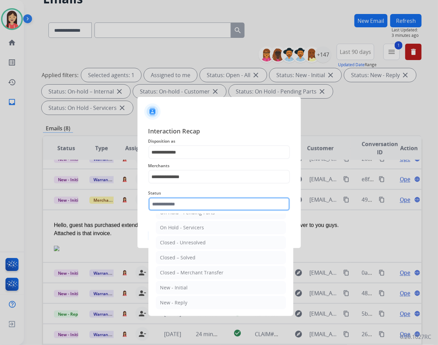
scroll to position [41, 0]
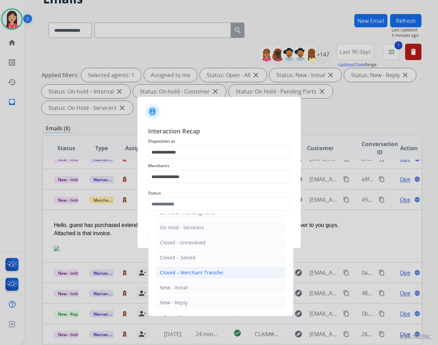
click at [198, 272] on div "Closed – Merchant Transfer" at bounding box center [191, 272] width 63 height 7
type input "**********"
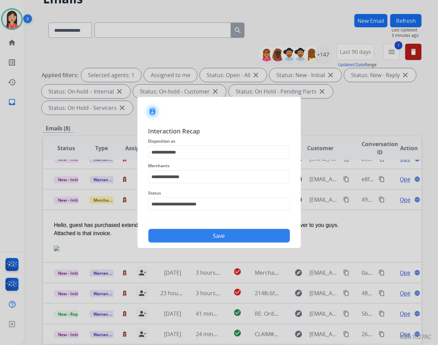
click at [220, 239] on button "Save" at bounding box center [219, 236] width 142 height 14
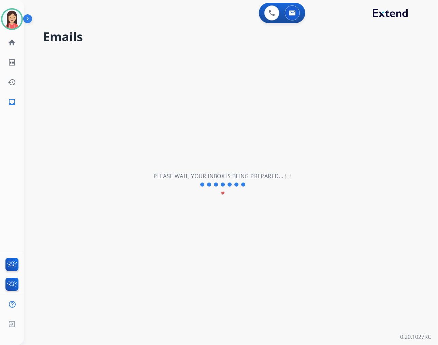
scroll to position [0, 0]
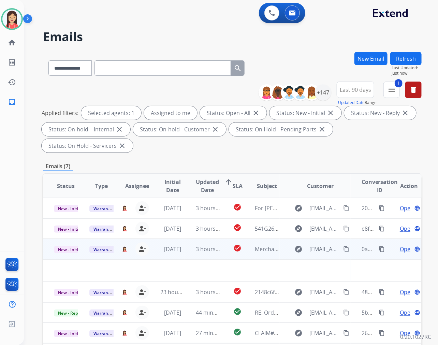
click at [189, 253] on td "3 hours ago" at bounding box center [202, 249] width 35 height 20
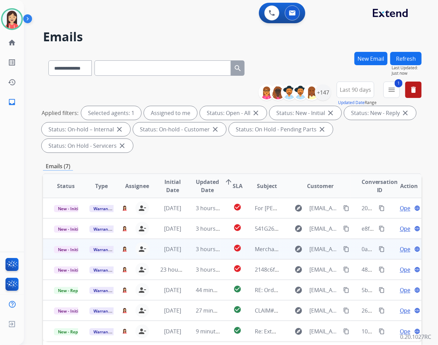
click at [189, 253] on td "3 hours ago" at bounding box center [202, 249] width 35 height 20
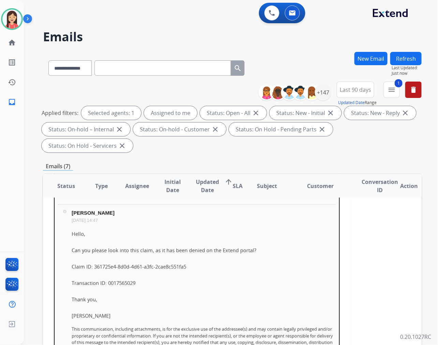
scroll to position [154, 0]
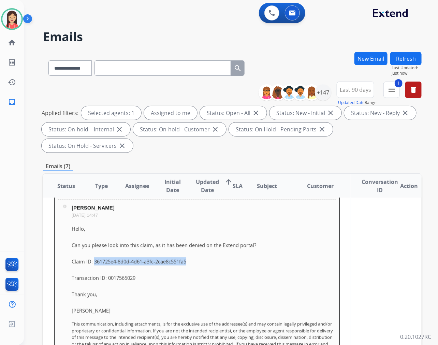
drag, startPoint x: 94, startPoint y: 260, endPoint x: 187, endPoint y: 258, distance: 92.8
click at [186, 258] on span "Claim ID: 361725e4-8d0d-4d61-a3fc-2cae8c551fa5" at bounding box center [129, 261] width 115 height 7
copy span "361725e4-8d0d-4d61-a3fc-2cae8c551fa5"
click at [265, 251] on p at bounding box center [204, 253] width 264 height 8
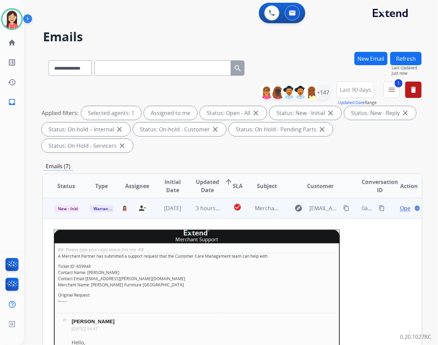
scroll to position [0, 0]
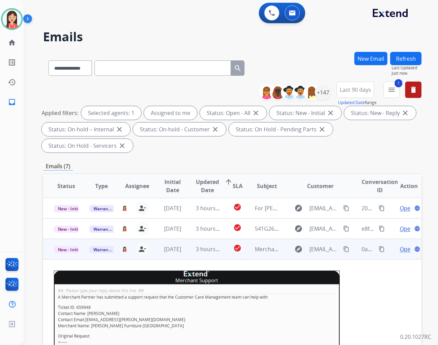
click at [400, 249] on span "Open" at bounding box center [407, 249] width 14 height 8
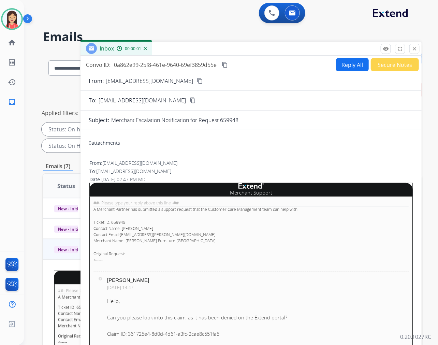
click at [377, 66] on button "Secure Notes" at bounding box center [395, 64] width 48 height 13
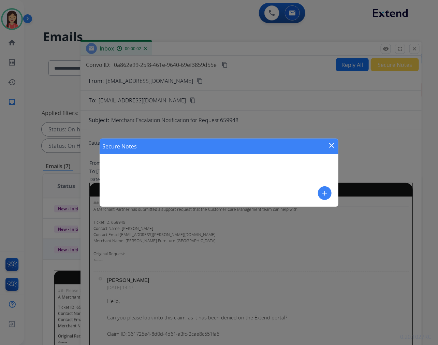
click at [323, 192] on mat-icon "add" at bounding box center [325, 193] width 8 height 8
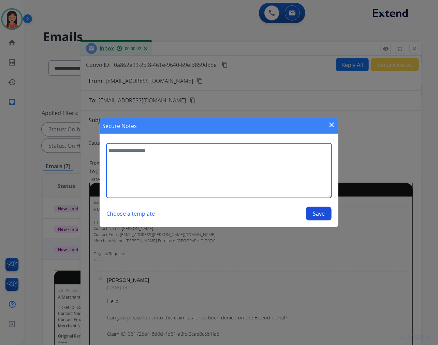
click at [179, 180] on textarea at bounding box center [218, 170] width 225 height 55
type textarea "**********"
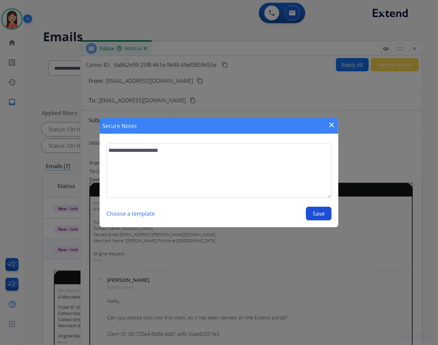
click at [316, 212] on button "Save" at bounding box center [319, 214] width 26 height 14
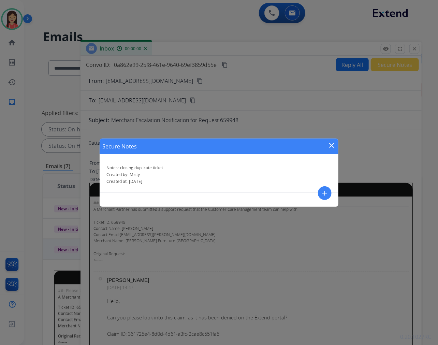
click at [331, 143] on mat-icon "close" at bounding box center [331, 145] width 8 height 8
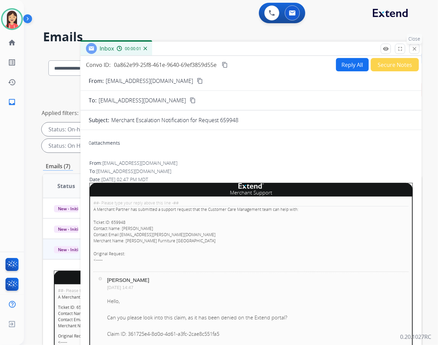
click at [414, 48] on mat-icon "close" at bounding box center [414, 49] width 6 height 6
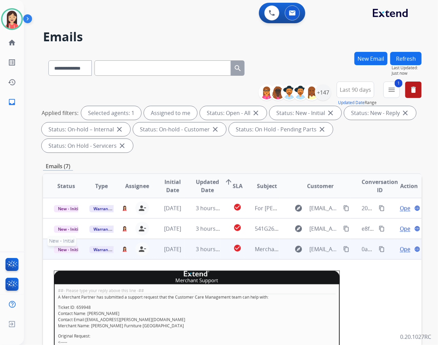
click at [72, 248] on span "New - Initial" at bounding box center [70, 249] width 32 height 7
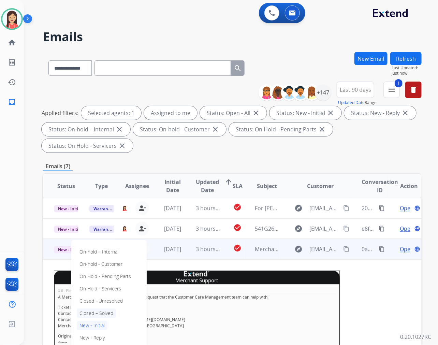
click at [102, 313] on p "Closed – Solved" at bounding box center [96, 313] width 39 height 10
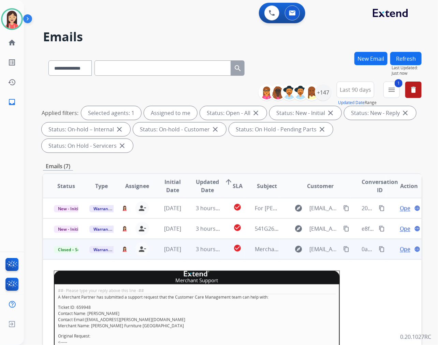
click at [189, 258] on td "3 hours ago" at bounding box center [202, 249] width 35 height 20
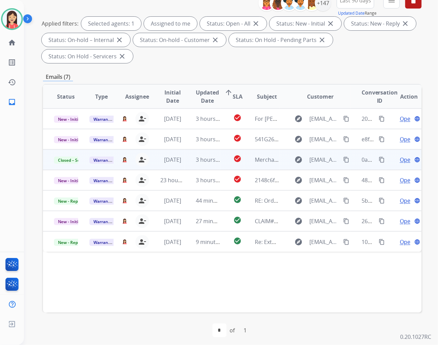
scroll to position [92, 0]
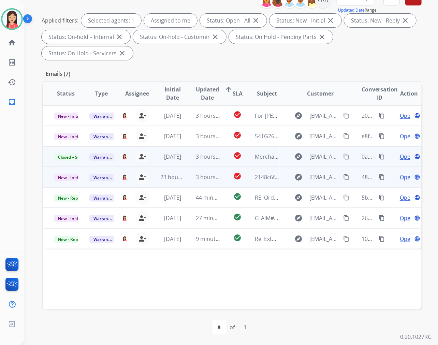
click at [186, 182] on td "3 hours ago" at bounding box center [202, 177] width 35 height 20
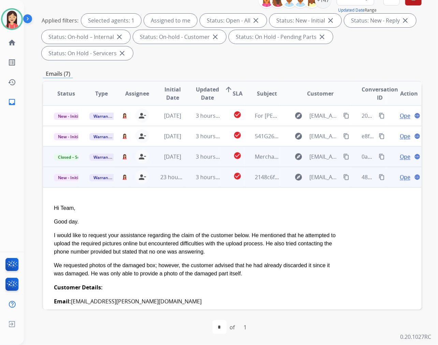
scroll to position [61, 0]
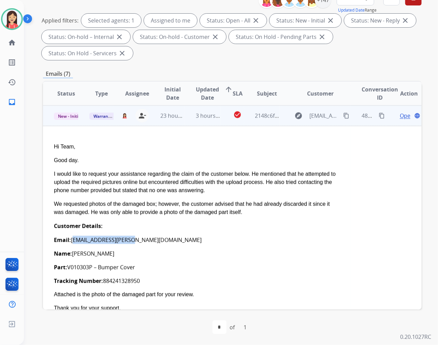
drag, startPoint x: 131, startPoint y: 238, endPoint x: 72, endPoint y: 243, distance: 58.9
click at [72, 243] on div "Email: njc.chaves@gmail.com" at bounding box center [197, 240] width 286 height 8
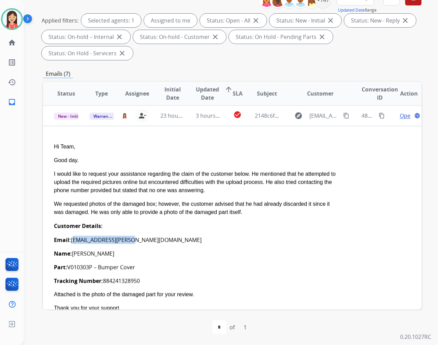
copy div "njc.chaves@gmail.com"
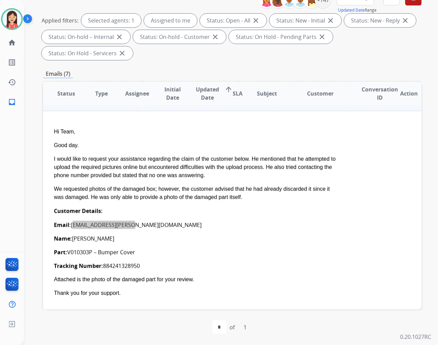
scroll to position [76, 0]
click at [301, 222] on div "Email: njc.chaves@gmail.com" at bounding box center [197, 225] width 286 height 8
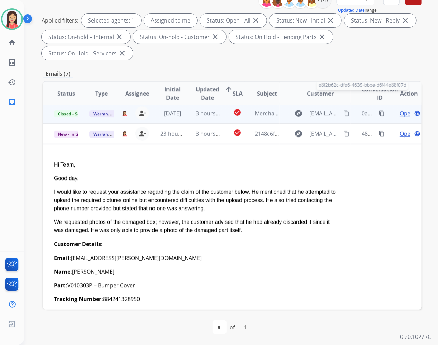
scroll to position [0, 0]
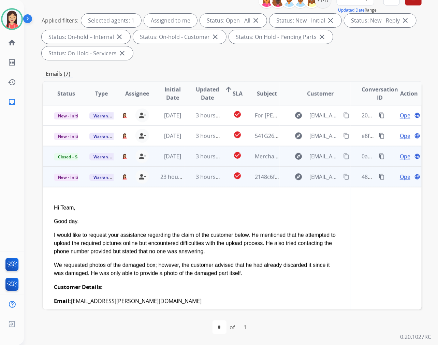
click at [400, 178] on span "Open" at bounding box center [407, 177] width 14 height 8
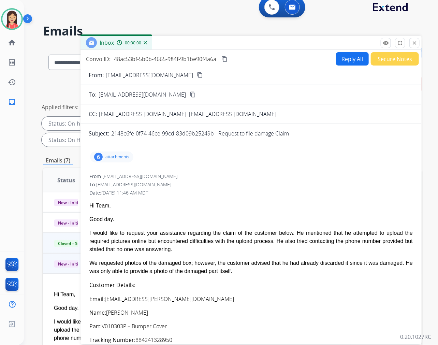
scroll to position [0, 0]
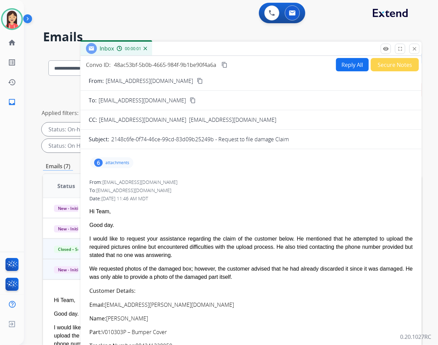
click at [345, 63] on button "Reply All" at bounding box center [352, 64] width 33 height 13
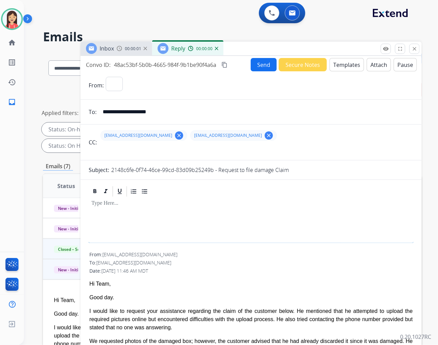
select select "**********"
click at [176, 135] on mat-icon "clear" at bounding box center [179, 135] width 6 height 6
click at [336, 71] on form "**********" at bounding box center [250, 330] width 341 height 519
click at [333, 68] on button "Templates" at bounding box center [346, 64] width 34 height 13
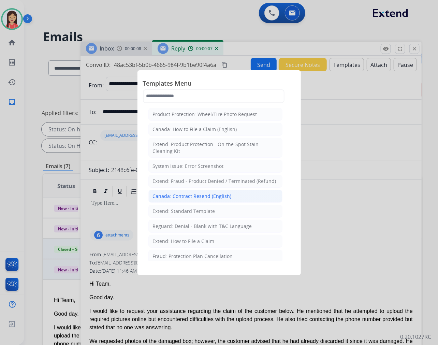
scroll to position [38, 0]
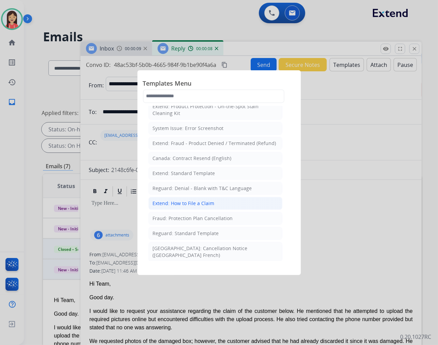
click at [193, 206] on div "Extend: How to File a Claim" at bounding box center [184, 203] width 62 height 7
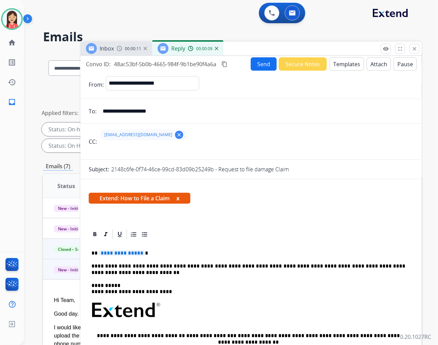
scroll to position [0, 0]
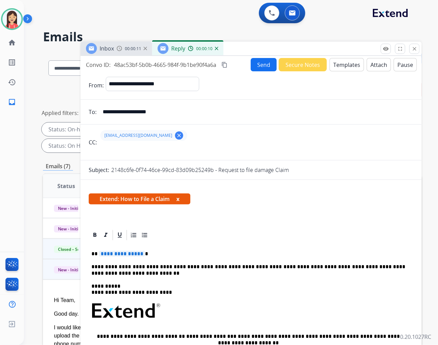
click at [338, 67] on button "Templates" at bounding box center [346, 64] width 34 height 13
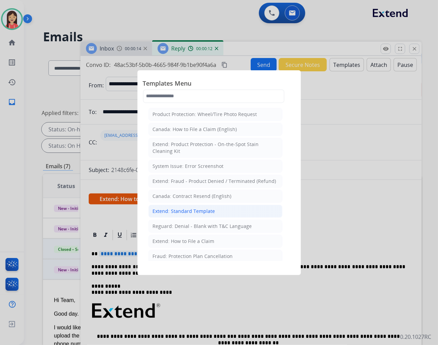
click at [194, 213] on div "Extend: Standard Template" at bounding box center [184, 211] width 62 height 7
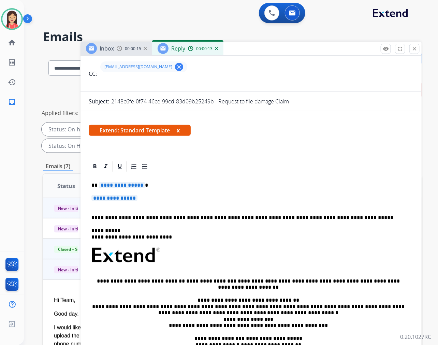
scroll to position [76, 0]
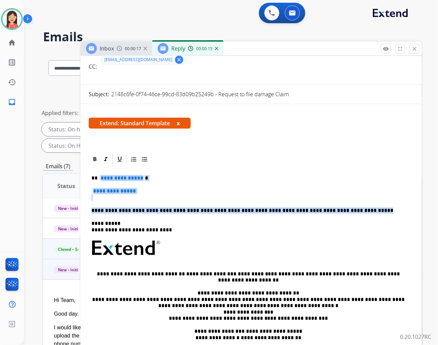
drag, startPoint x: 99, startPoint y: 176, endPoint x: 353, endPoint y: 207, distance: 255.9
click at [353, 207] on div "**********" at bounding box center [251, 263] width 325 height 197
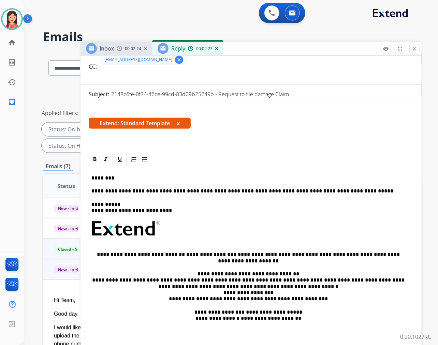
scroll to position [0, 0]
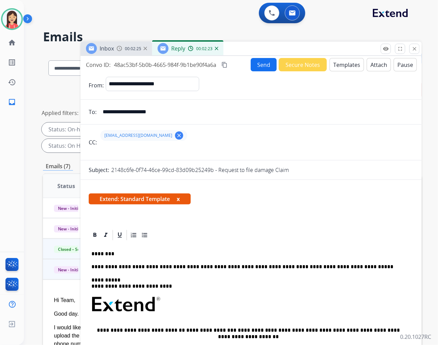
click at [258, 65] on button "Send" at bounding box center [264, 64] width 26 height 13
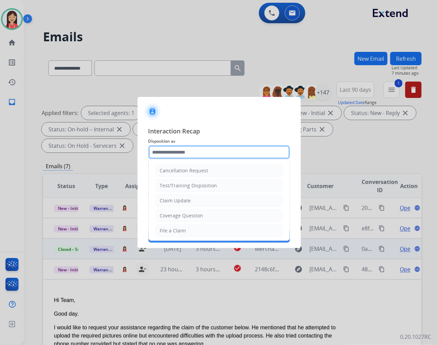
click at [207, 156] on input "text" at bounding box center [219, 152] width 142 height 14
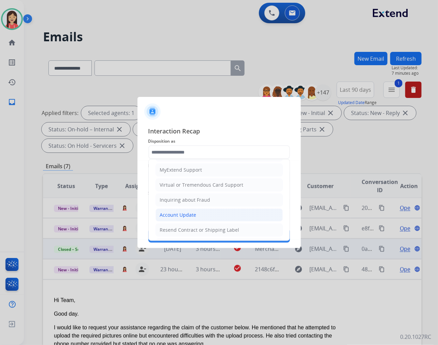
click at [192, 212] on div "Account Update" at bounding box center [178, 214] width 36 height 7
type input "**********"
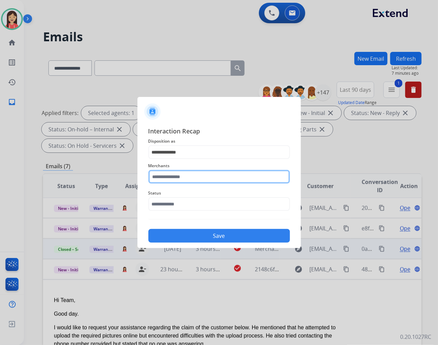
click at [202, 180] on input "text" at bounding box center [219, 177] width 142 height 14
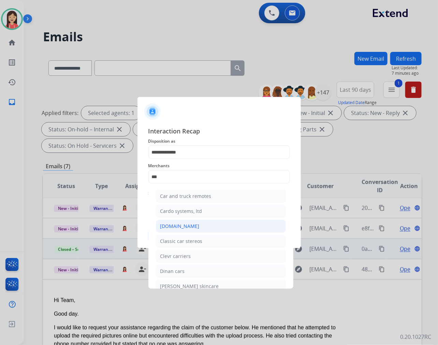
click at [192, 226] on li "[DOMAIN_NAME]" at bounding box center [221, 226] width 130 height 13
type input "**********"
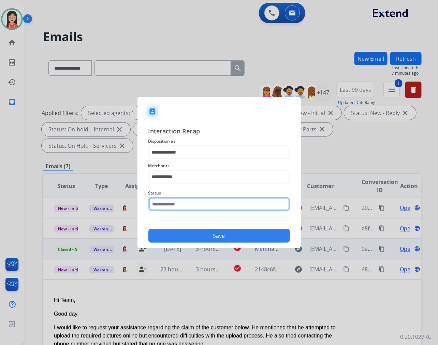
click at [206, 204] on input "text" at bounding box center [219, 204] width 142 height 14
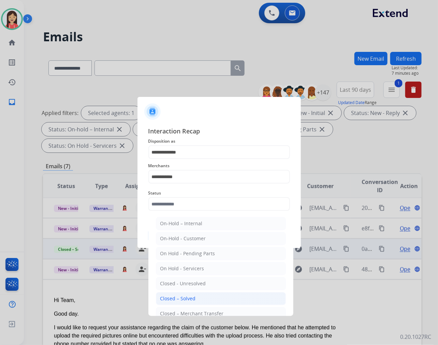
click at [200, 299] on li "Closed – Solved" at bounding box center [221, 298] width 130 height 13
type input "**********"
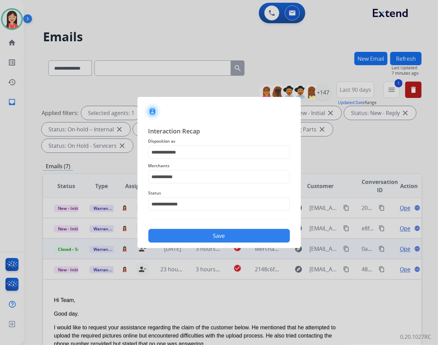
click at [214, 236] on button "Save" at bounding box center [219, 236] width 142 height 14
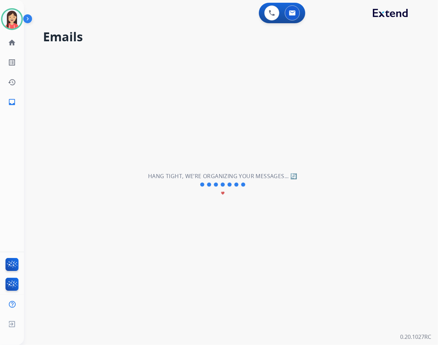
scroll to position [0, 0]
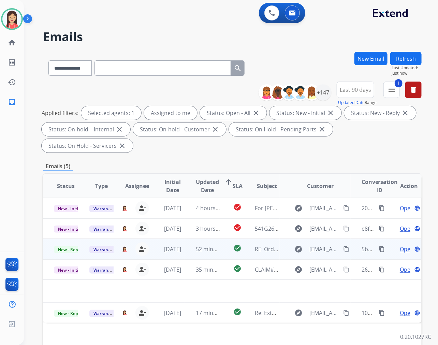
click at [185, 254] on td "52 minutes ago" at bounding box center [202, 249] width 35 height 20
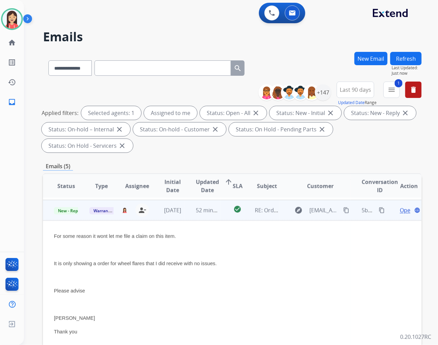
scroll to position [41, 0]
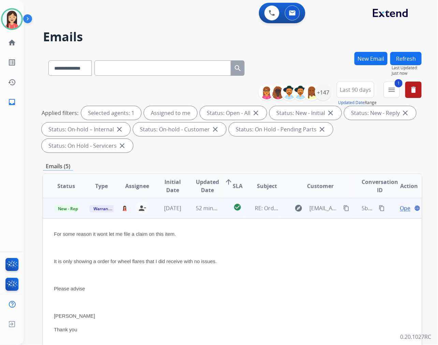
click at [400, 207] on span "Open" at bounding box center [407, 208] width 14 height 8
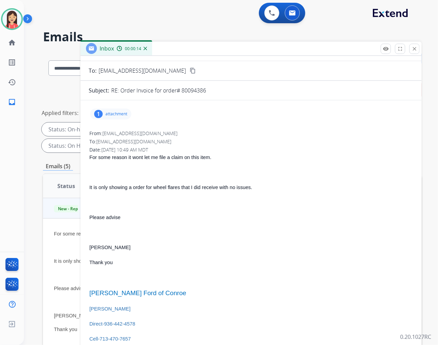
scroll to position [0, 0]
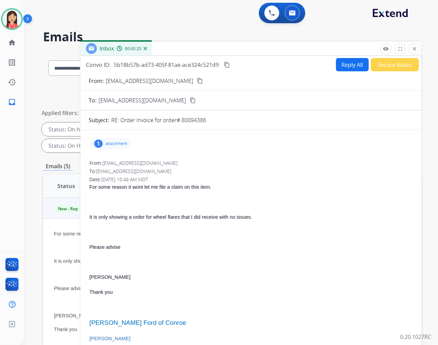
click at [344, 68] on button "Reply All" at bounding box center [352, 64] width 33 height 13
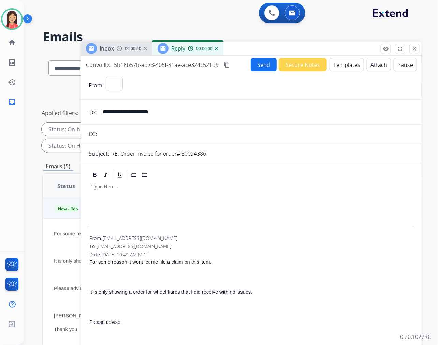
select select "**********"
click at [344, 68] on button "Templates" at bounding box center [346, 64] width 34 height 13
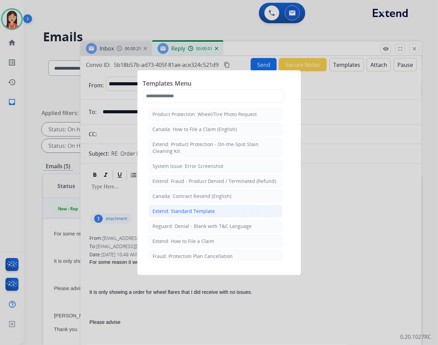
click at [178, 210] on div "Extend: Standard Template" at bounding box center [184, 211] width 62 height 7
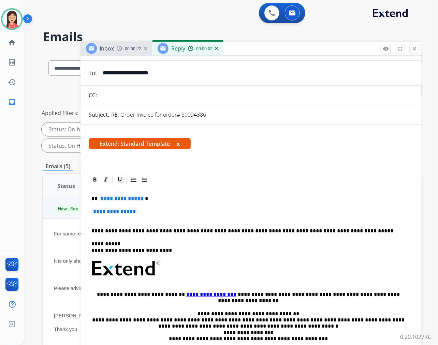
scroll to position [76, 0]
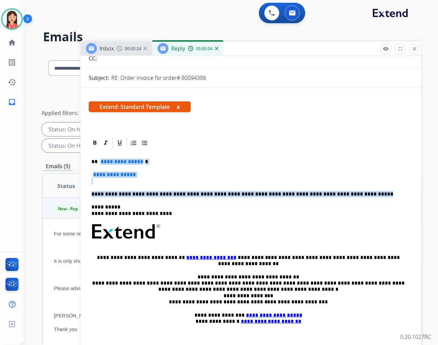
drag, startPoint x: 99, startPoint y: 161, endPoint x: 342, endPoint y: 186, distance: 244.8
click at [342, 186] on div "**********" at bounding box center [251, 247] width 325 height 197
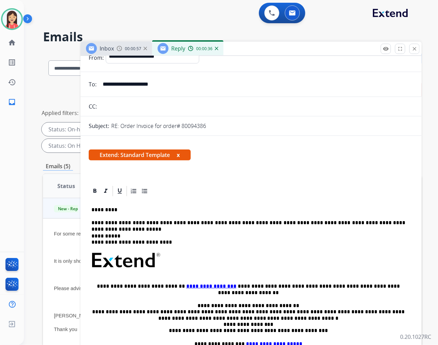
scroll to position [0, 0]
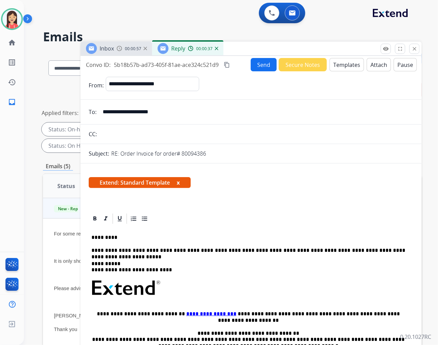
click at [258, 63] on button "Send" at bounding box center [264, 64] width 26 height 13
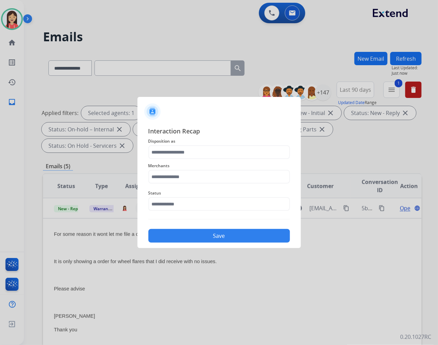
click at [175, 163] on span "Merchants" at bounding box center [219, 166] width 142 height 8
click at [198, 152] on input "text" at bounding box center [219, 152] width 142 height 14
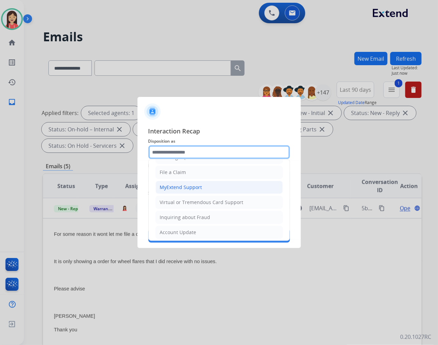
scroll to position [76, 0]
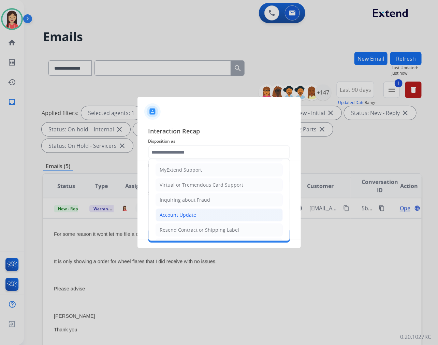
click at [178, 214] on div "Account Update" at bounding box center [178, 214] width 36 height 7
type input "**********"
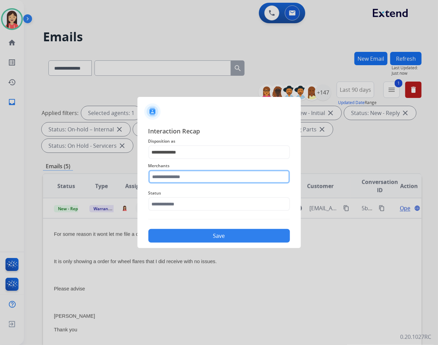
click at [192, 175] on input "text" at bounding box center [219, 177] width 142 height 14
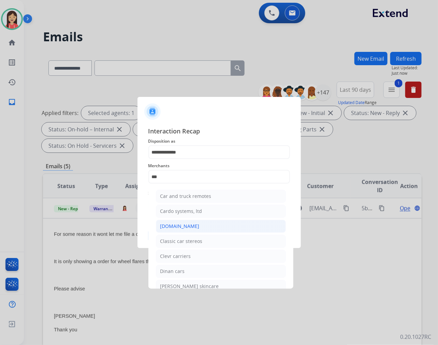
click at [186, 224] on div "[DOMAIN_NAME]" at bounding box center [179, 226] width 39 height 7
type input "**********"
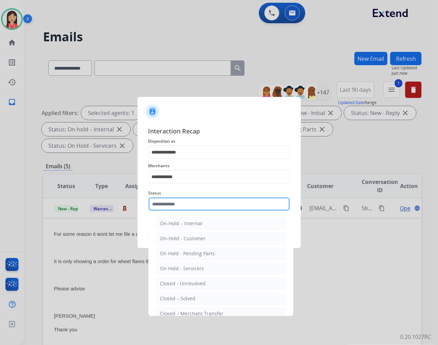
click at [190, 207] on input "text" at bounding box center [219, 204] width 142 height 14
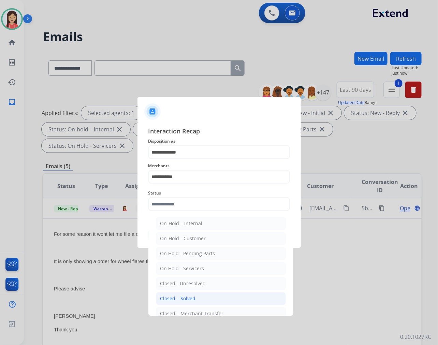
click at [202, 295] on li "Closed – Solved" at bounding box center [221, 298] width 130 height 13
type input "**********"
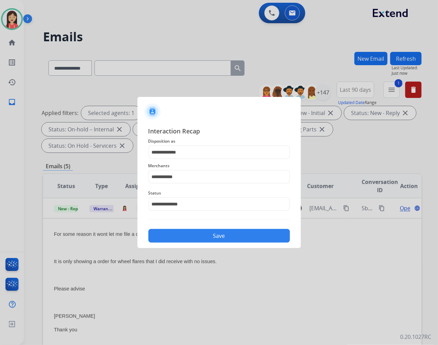
click at [235, 234] on button "Save" at bounding box center [219, 236] width 142 height 14
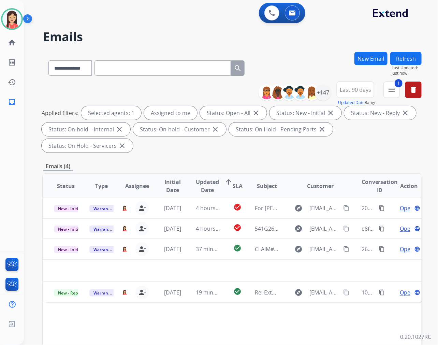
scroll to position [0, 0]
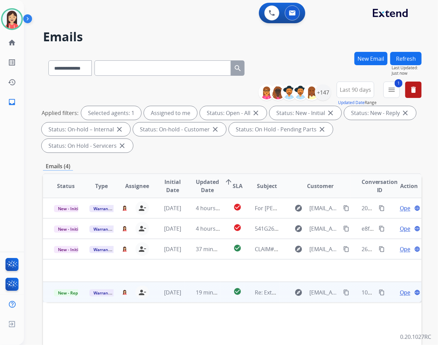
click at [185, 299] on td "19 minutes ago" at bounding box center [202, 292] width 35 height 20
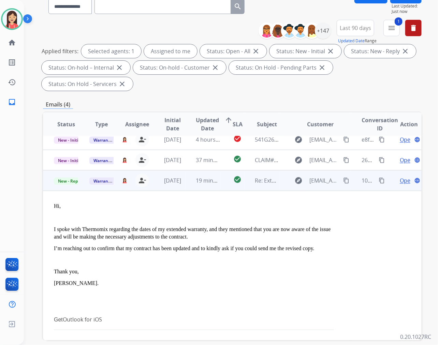
scroll to position [76, 0]
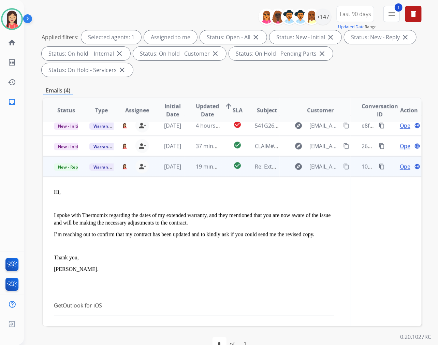
click at [216, 174] on td "19 minutes ago" at bounding box center [202, 166] width 35 height 20
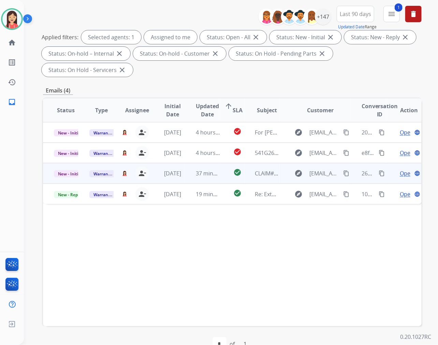
click at [215, 179] on td "37 minutes ago" at bounding box center [202, 173] width 35 height 20
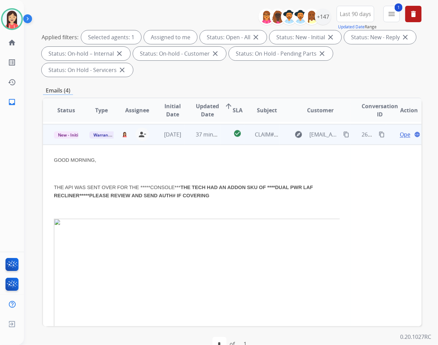
scroll to position [41, 0]
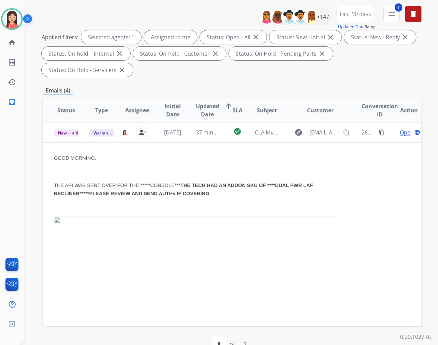
click at [8, 4] on div "Misty Available Edit Avatar Agent: Misty Routing Profile: Extend_Claims home Ho…" at bounding box center [12, 56] width 24 height 112
click at [10, 16] on img at bounding box center [11, 19] width 19 height 19
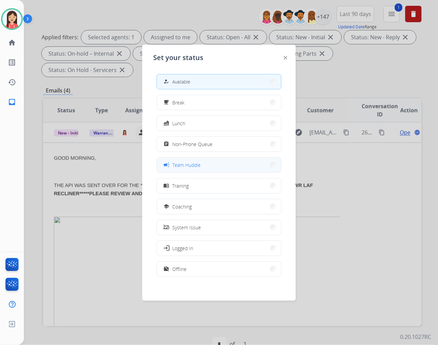
click at [180, 164] on span "Team Huddle" at bounding box center [186, 164] width 28 height 7
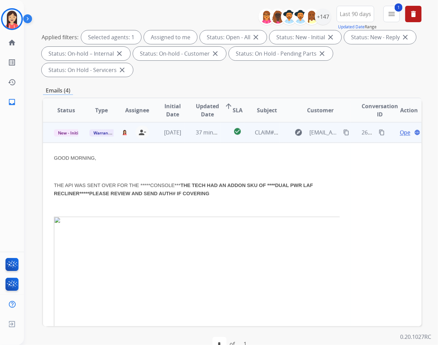
click at [400, 130] on span "Open" at bounding box center [407, 132] width 14 height 8
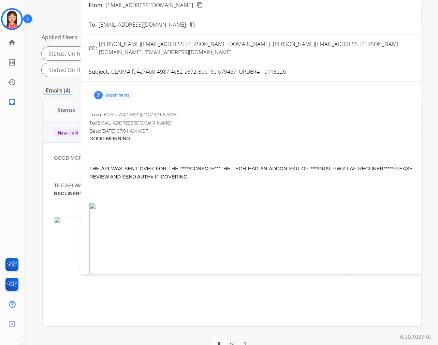
drag, startPoint x: 263, startPoint y: 63, endPoint x: 292, endPoint y: 64, distance: 29.3
click at [292, 68] on div "CLAIM# fd4a74b0-4987-4c52-a572-5bc16c b79467, ORDER# 19113226" at bounding box center [262, 72] width 302 height 8
copy p "19113226"
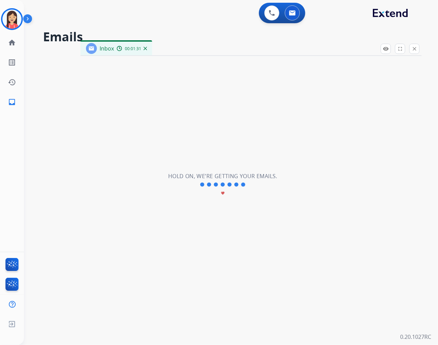
scroll to position [0, 0]
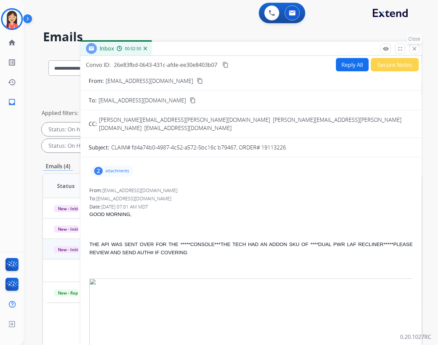
click at [414, 49] on mat-icon "close" at bounding box center [414, 49] width 6 height 6
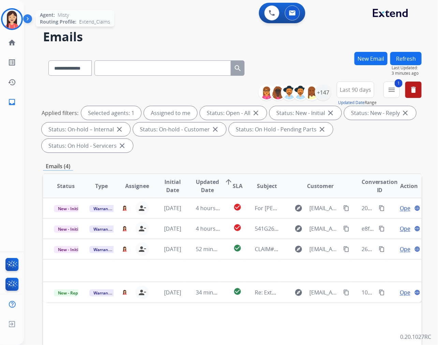
click at [15, 23] on img at bounding box center [11, 19] width 19 height 19
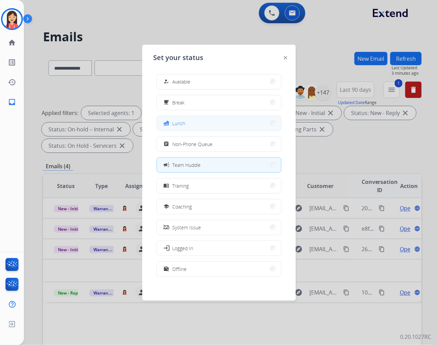
click at [205, 123] on button "fastfood Lunch" at bounding box center [219, 123] width 124 height 15
